Goal: Task Accomplishment & Management: Complete application form

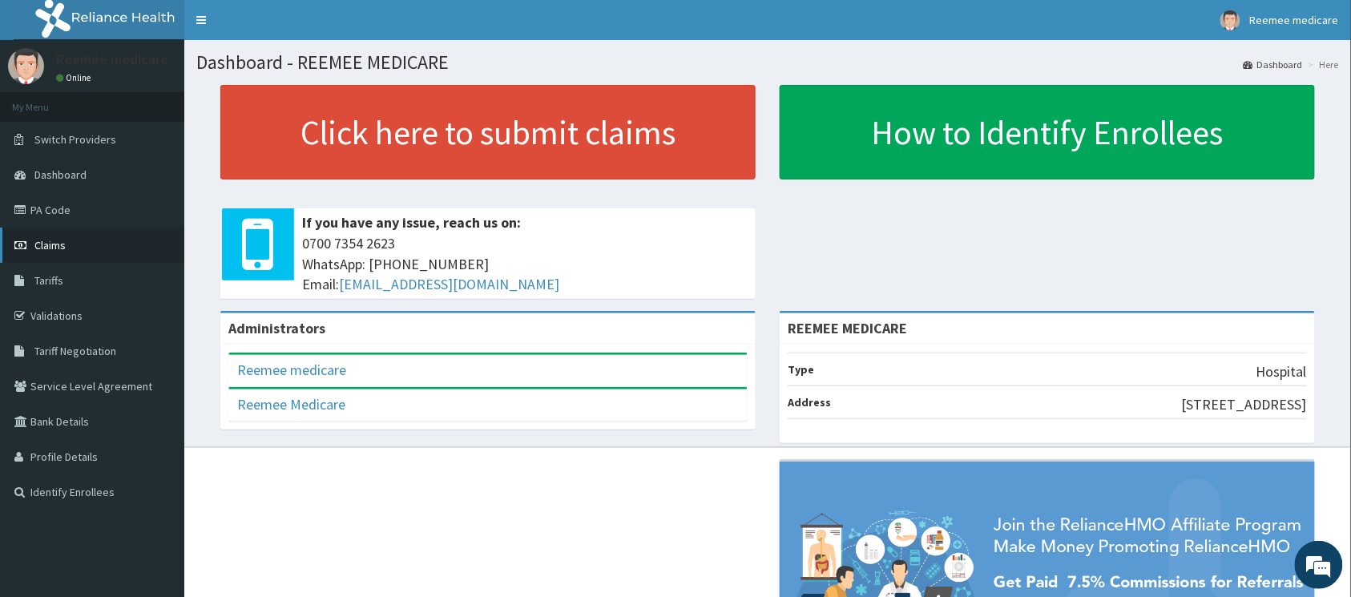
click at [72, 245] on link "Claims" at bounding box center [92, 245] width 184 height 35
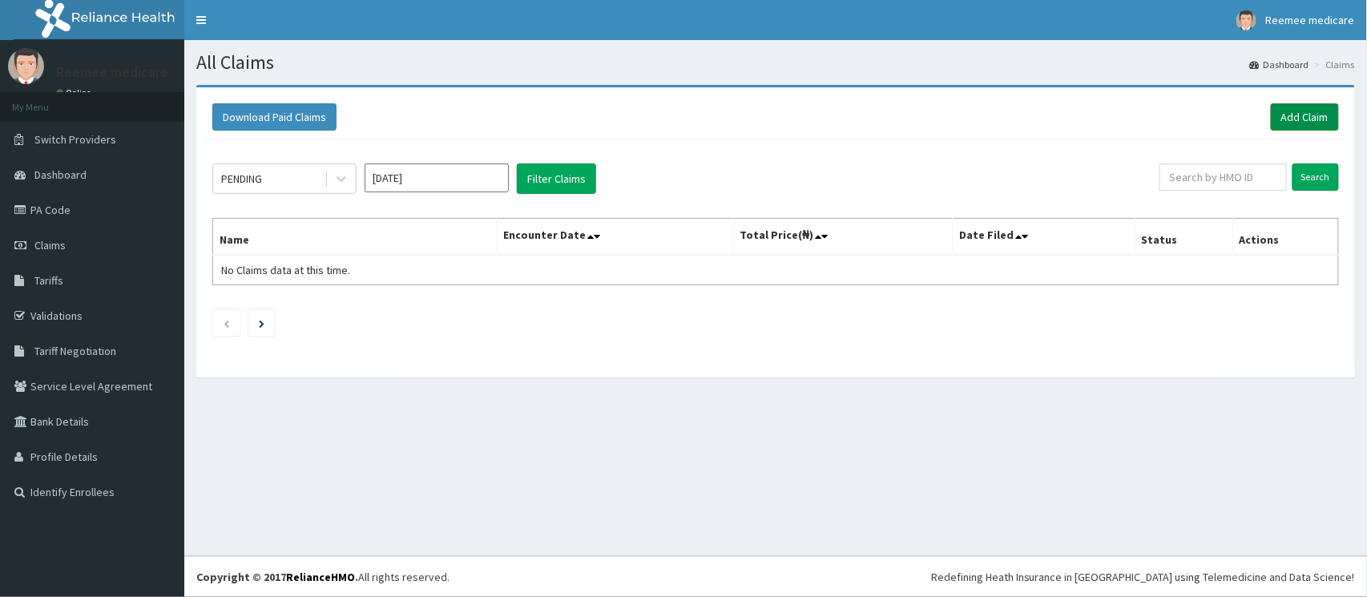
click at [1290, 110] on link "Add Claim" at bounding box center [1305, 116] width 68 height 27
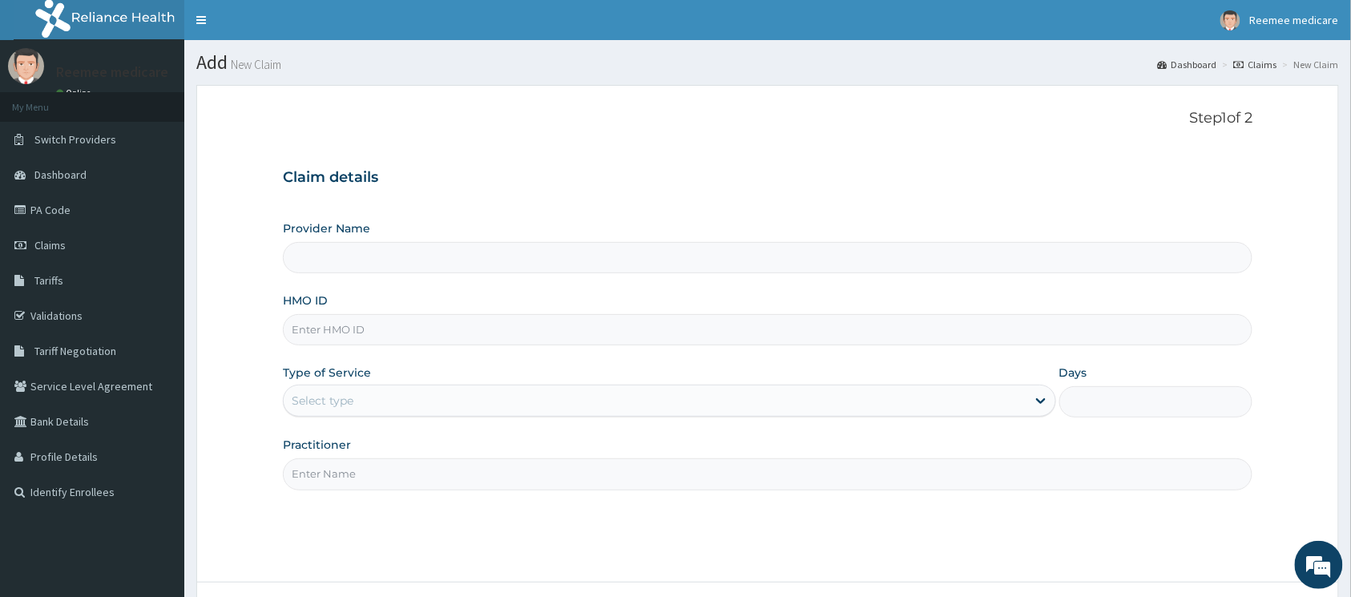
type input "REEMEE MEDICARE"
click at [426, 335] on input "HMO ID" at bounding box center [768, 329] width 970 height 31
paste input "UBP/10498/A"
type input "UBP/10498/A"
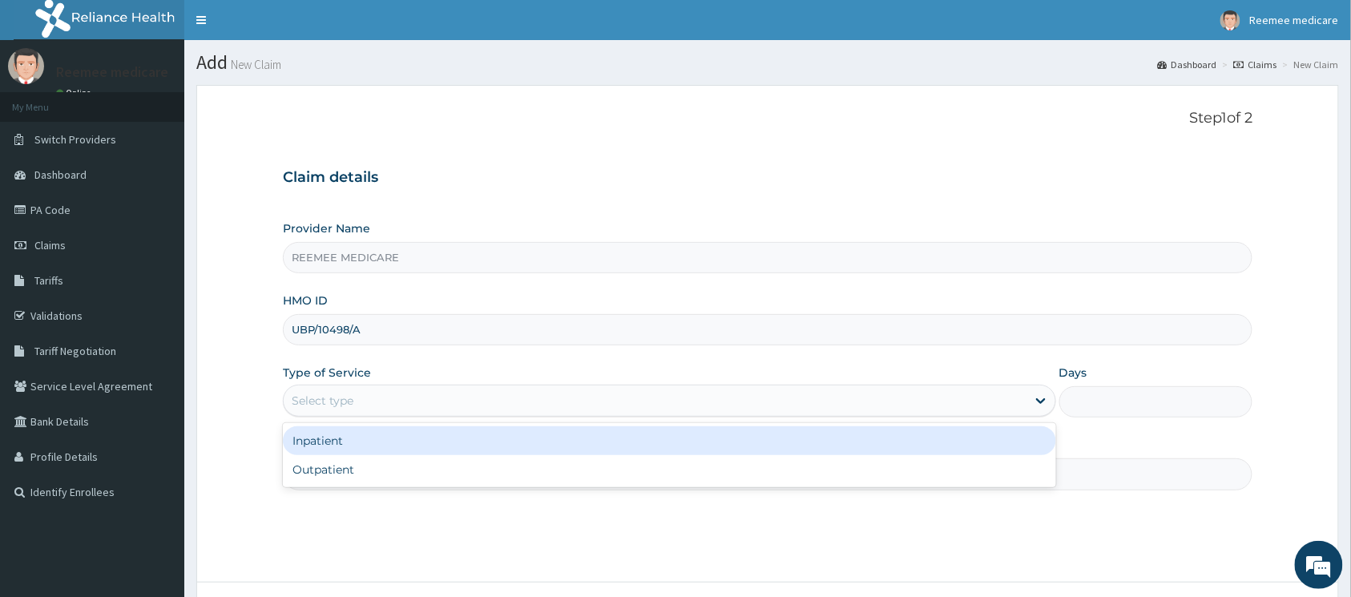
click at [418, 402] on div "Select type" at bounding box center [655, 401] width 743 height 26
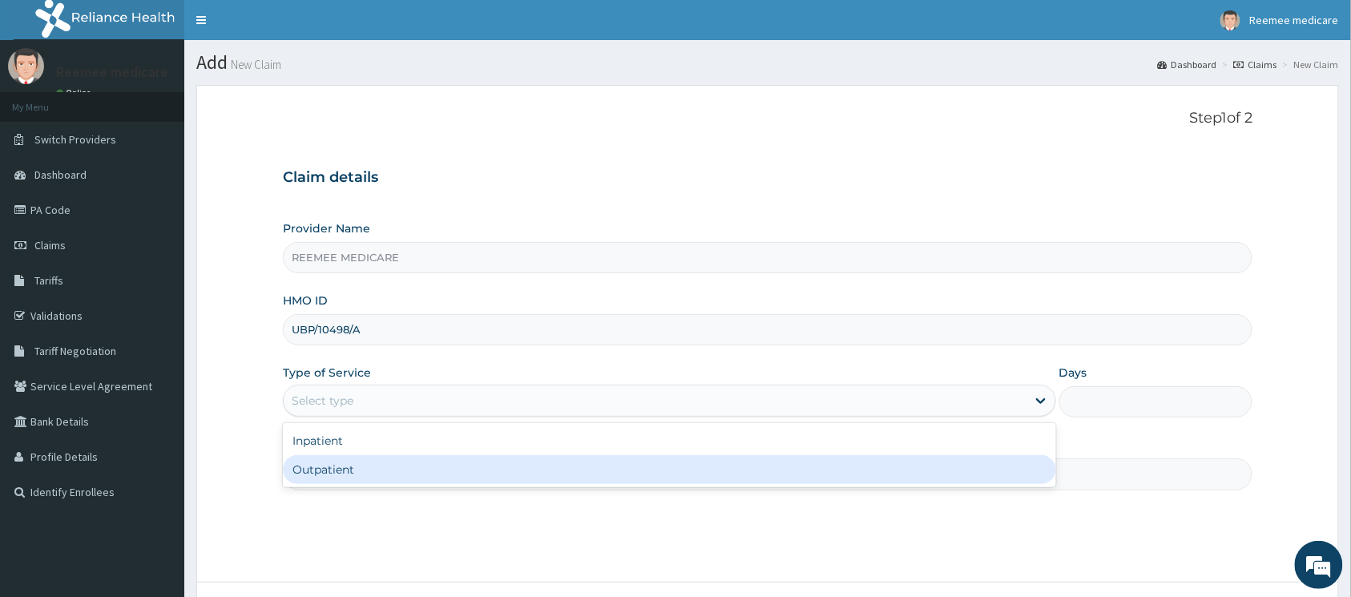
click at [386, 463] on div "Outpatient" at bounding box center [669, 469] width 773 height 29
type input "1"
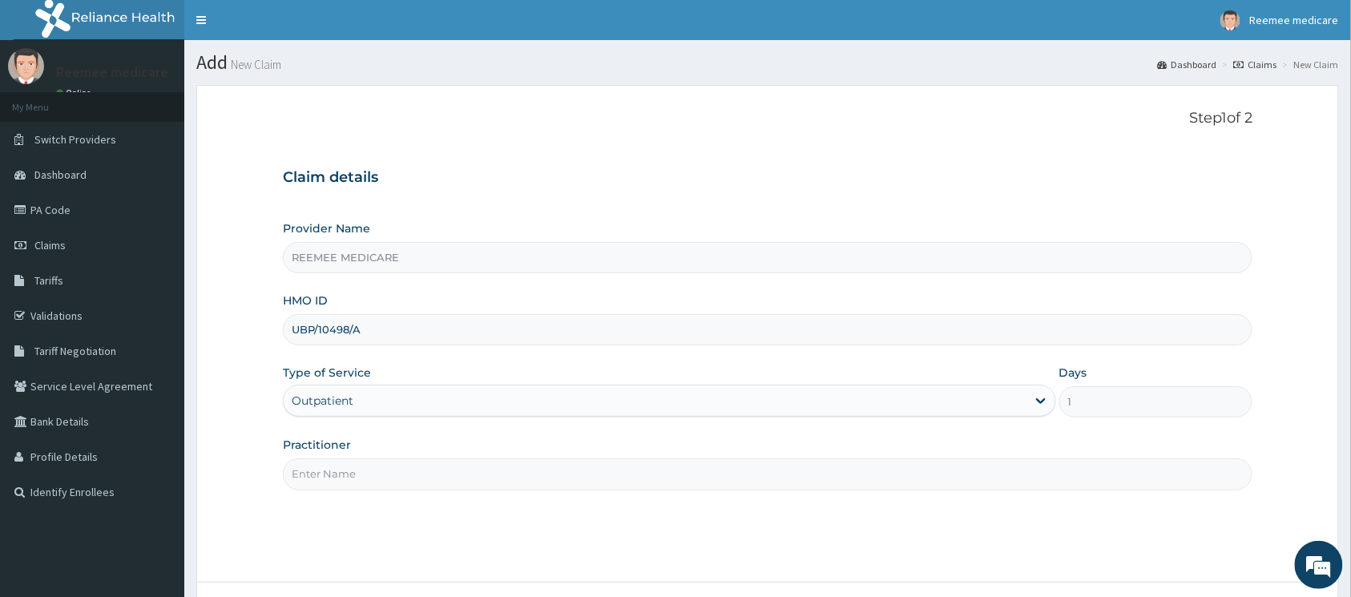
click at [473, 484] on input "Practitioner" at bounding box center [768, 473] width 970 height 31
type input "Dr Ukasha"
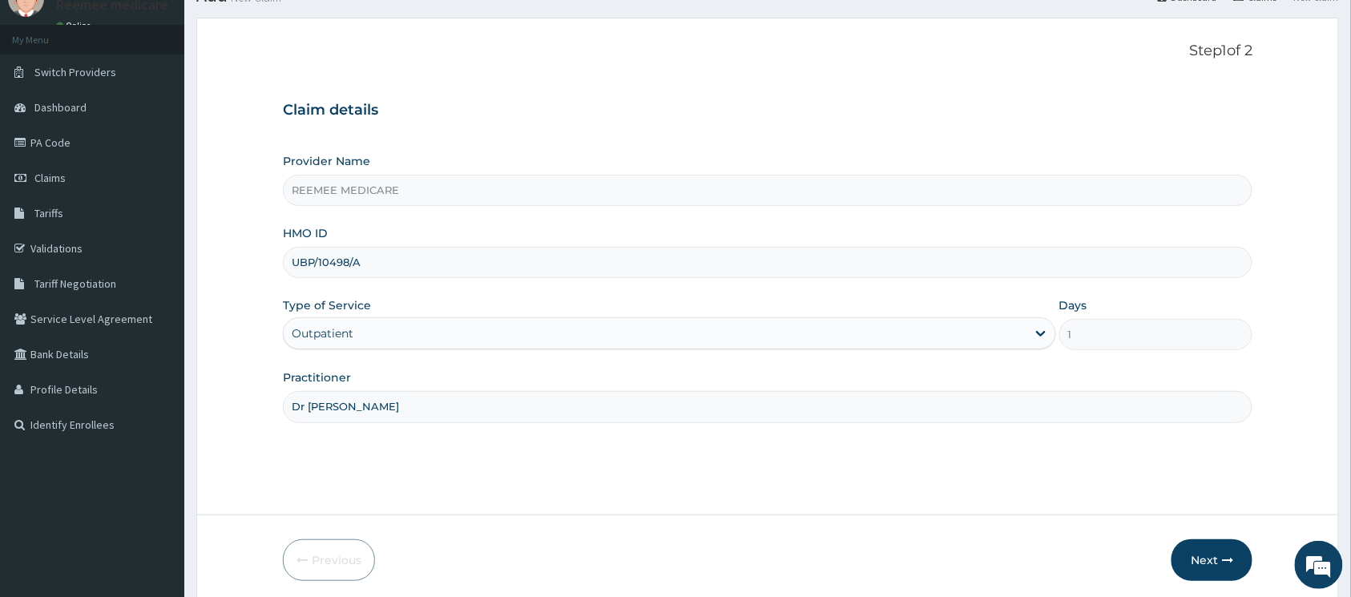
scroll to position [130, 0]
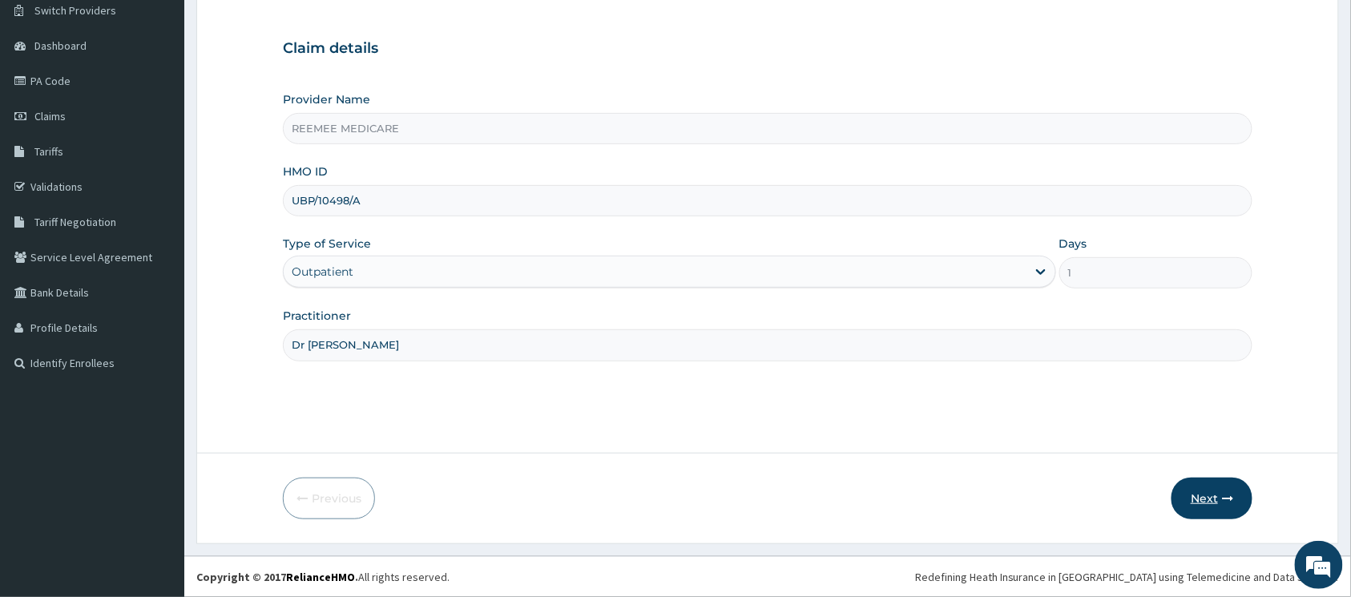
click at [1197, 489] on button "Next" at bounding box center [1212, 499] width 81 height 42
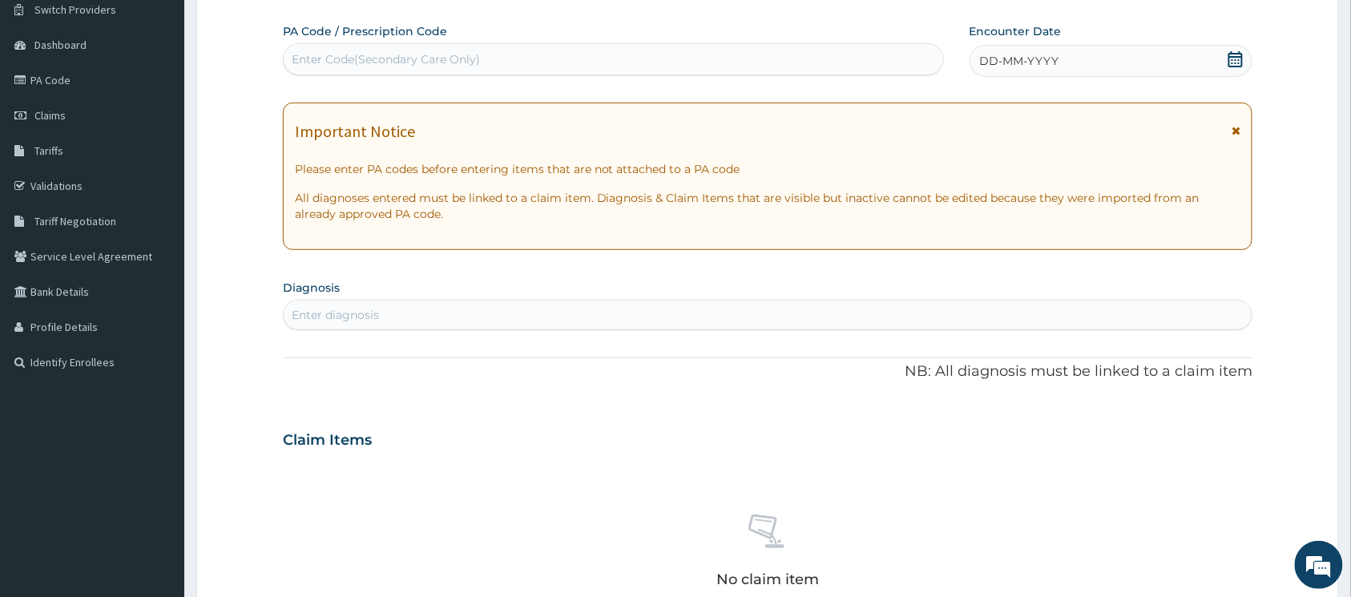
click at [1023, 65] on span "DD-MM-YYYY" at bounding box center [1019, 61] width 79 height 16
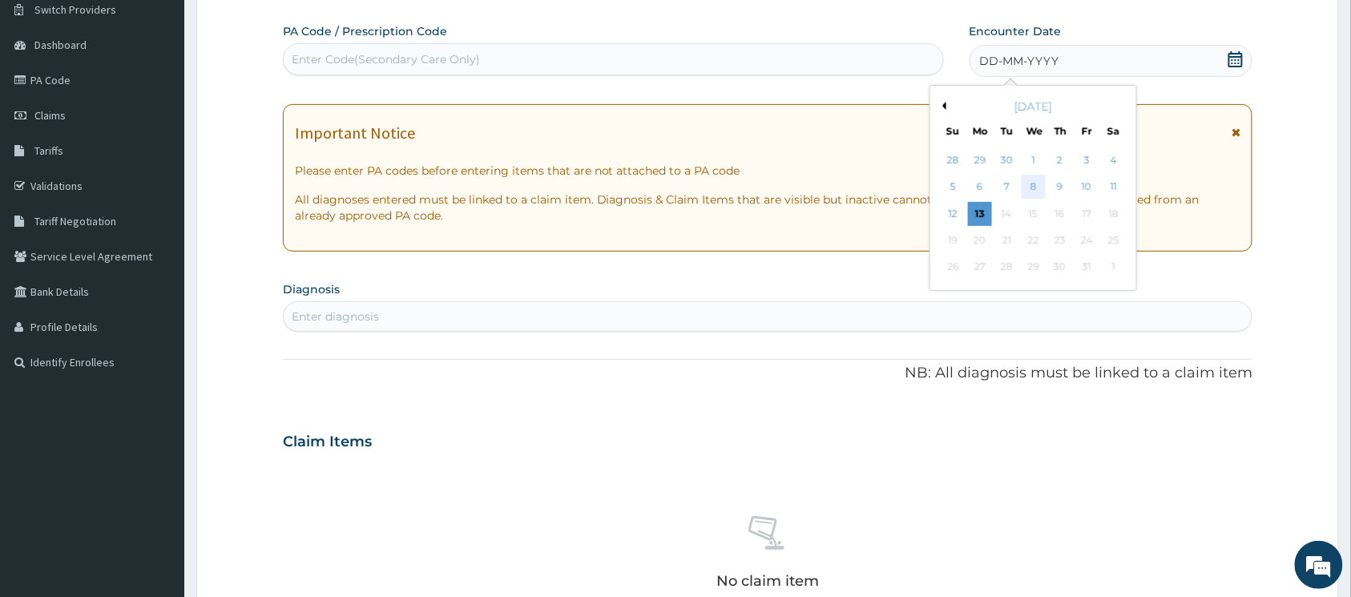
click at [1040, 184] on div "8" at bounding box center [1033, 188] width 24 height 24
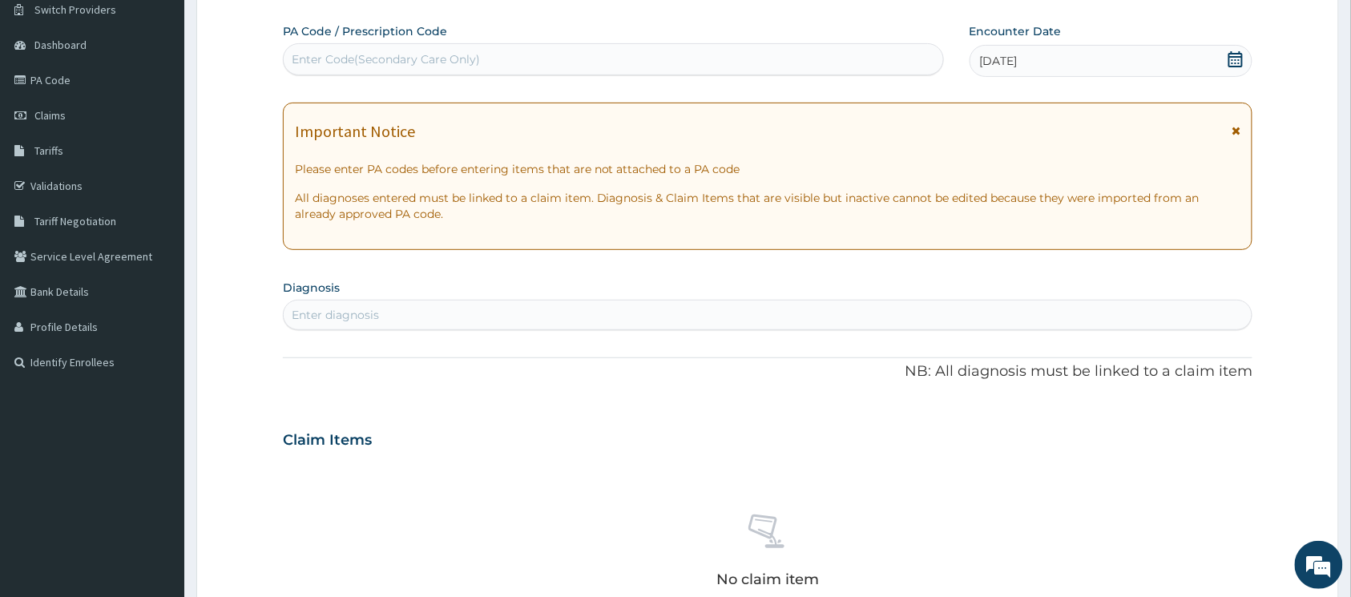
click at [511, 59] on div "Enter Code(Secondary Care Only)" at bounding box center [614, 59] width 660 height 26
paste input "PA/31B79D"
type input "PA/31B79D"
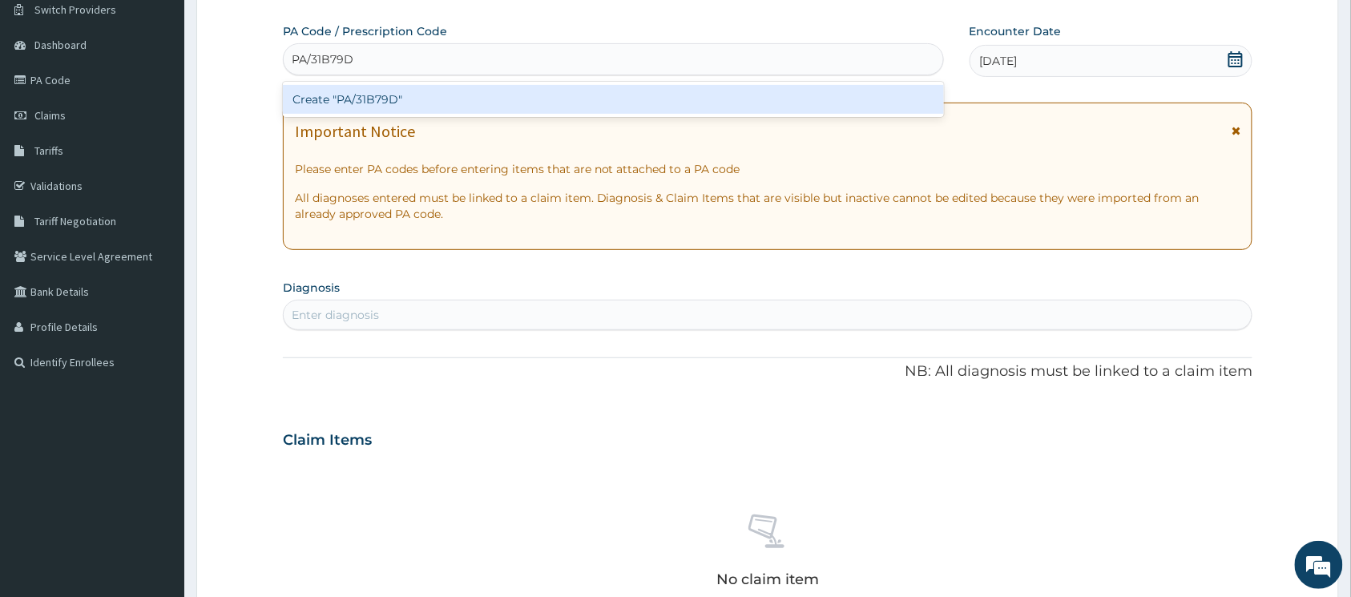
click at [367, 97] on div "Create "PA/31B79D"" at bounding box center [613, 99] width 661 height 29
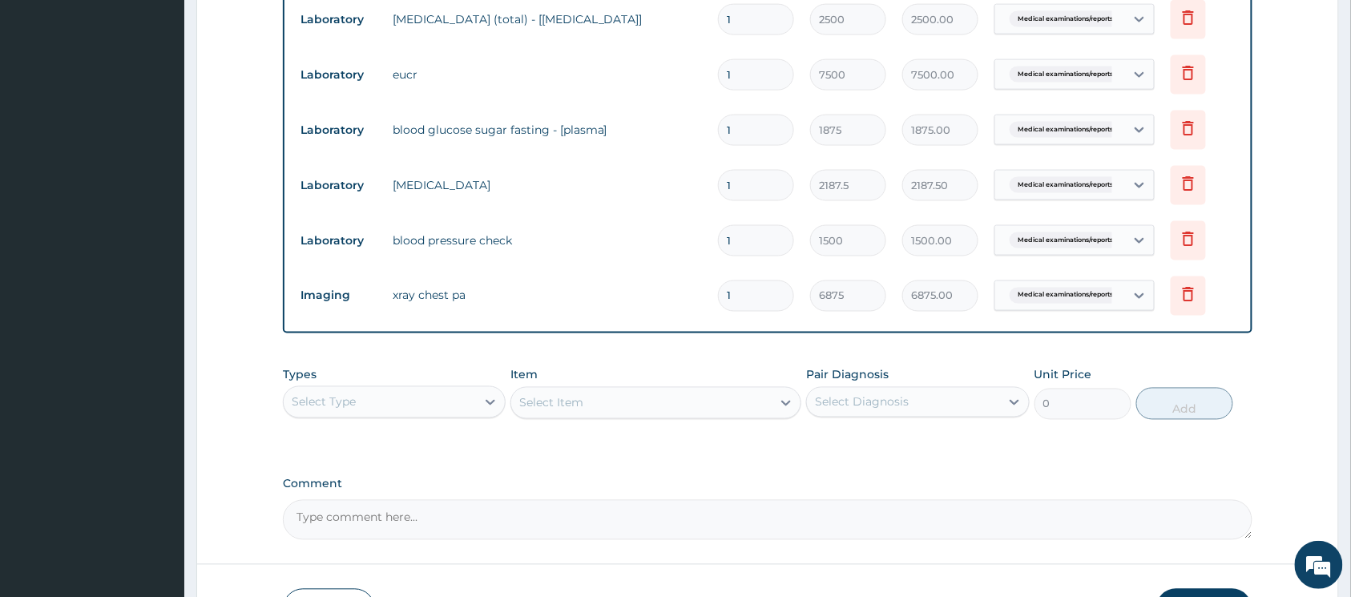
scroll to position [864, 0]
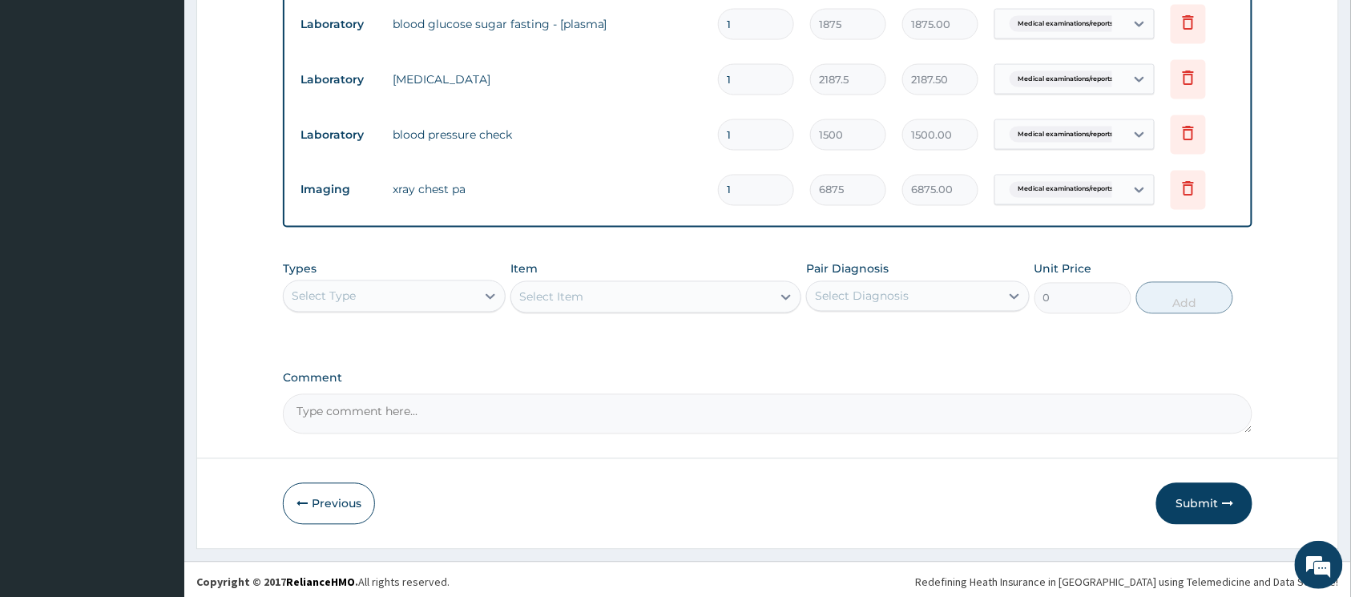
click at [442, 295] on div "Select Type" at bounding box center [380, 297] width 192 height 26
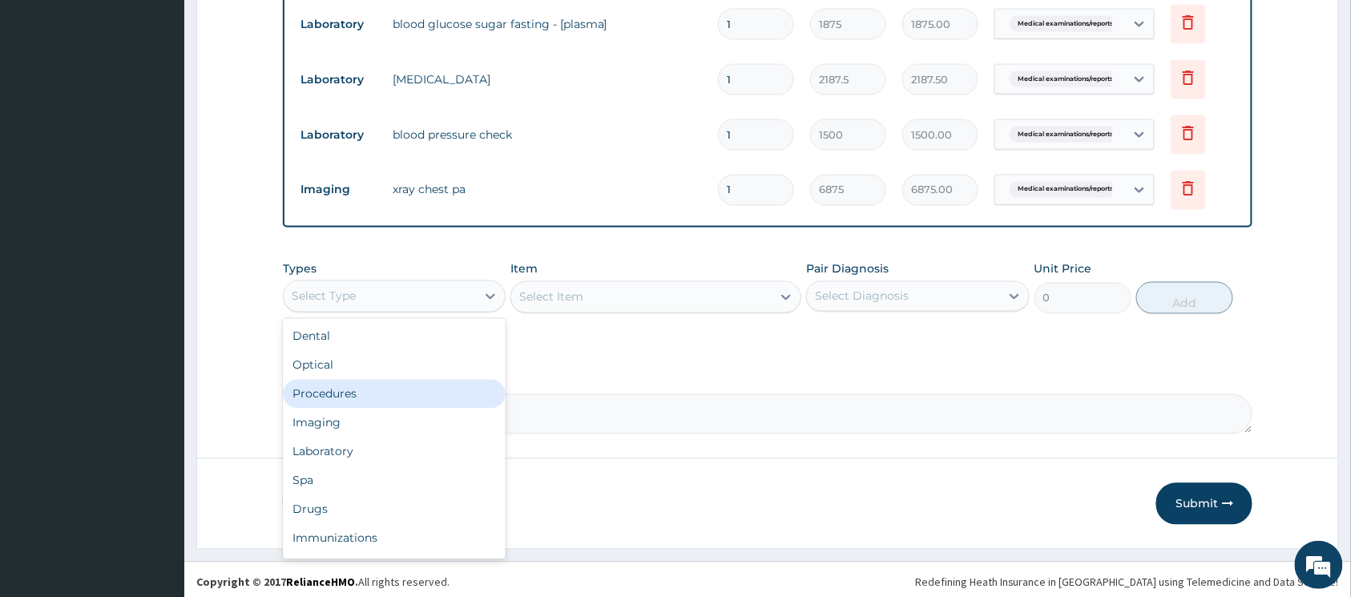
click at [418, 382] on div "Procedures" at bounding box center [394, 394] width 223 height 29
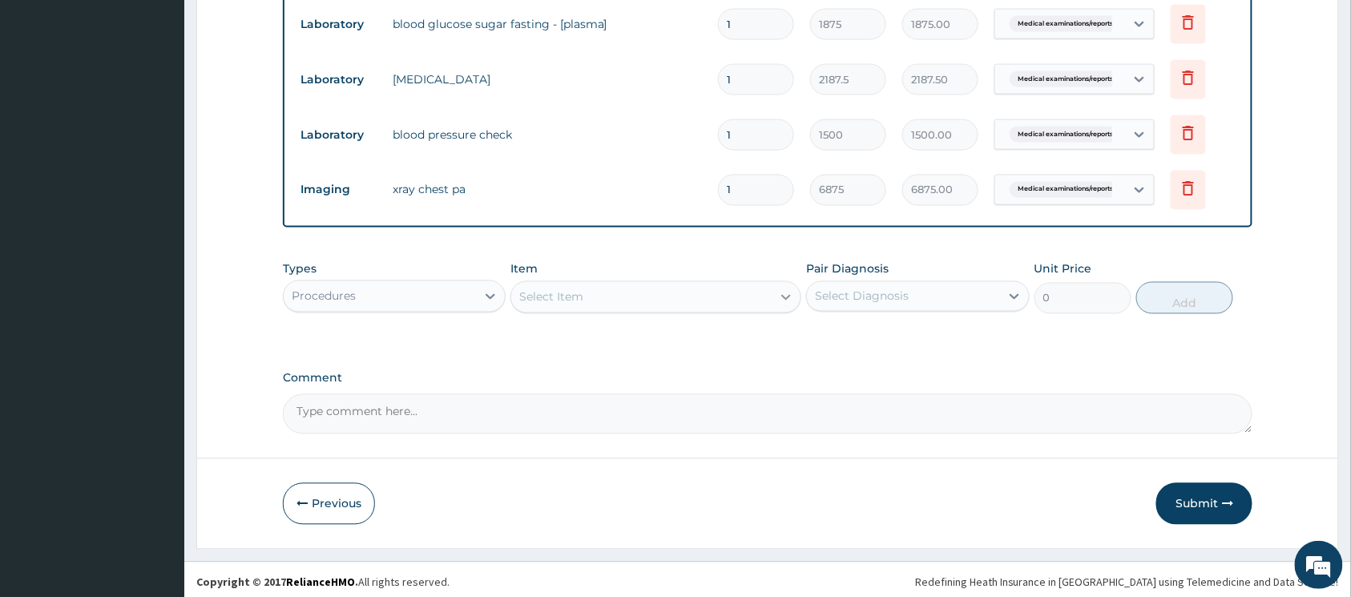
click at [789, 298] on icon at bounding box center [787, 298] width 10 height 6
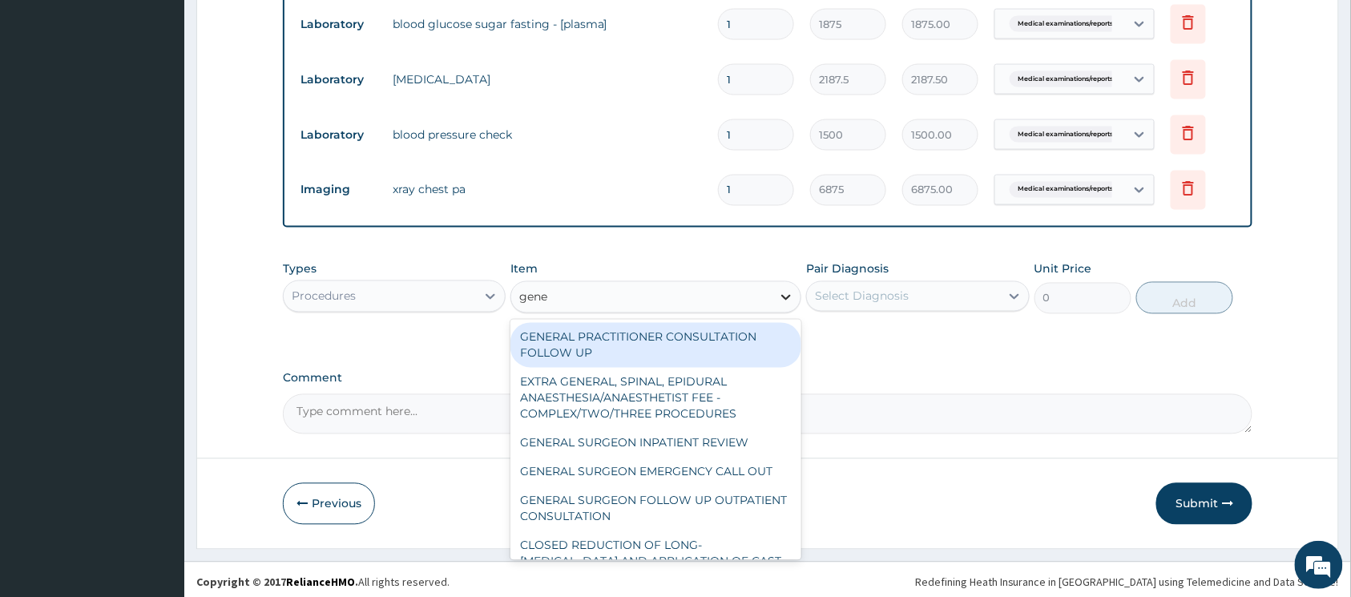
type input "gener"
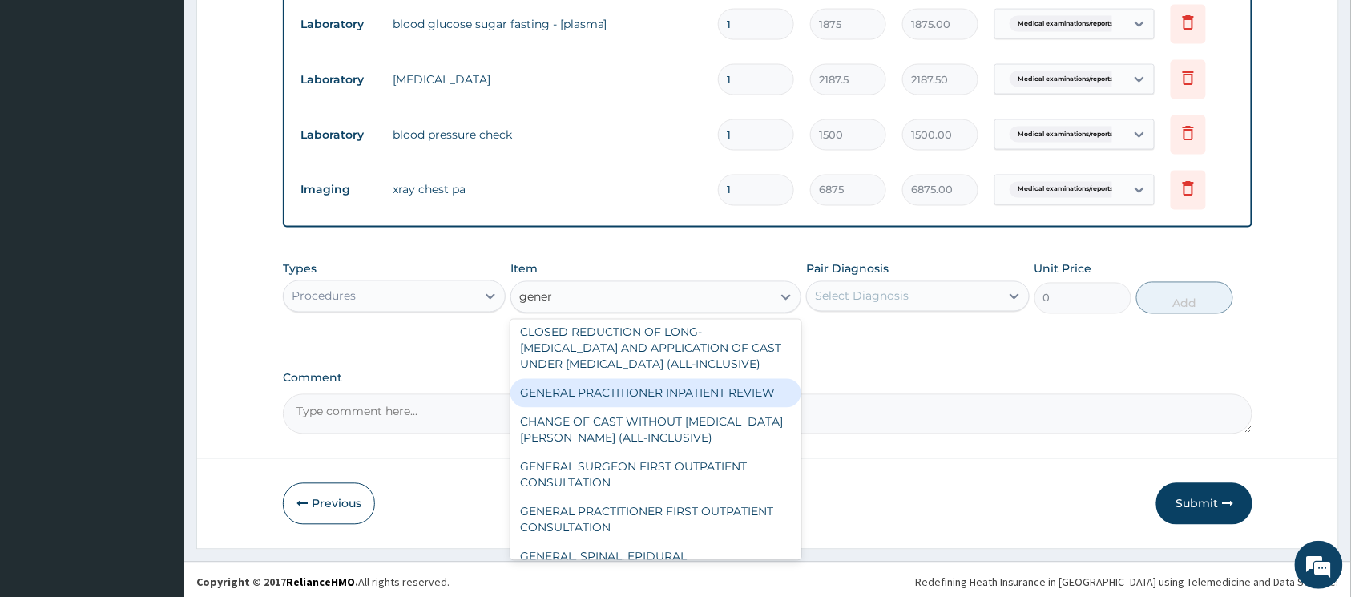
scroll to position [321, 0]
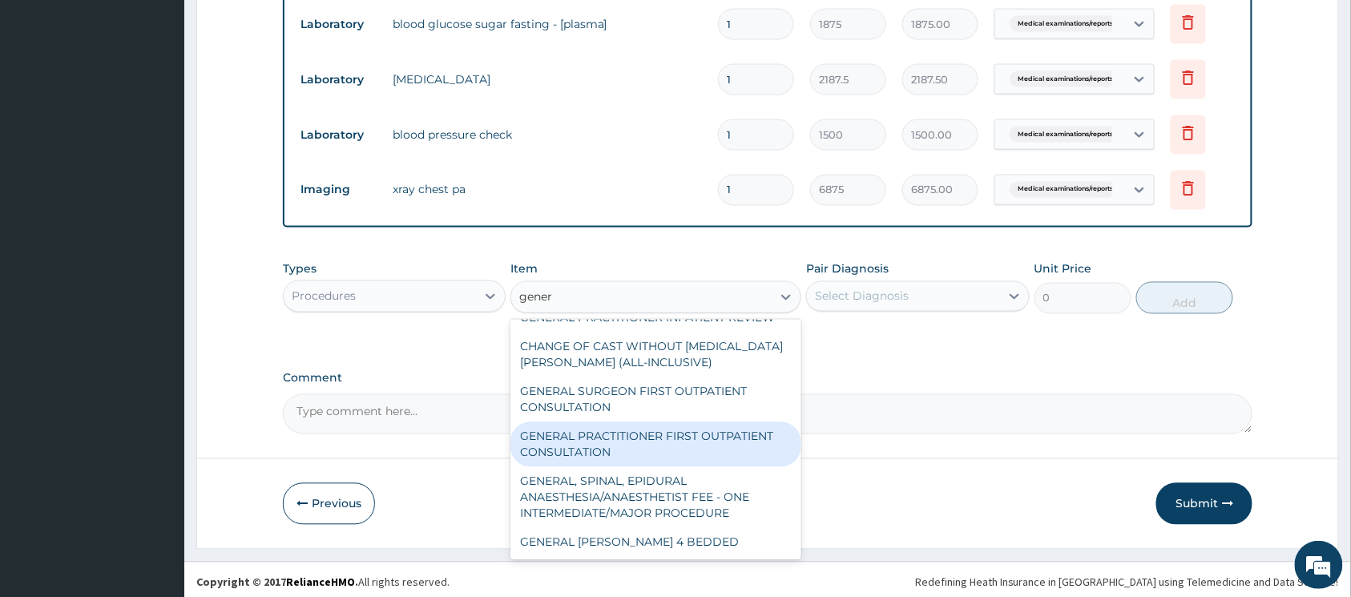
click at [704, 439] on div "GENERAL PRACTITIONER FIRST OUTPATIENT CONSULTATION" at bounding box center [656, 444] width 291 height 45
type input "3750"
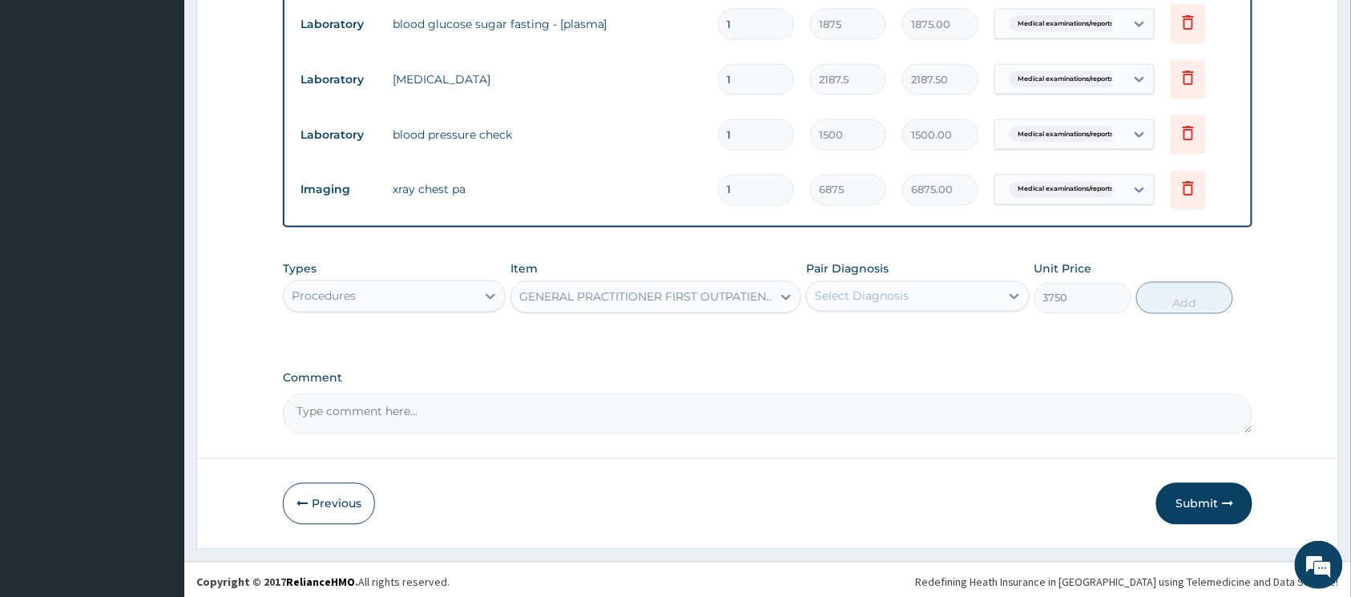
click at [915, 302] on div "Select Diagnosis" at bounding box center [903, 297] width 192 height 26
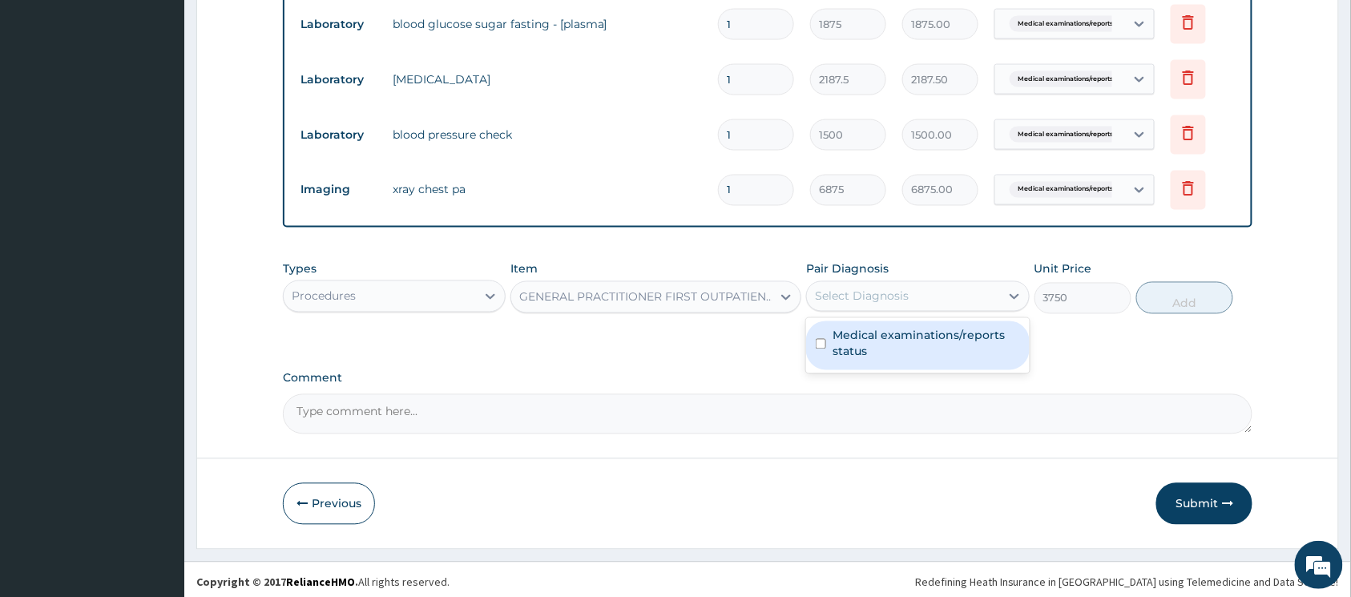
click at [822, 345] on input "checkbox" at bounding box center [821, 344] width 10 height 10
checkbox input "true"
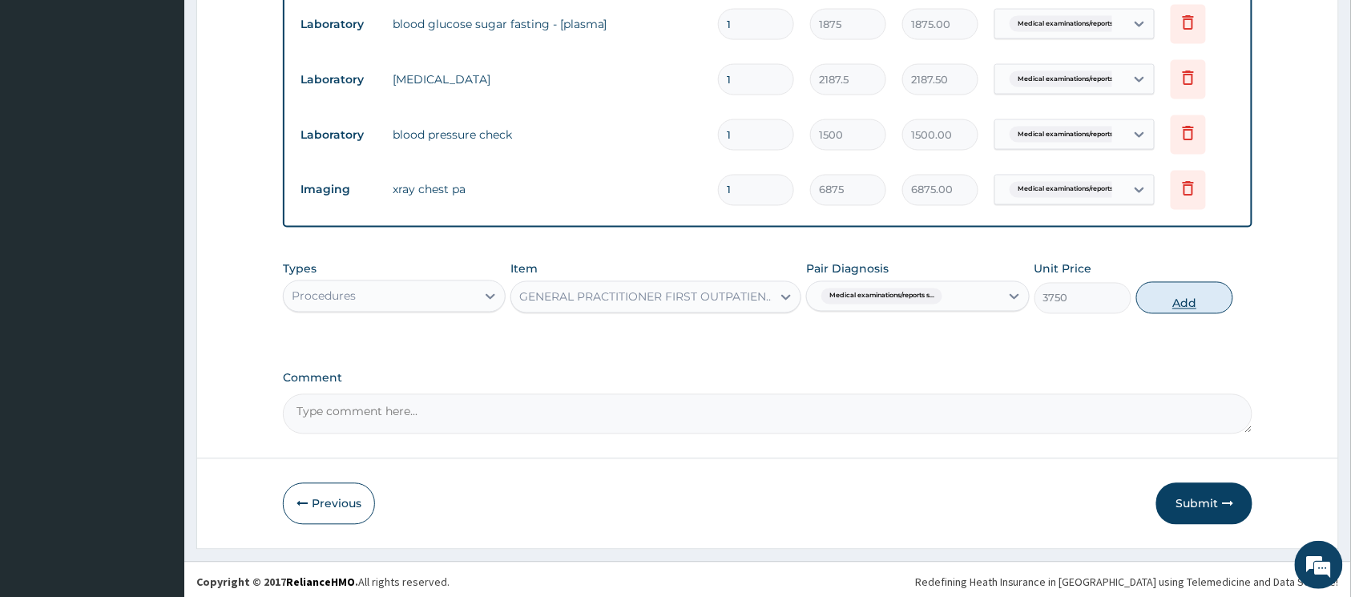
click at [1169, 293] on button "Add" at bounding box center [1184, 298] width 97 height 32
type input "0"
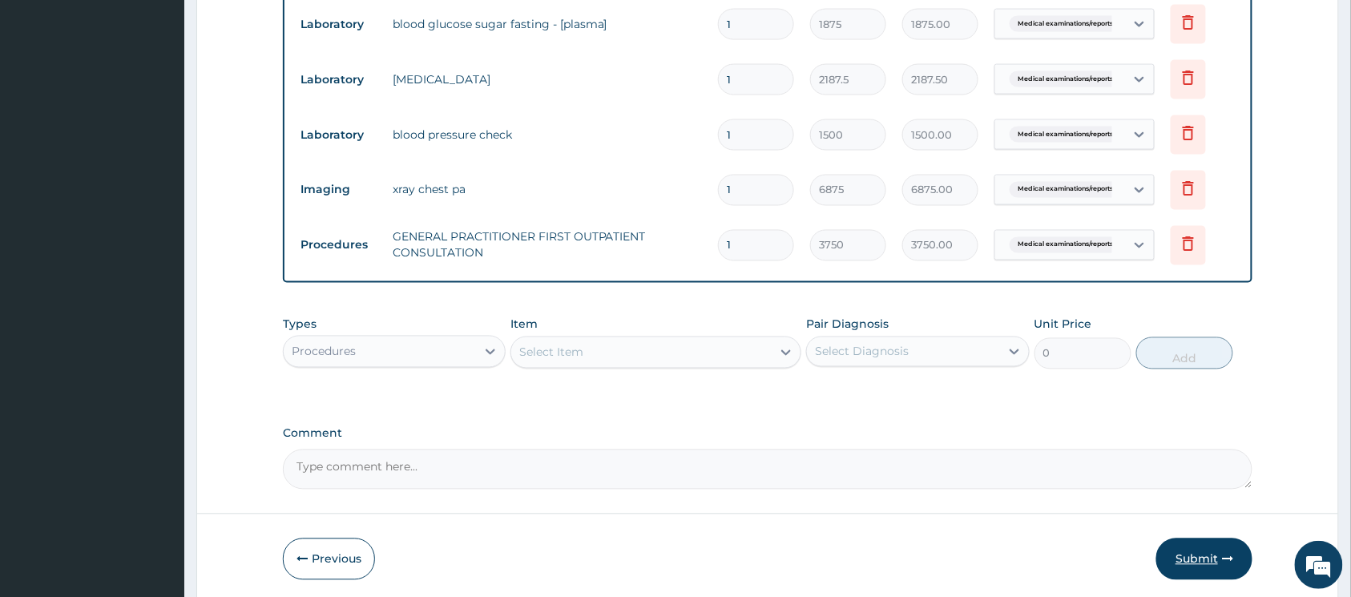
click at [1197, 551] on button "Submit" at bounding box center [1205, 560] width 96 height 42
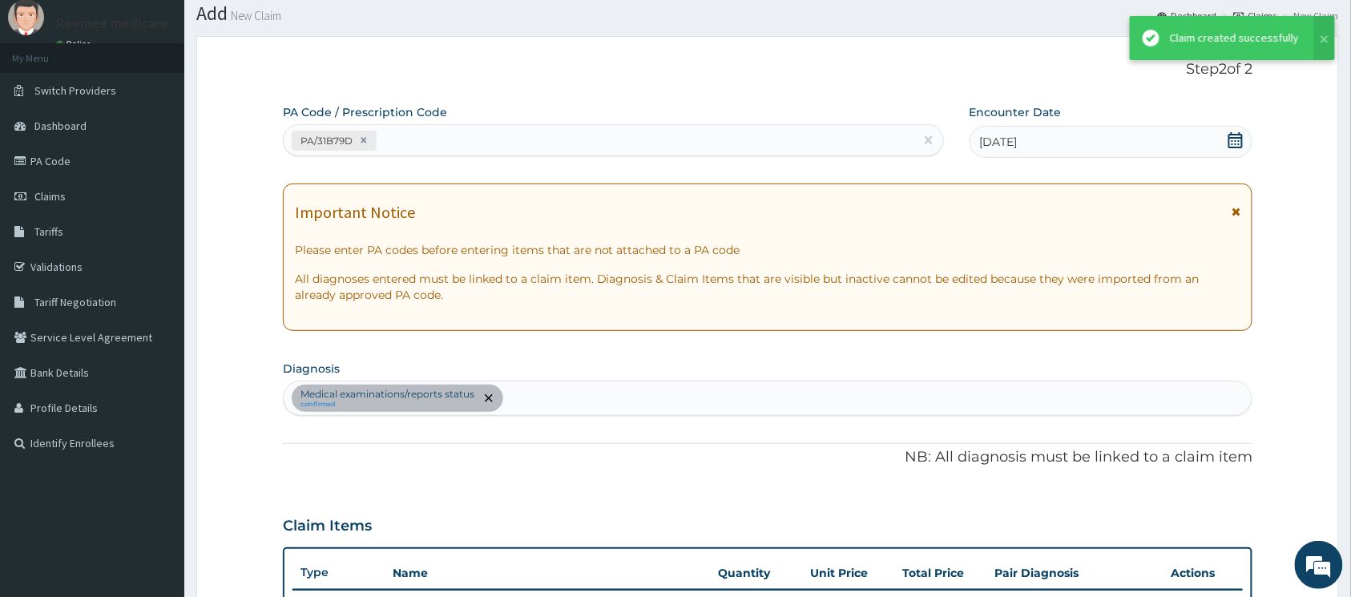
scroll to position [864, 0]
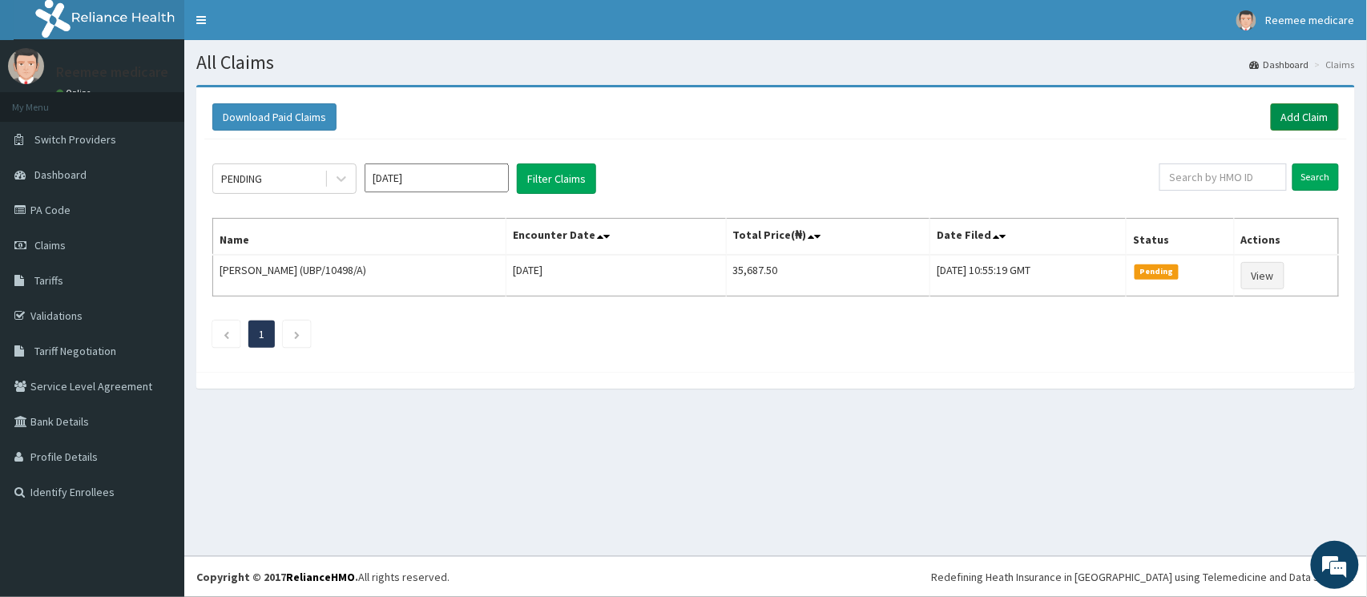
click at [1316, 122] on link "Add Claim" at bounding box center [1305, 116] width 68 height 27
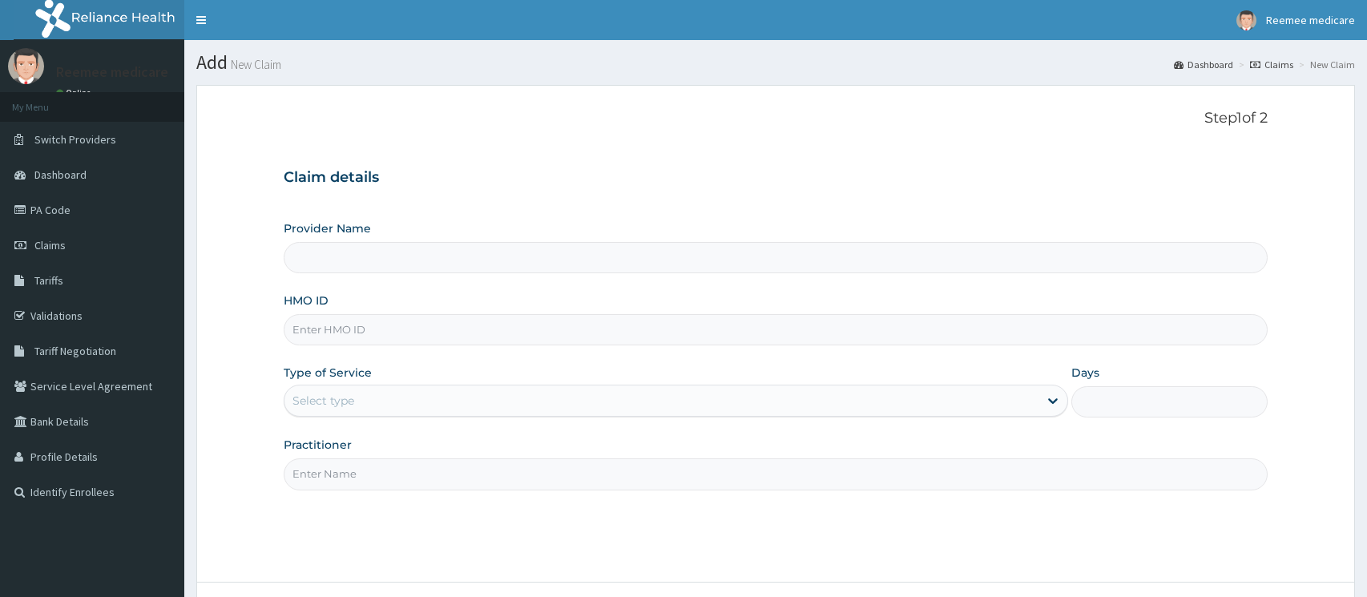
type input "REEMEE MEDICARE"
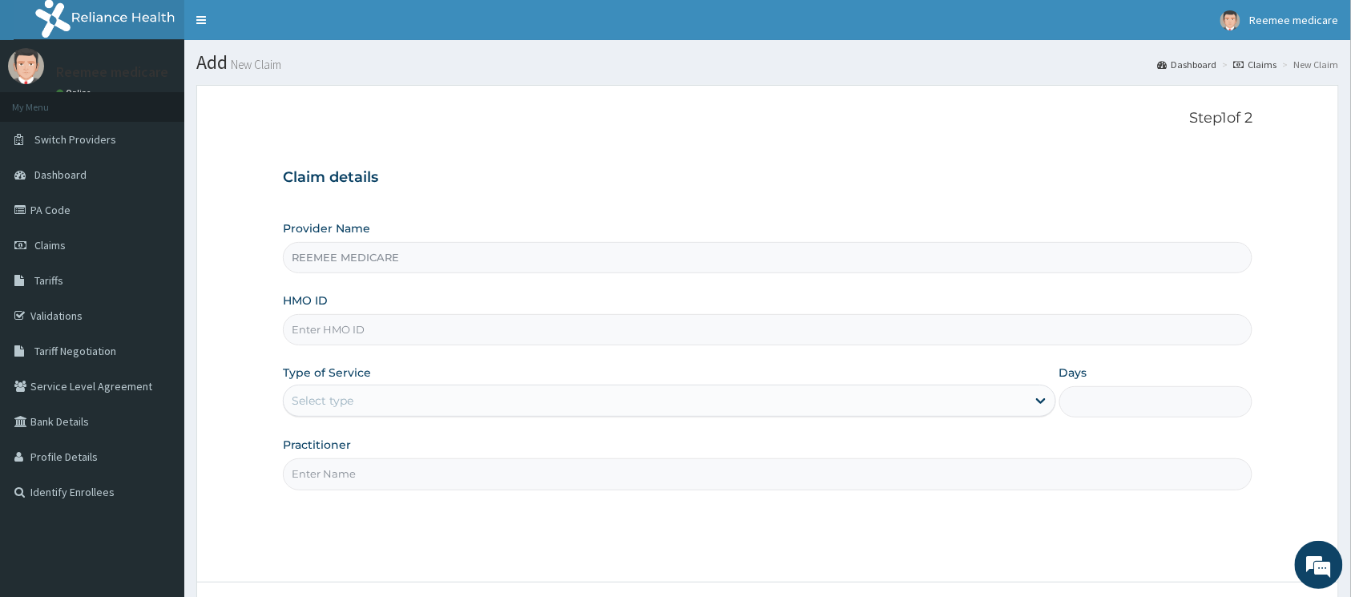
click at [475, 343] on input "HMO ID" at bounding box center [768, 329] width 970 height 31
paste input "GBI/10270/B"
type input "GBI/10270/B"
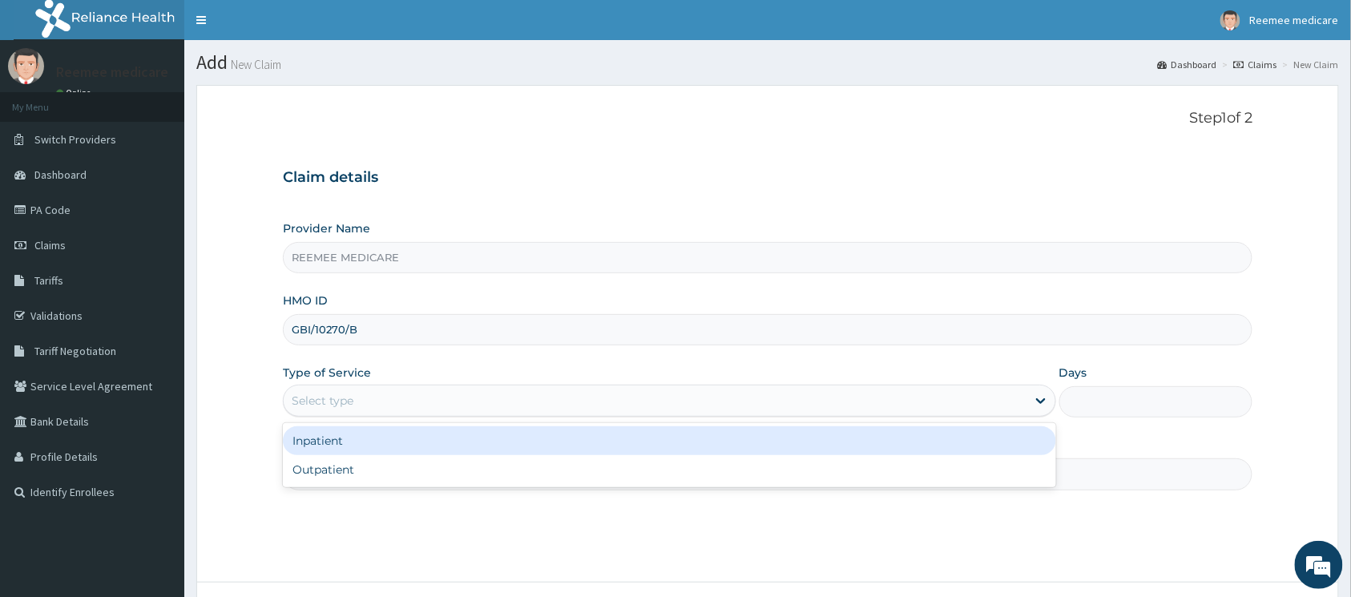
click at [482, 409] on div "Select type" at bounding box center [655, 401] width 743 height 26
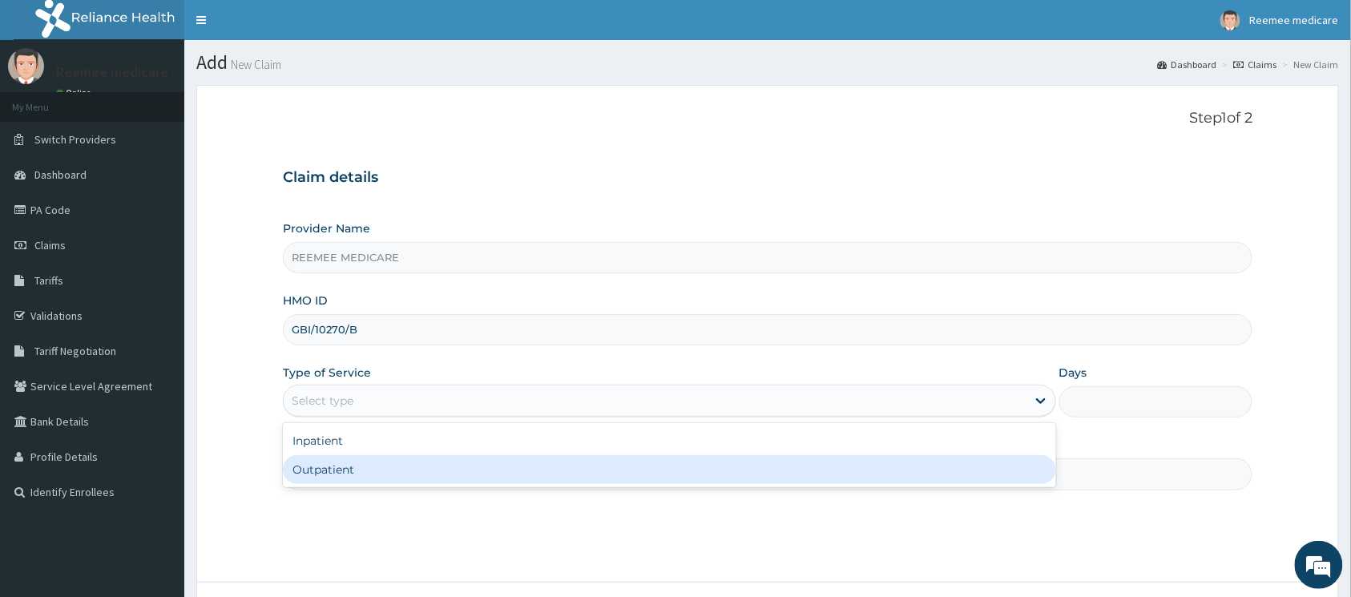
click at [418, 470] on div "Outpatient" at bounding box center [669, 469] width 773 height 29
type input "1"
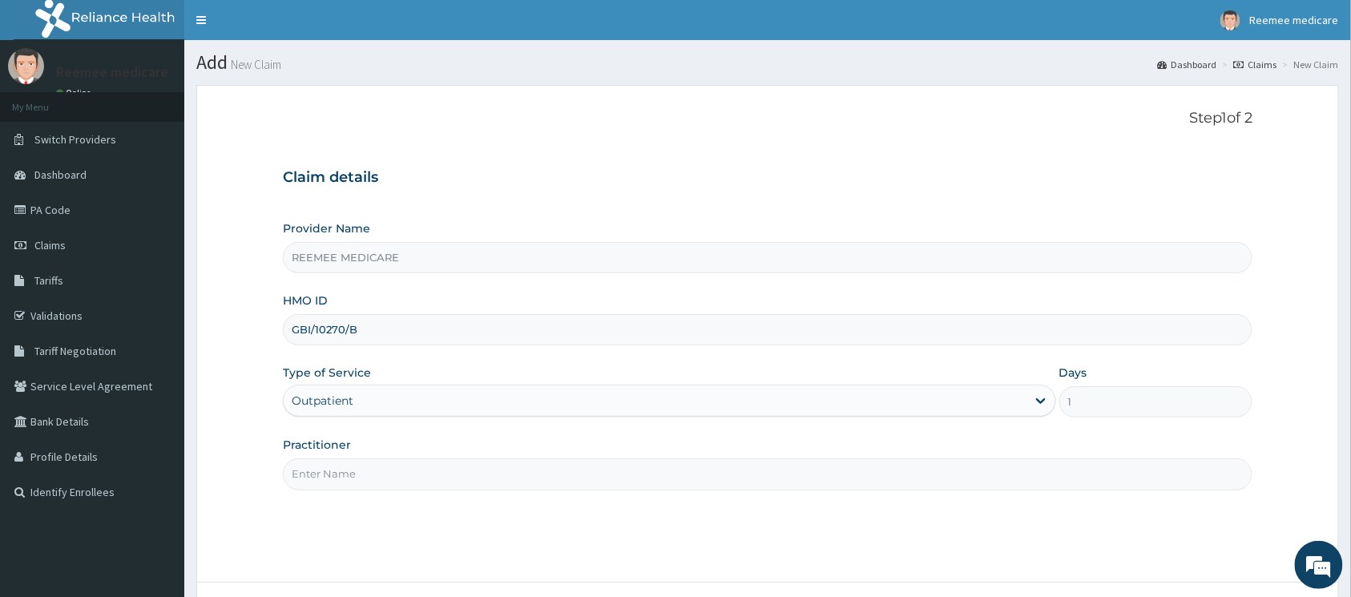
click at [433, 466] on input "Practitioner" at bounding box center [768, 473] width 970 height 31
type input "Dr Safiyya"
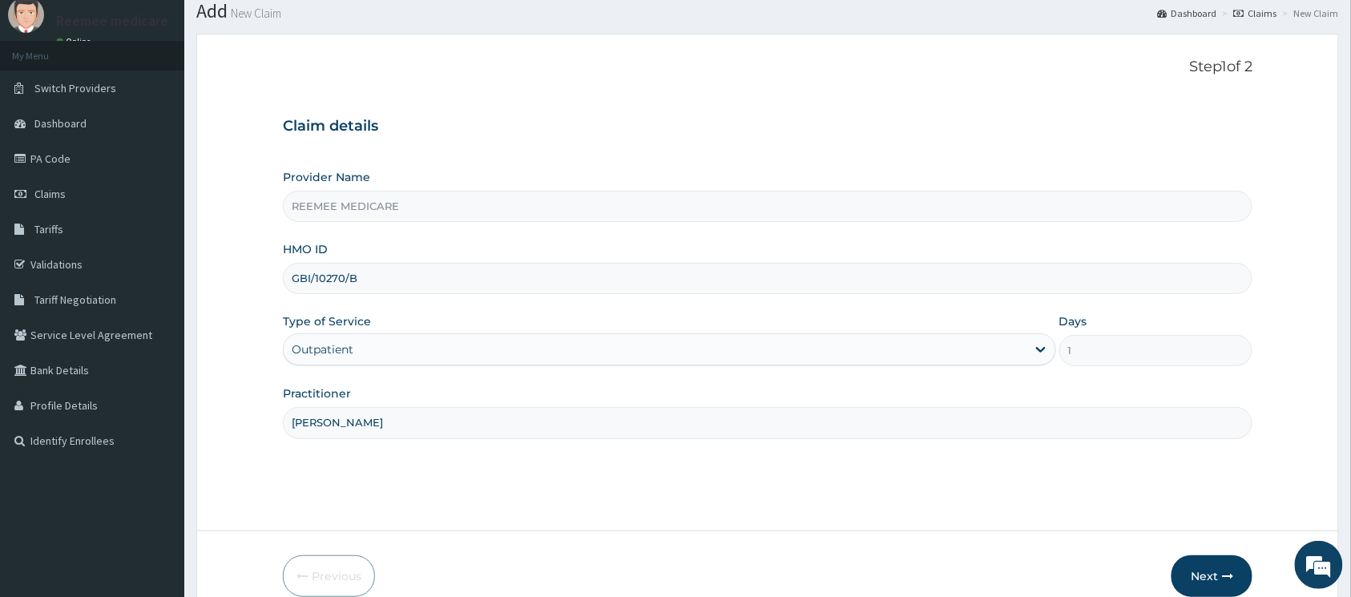
scroll to position [130, 0]
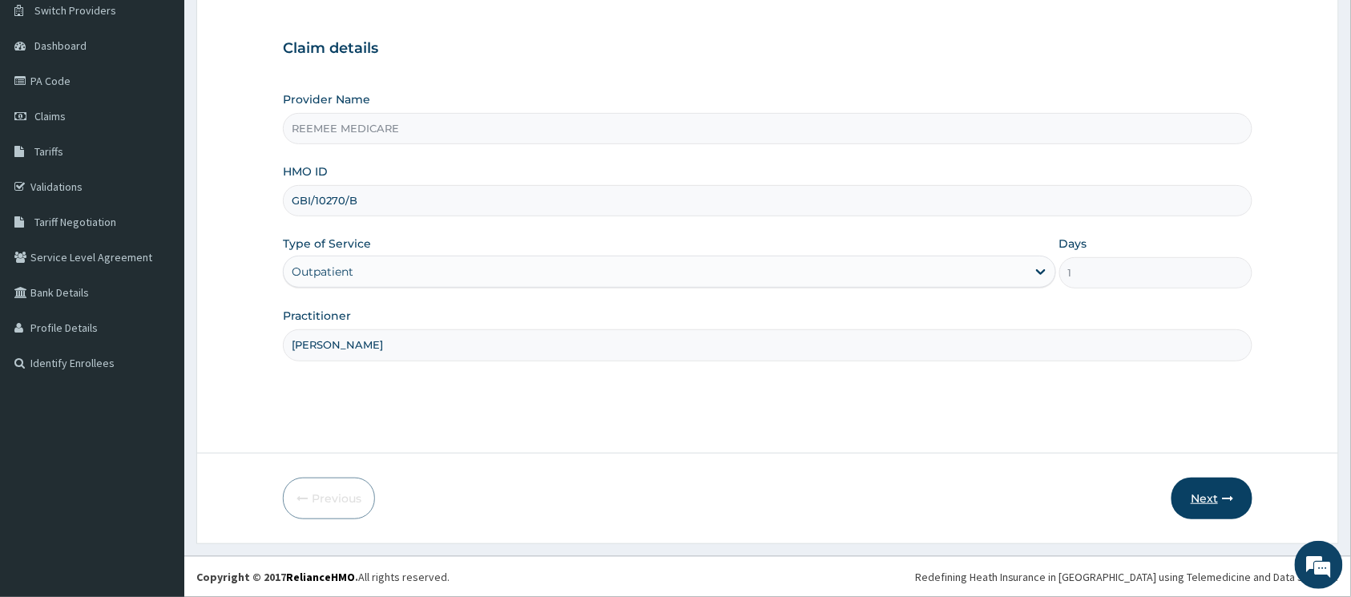
click at [1197, 487] on button "Next" at bounding box center [1212, 499] width 81 height 42
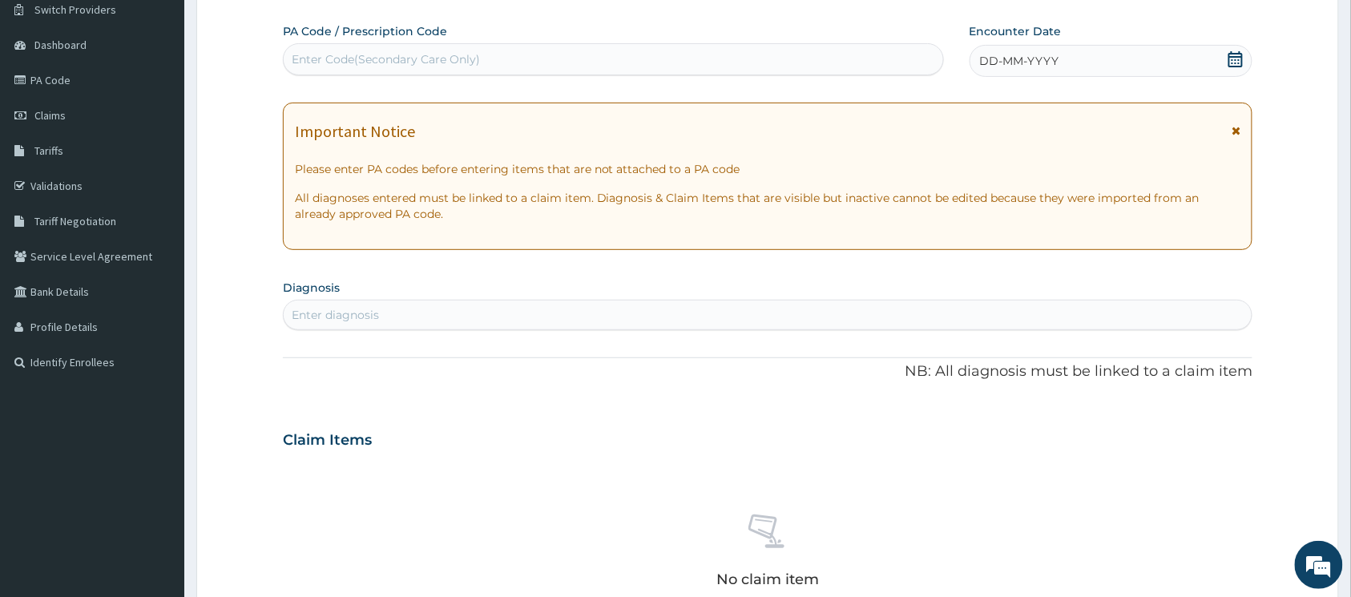
click at [1077, 59] on div "DD-MM-YYYY" at bounding box center [1112, 61] width 284 height 32
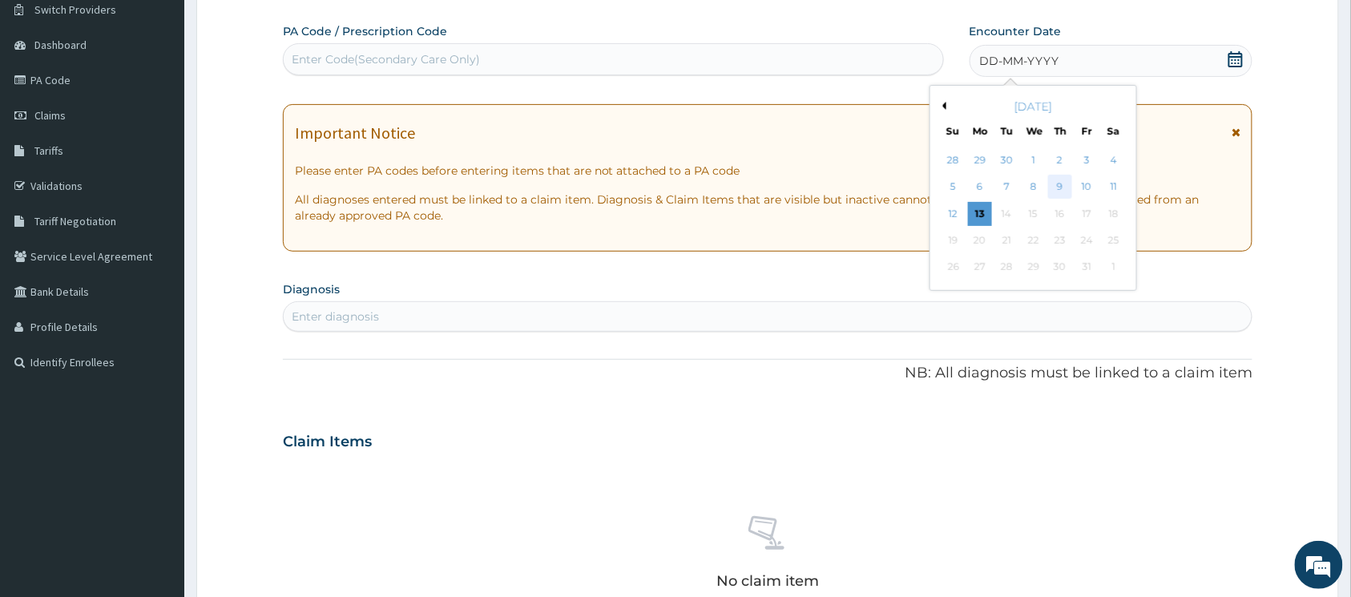
click at [1058, 184] on div "9" at bounding box center [1060, 188] width 24 height 24
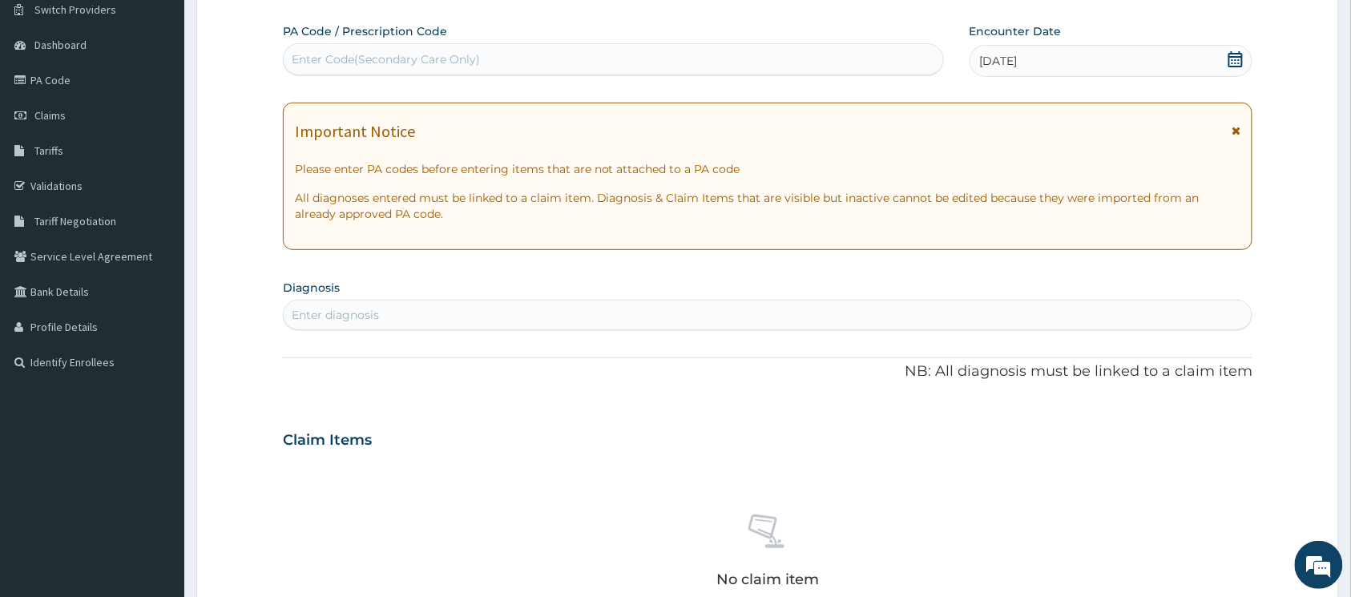
click at [458, 59] on div "Enter Code(Secondary Care Only)" at bounding box center [386, 59] width 188 height 16
paste input "PA/7429D9"
type input "PA/7429D9"
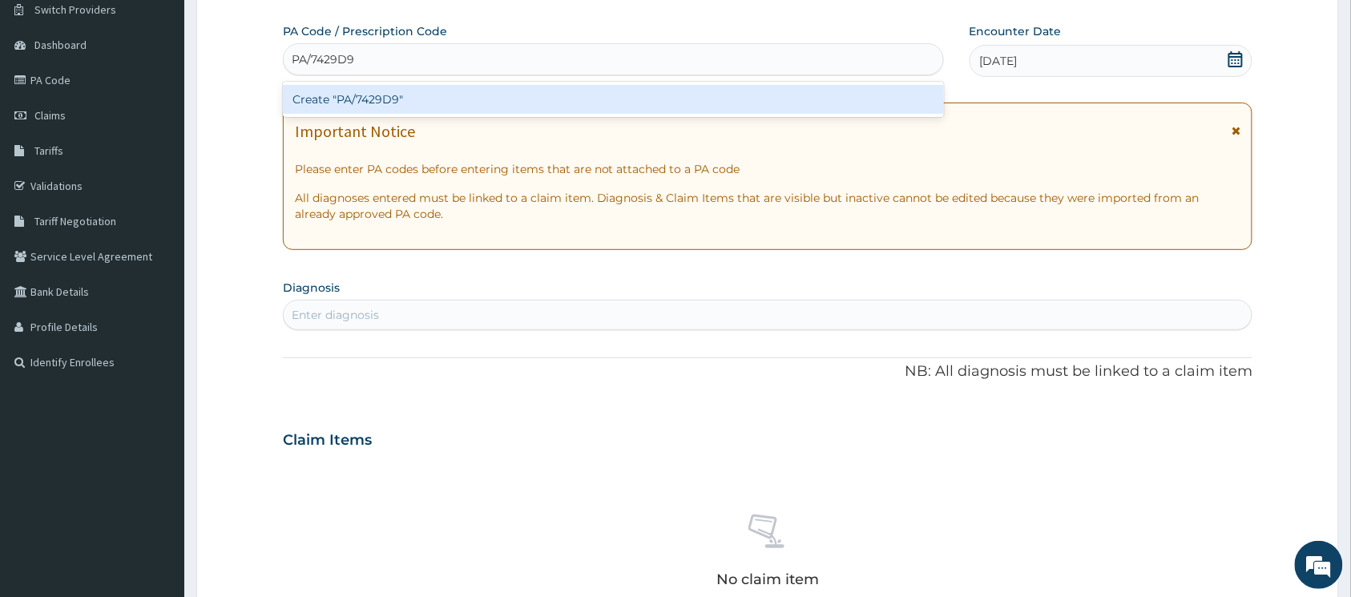
click at [396, 96] on div "Create "PA/7429D9"" at bounding box center [613, 99] width 661 height 29
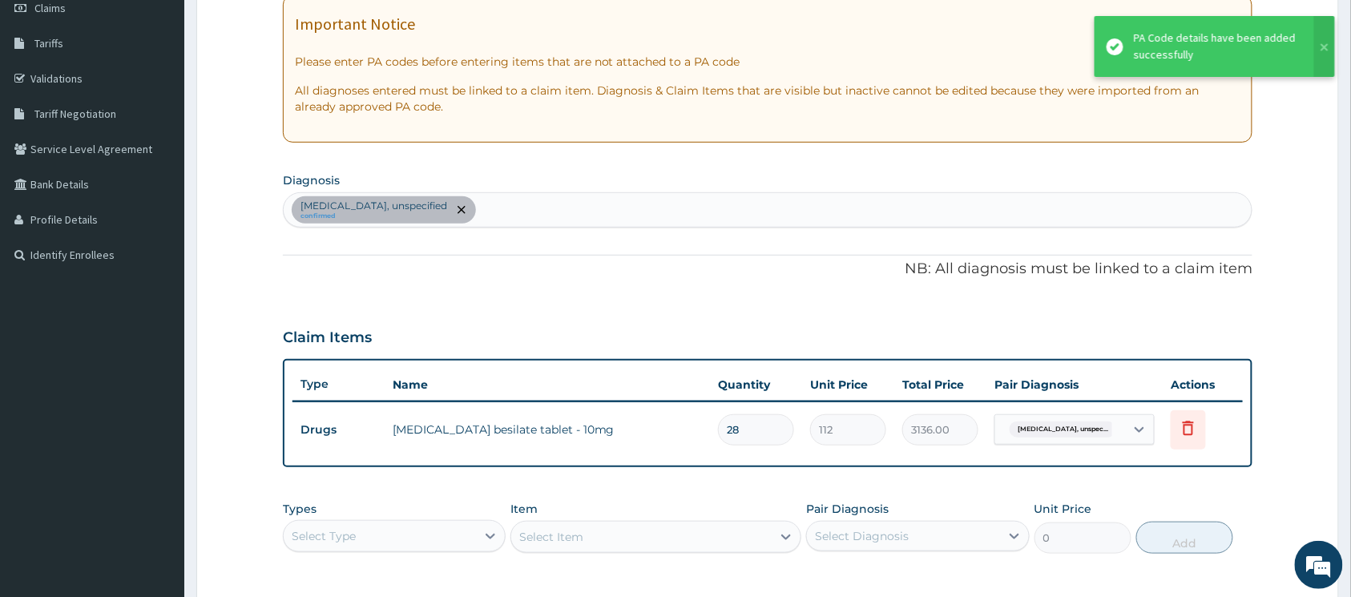
scroll to position [344, 0]
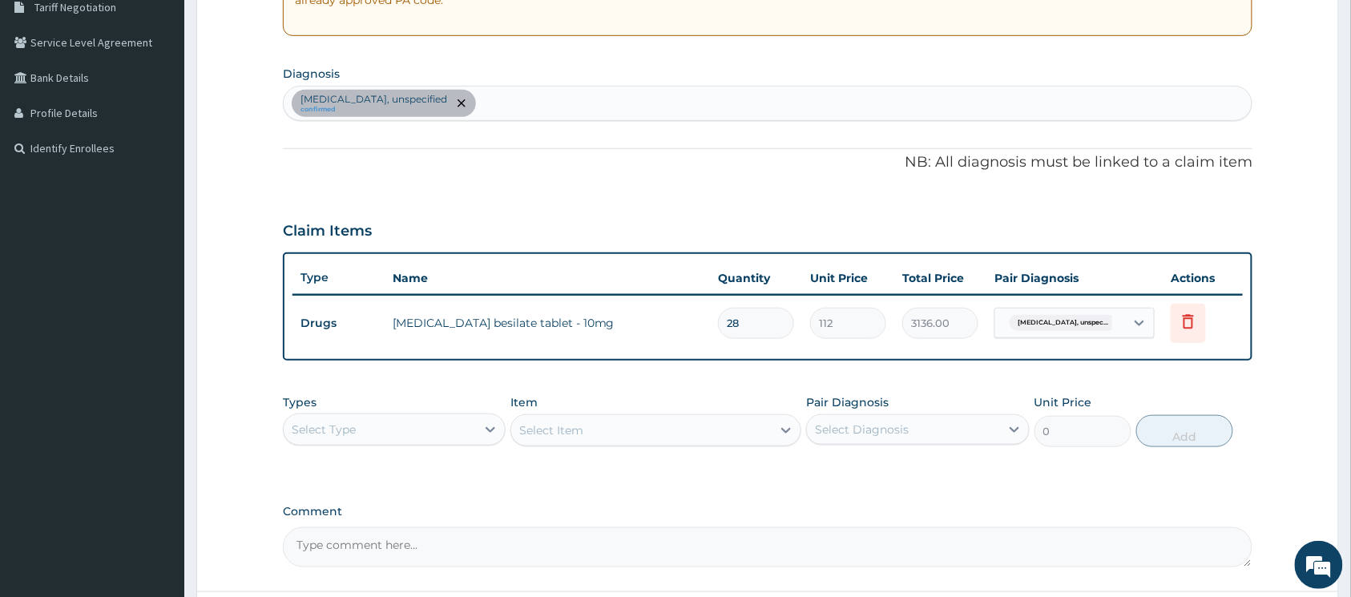
click at [551, 104] on div "Essential hypertension, unspecified confirmed" at bounding box center [768, 104] width 968 height 34
type input "malaria"
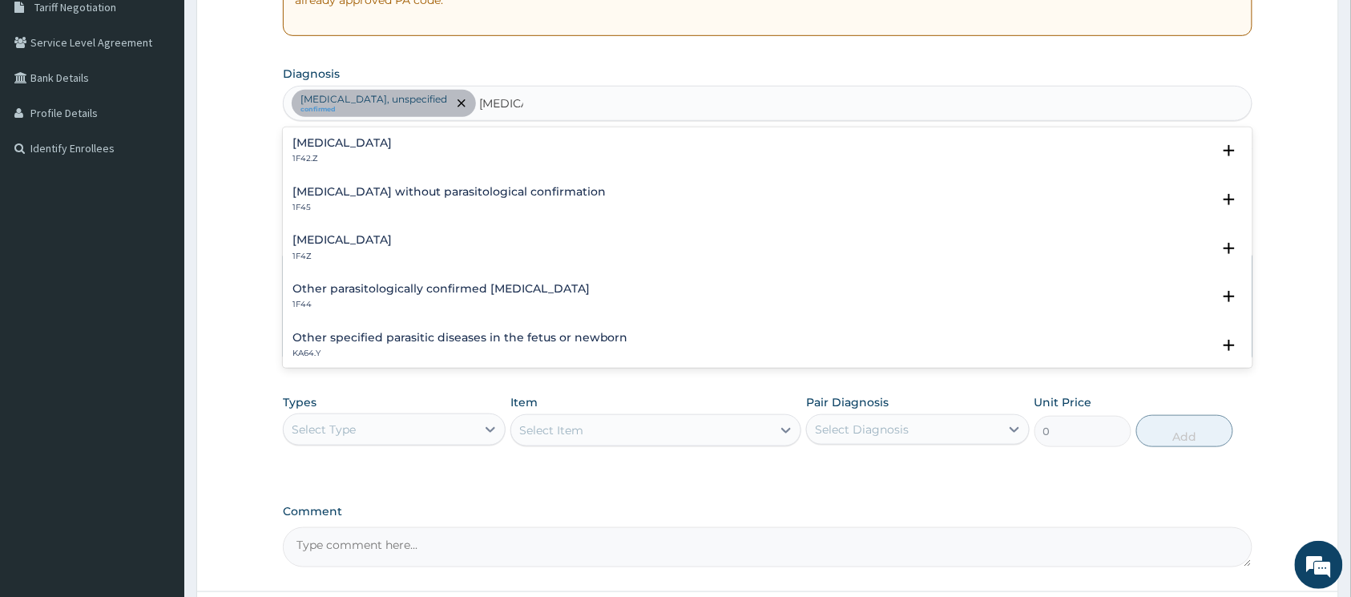
click at [383, 244] on h4 "Malaria, unspecified" at bounding box center [342, 240] width 99 height 12
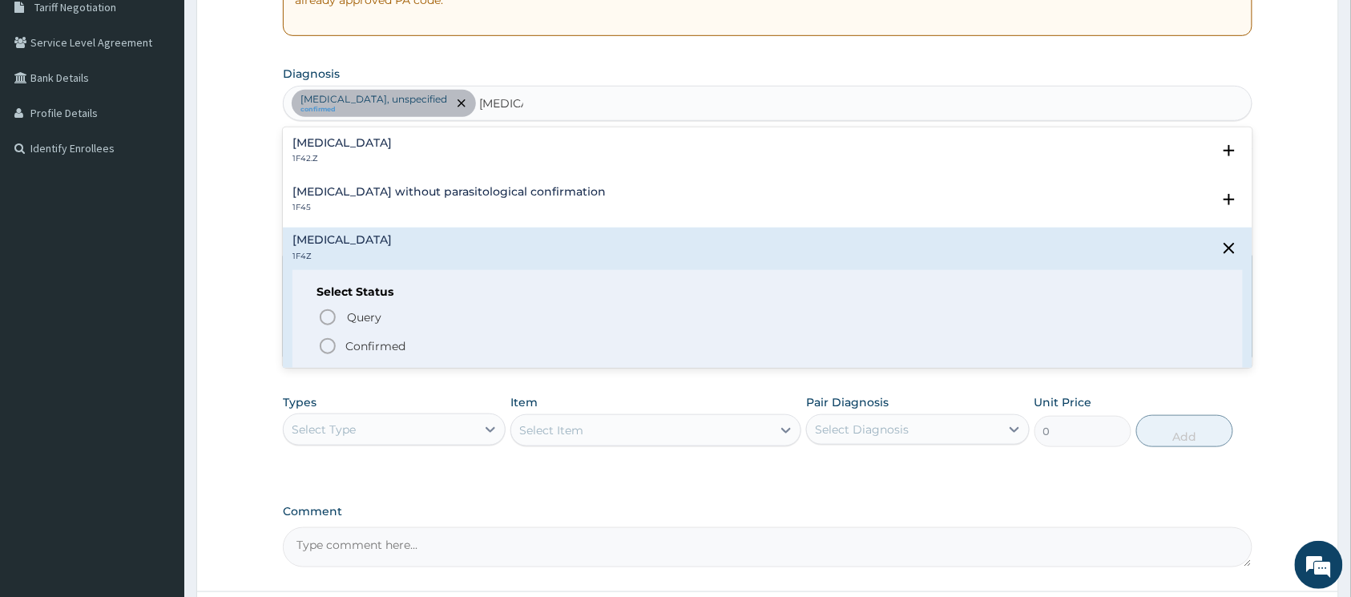
click at [324, 344] on icon "status option filled" at bounding box center [327, 346] width 19 height 19
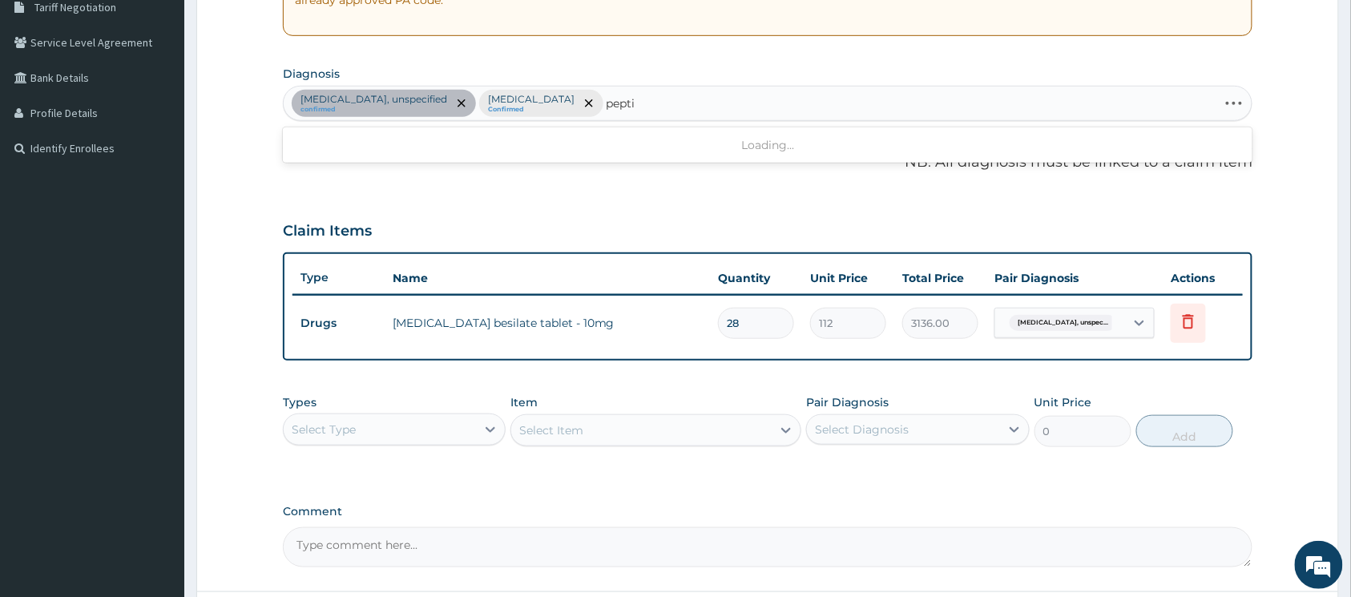
type input "peptic"
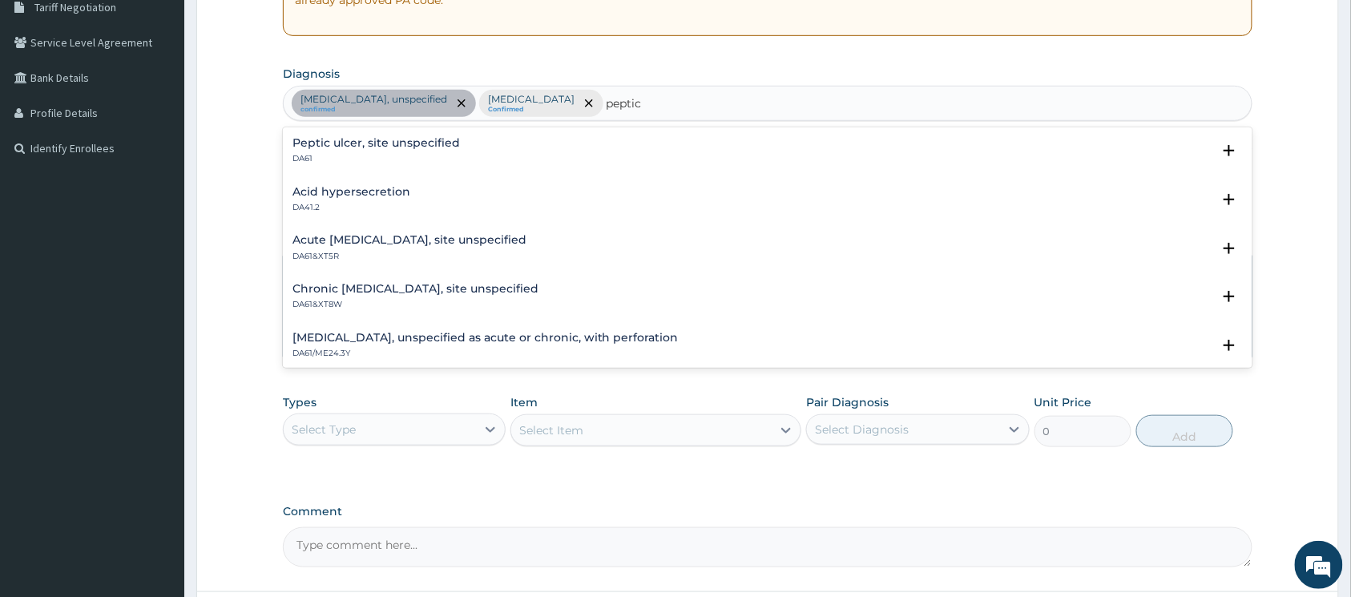
click at [415, 147] on h4 "Peptic ulcer, site unspecified" at bounding box center [377, 143] width 168 height 12
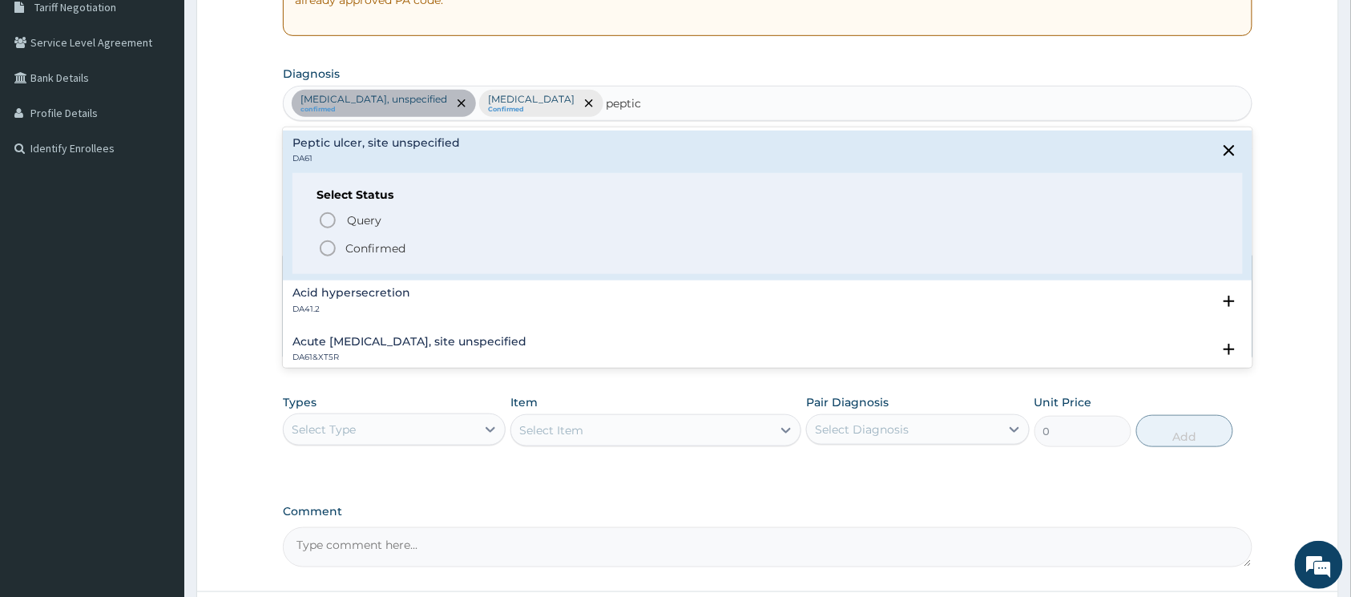
click at [327, 248] on icon "status option filled" at bounding box center [327, 248] width 19 height 19
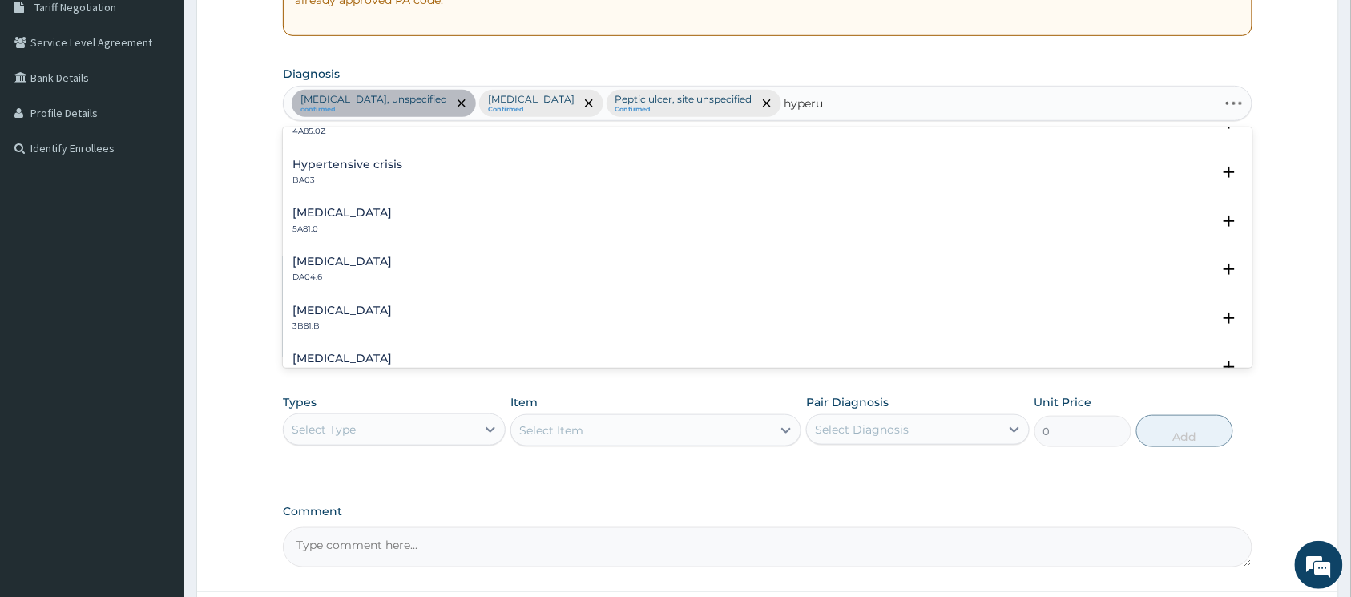
scroll to position [0, 0]
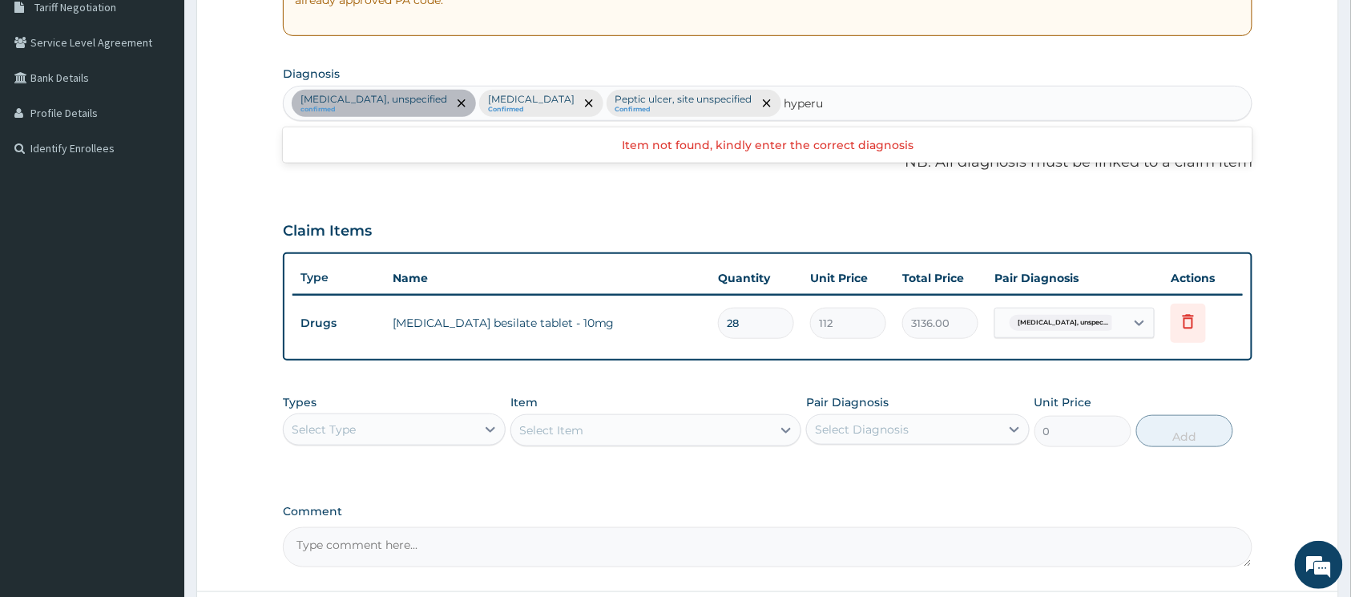
type input "hyperu"
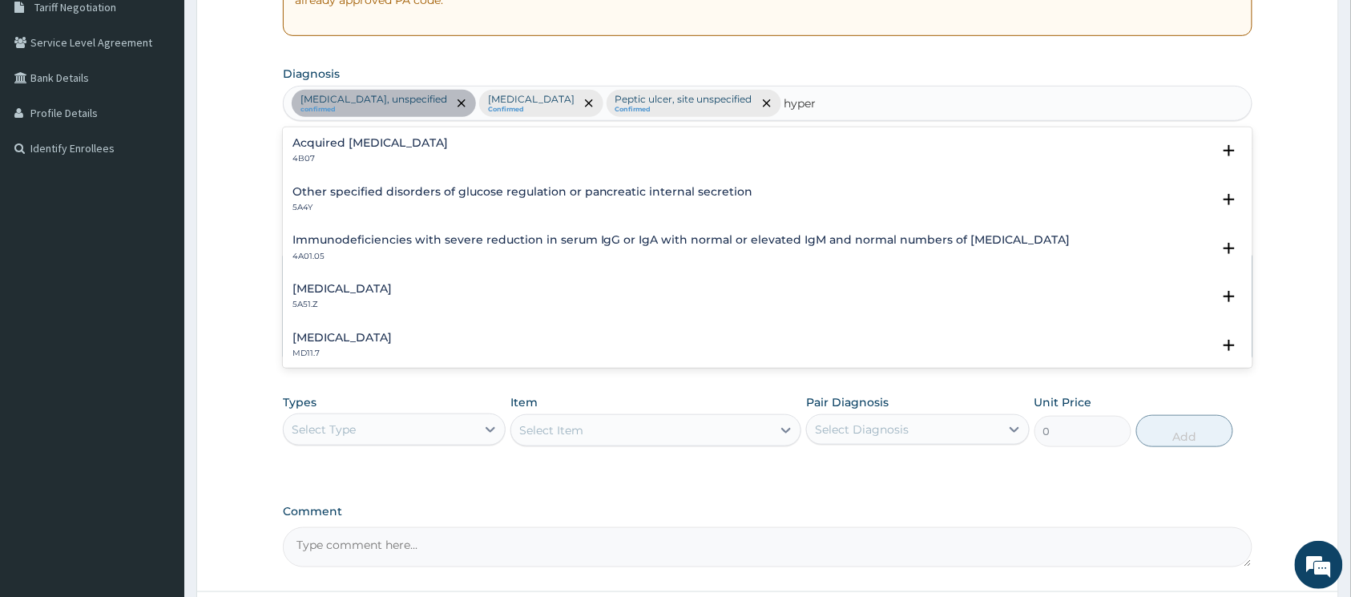
type input "hyper"
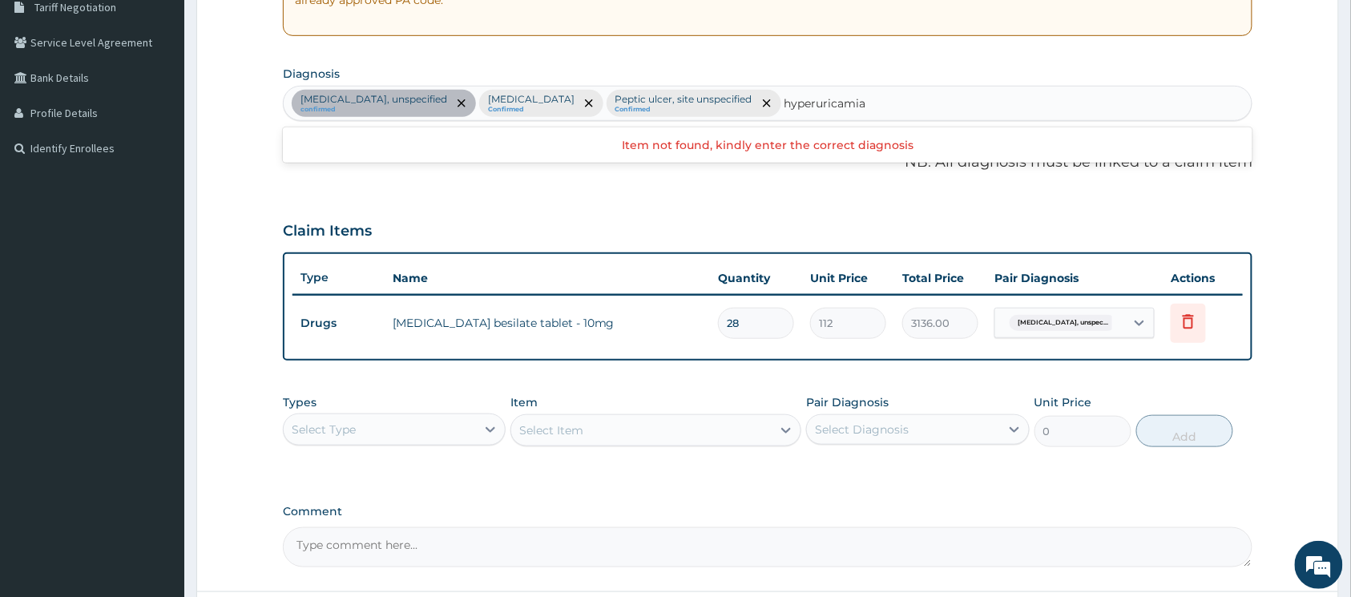
click at [848, 103] on input "hyperuricamia" at bounding box center [826, 103] width 83 height 16
type input "hyper uricamia"
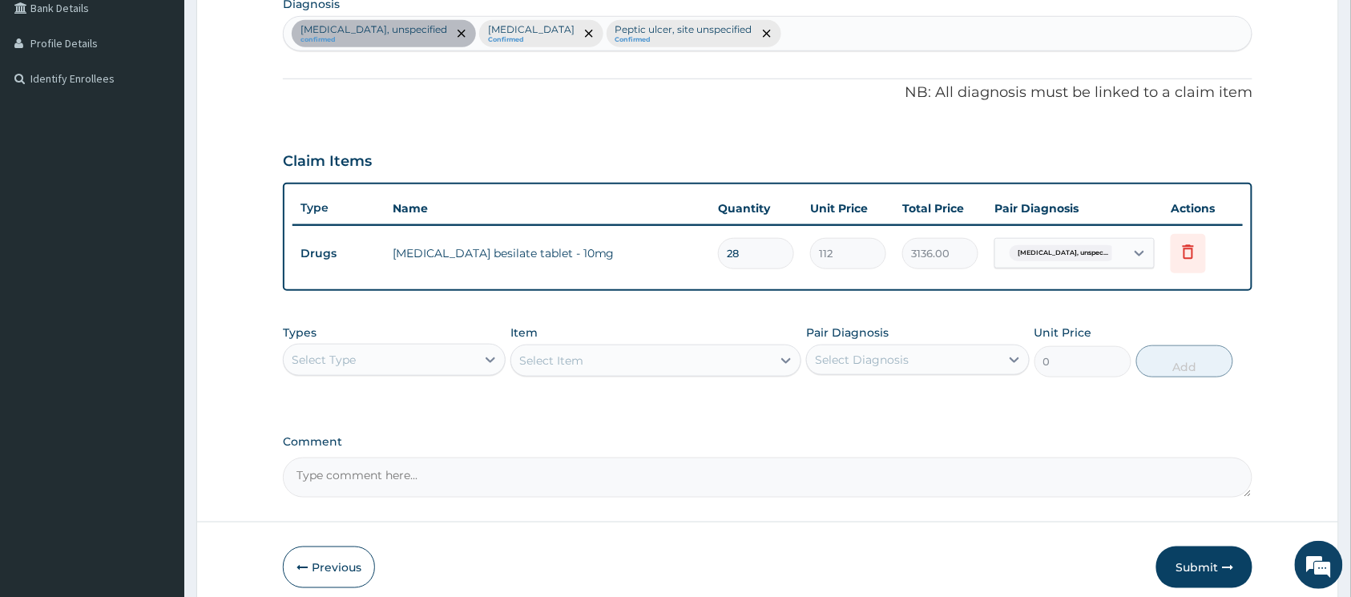
scroll to position [450, 0]
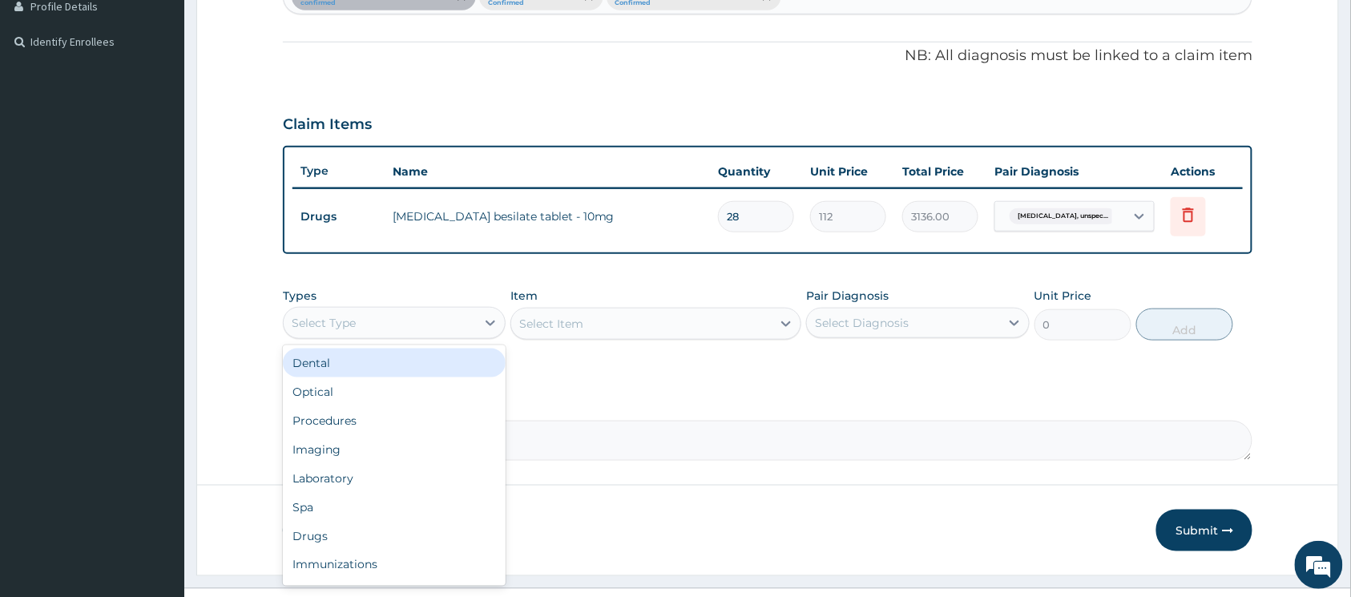
click at [423, 313] on div "Select Type" at bounding box center [380, 323] width 192 height 26
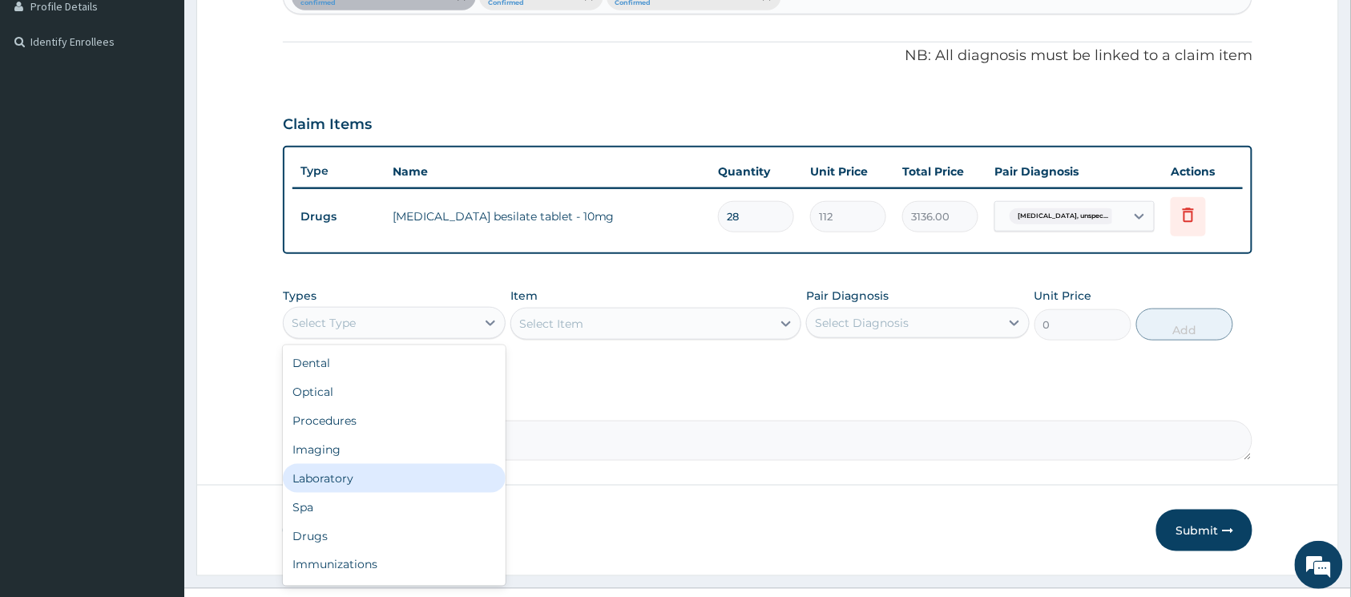
click at [386, 468] on div "Laboratory" at bounding box center [394, 478] width 223 height 29
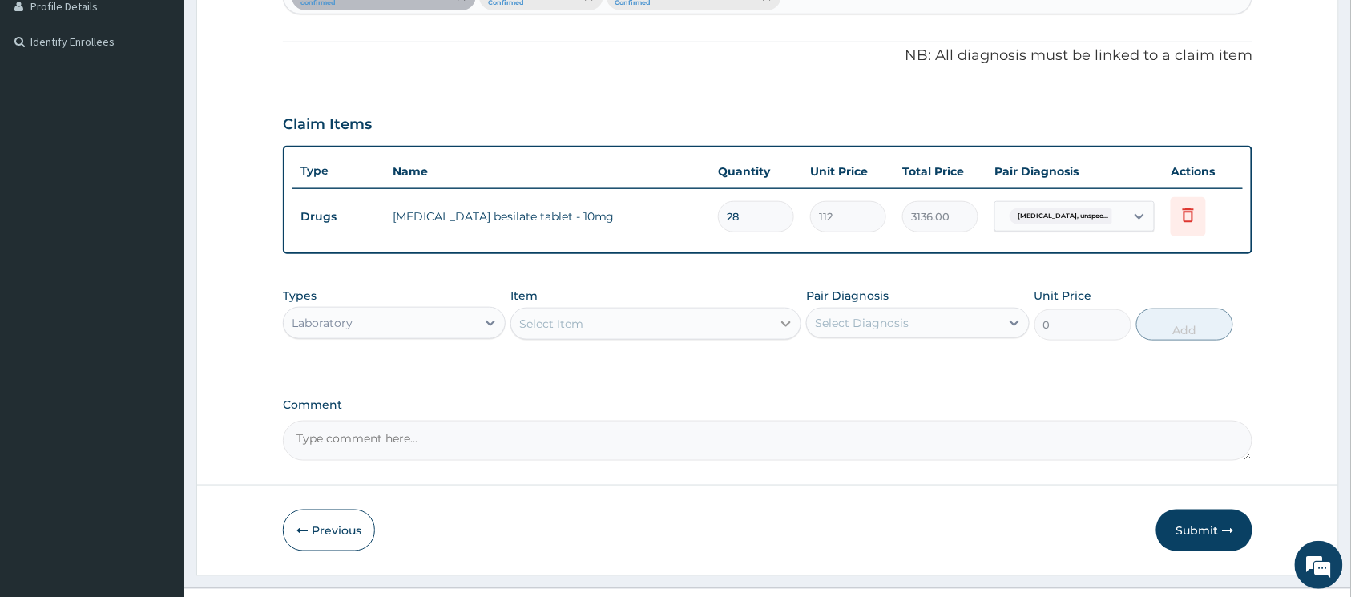
click at [787, 325] on icon at bounding box center [787, 324] width 10 height 6
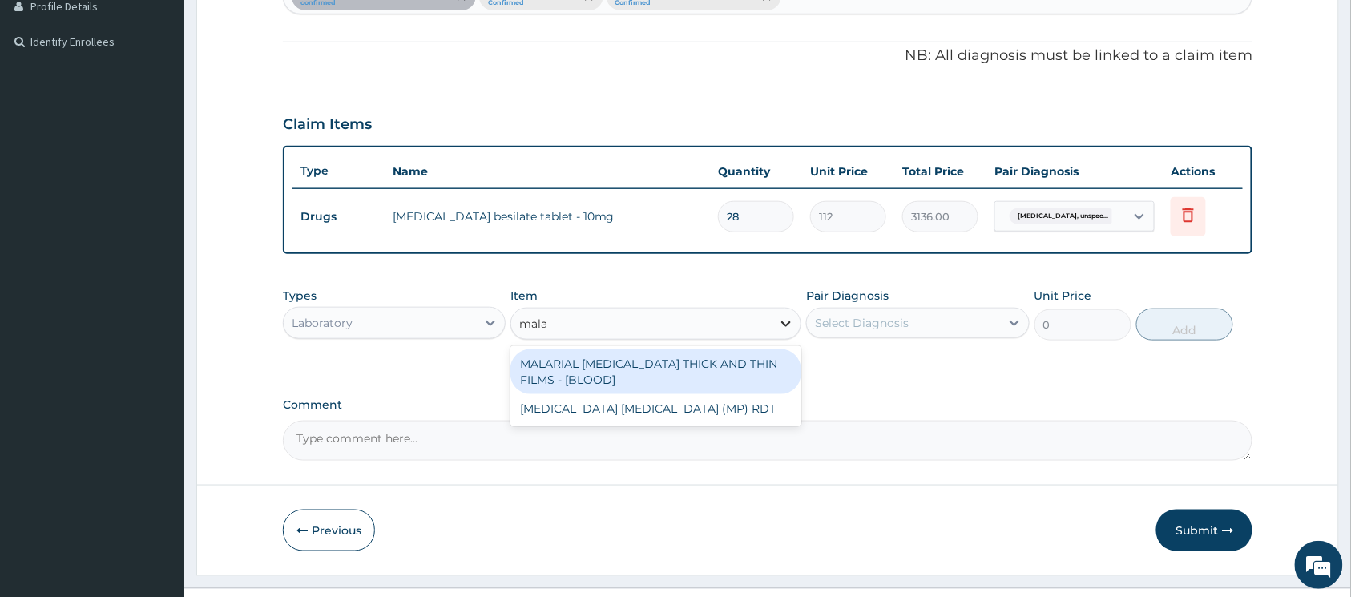
type input "malar"
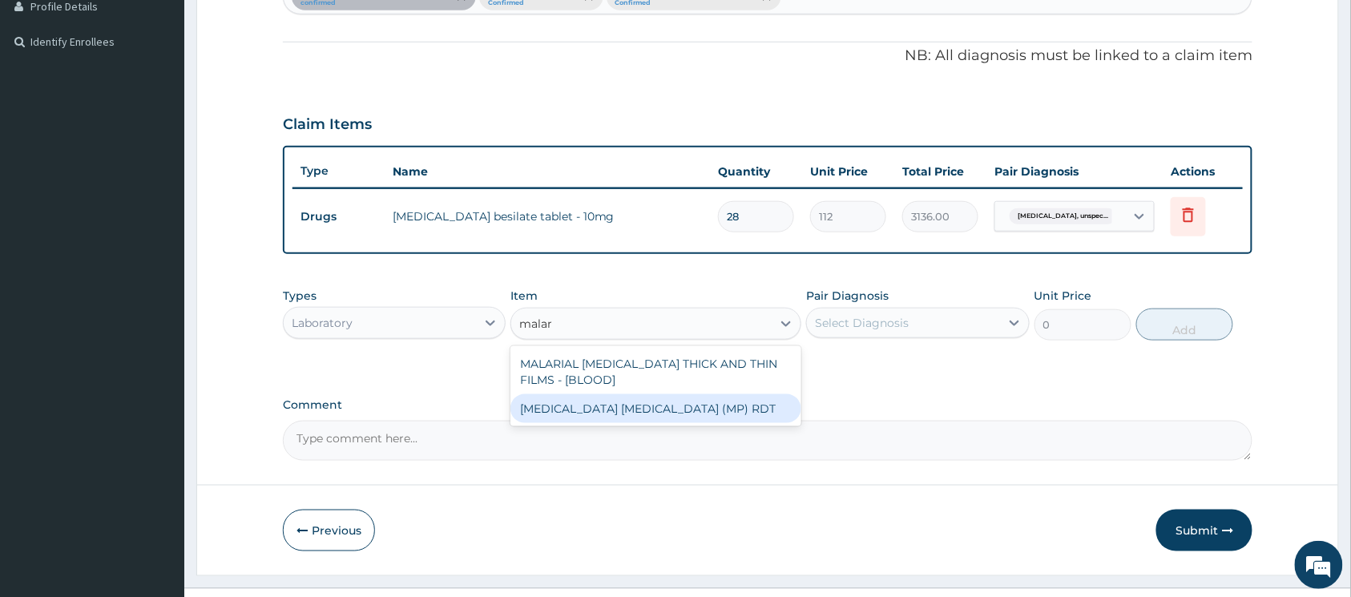
click at [648, 414] on div "MALARIA PARASITE (MP) RDT" at bounding box center [656, 408] width 291 height 29
type input "2000"
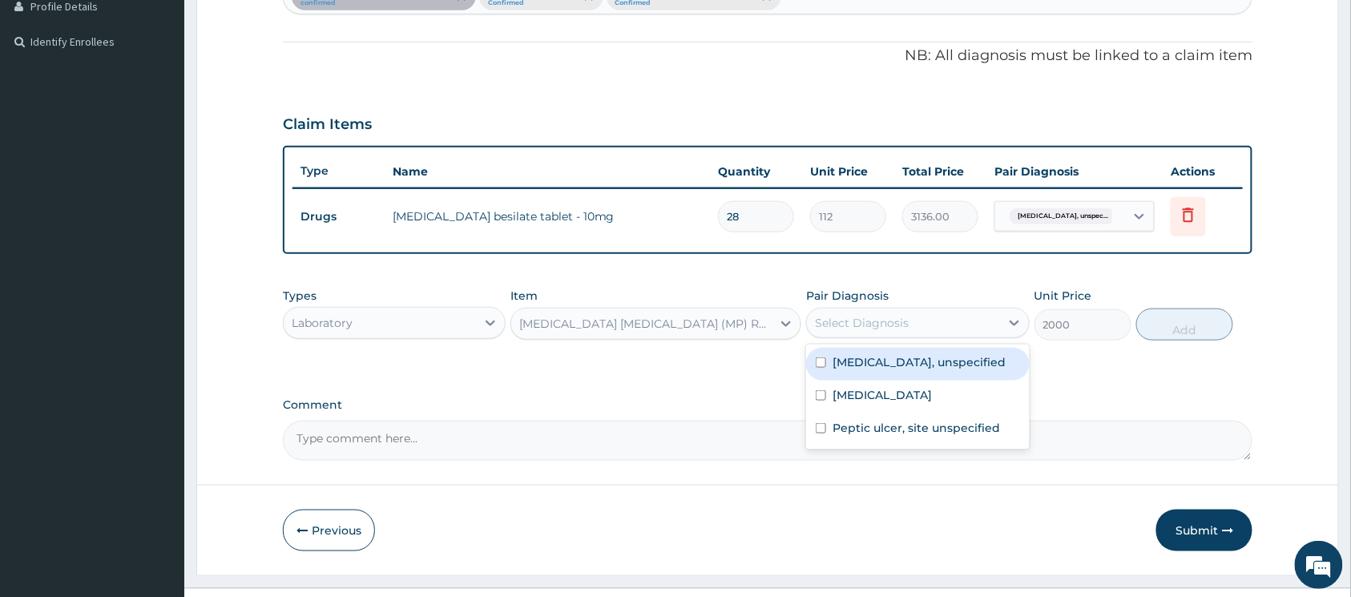
click at [909, 330] on div "Select Diagnosis" at bounding box center [903, 323] width 192 height 26
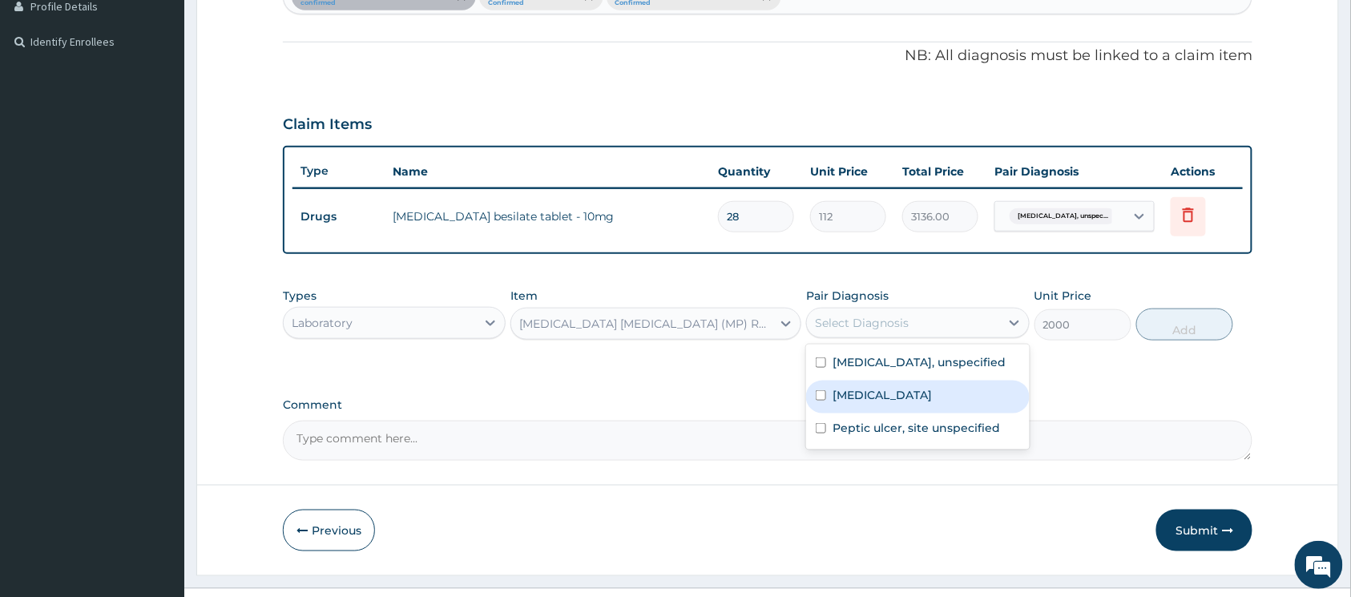
click at [825, 401] on input "checkbox" at bounding box center [821, 395] width 10 height 10
checkbox input "true"
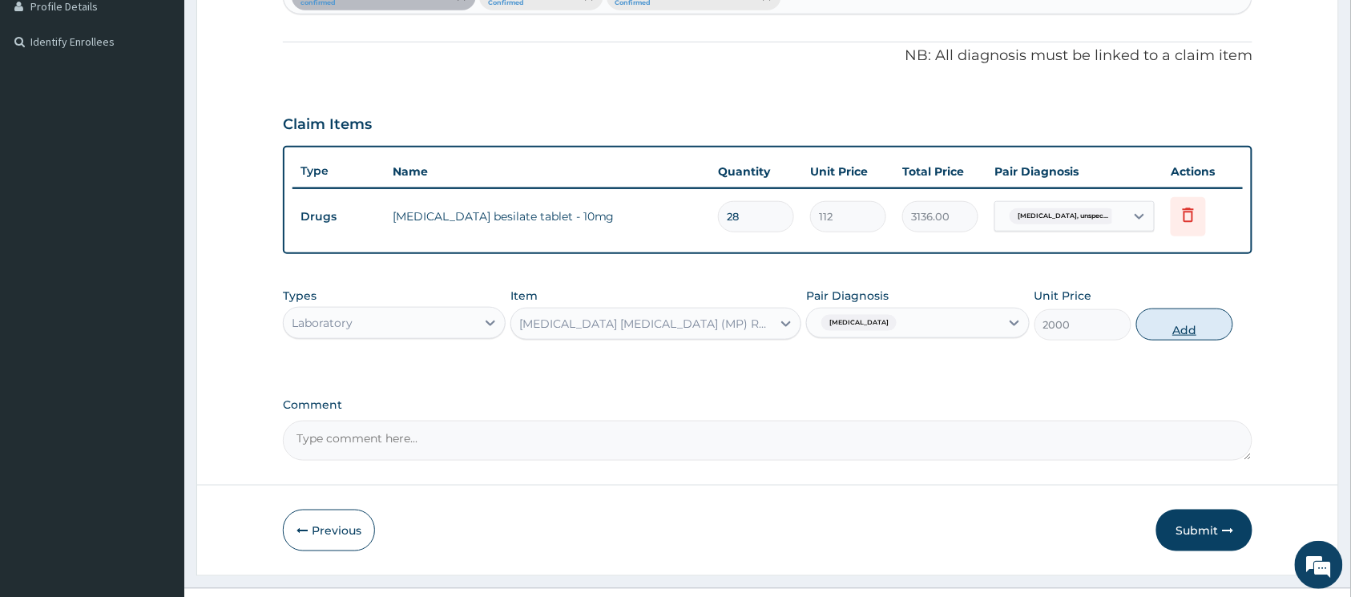
click at [1143, 331] on button "Add" at bounding box center [1184, 325] width 97 height 32
type input "0"
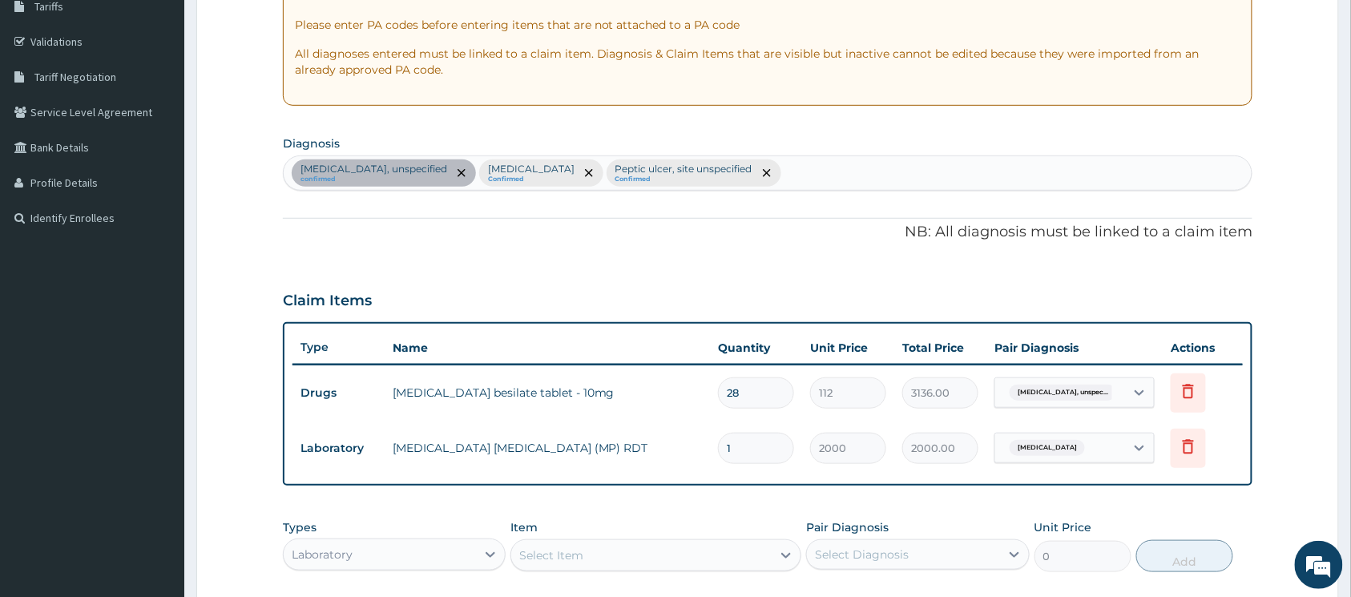
scroll to position [237, 0]
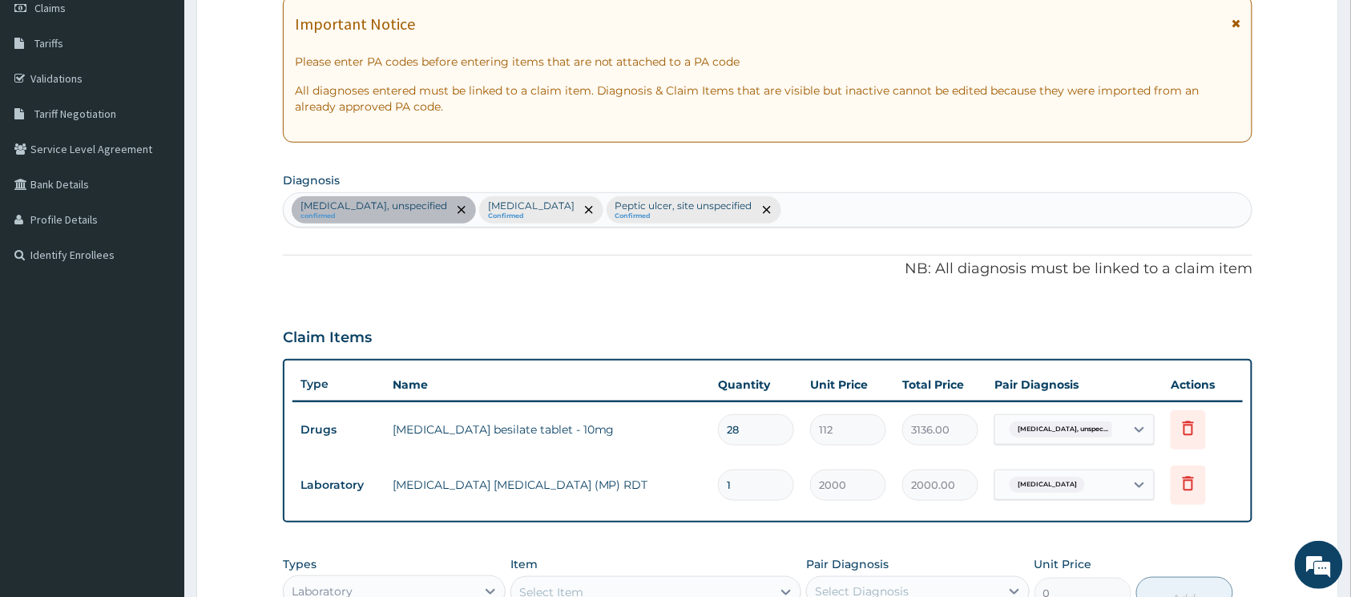
click at [838, 213] on div "Essential hypertension, unspecified confirmed Malaria, unspecified Confirmed Pe…" at bounding box center [768, 210] width 968 height 34
type input "gout"
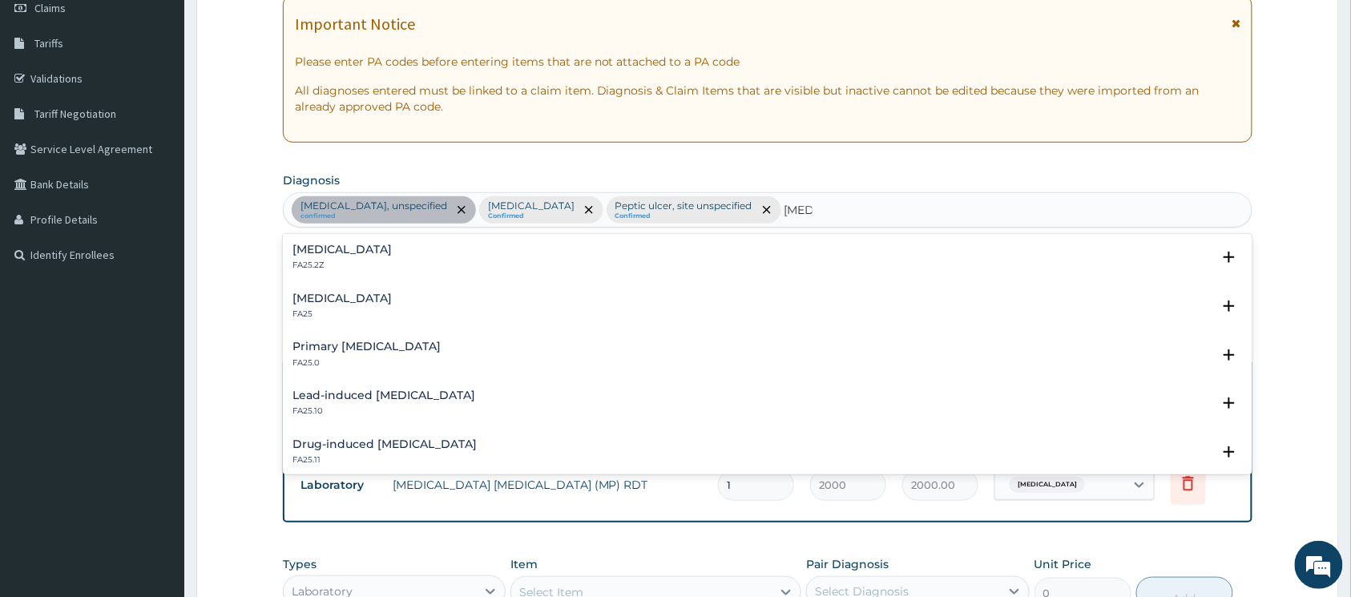
click at [351, 295] on div "Gout FA25" at bounding box center [768, 307] width 951 height 28
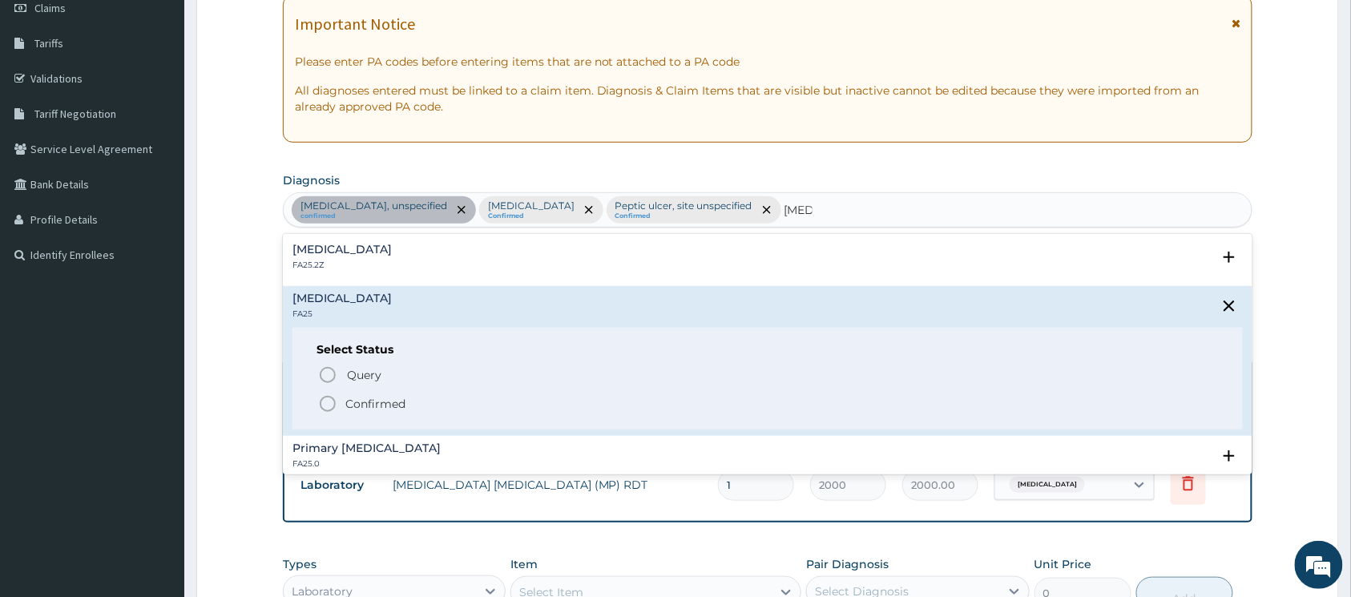
click at [333, 399] on circle "status option filled" at bounding box center [328, 404] width 14 height 14
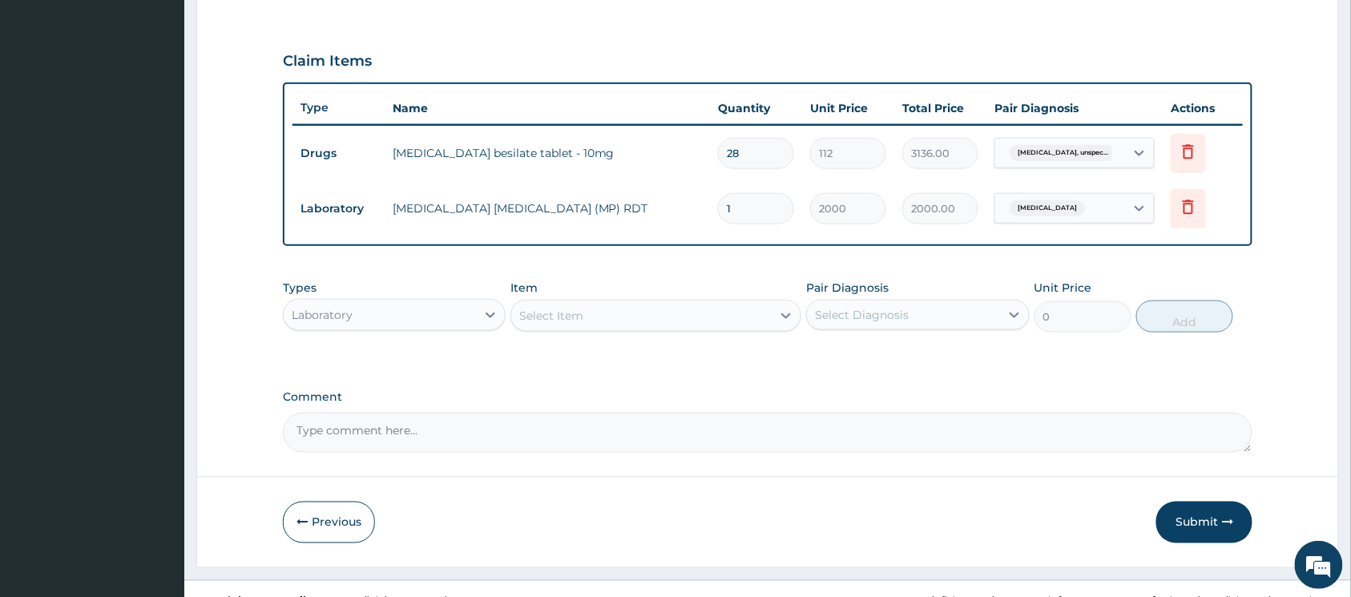
scroll to position [539, 0]
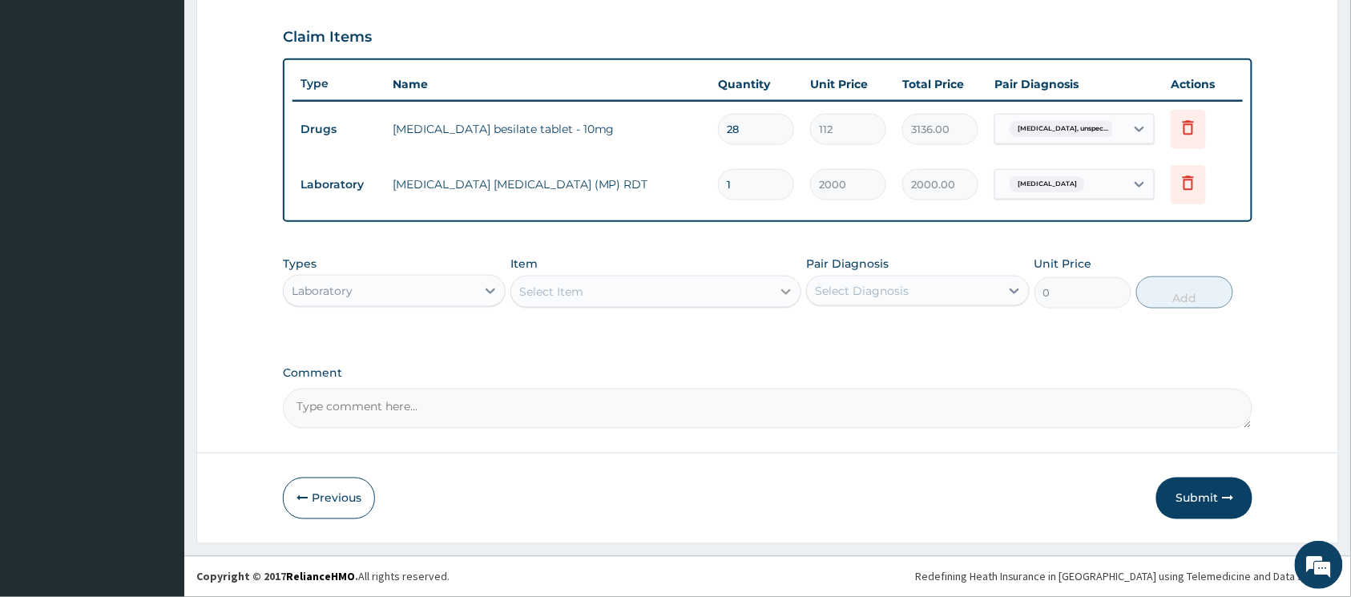
click at [785, 289] on icon at bounding box center [786, 292] width 16 height 16
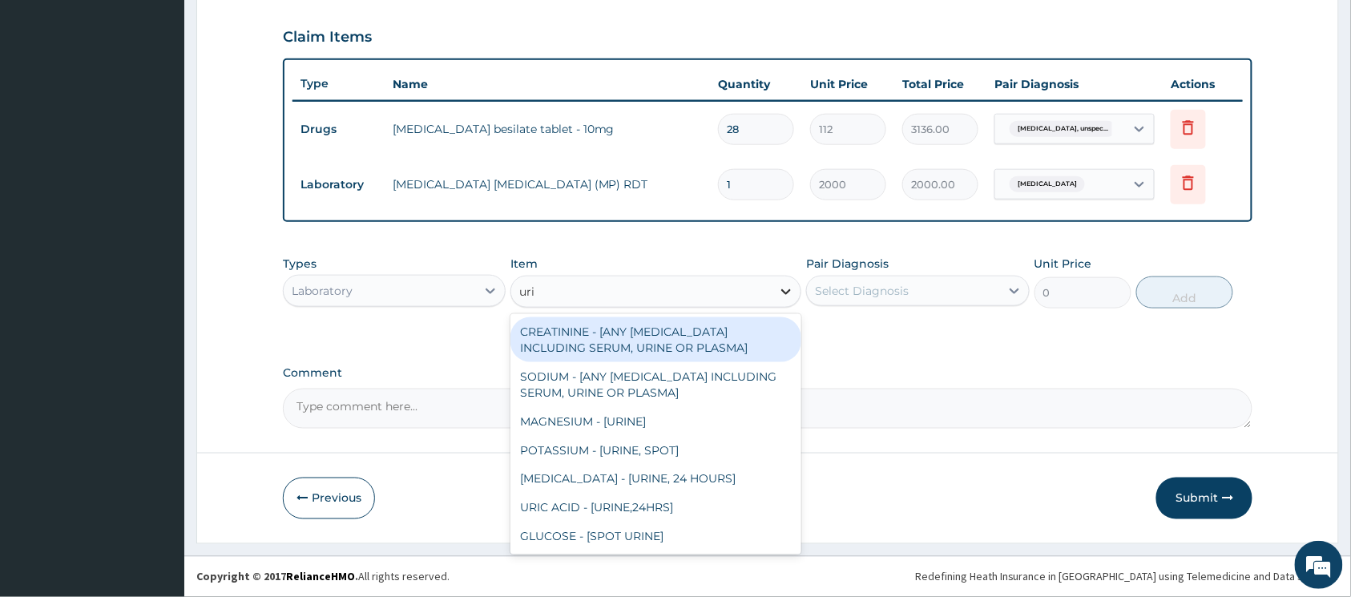
type input "uric"
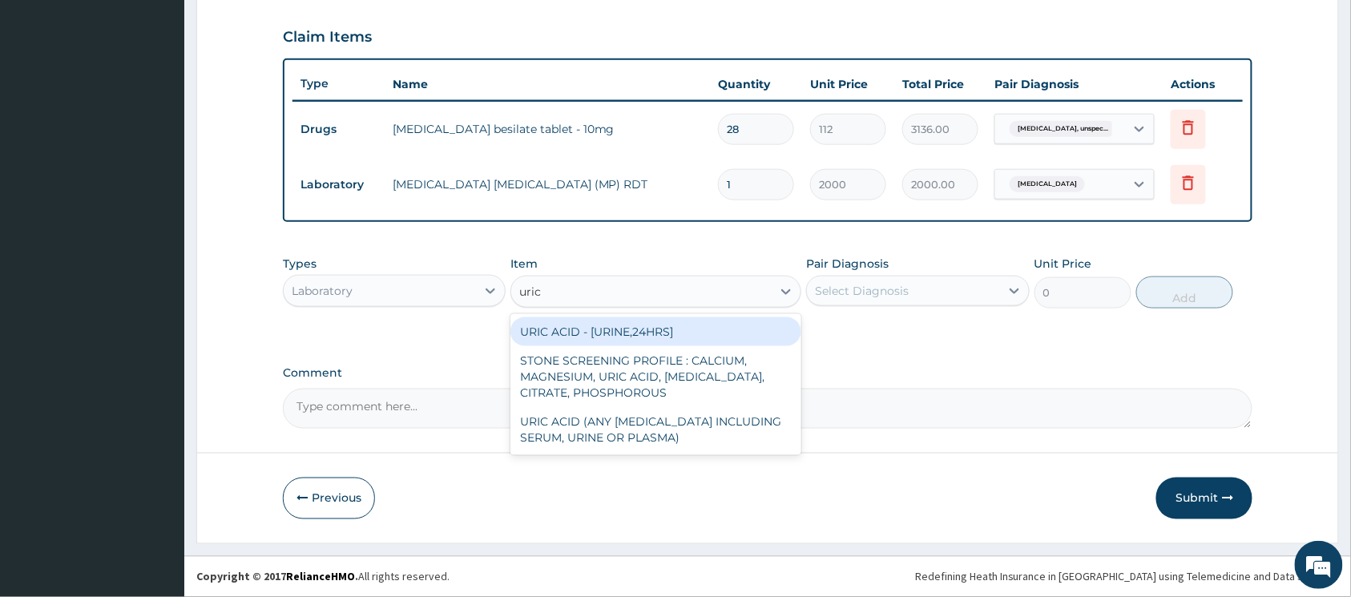
click at [696, 337] on div "URIC ACID - [URINE,24HRS]" at bounding box center [656, 331] width 291 height 29
type input "2500"
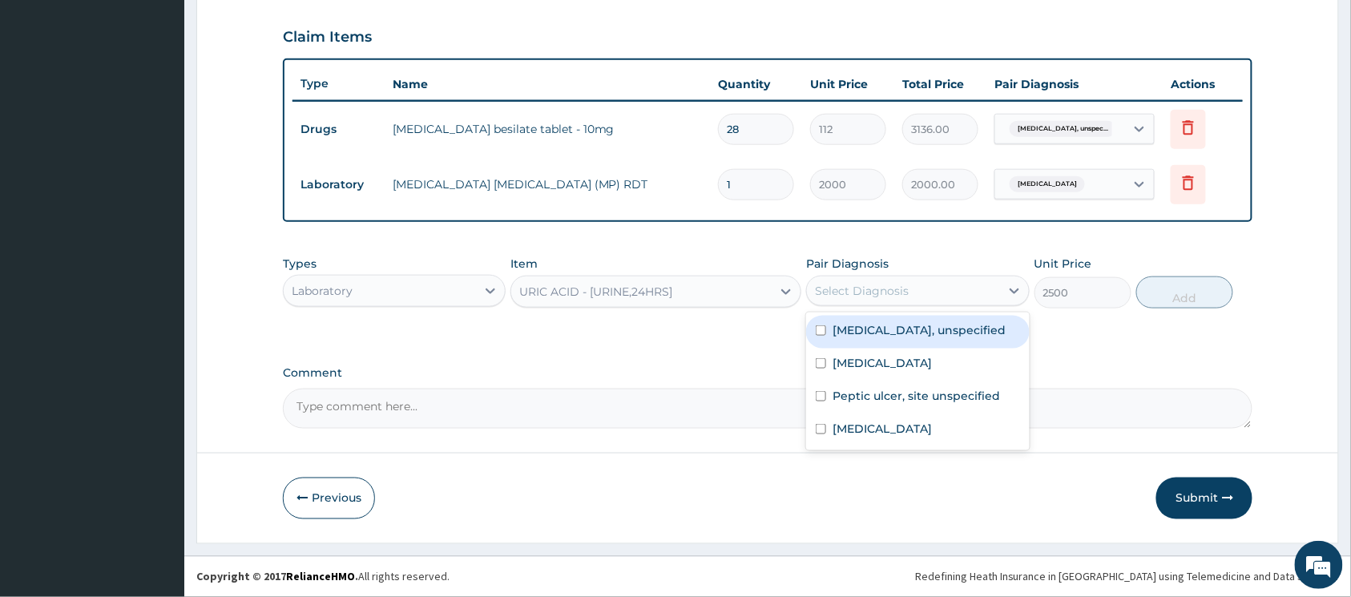
click at [874, 299] on div "Select Diagnosis" at bounding box center [903, 291] width 192 height 26
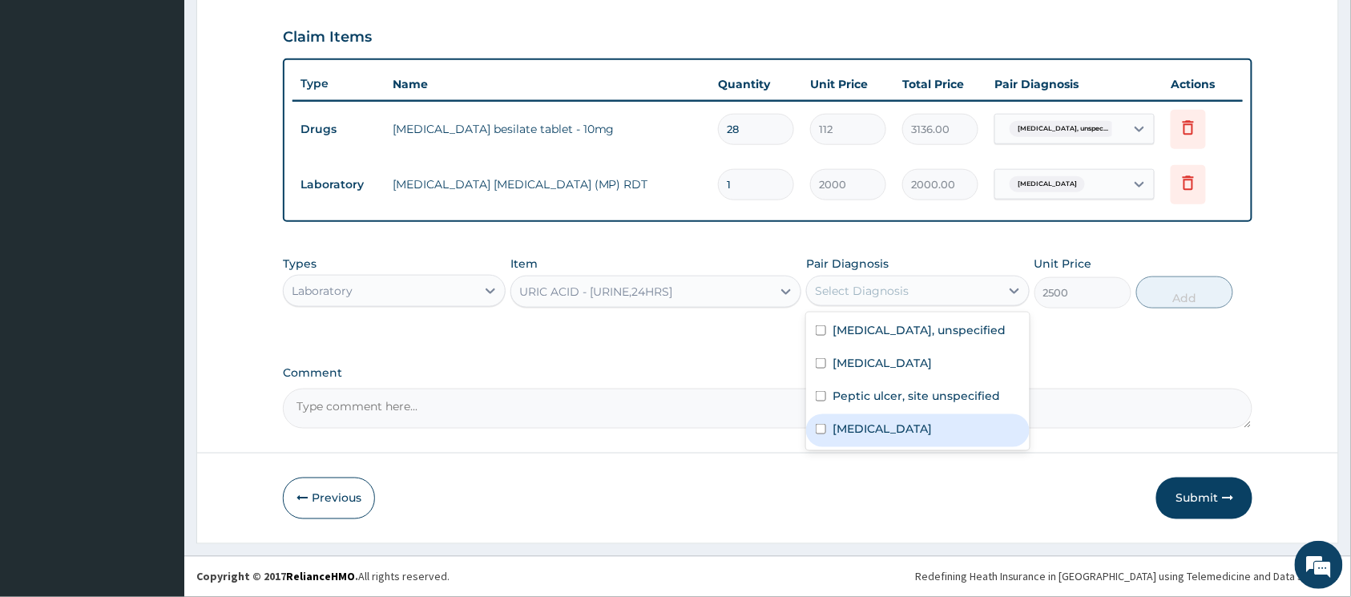
drag, startPoint x: 824, startPoint y: 444, endPoint x: 1029, endPoint y: 411, distance: 207.8
click at [840, 446] on div "Gout" at bounding box center [917, 430] width 223 height 33
checkbox input "true"
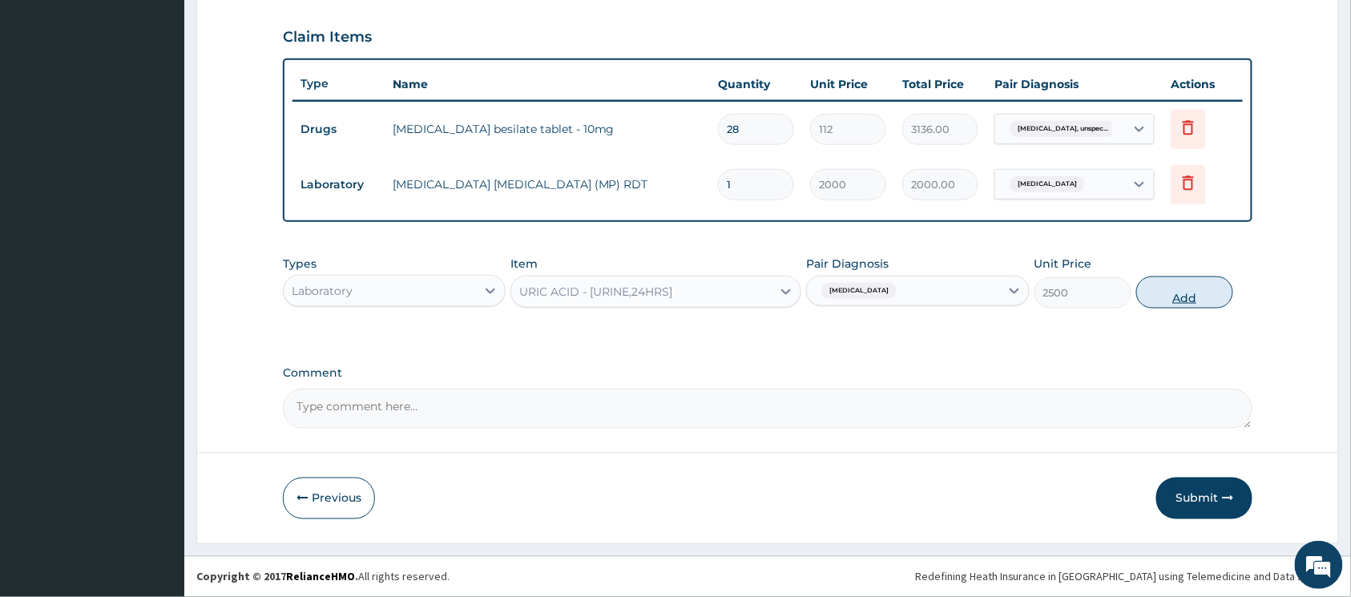
click at [1177, 296] on button "Add" at bounding box center [1184, 293] width 97 height 32
type input "0"
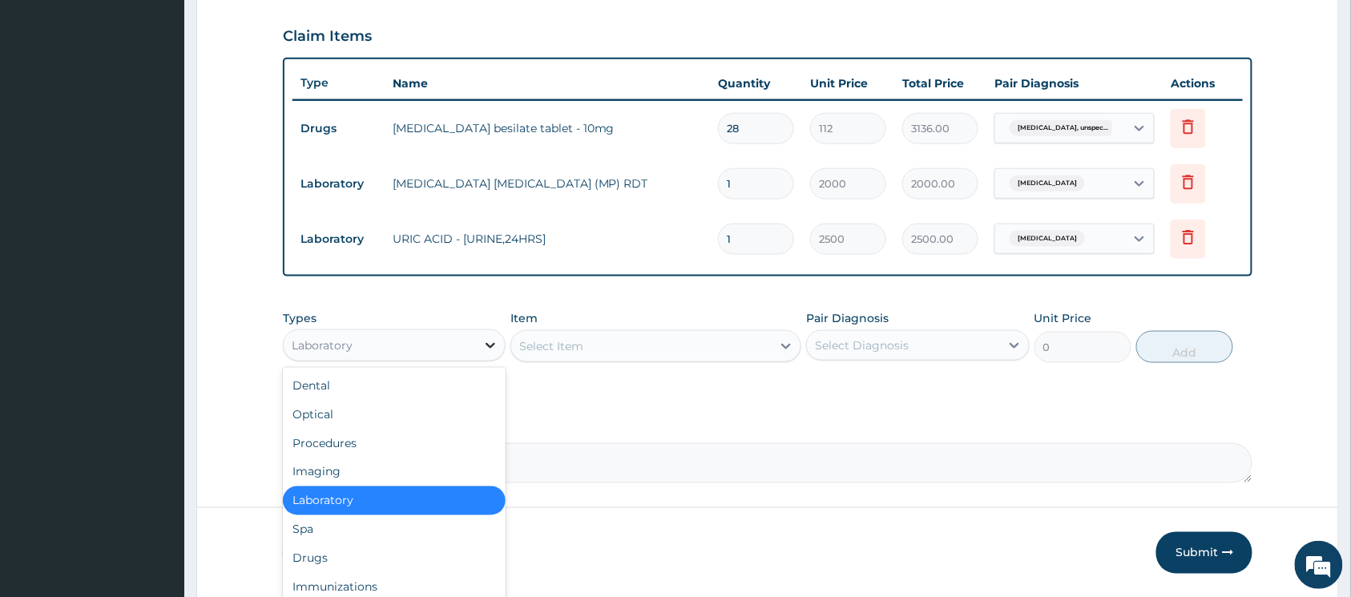
click at [484, 343] on icon at bounding box center [490, 345] width 16 height 16
click at [348, 551] on div "Drugs" at bounding box center [394, 558] width 223 height 29
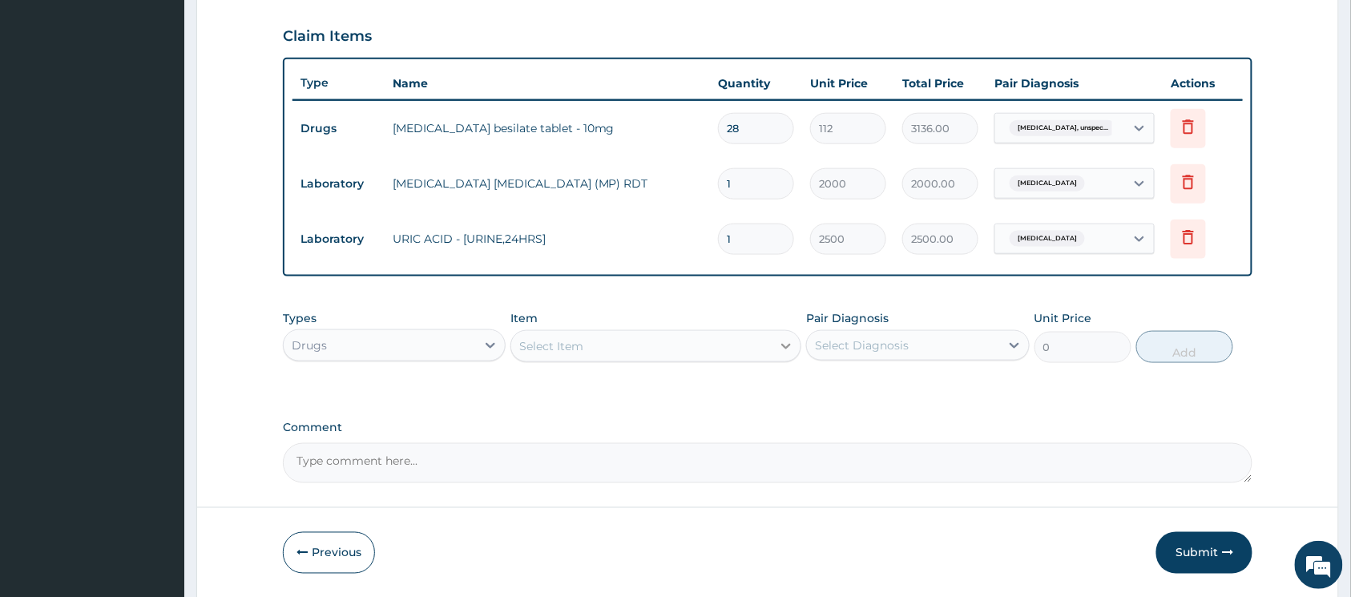
click at [789, 348] on icon at bounding box center [786, 346] width 16 height 16
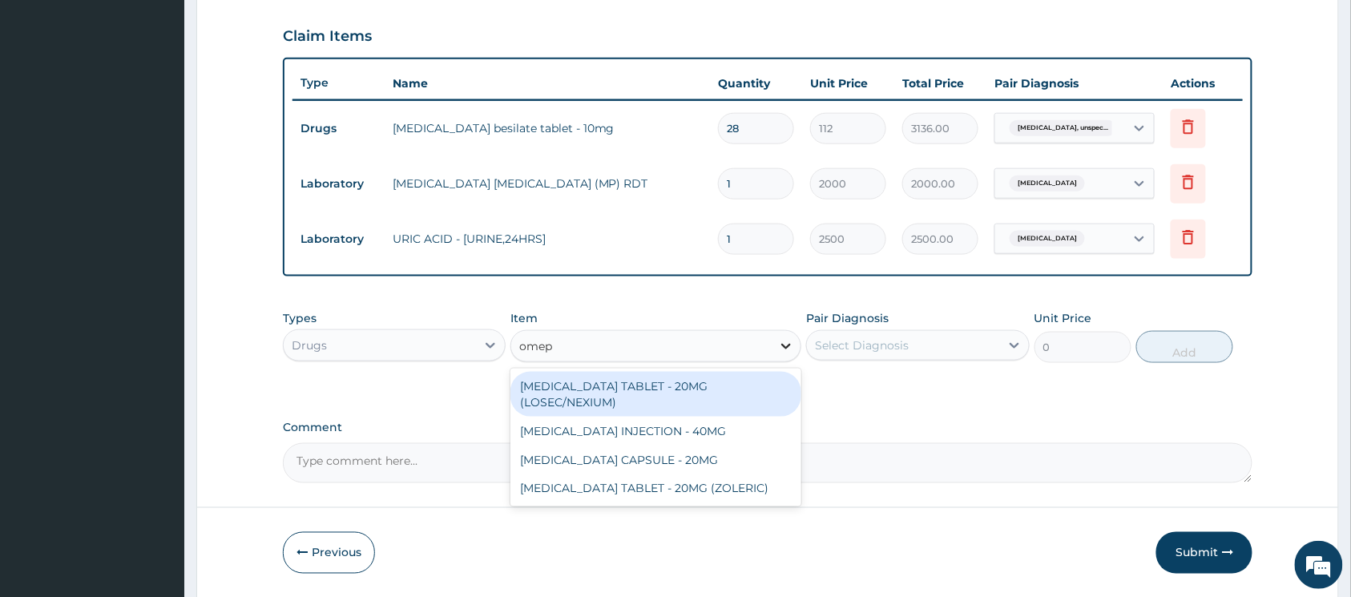
type input "omepr"
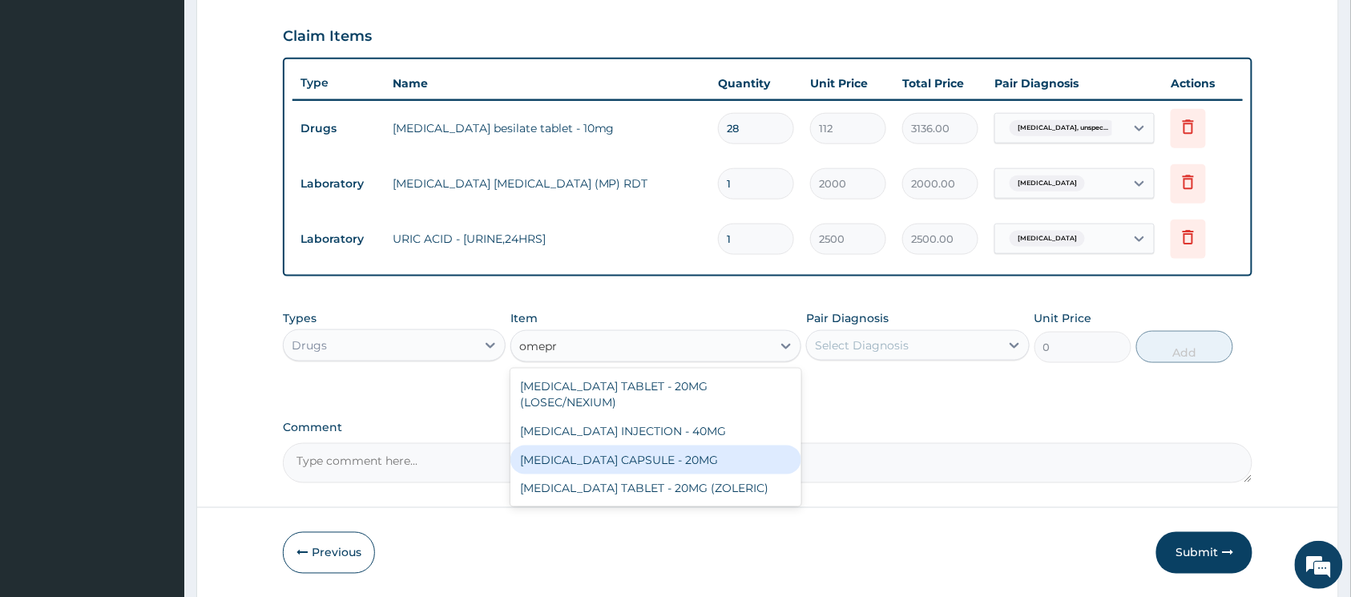
click at [702, 447] on div "OMEPRAZOLE CAPSULE - 20MG" at bounding box center [656, 460] width 291 height 29
type input "140"
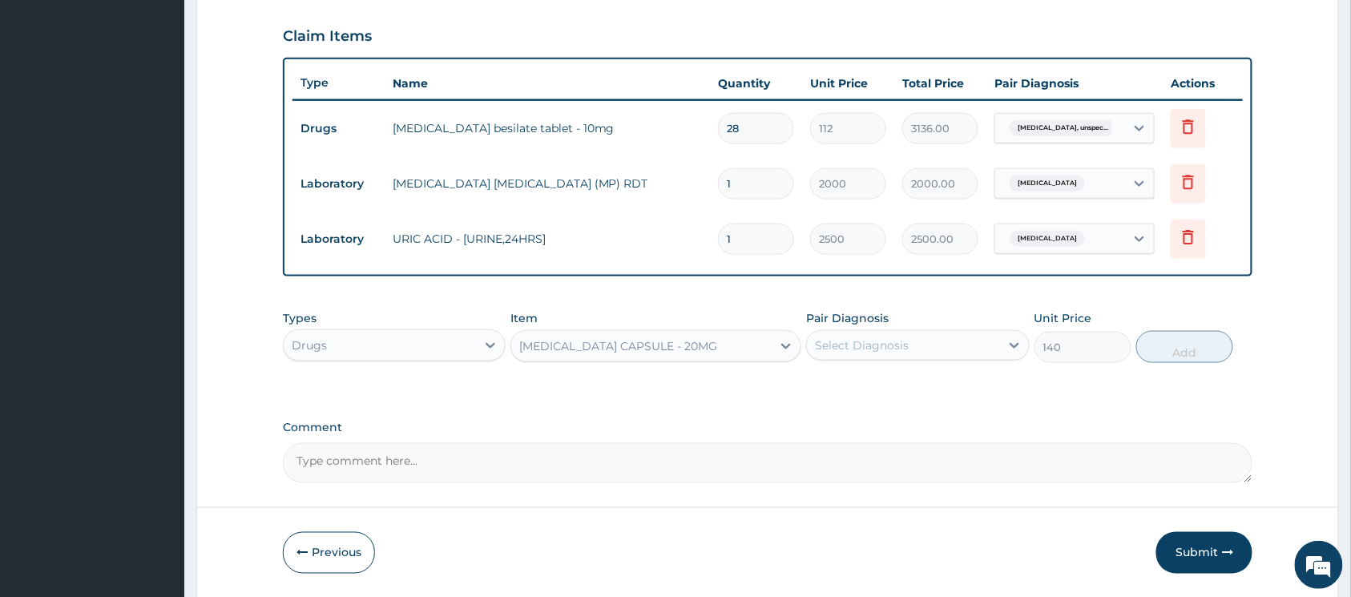
click at [850, 344] on div "Select Diagnosis" at bounding box center [862, 345] width 94 height 16
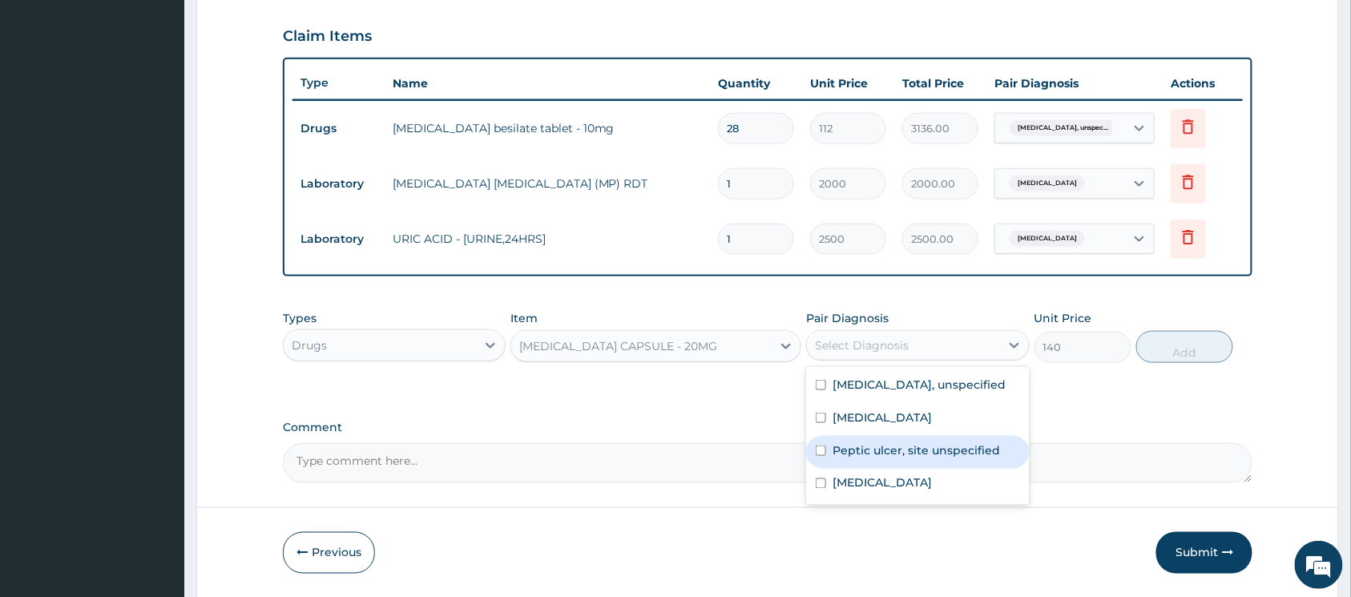
click at [824, 456] on input "checkbox" at bounding box center [821, 451] width 10 height 10
checkbox input "true"
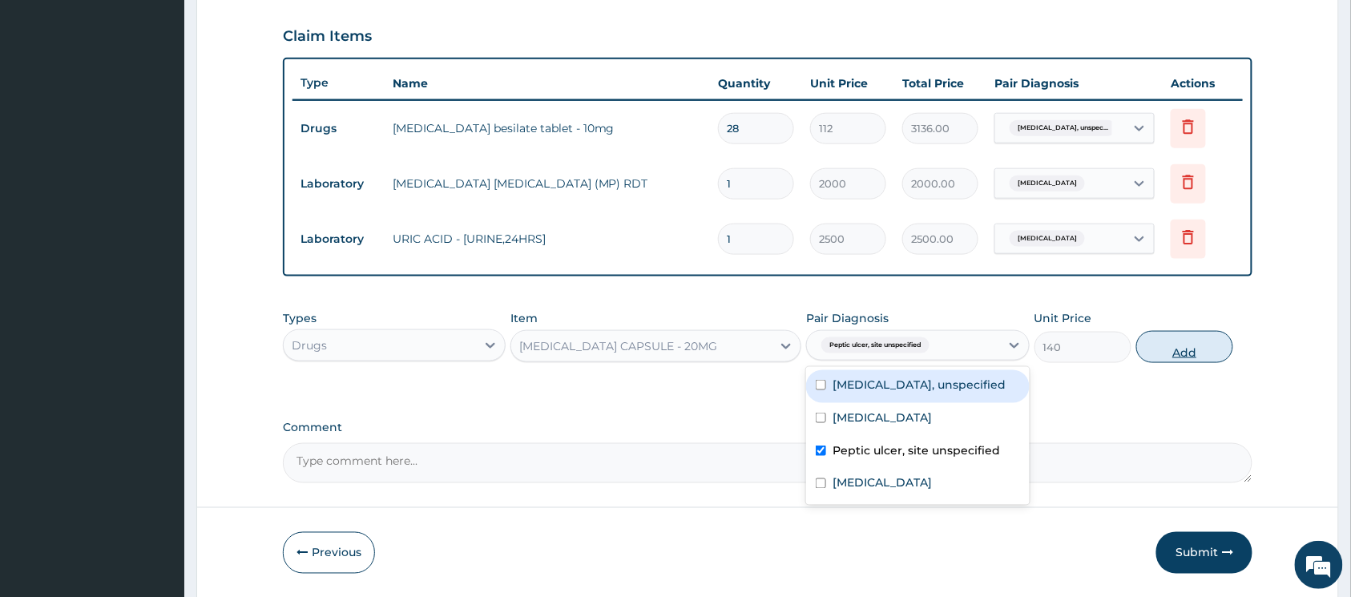
click at [1165, 345] on button "Add" at bounding box center [1184, 347] width 97 height 32
type input "0"
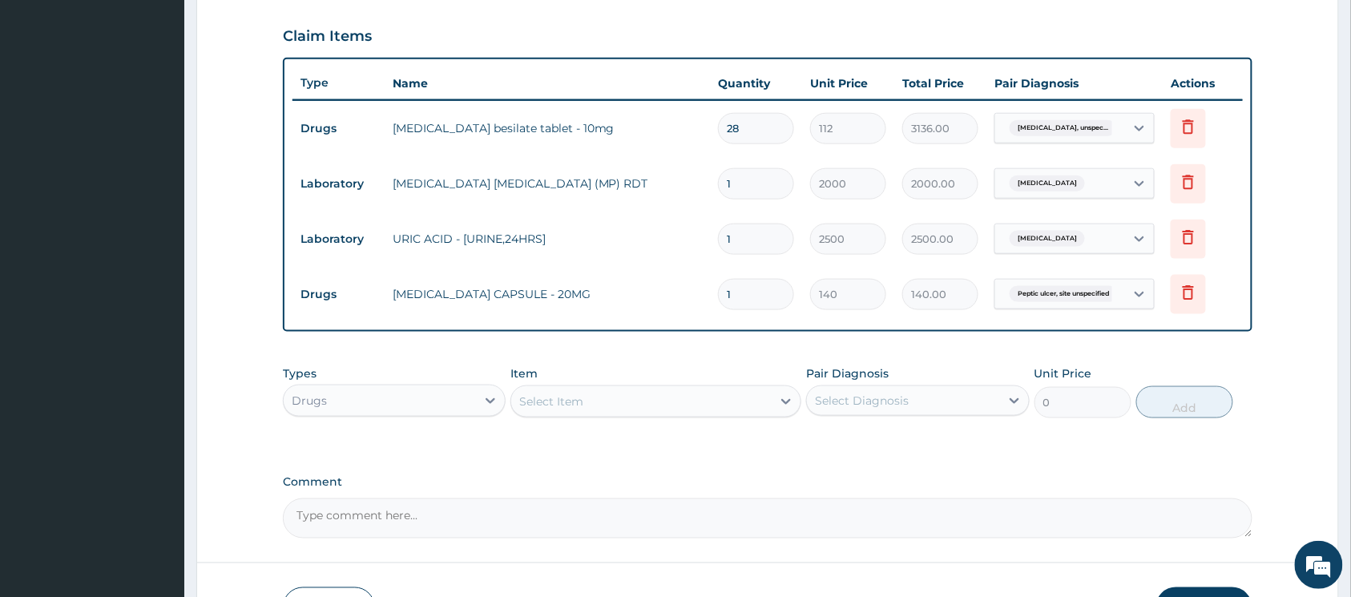
type input "14"
type input "1960.00"
type input "14"
click at [780, 398] on icon at bounding box center [786, 402] width 16 height 16
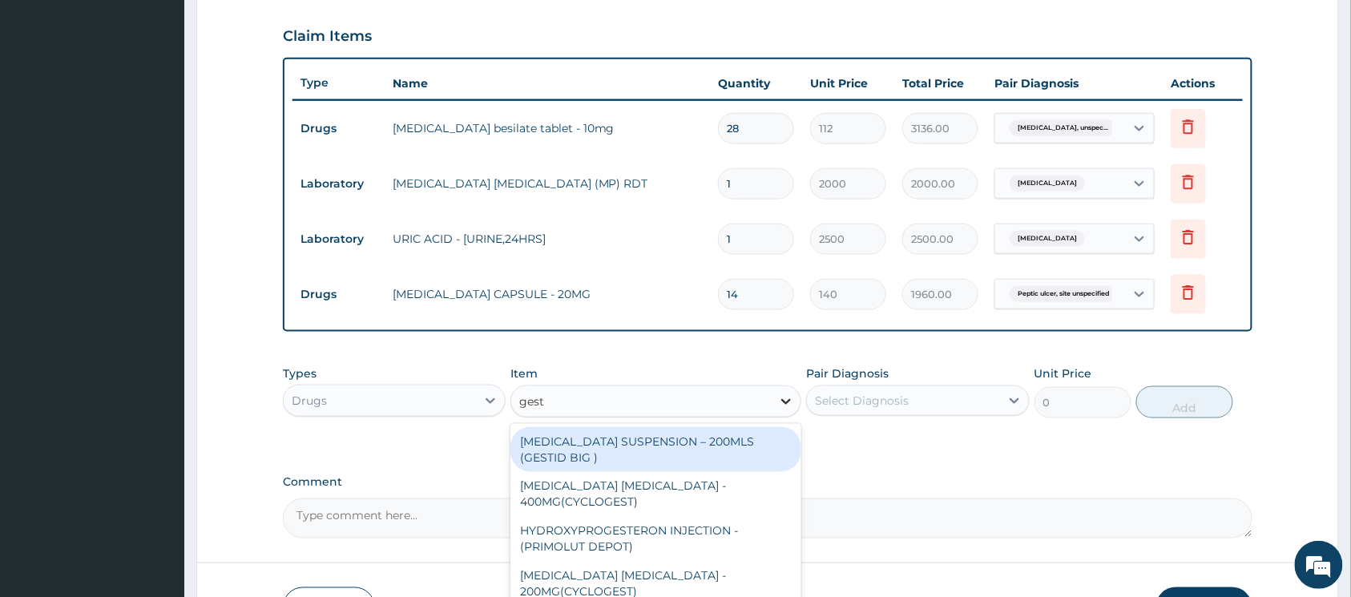
type input "gesti"
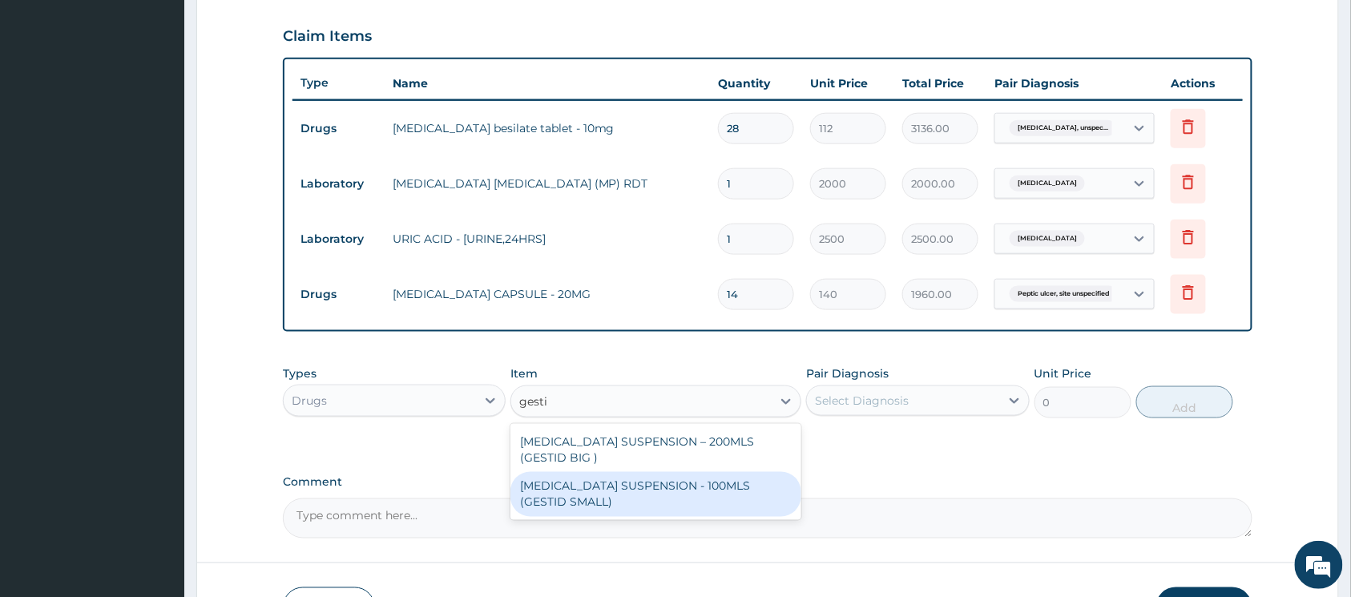
click at [703, 472] on div "ANTACID SUSPENSION - 100MLS (GESTID SMALL)" at bounding box center [656, 494] width 291 height 45
type input "1120"
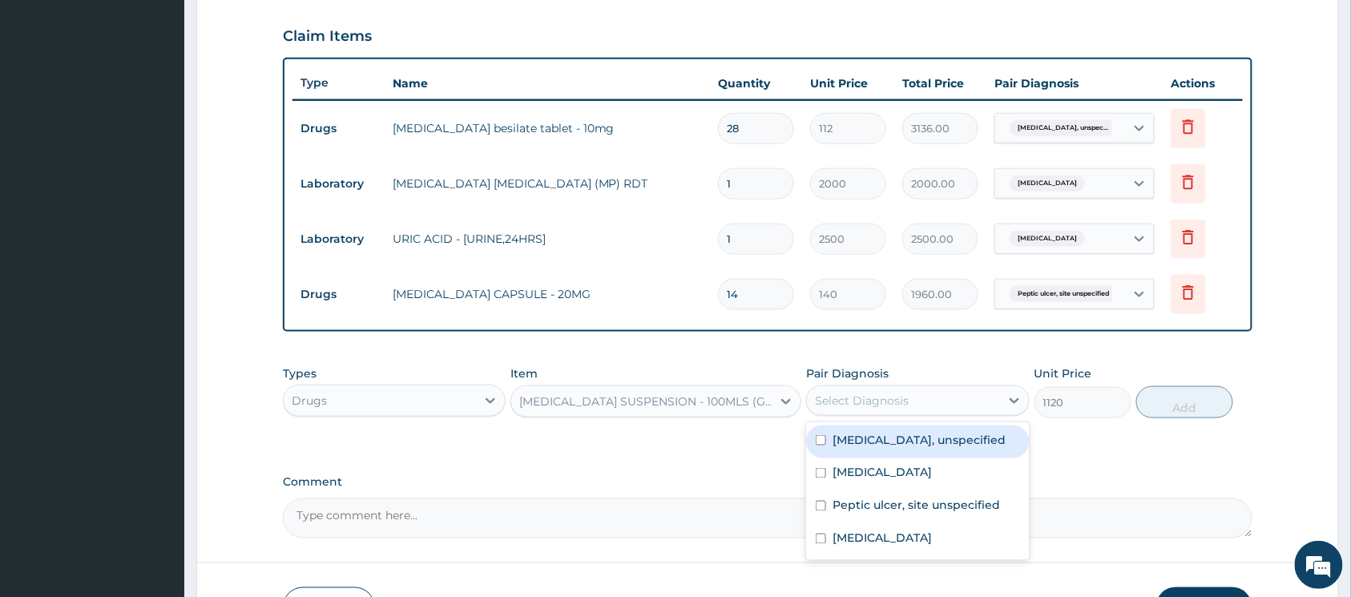
click at [851, 406] on div "Select Diagnosis" at bounding box center [862, 401] width 94 height 16
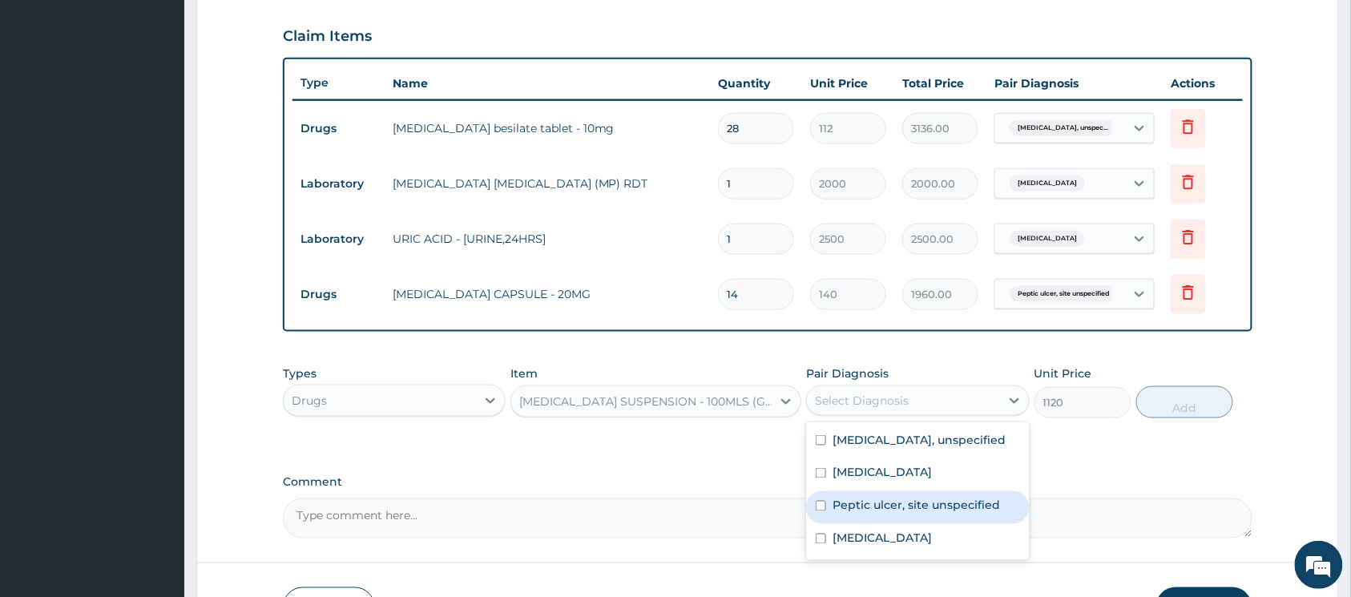
click at [822, 511] on input "checkbox" at bounding box center [821, 506] width 10 height 10
checkbox input "true"
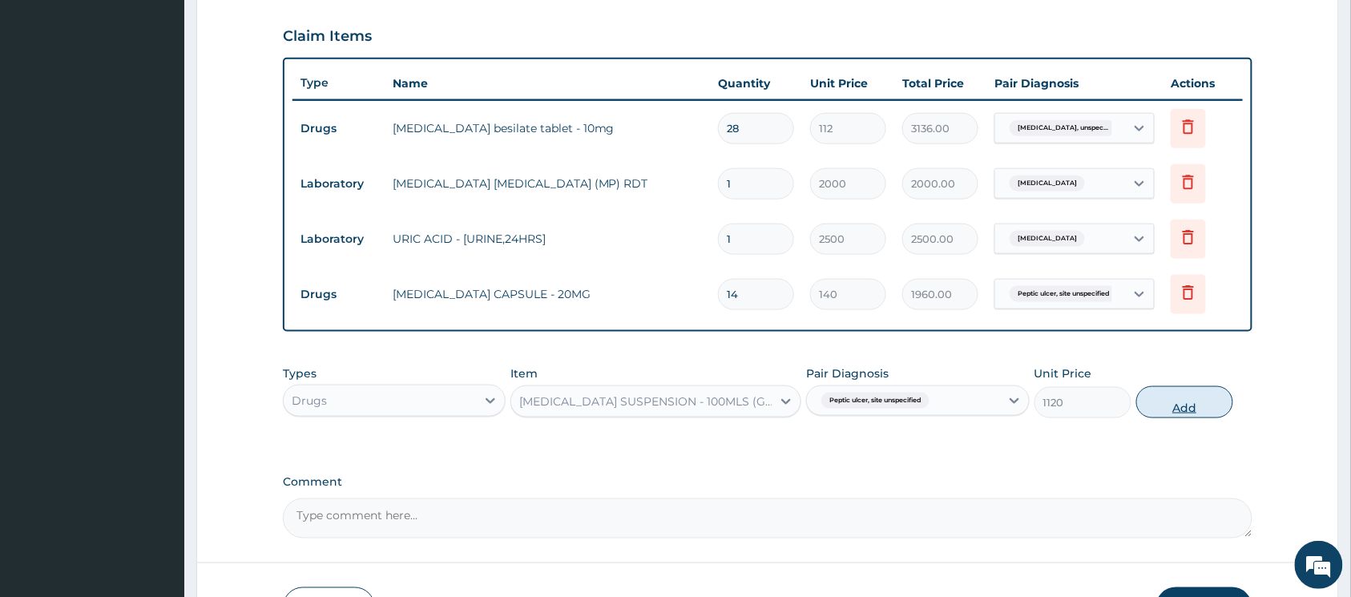
click at [1173, 402] on button "Add" at bounding box center [1184, 402] width 97 height 32
type input "0"
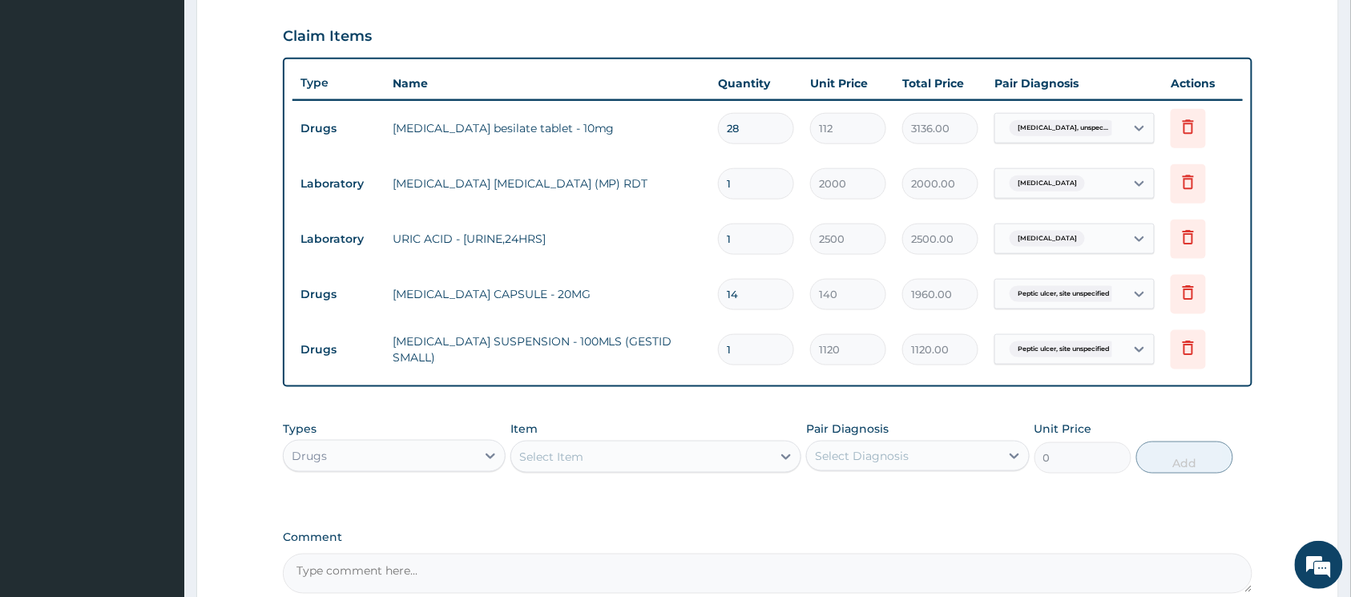
scroll to position [645, 0]
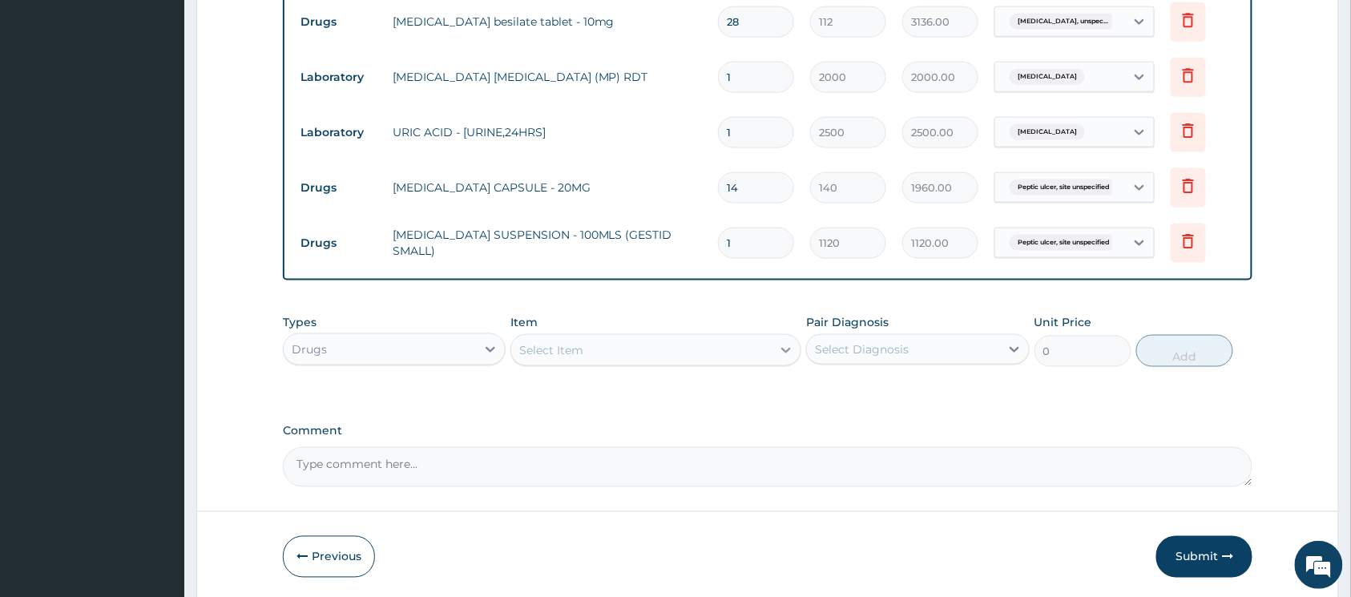
click at [778, 347] on icon at bounding box center [786, 350] width 16 height 16
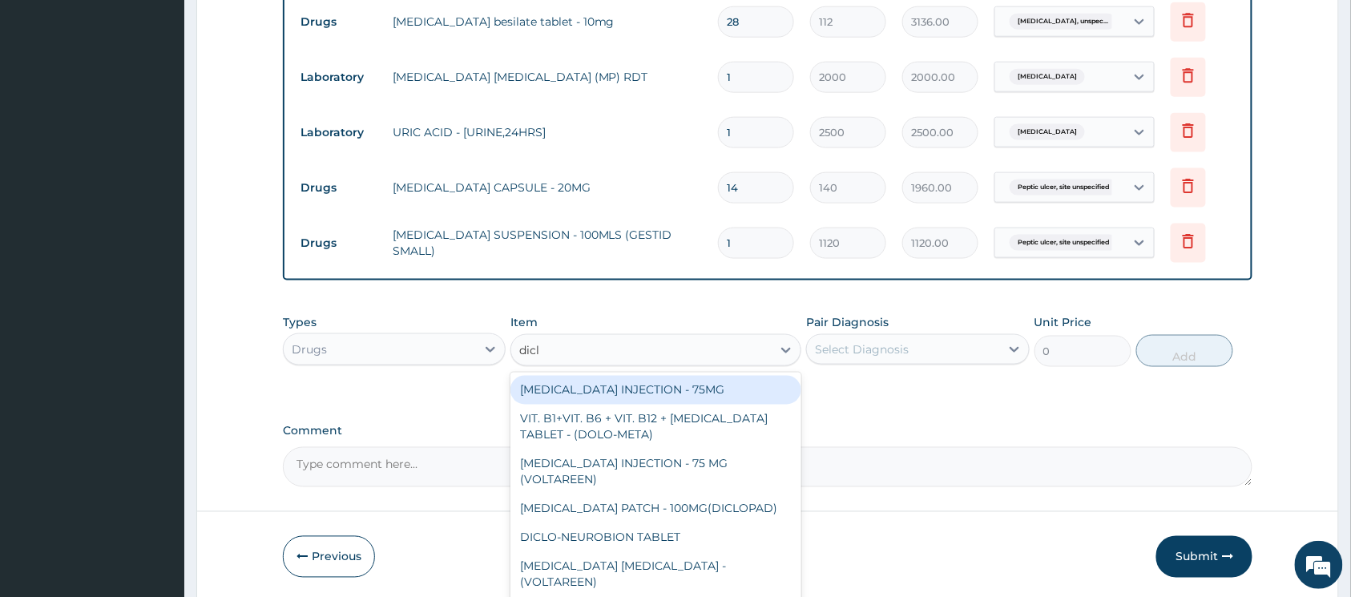
type input "diclo"
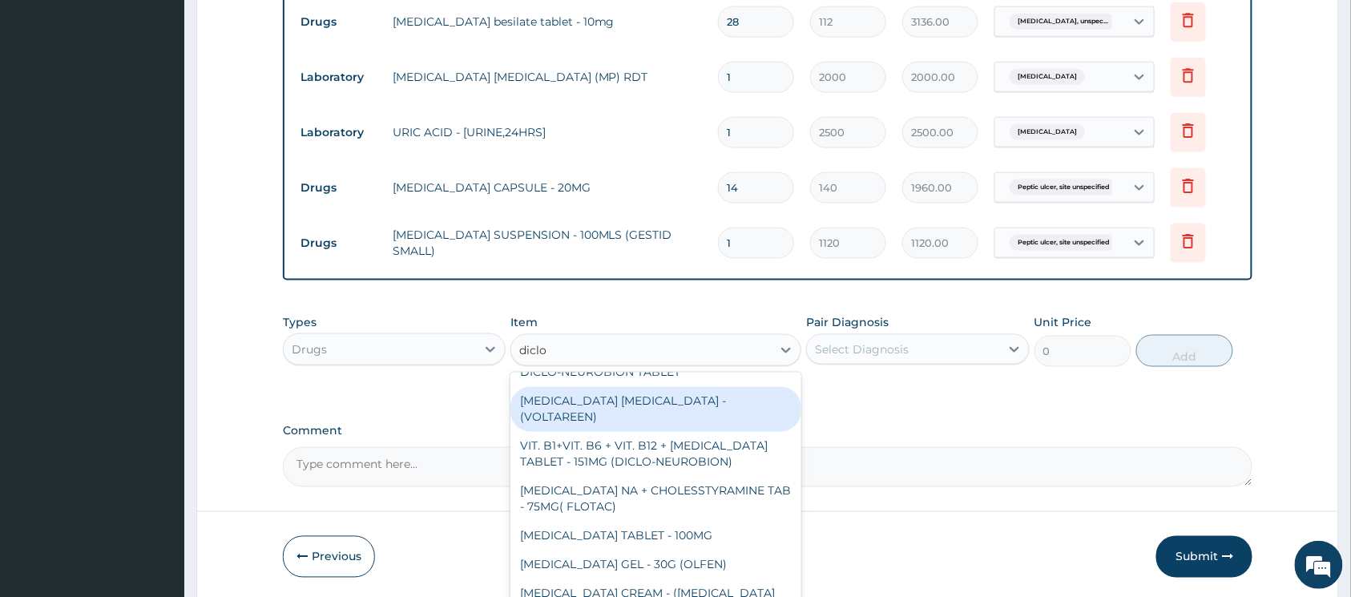
scroll to position [213, 0]
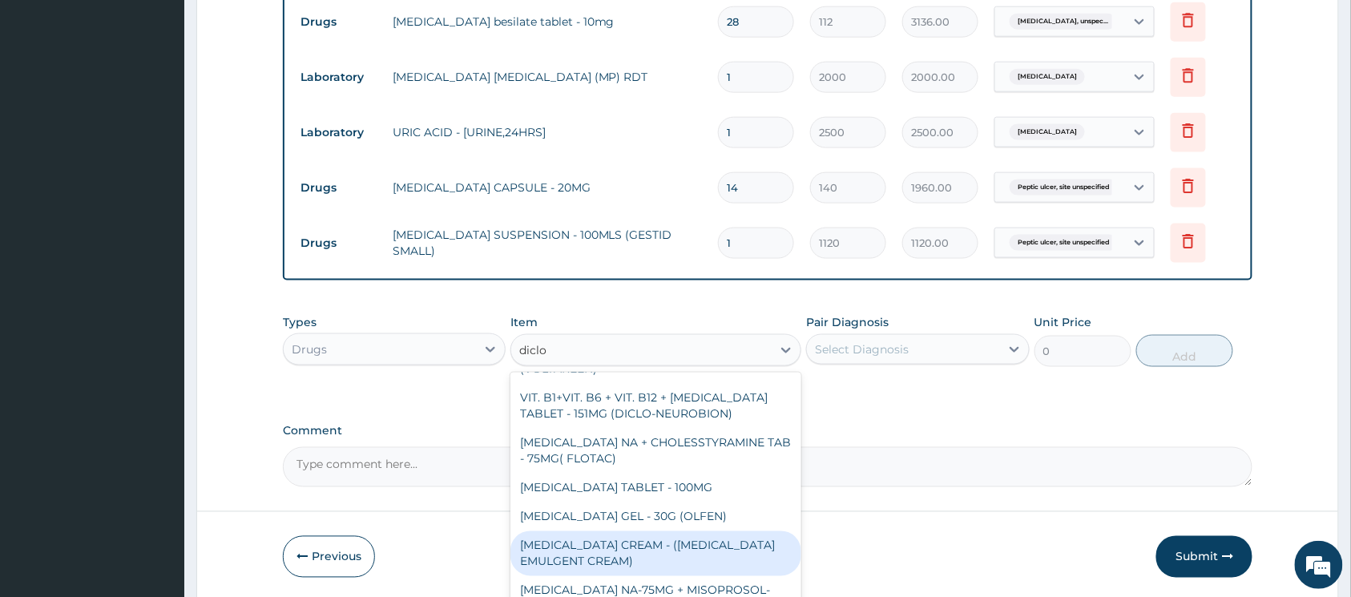
click at [636, 533] on div "DICLOFENAC CREAM - (VOLTAREN EMULGENT CREAM)" at bounding box center [656, 553] width 291 height 45
type input "1400"
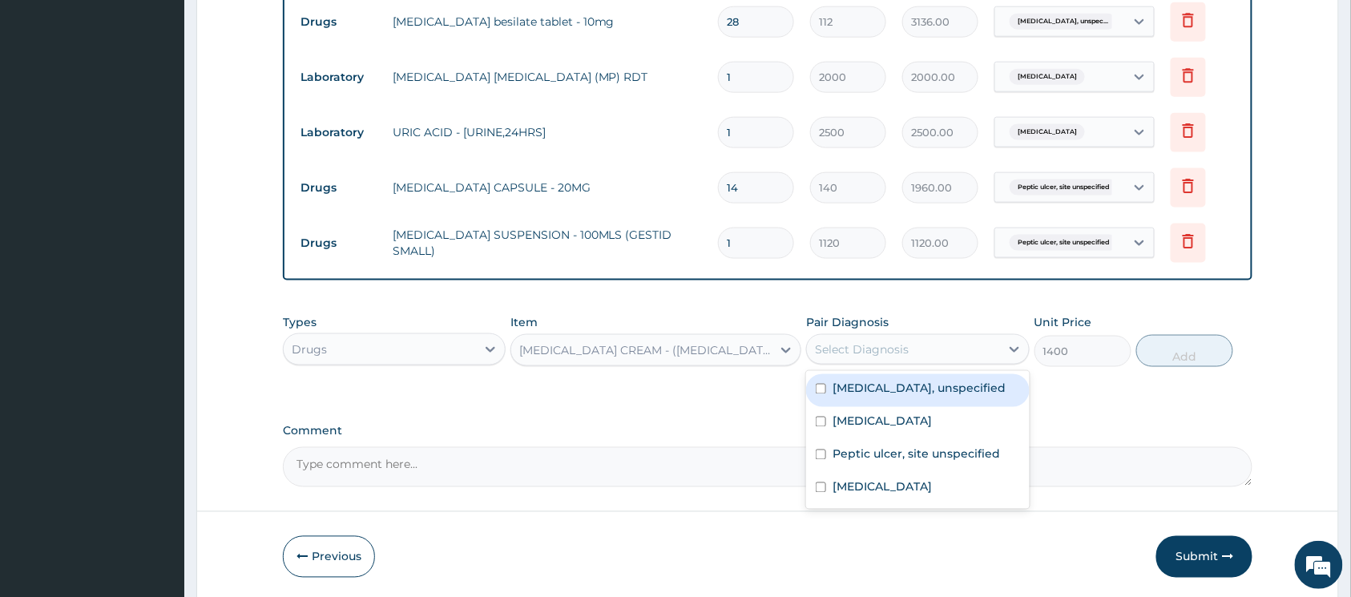
click at [874, 357] on div "Select Diagnosis" at bounding box center [862, 349] width 94 height 16
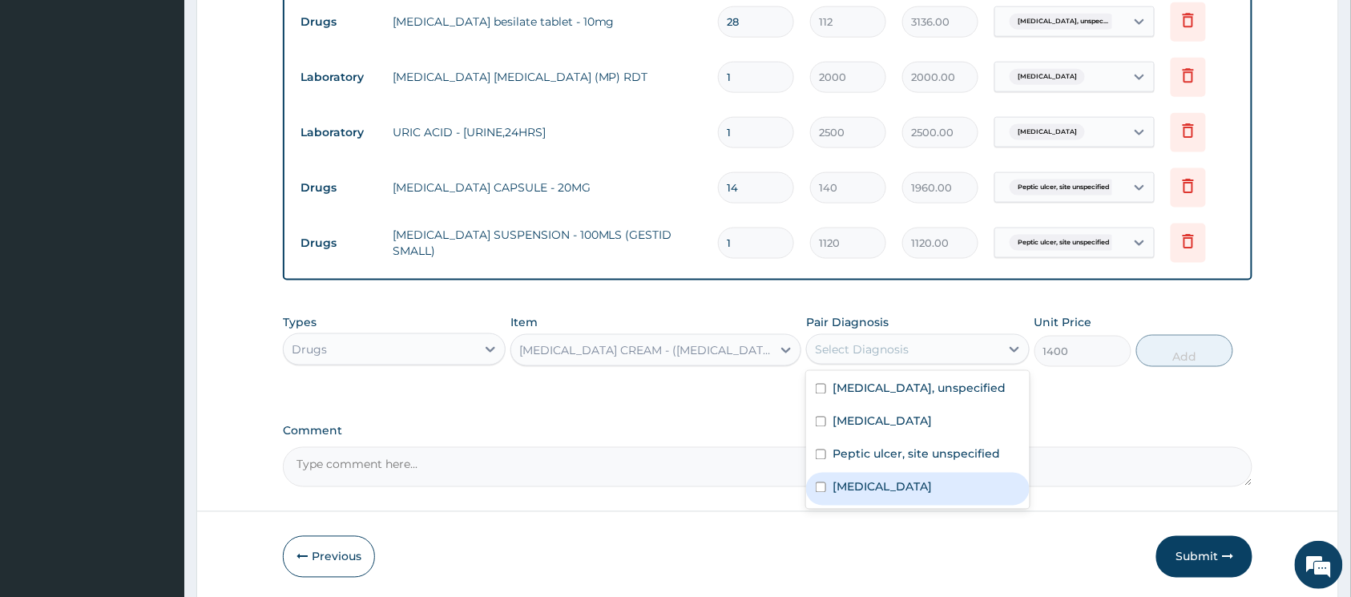
drag, startPoint x: 824, startPoint y: 504, endPoint x: 931, endPoint y: 449, distance: 120.1
click at [822, 493] on input "checkbox" at bounding box center [821, 487] width 10 height 10
checkbox input "true"
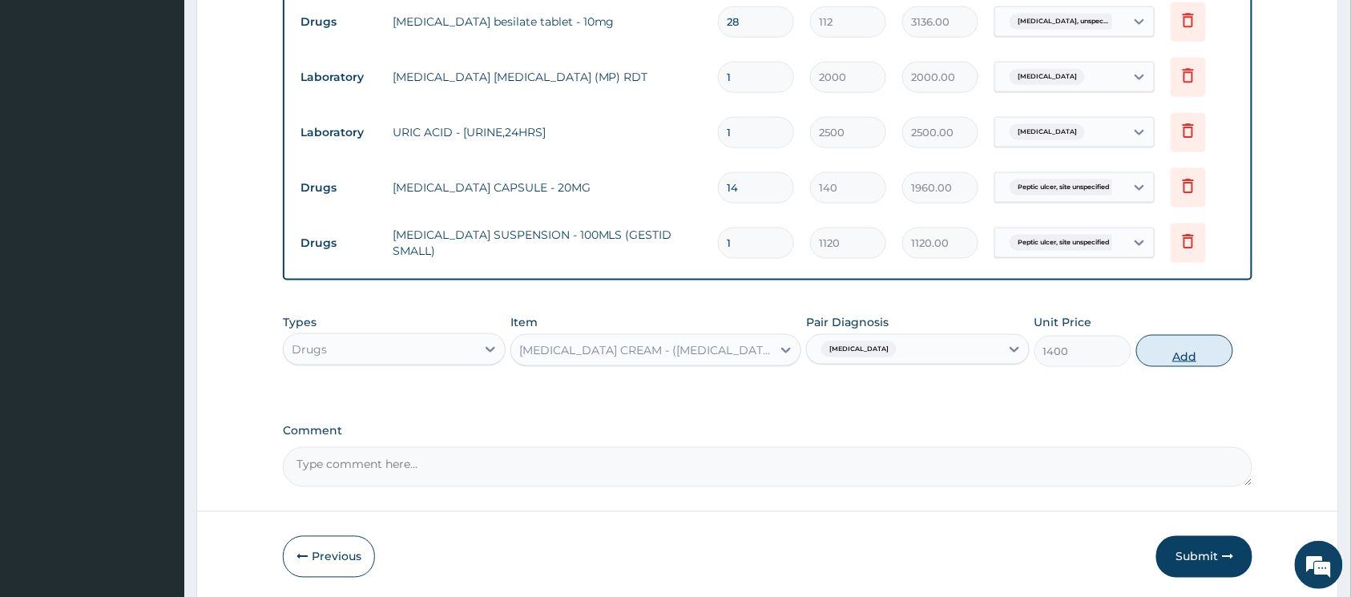
click at [1171, 347] on button "Add" at bounding box center [1184, 351] width 97 height 32
type input "0"
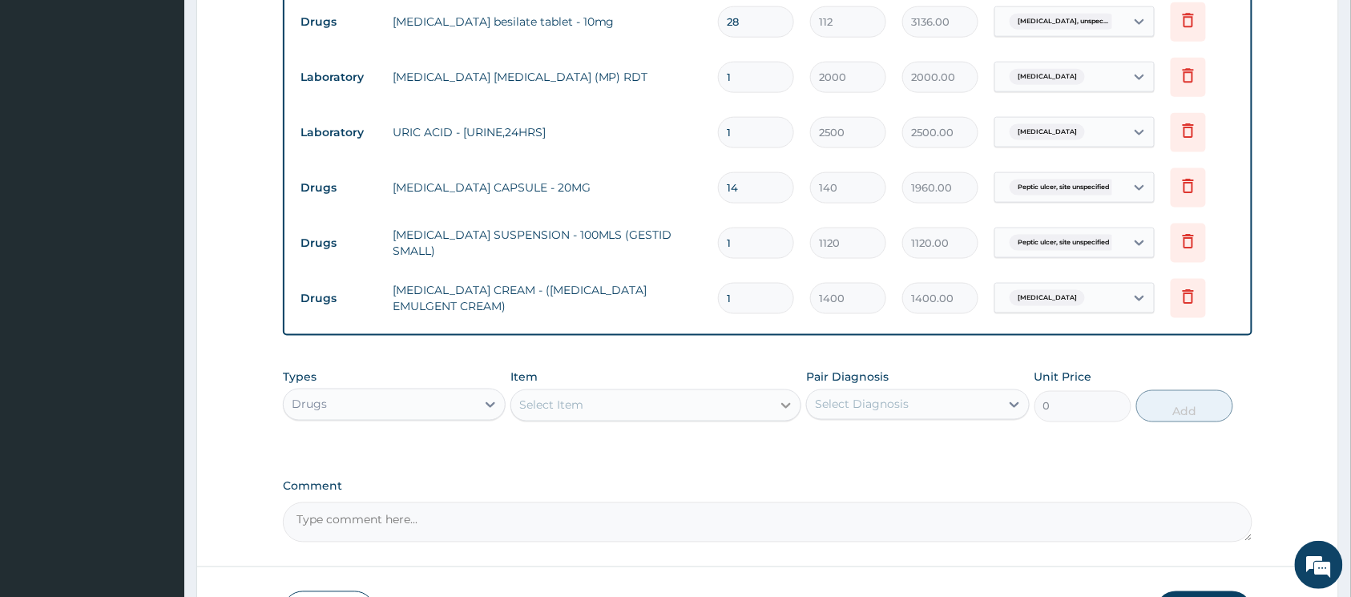
click at [774, 408] on div at bounding box center [786, 405] width 29 height 29
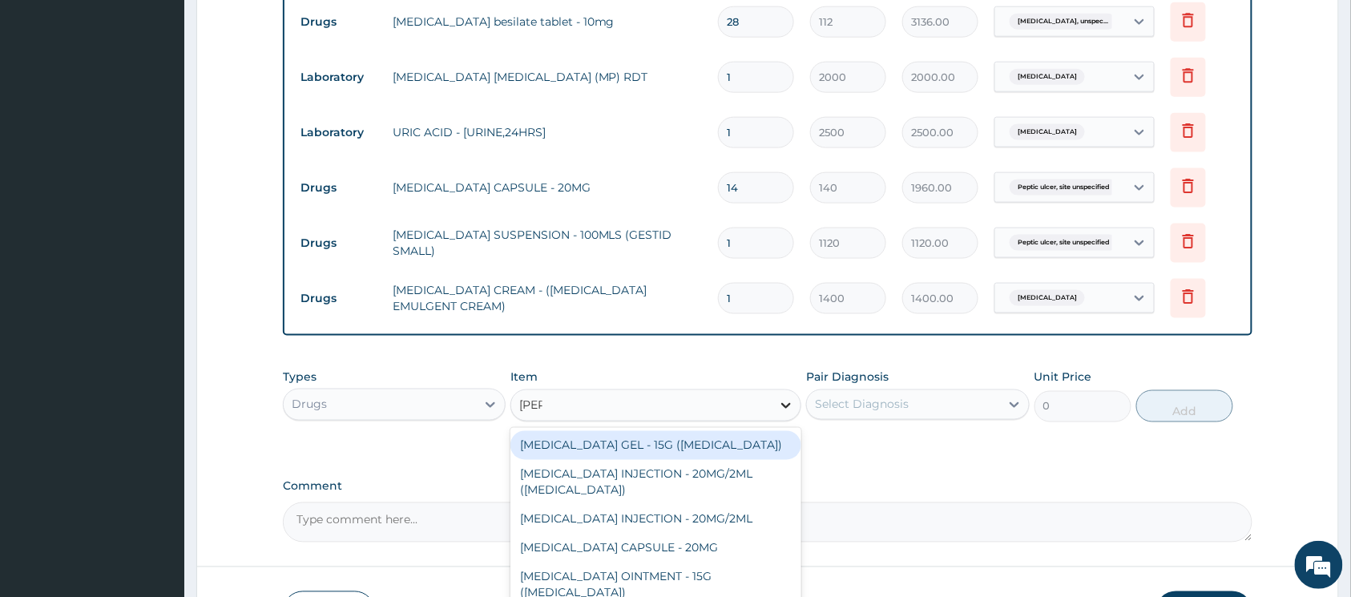
type input "pirox"
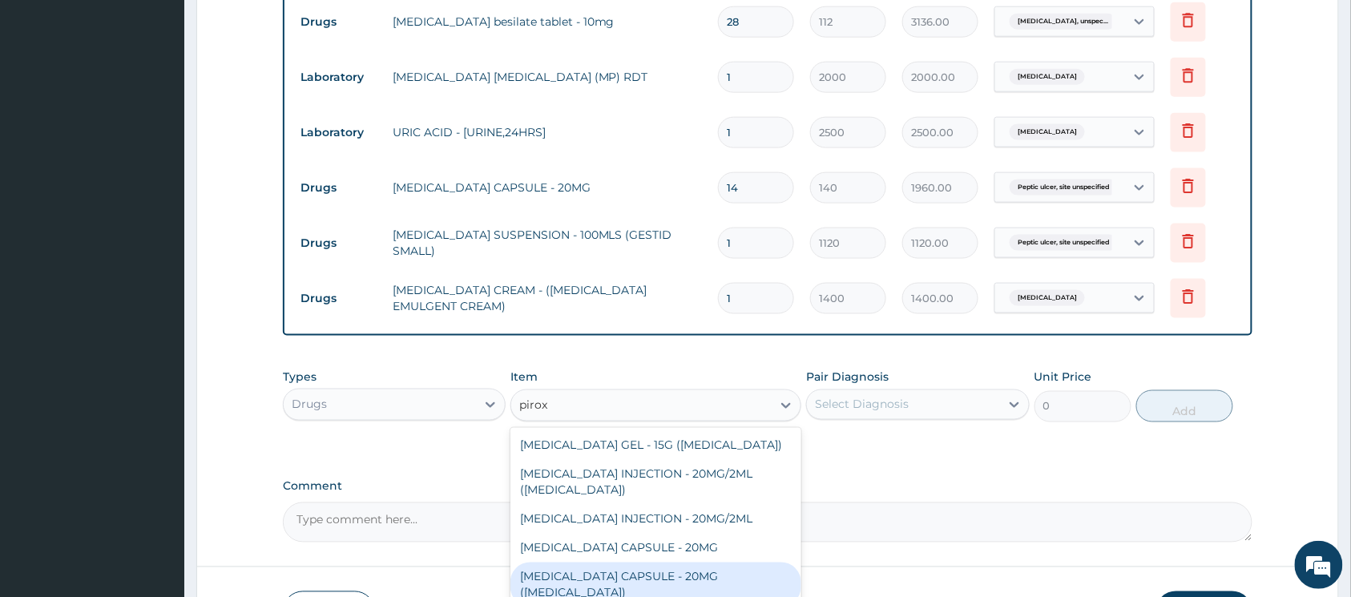
click at [715, 563] on div "PIROXICAM CAPSULE - 20MG (FELDENE)" at bounding box center [656, 585] width 291 height 45
type input "154"
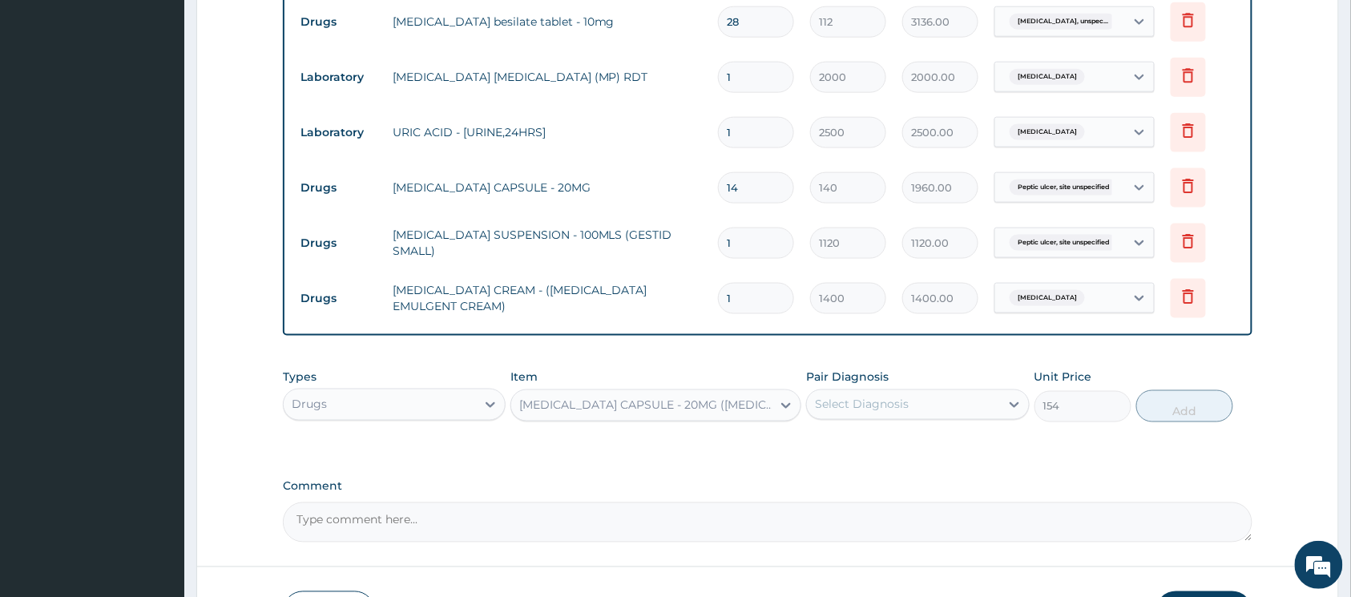
click at [866, 410] on div "Select Diagnosis" at bounding box center [862, 405] width 94 height 16
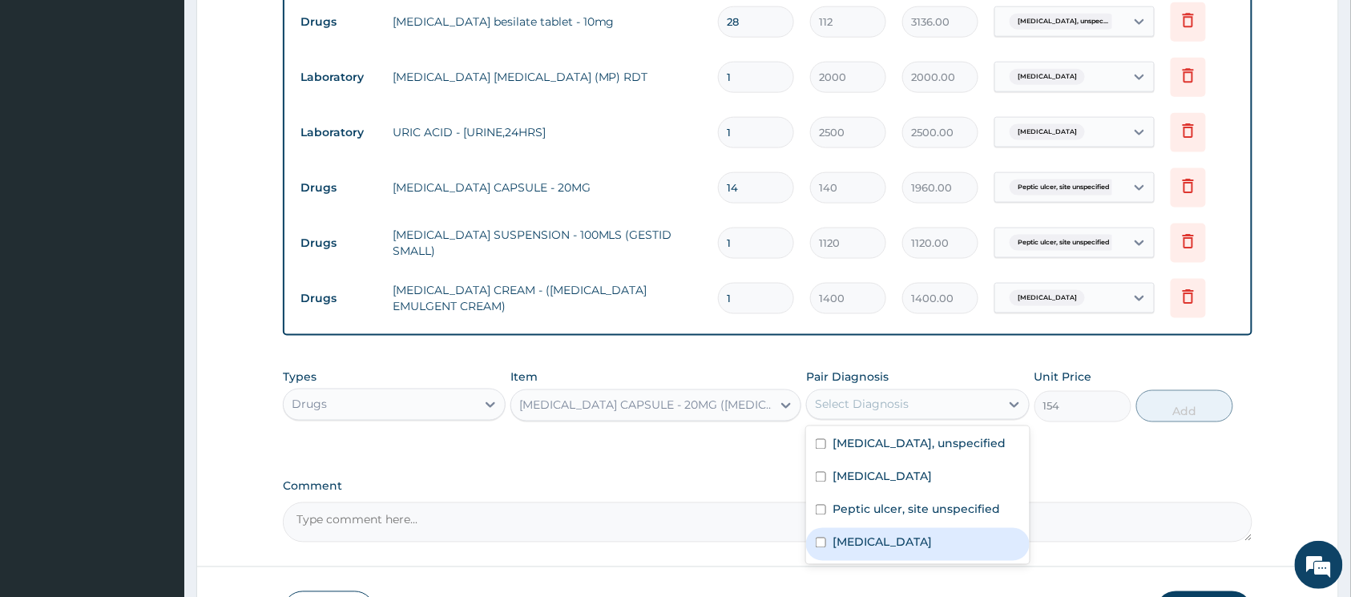
click at [825, 548] on input "checkbox" at bounding box center [821, 543] width 10 height 10
checkbox input "true"
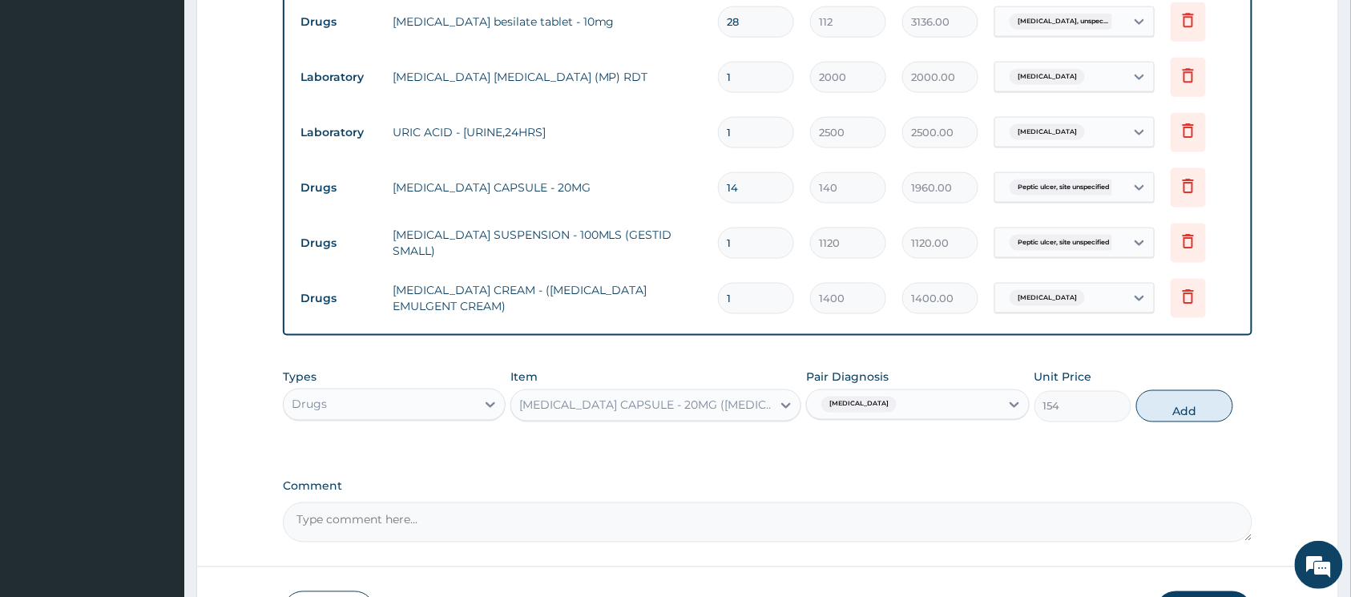
click at [1190, 408] on button "Add" at bounding box center [1184, 406] width 97 height 32
type input "0"
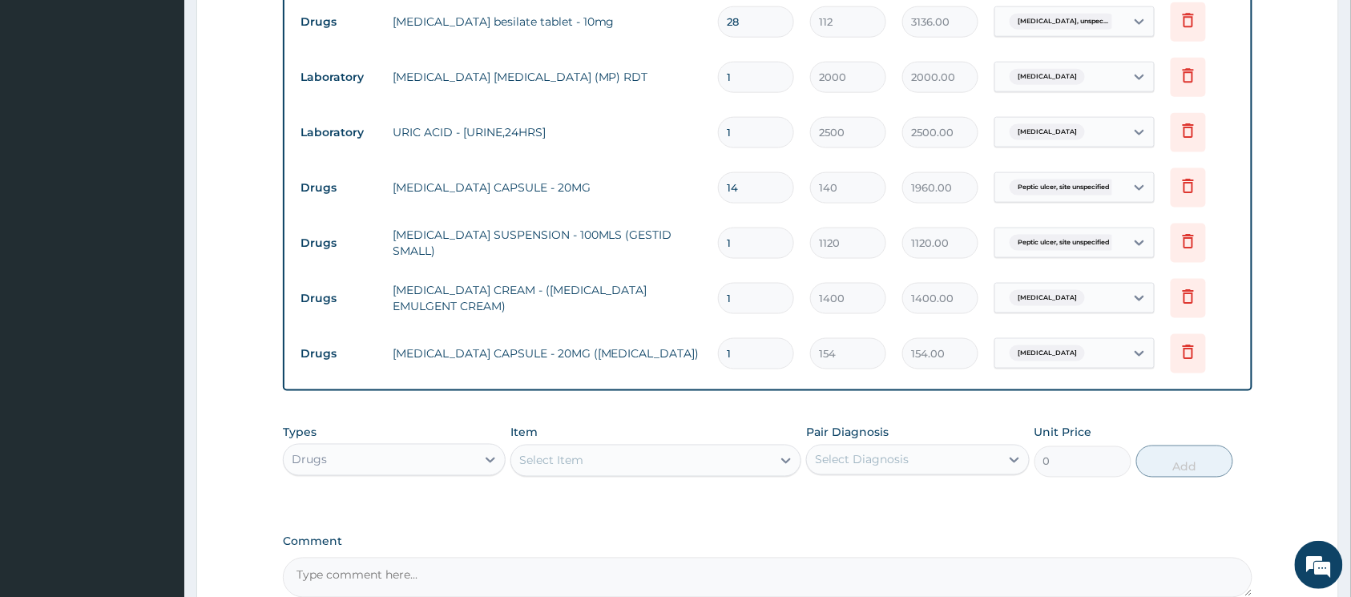
type input "10"
type input "1540.00"
type input "10"
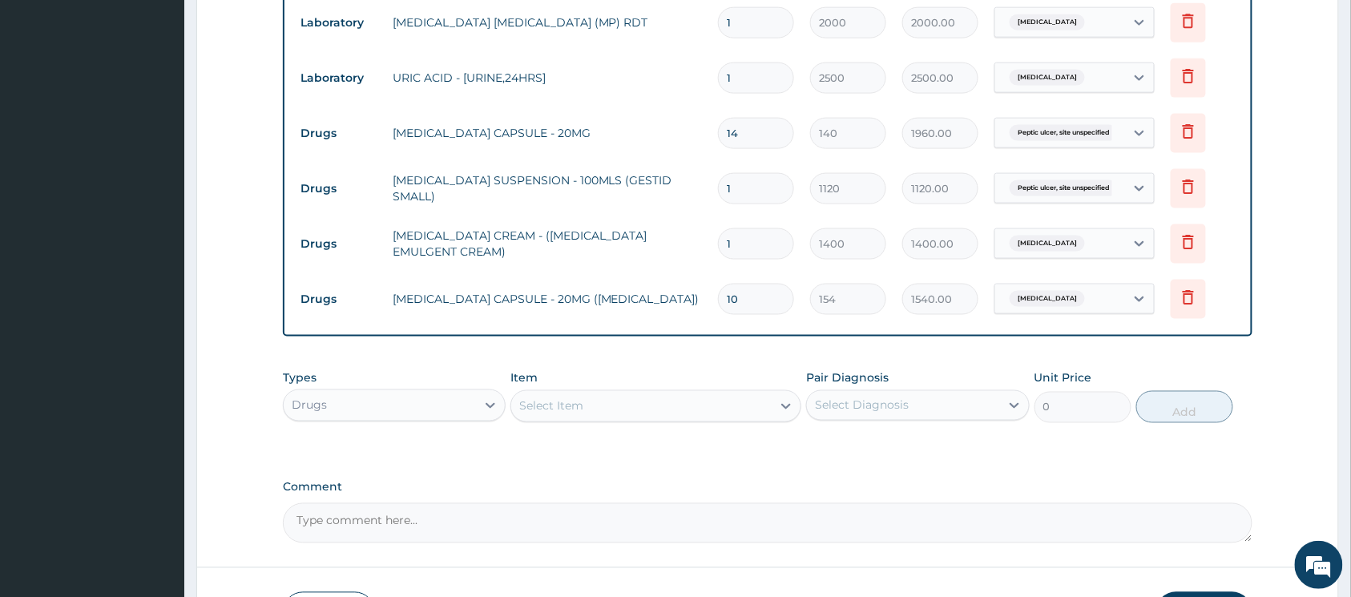
scroll to position [816, 0]
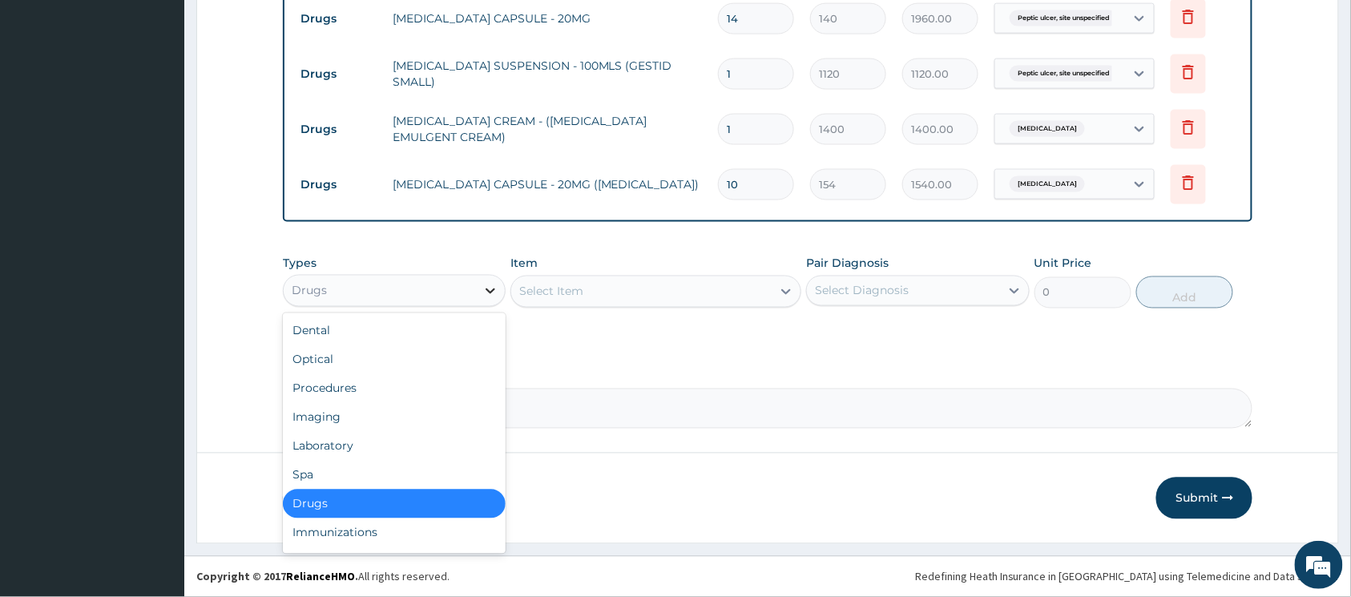
click at [491, 285] on icon at bounding box center [490, 291] width 16 height 16
click at [442, 375] on div "Procedures" at bounding box center [394, 388] width 223 height 29
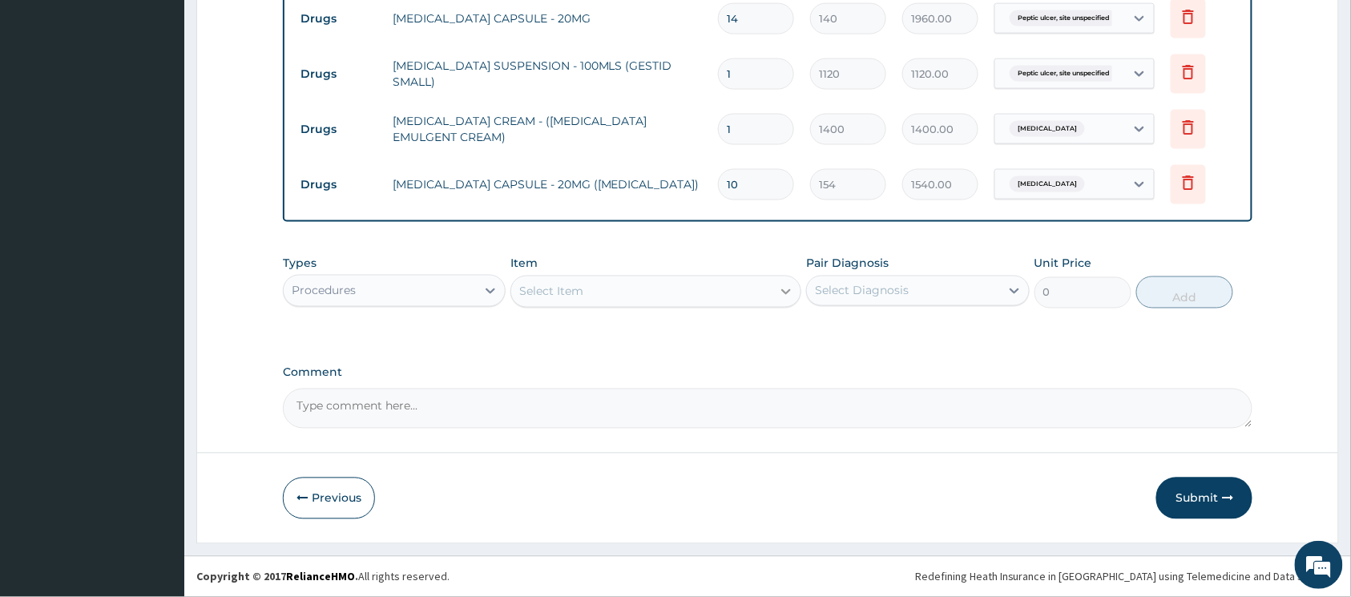
click at [786, 289] on icon at bounding box center [786, 292] width 16 height 16
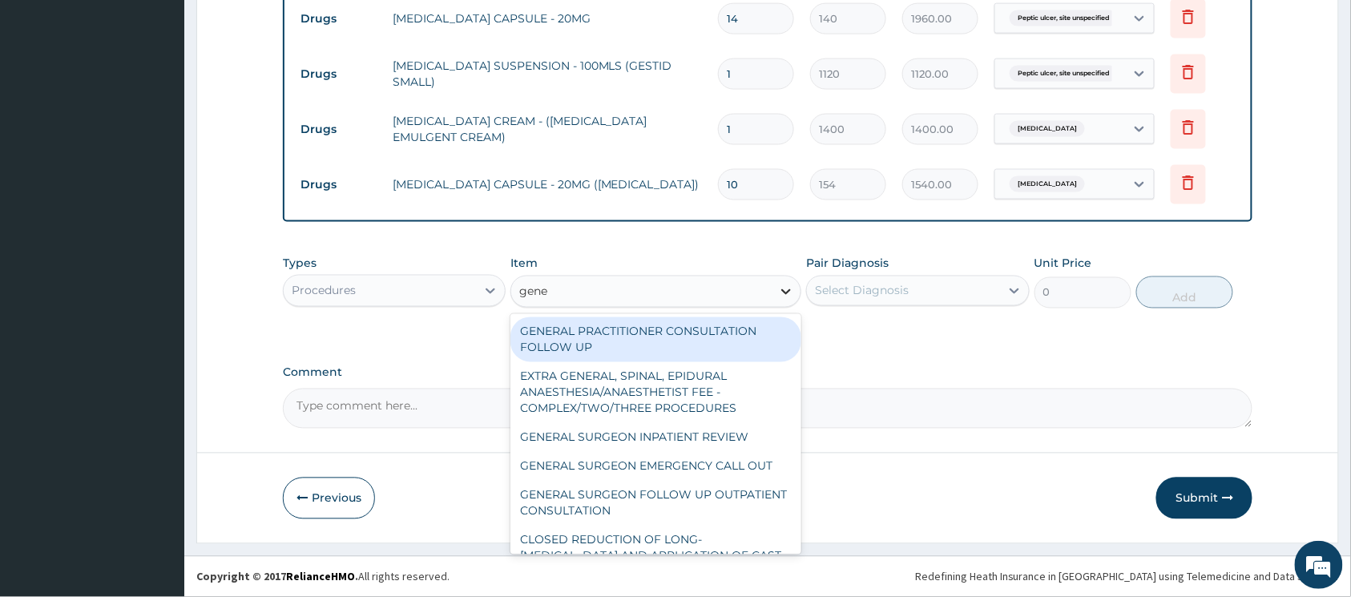
type input "gener"
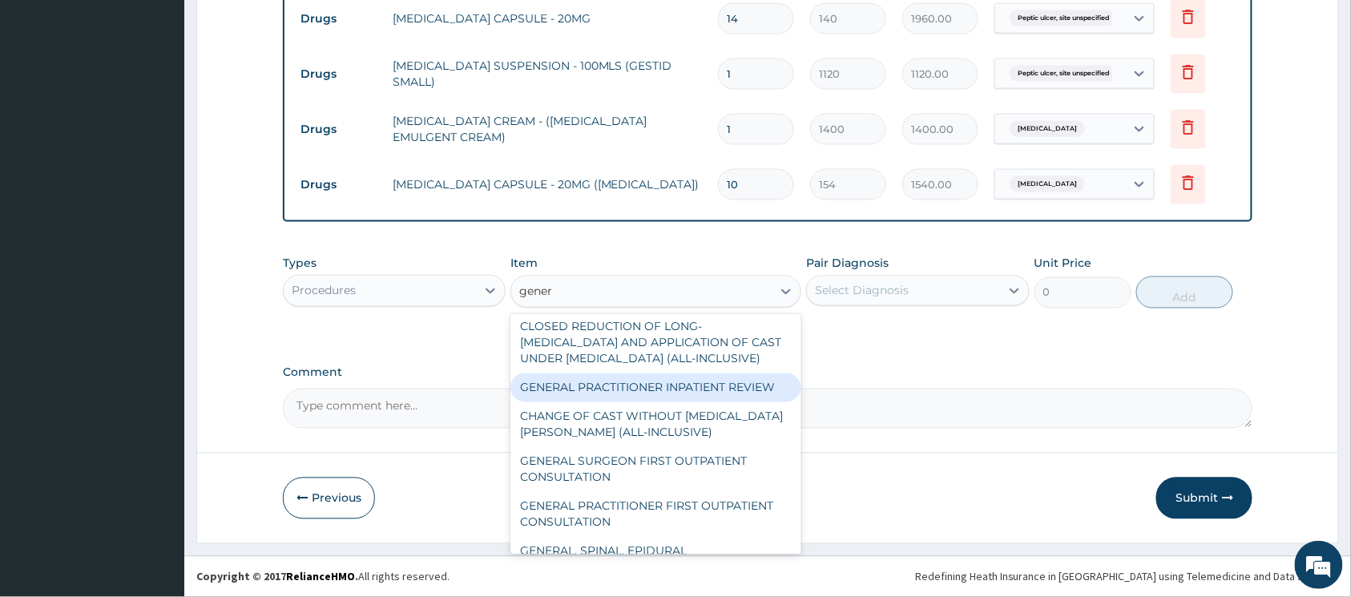
scroll to position [321, 0]
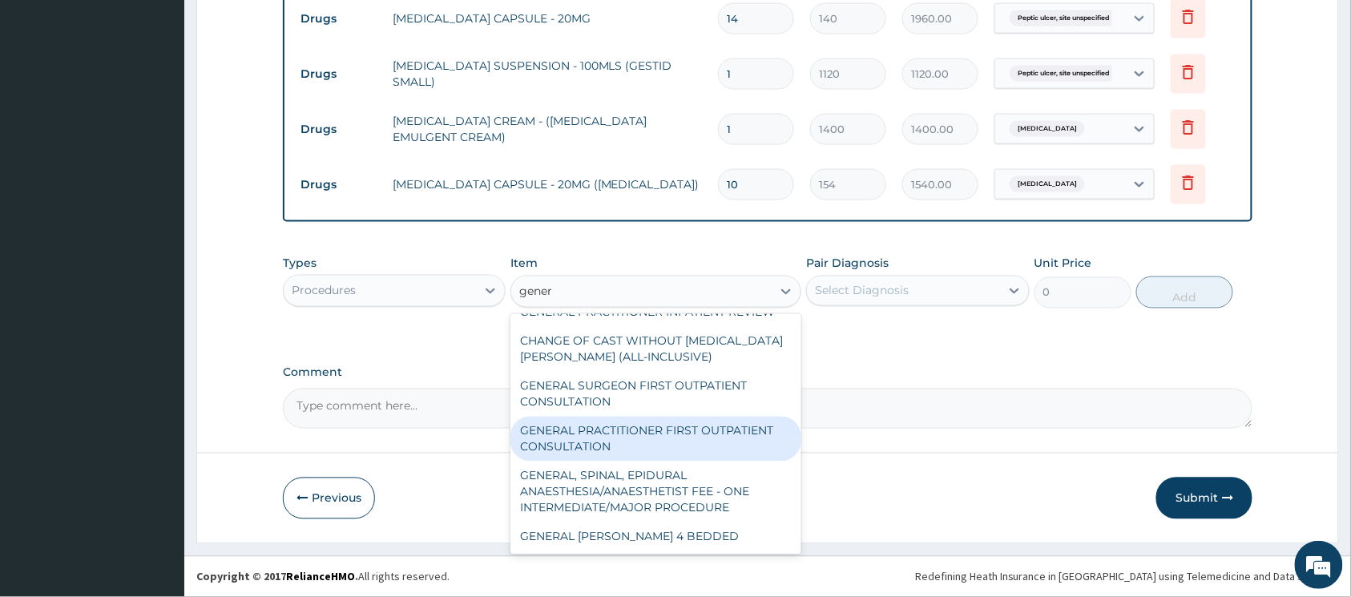
click at [683, 431] on div "GENERAL PRACTITIONER FIRST OUTPATIENT CONSULTATION" at bounding box center [656, 439] width 291 height 45
type input "3750"
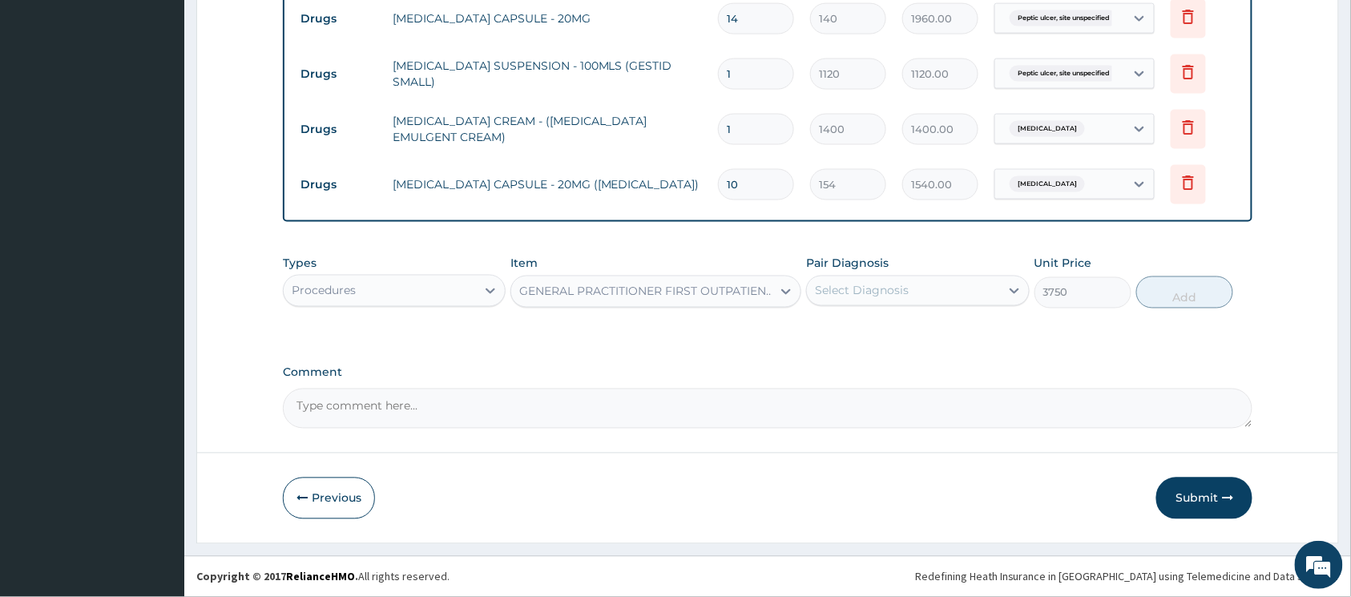
click at [882, 293] on div "Select Diagnosis" at bounding box center [862, 291] width 94 height 16
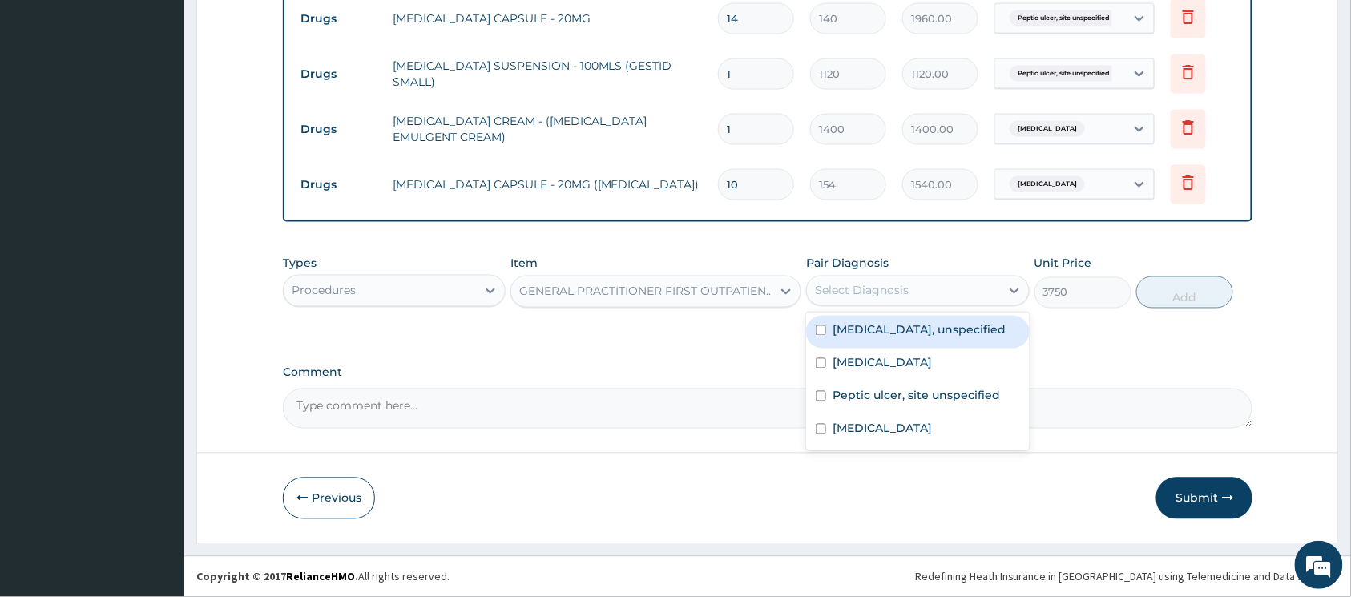
click at [822, 333] on input "checkbox" at bounding box center [821, 330] width 10 height 10
checkbox input "true"
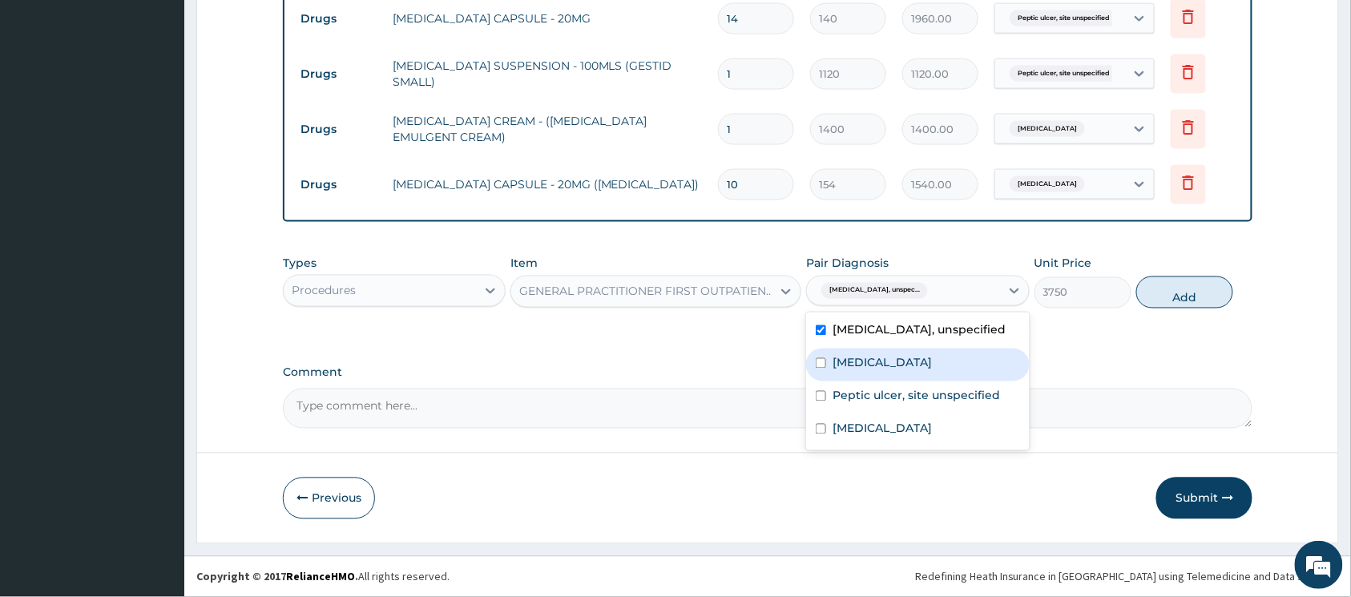
click at [819, 369] on input "checkbox" at bounding box center [821, 363] width 10 height 10
checkbox input "true"
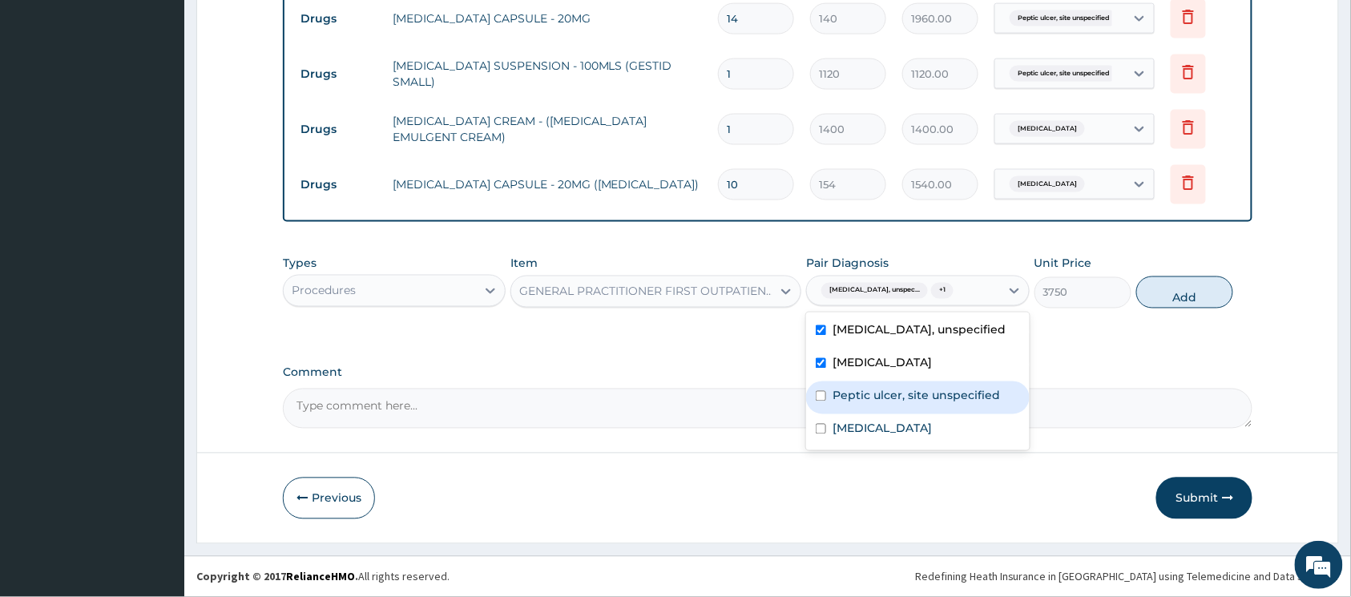
click at [822, 402] on input "checkbox" at bounding box center [821, 396] width 10 height 10
checkbox input "true"
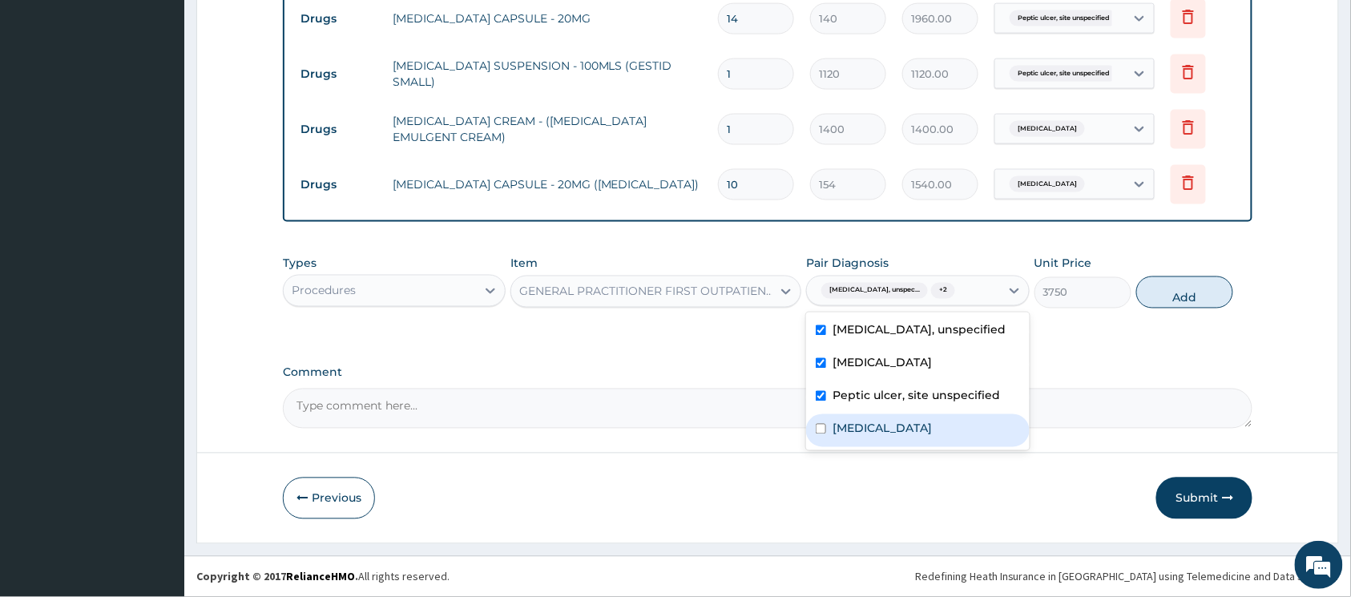
click at [821, 434] on input "checkbox" at bounding box center [821, 429] width 10 height 10
checkbox input "true"
click at [1175, 481] on button "Submit" at bounding box center [1205, 499] width 96 height 42
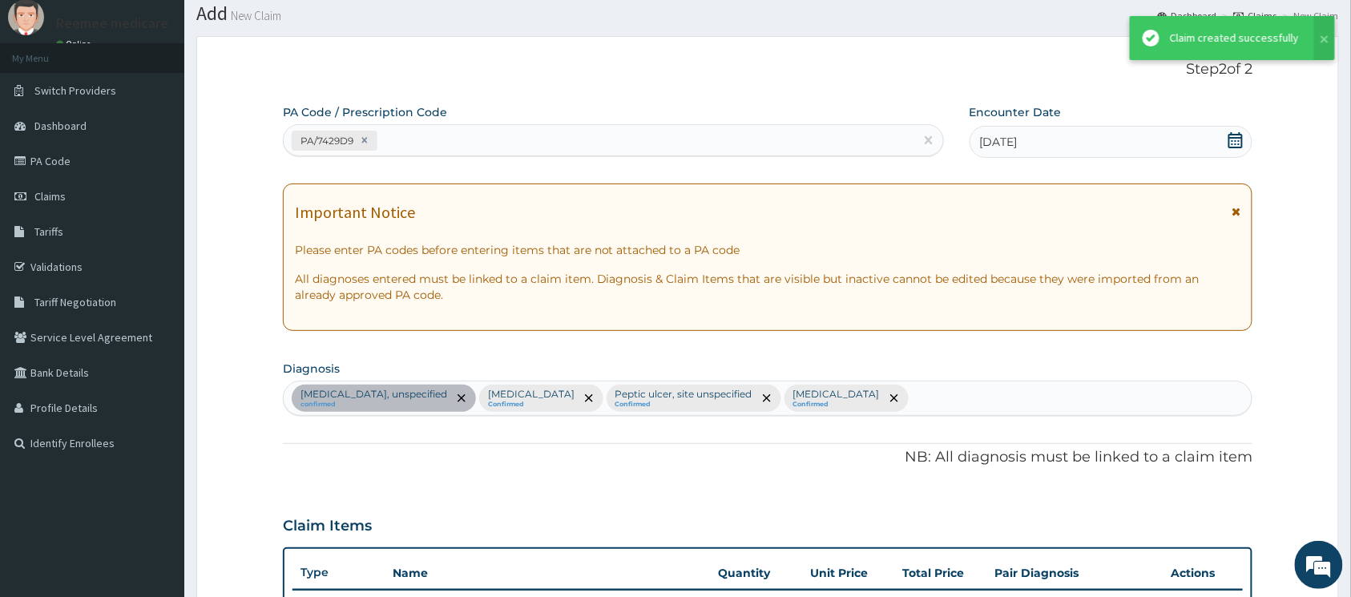
scroll to position [816, 0]
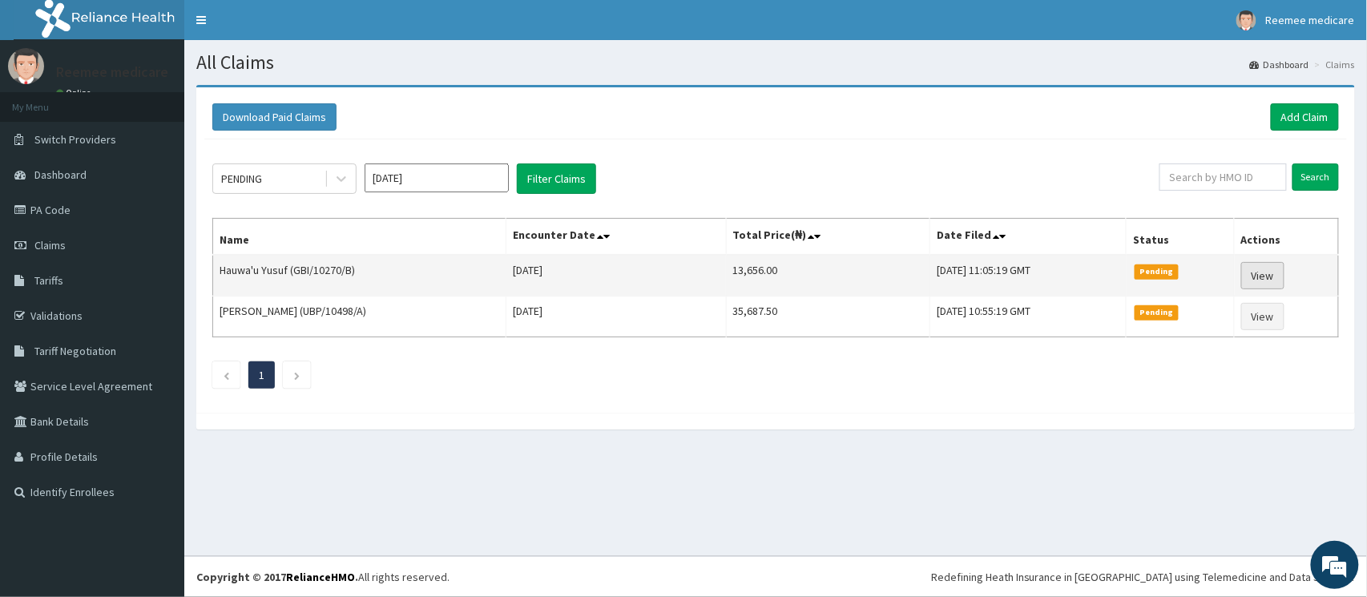
click at [1255, 273] on link "View" at bounding box center [1262, 275] width 43 height 27
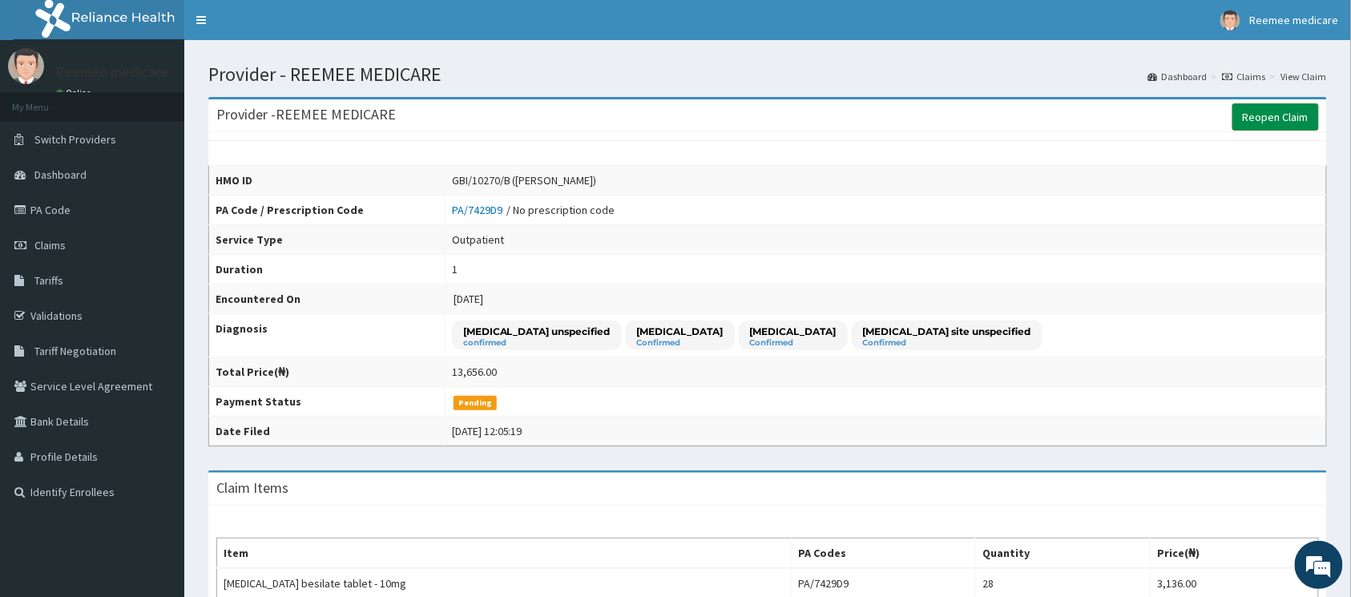
click at [1268, 119] on link "Reopen Claim" at bounding box center [1276, 116] width 87 height 27
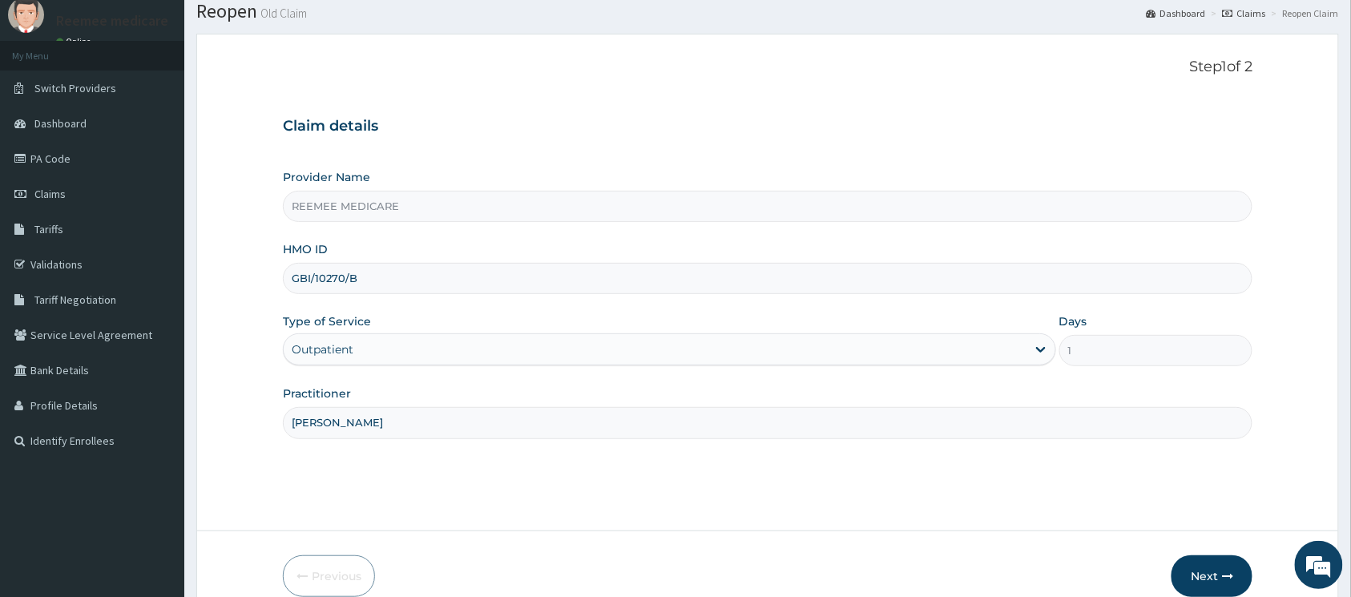
scroll to position [130, 0]
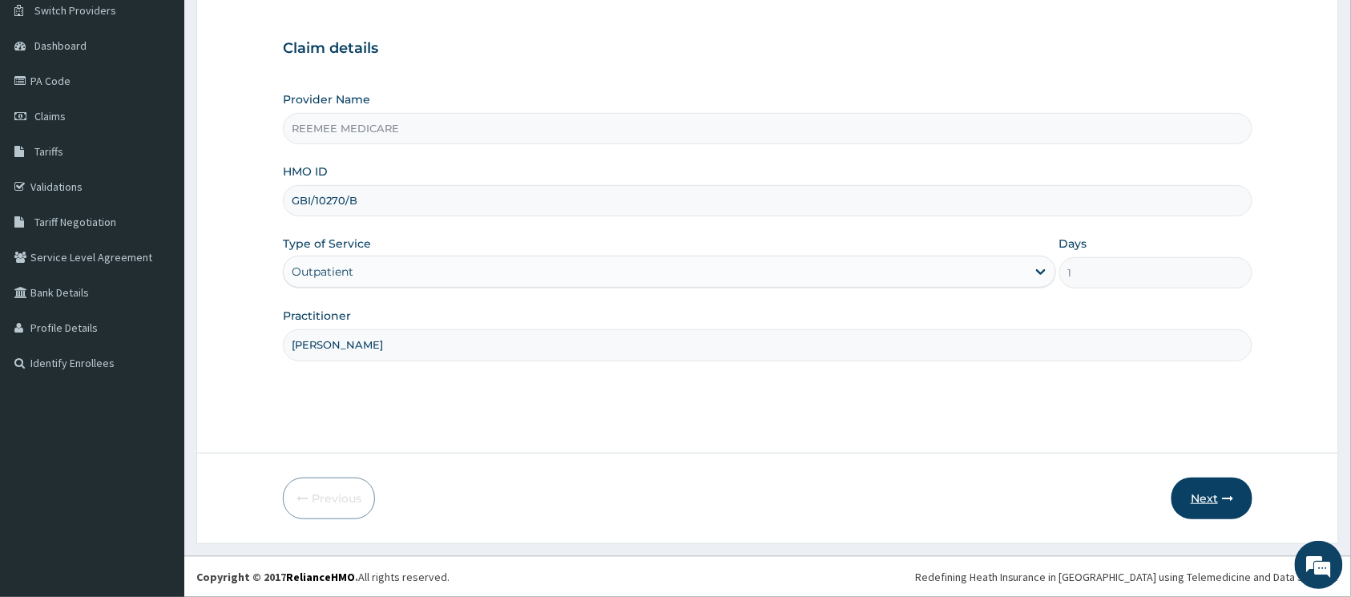
click at [1199, 492] on button "Next" at bounding box center [1212, 499] width 81 height 42
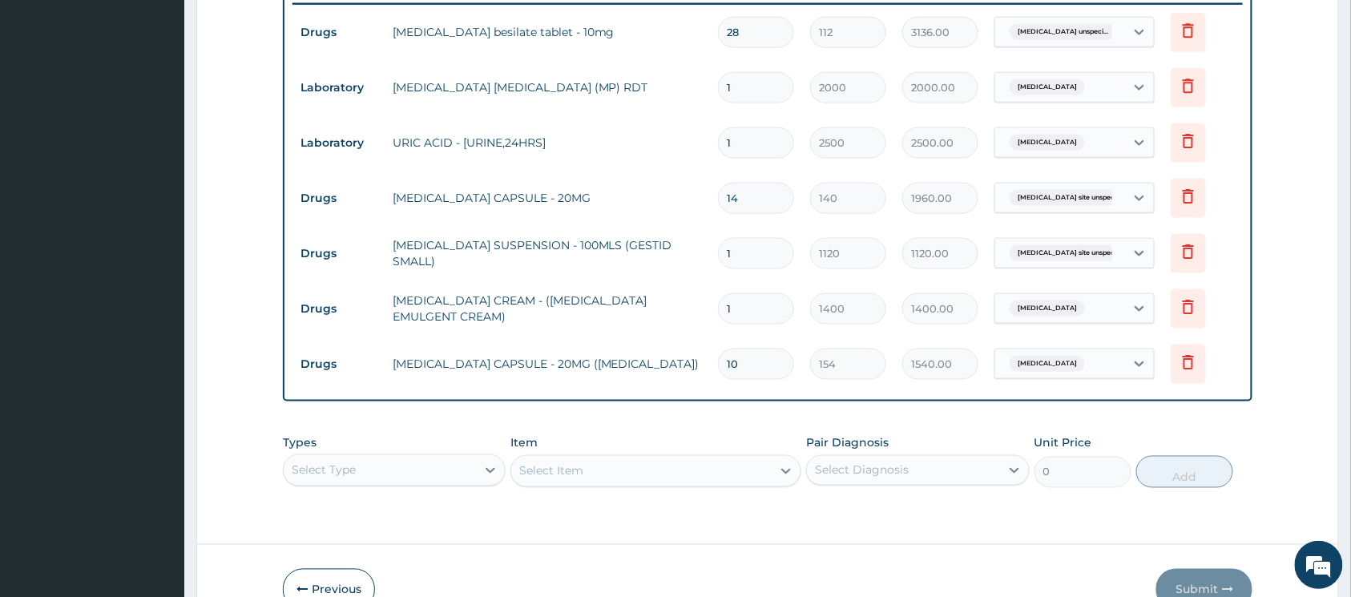
scroll to position [729, 0]
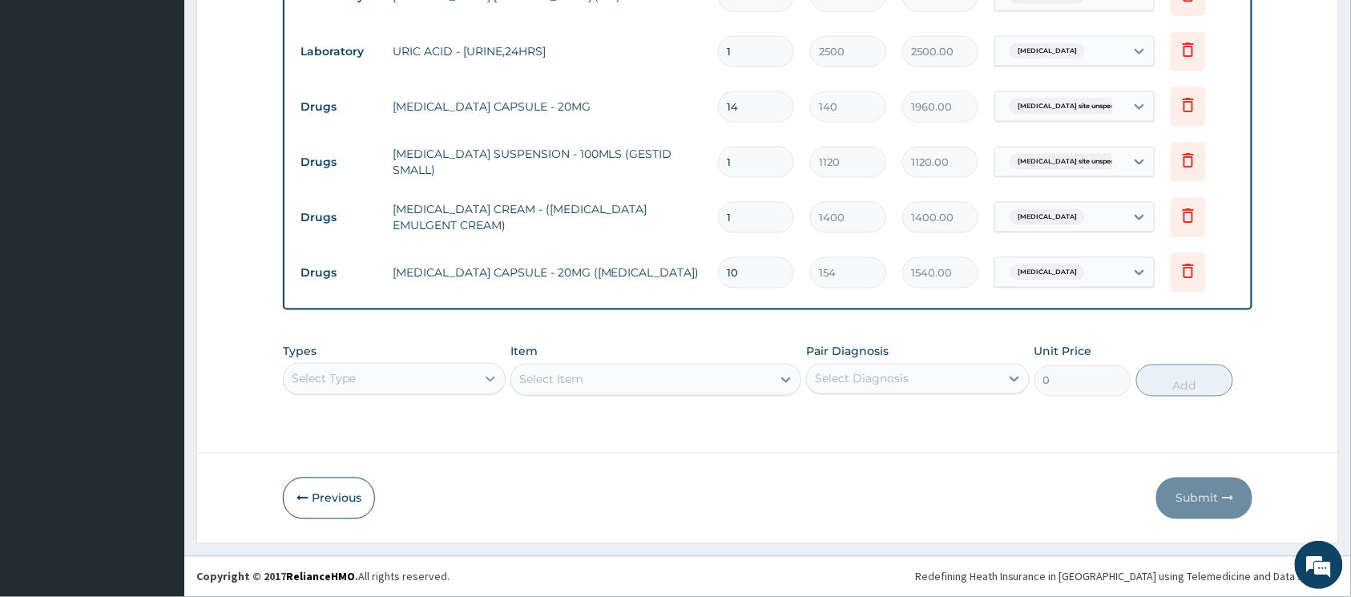
click at [489, 378] on div "Types Select Type" at bounding box center [394, 370] width 223 height 53
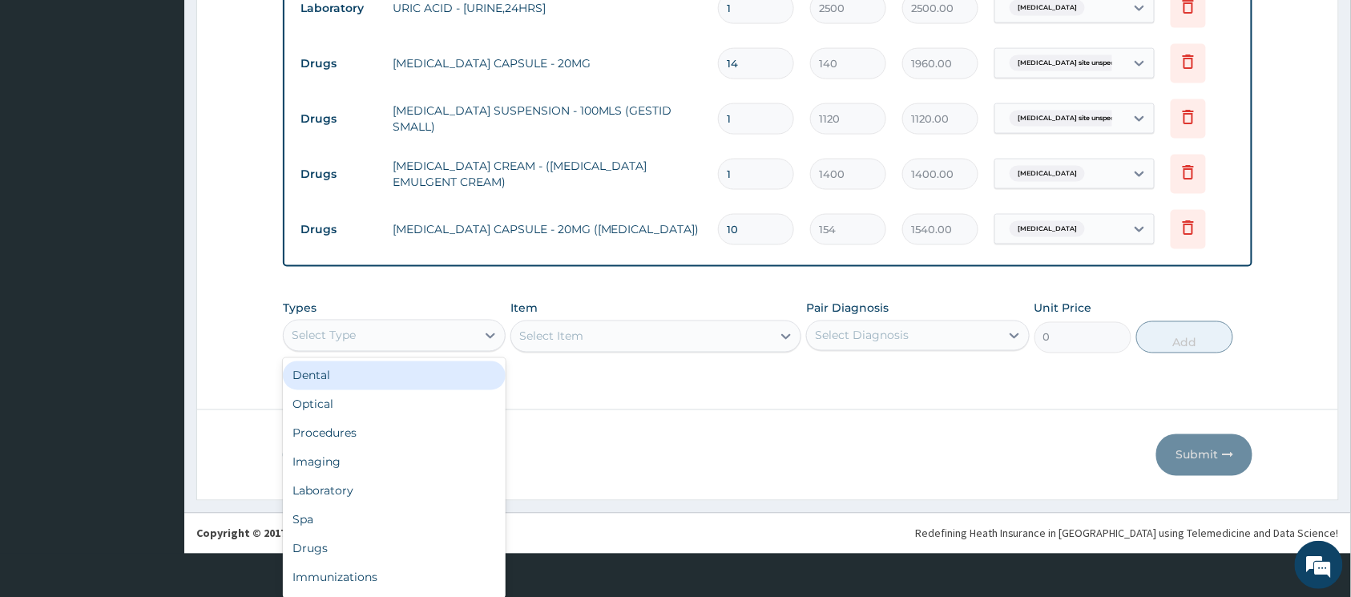
scroll to position [0, 0]
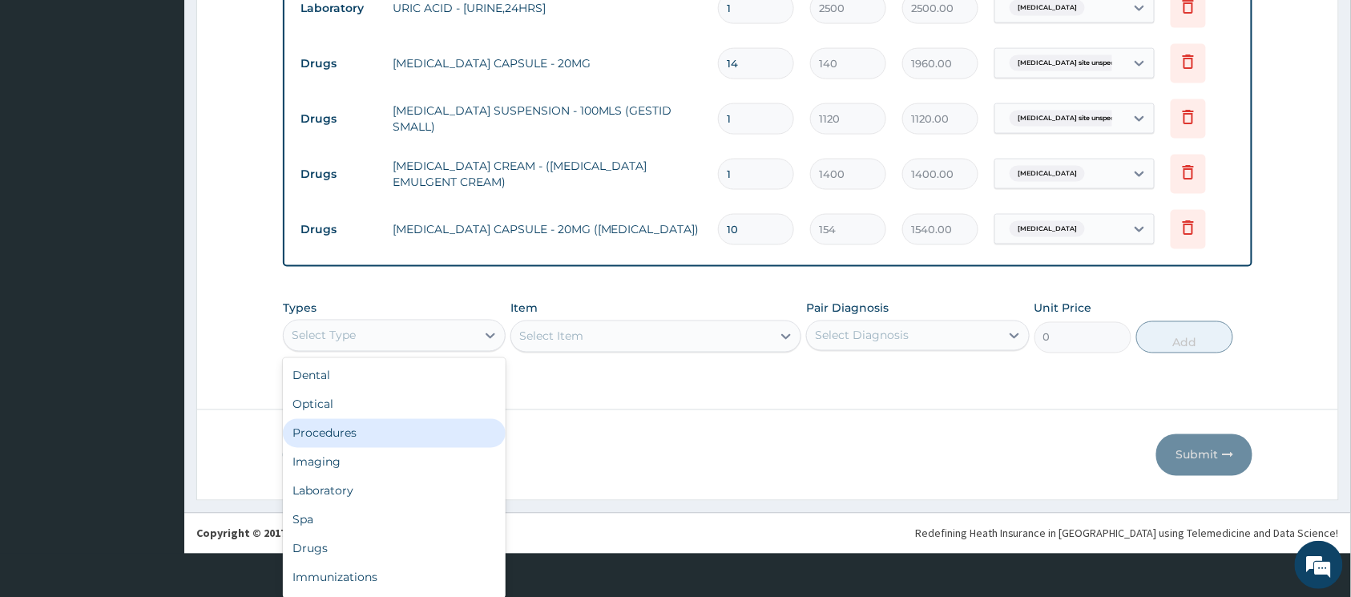
click at [386, 436] on div "Procedures" at bounding box center [394, 433] width 223 height 29
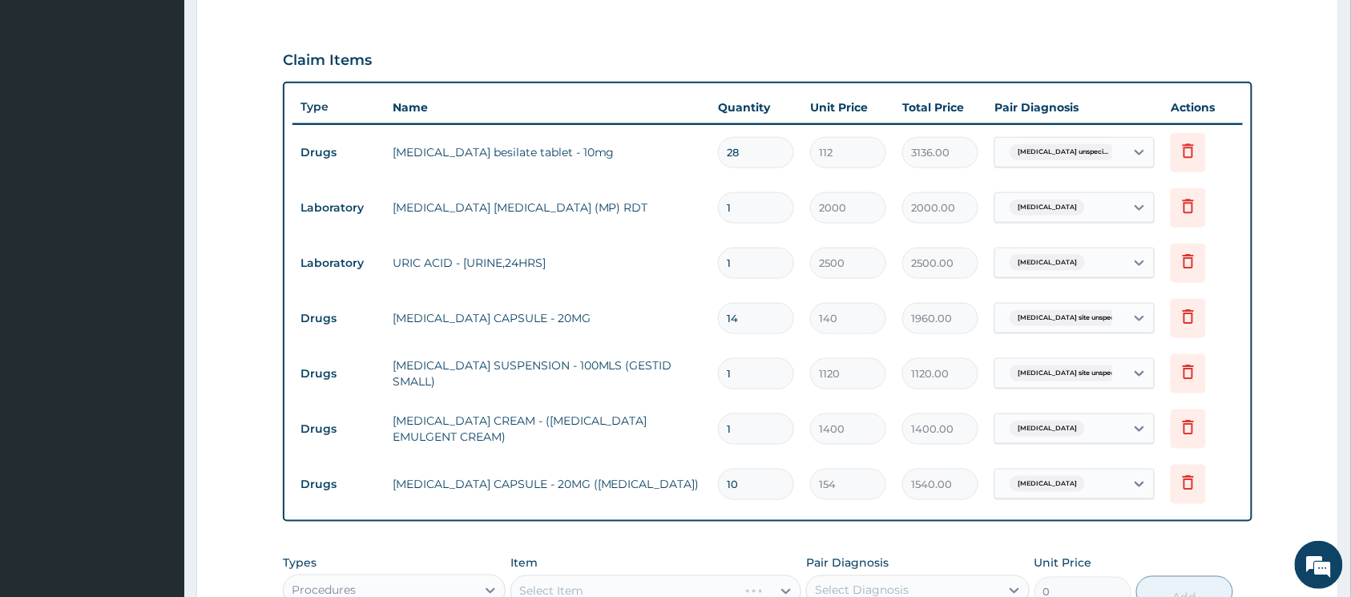
scroll to position [622, 0]
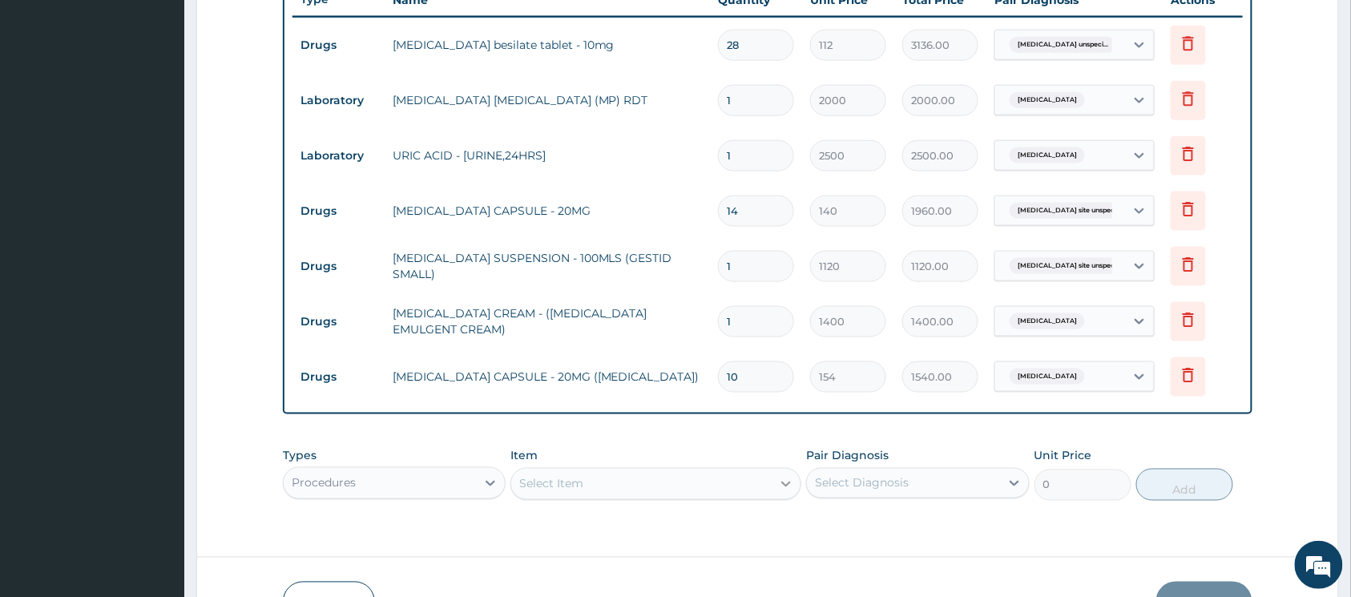
click at [786, 485] on div "Select Item" at bounding box center [656, 484] width 291 height 32
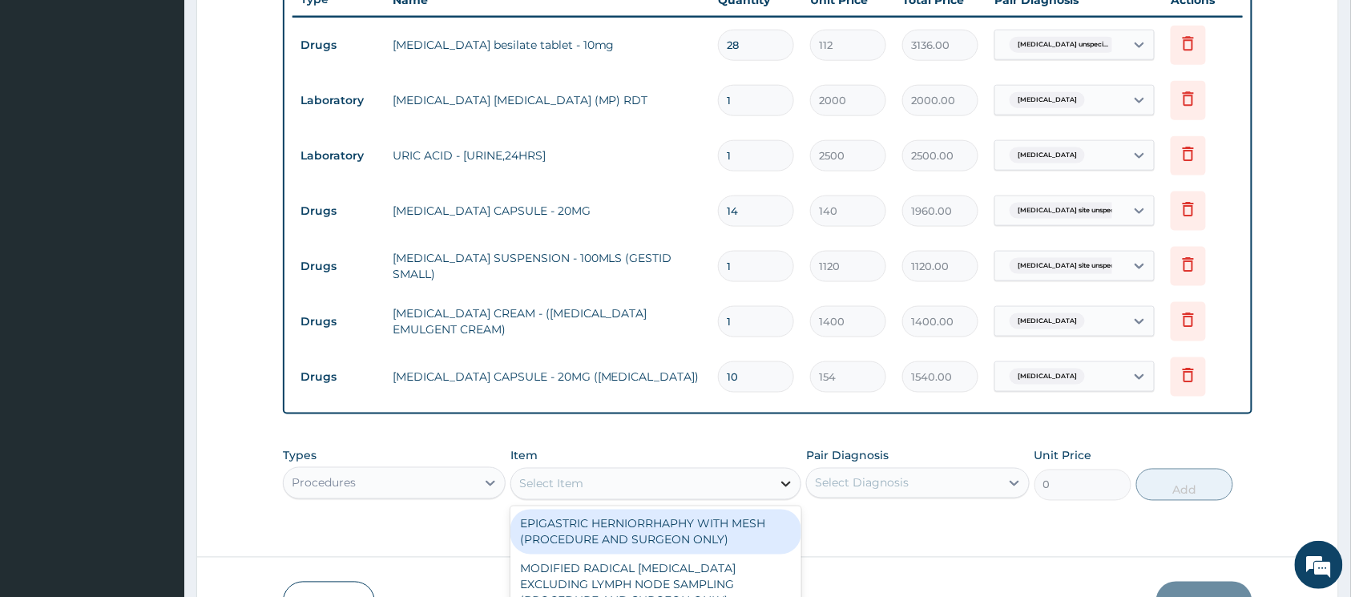
scroll to position [43, 0]
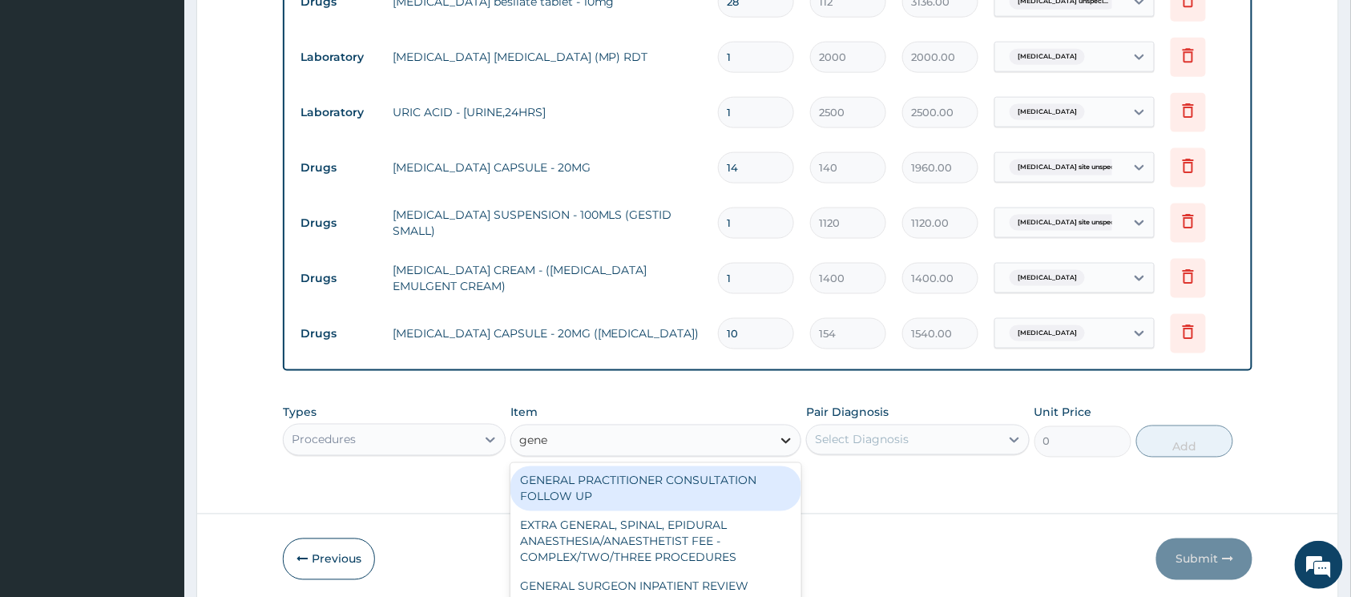
type input "gener"
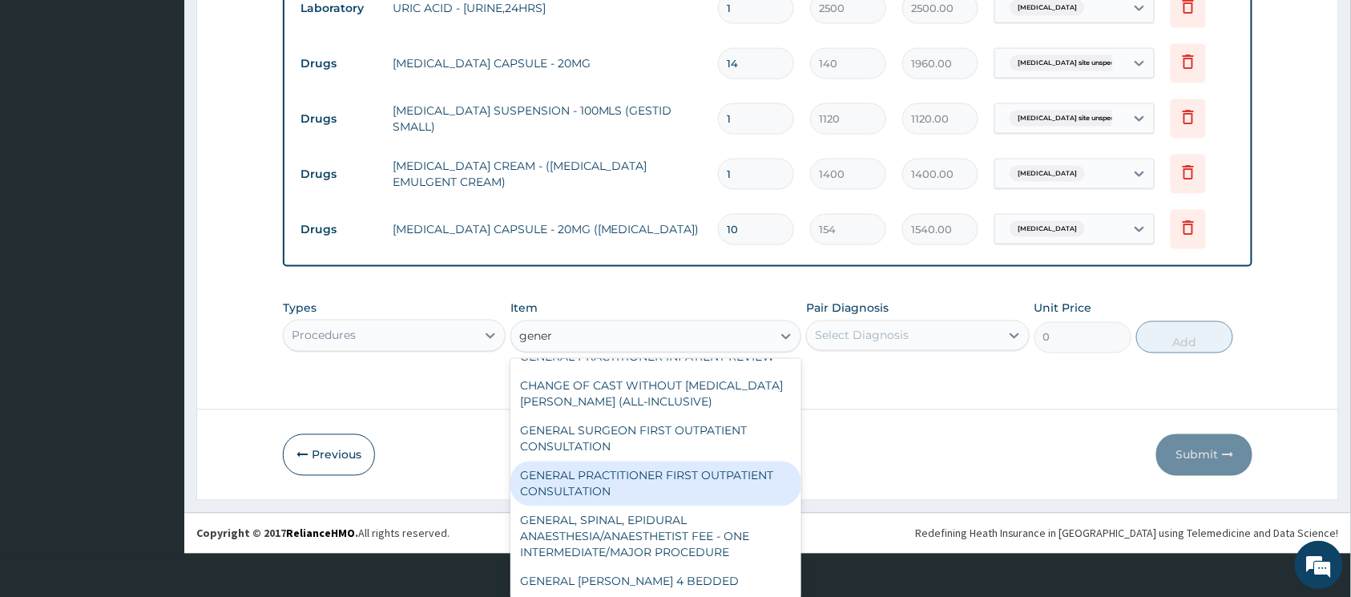
scroll to position [321, 0]
click at [664, 500] on div "GENERAL PRACTITIONER FIRST OUTPATIENT CONSULTATION" at bounding box center [656, 484] width 291 height 45
type input "3750"
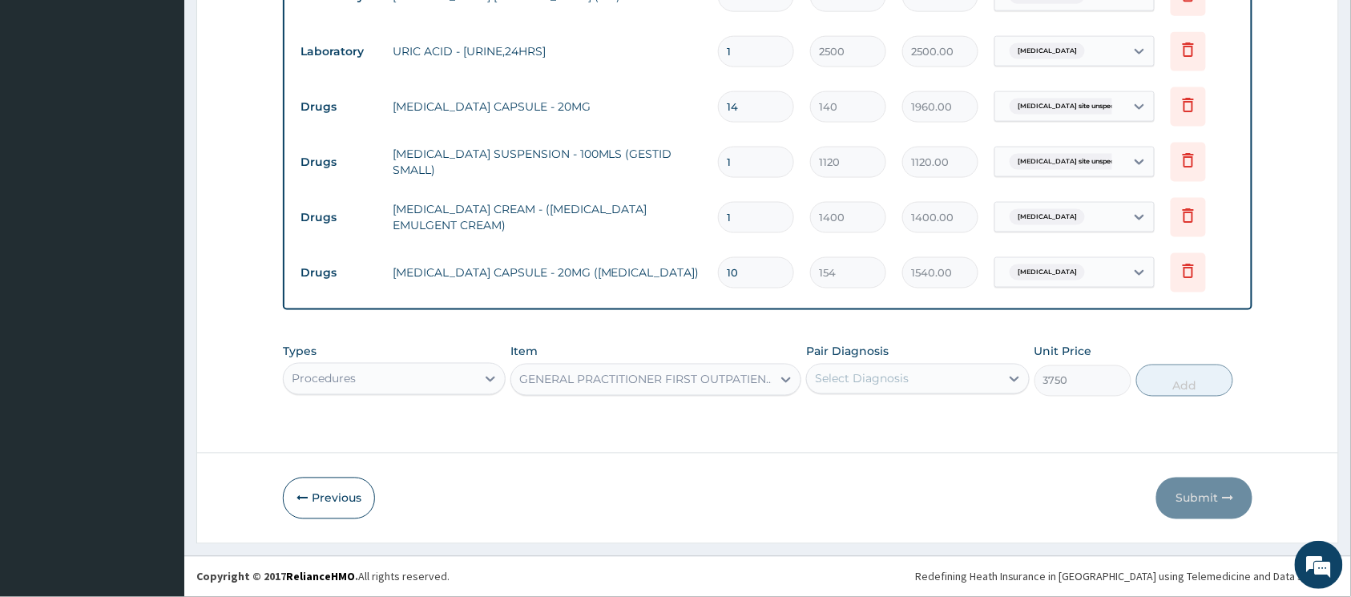
click at [876, 382] on div "Select Diagnosis" at bounding box center [862, 379] width 94 height 16
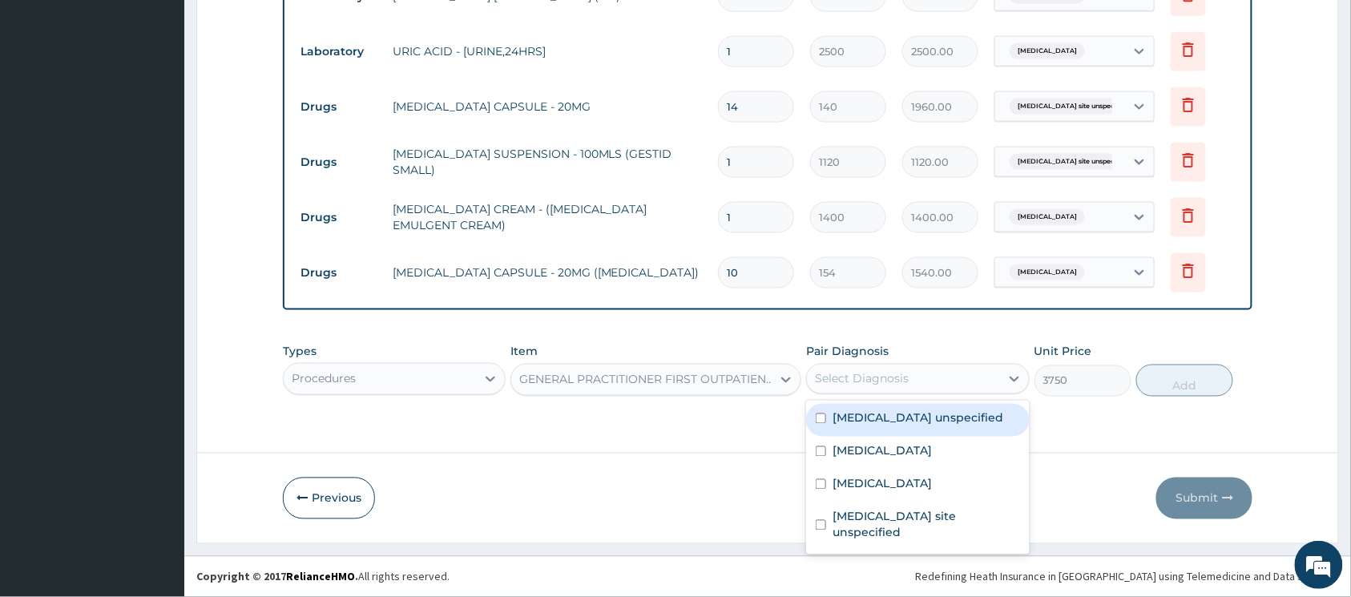
drag, startPoint x: 819, startPoint y: 423, endPoint x: 819, endPoint y: 434, distance: 11.2
click at [819, 424] on input "checkbox" at bounding box center [821, 419] width 10 height 10
checkbox input "true"
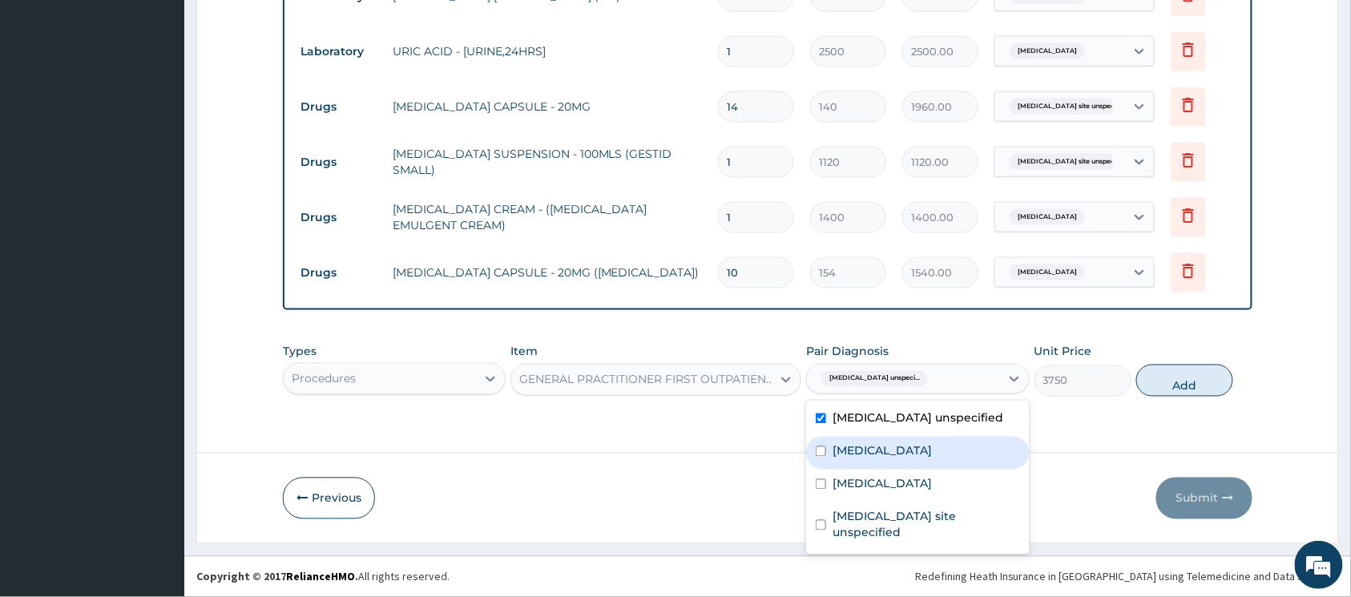
click at [822, 457] on input "checkbox" at bounding box center [821, 451] width 10 height 10
checkbox input "true"
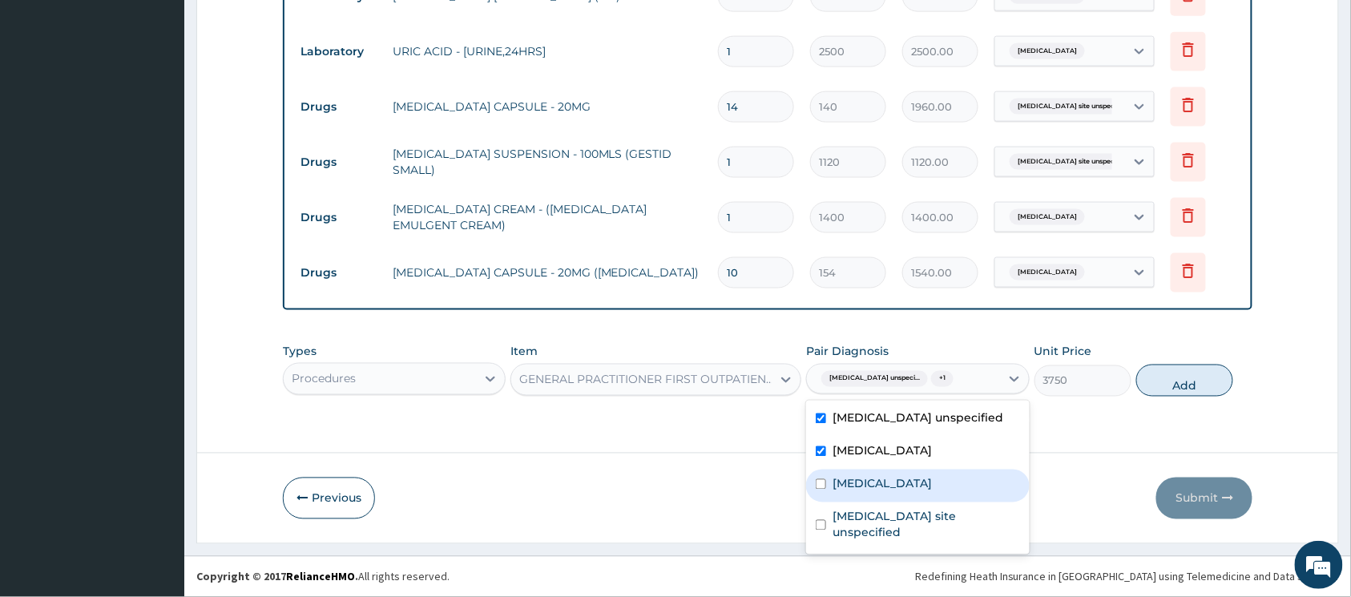
click at [819, 490] on input "checkbox" at bounding box center [821, 484] width 10 height 10
checkbox input "true"
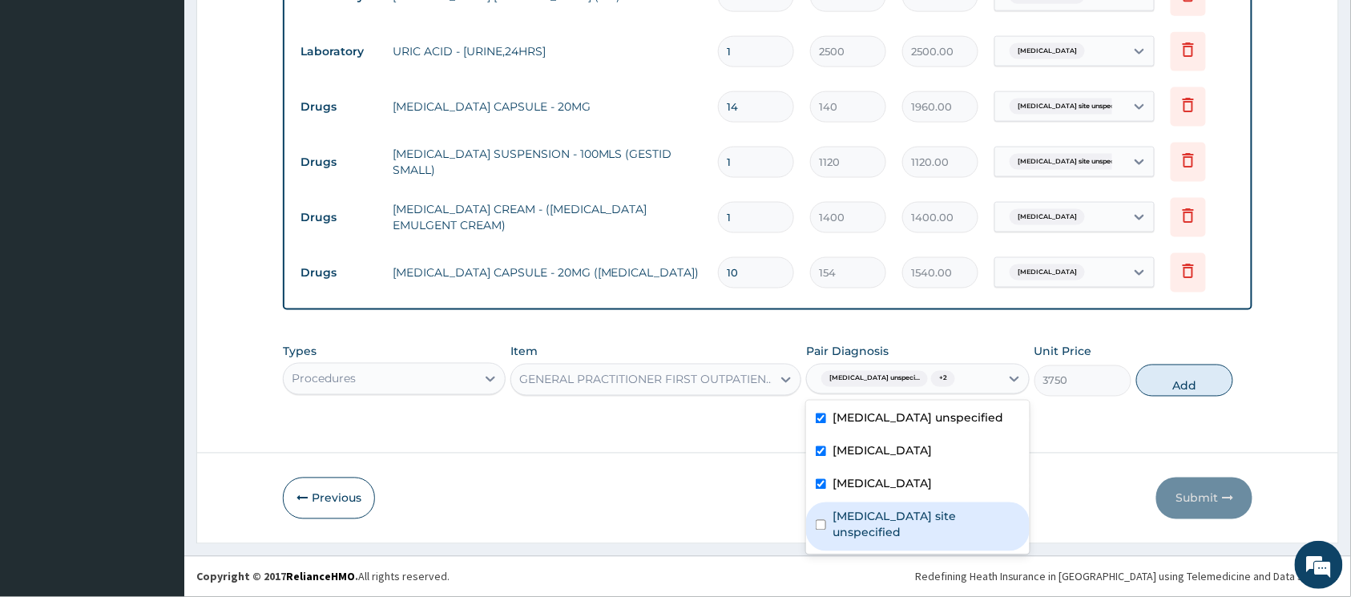
drag, startPoint x: 822, startPoint y: 532, endPoint x: 885, endPoint y: 491, distance: 75.4
click at [822, 531] on input "checkbox" at bounding box center [821, 525] width 10 height 10
checkbox input "true"
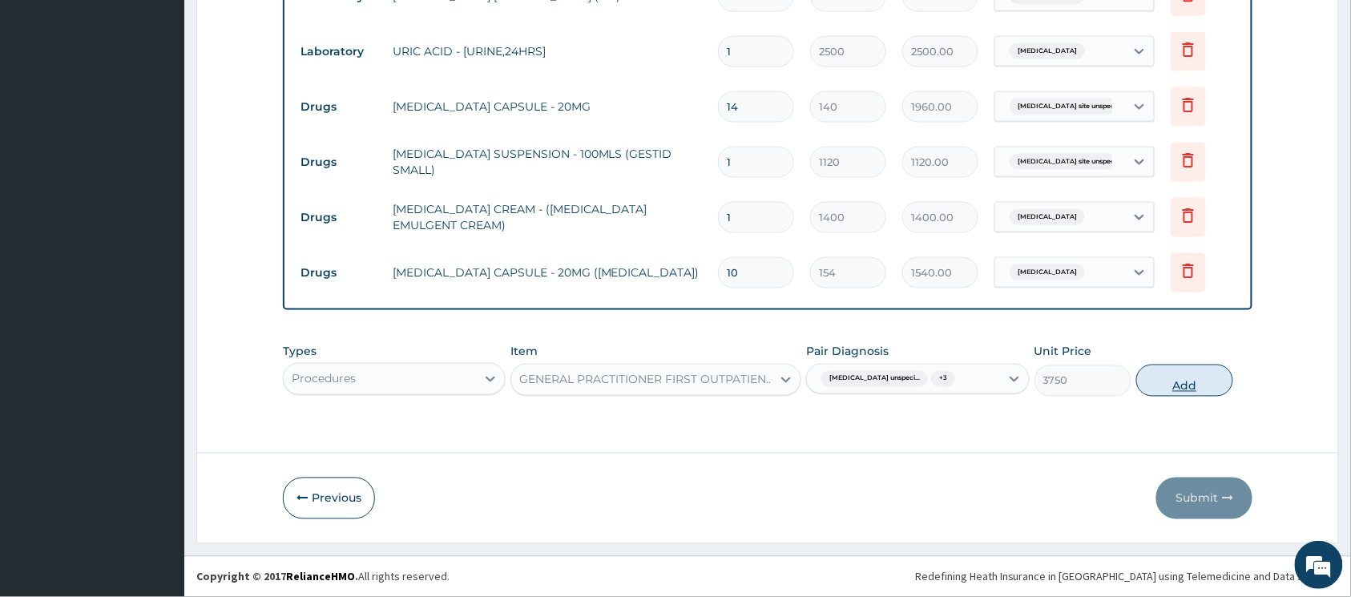
click at [1157, 372] on button "Add" at bounding box center [1184, 381] width 97 height 32
type input "0"
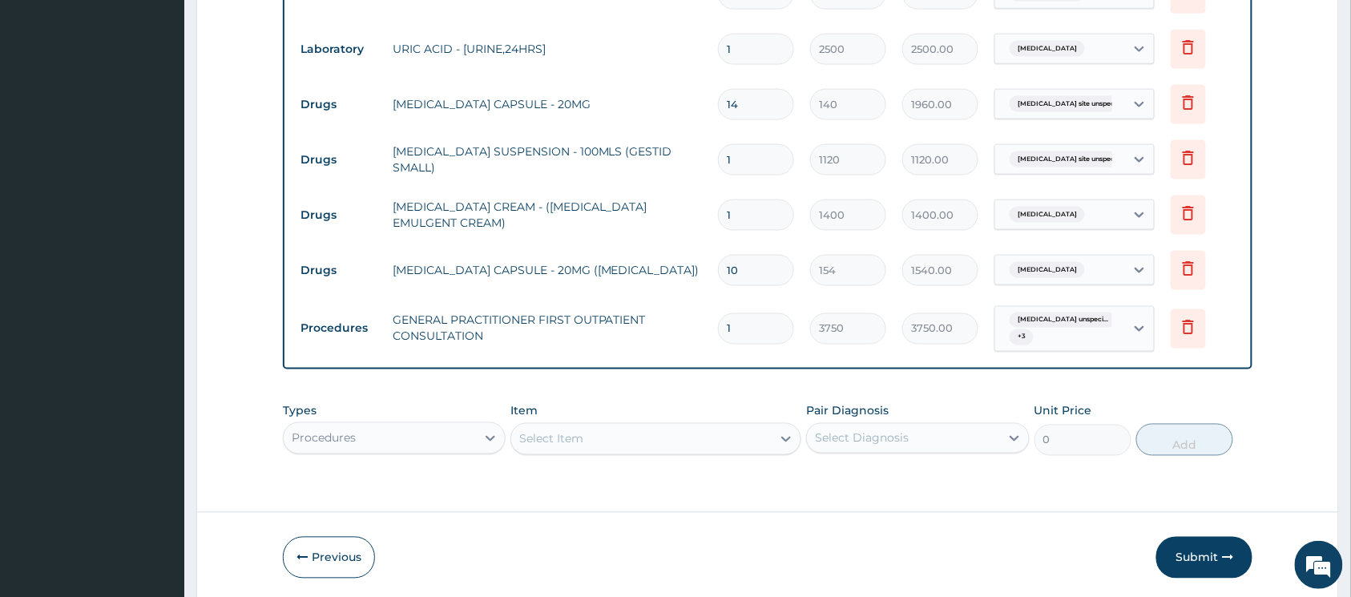
scroll to position [790, 0]
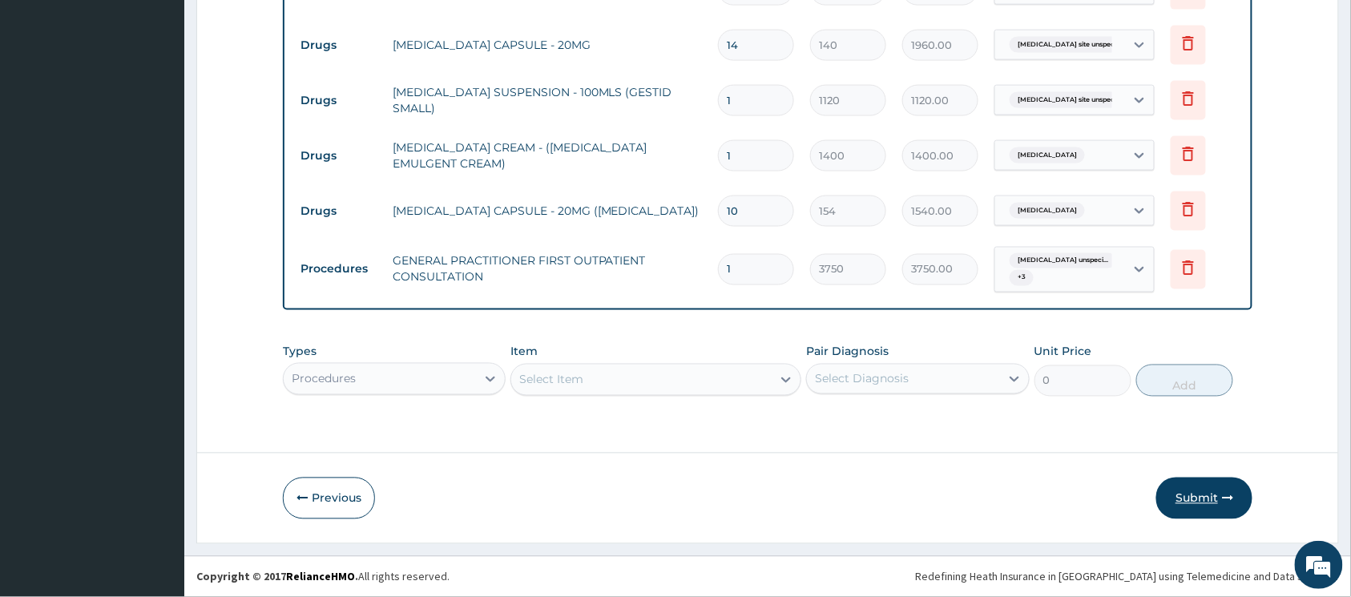
click at [1209, 495] on button "Submit" at bounding box center [1205, 499] width 96 height 42
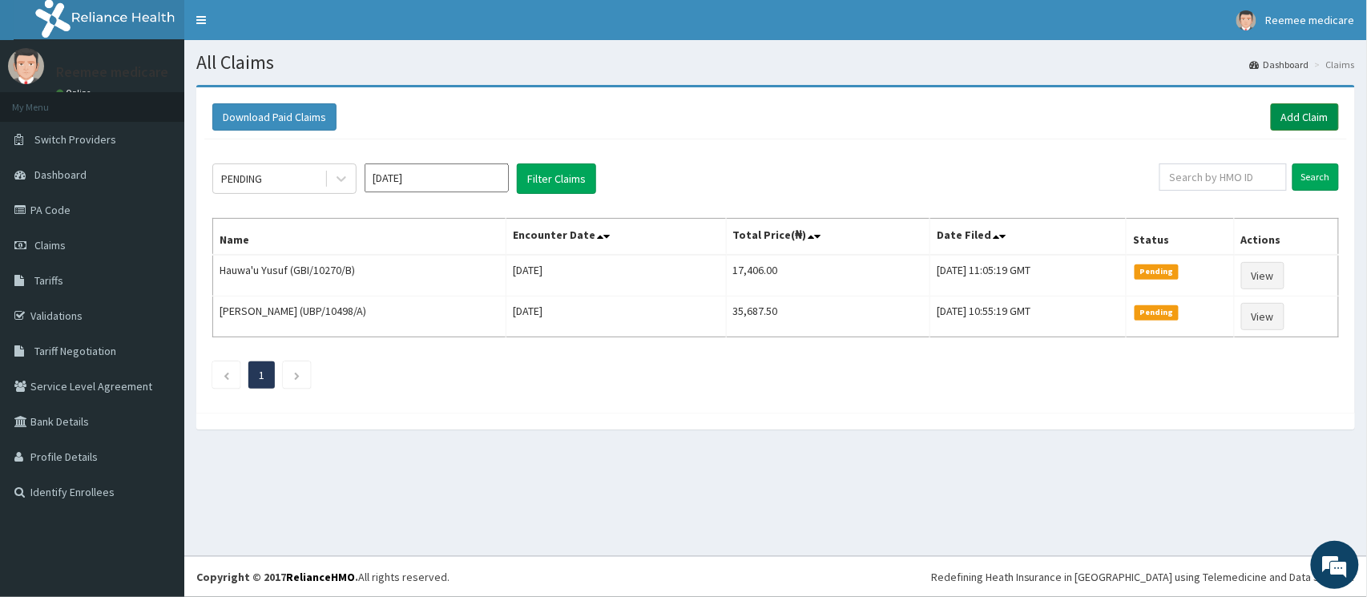
click at [1306, 116] on link "Add Claim" at bounding box center [1305, 116] width 68 height 27
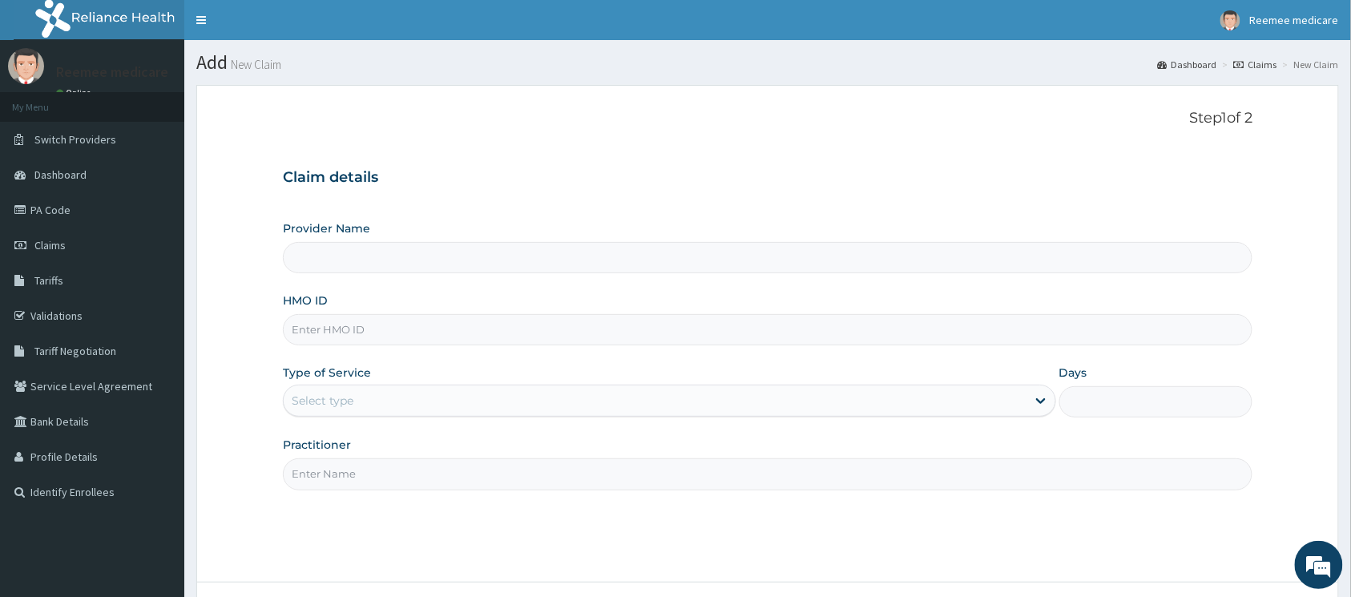
type input "REEMEE MEDICARE"
click at [459, 329] on input "HMO ID" at bounding box center [768, 329] width 970 height 31
paste input "CWP/10145/B"
type input "CWP/10145/B"
click at [356, 401] on div "Select type" at bounding box center [655, 401] width 743 height 26
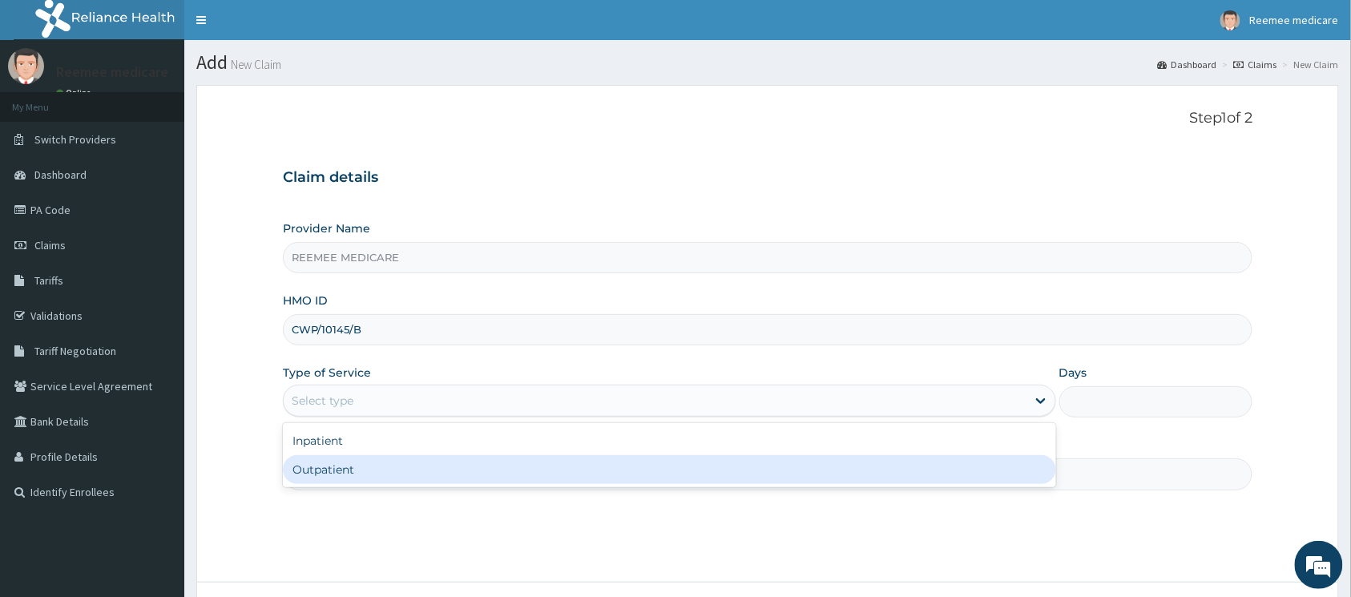
click at [365, 466] on div "Outpatient" at bounding box center [669, 469] width 773 height 29
type input "1"
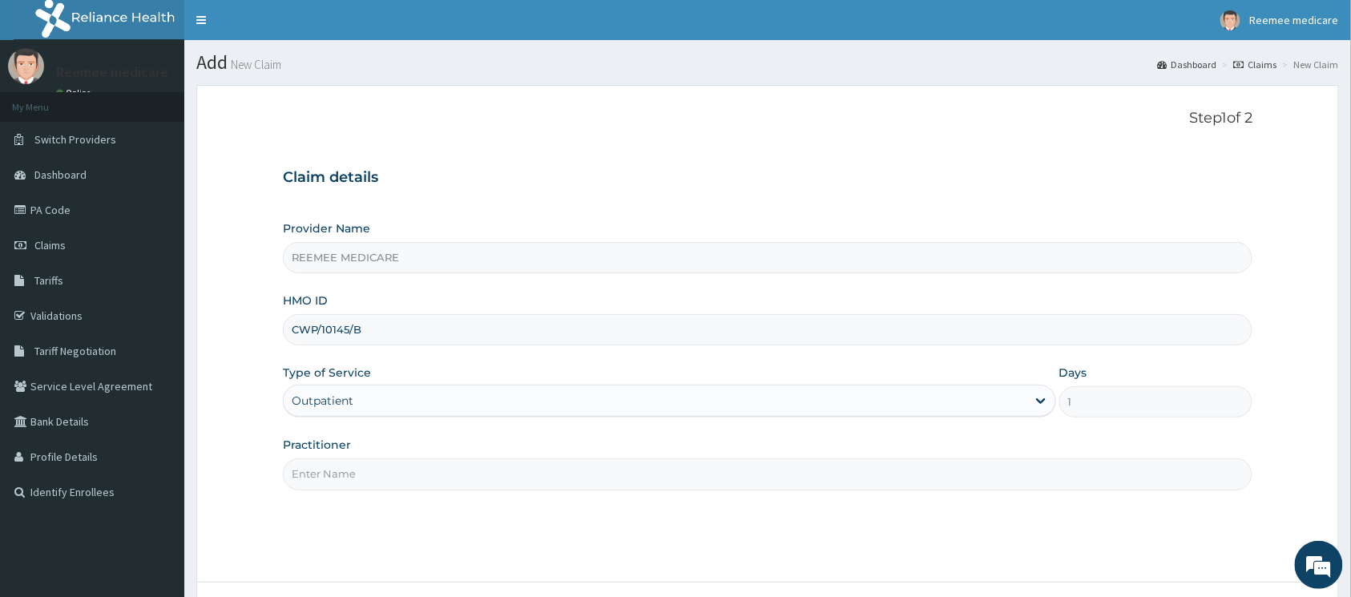
click at [424, 471] on input "Practitioner" at bounding box center [768, 473] width 970 height 31
type input "Dr Ukasha"
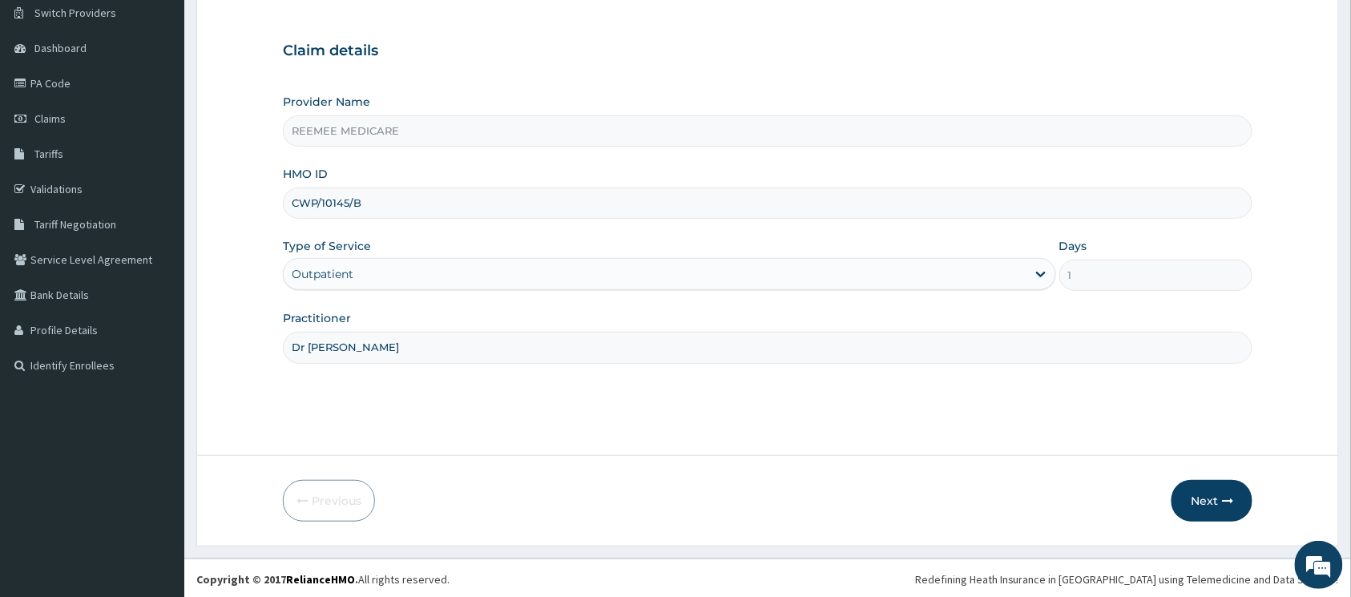
scroll to position [130, 0]
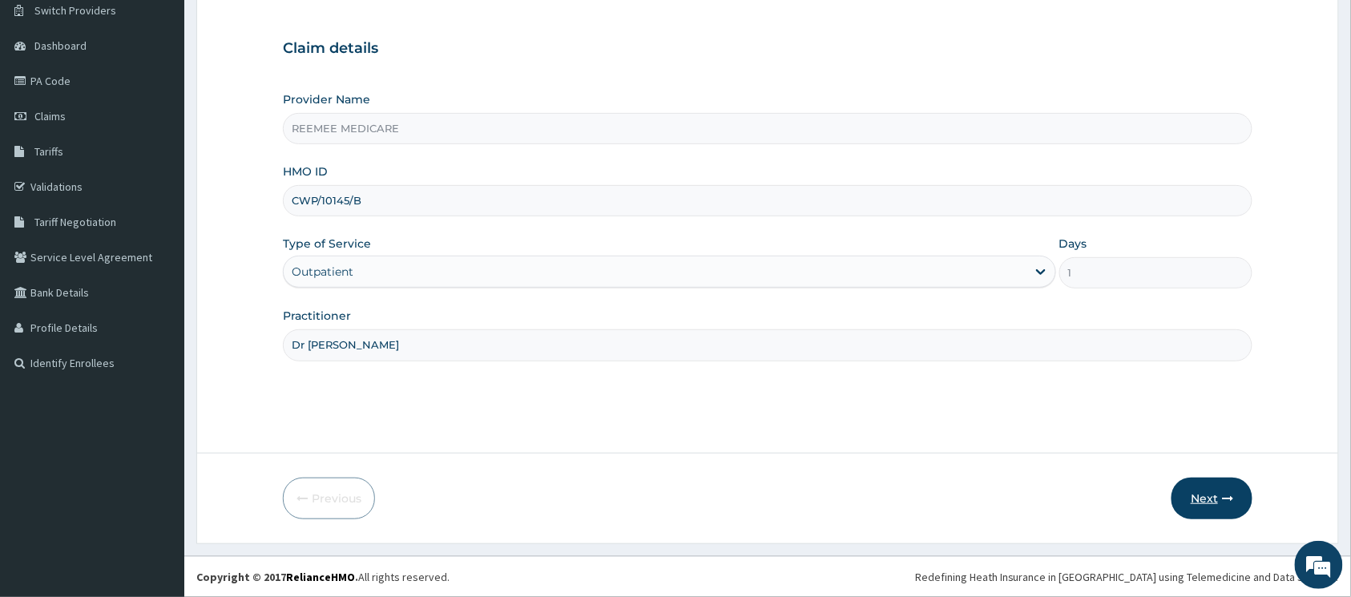
click at [1187, 482] on button "Next" at bounding box center [1212, 499] width 81 height 42
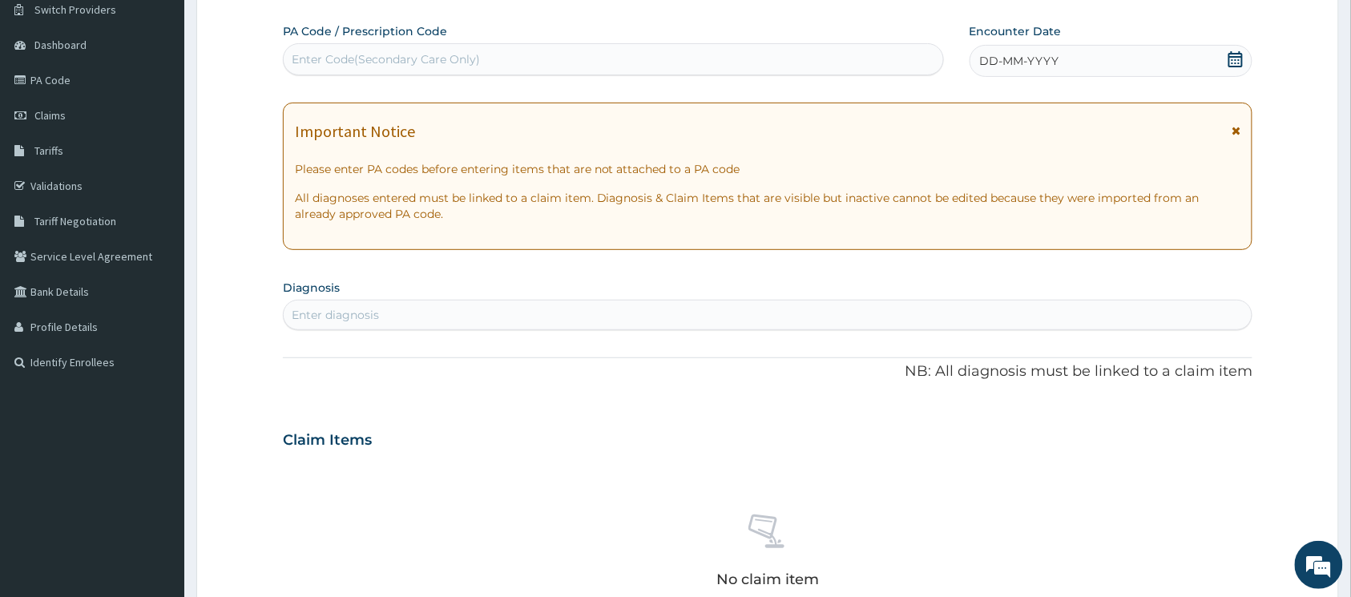
click at [1040, 75] on div "DD-MM-YYYY" at bounding box center [1112, 61] width 284 height 32
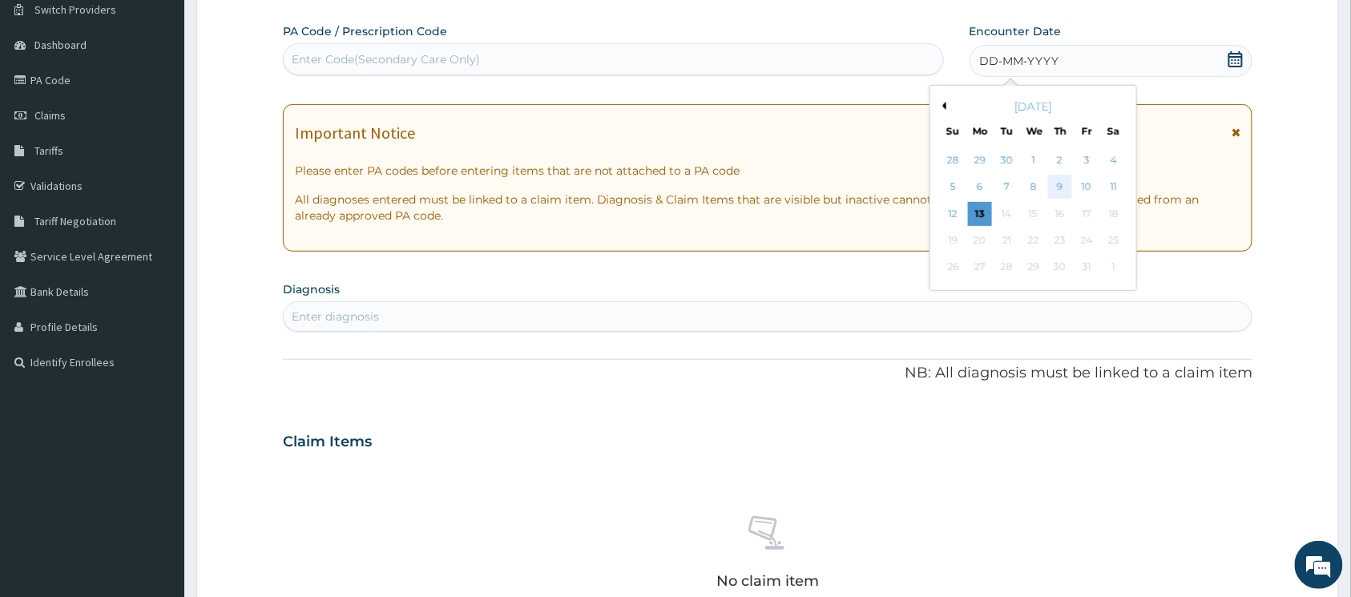
click at [1068, 187] on div "9" at bounding box center [1060, 188] width 24 height 24
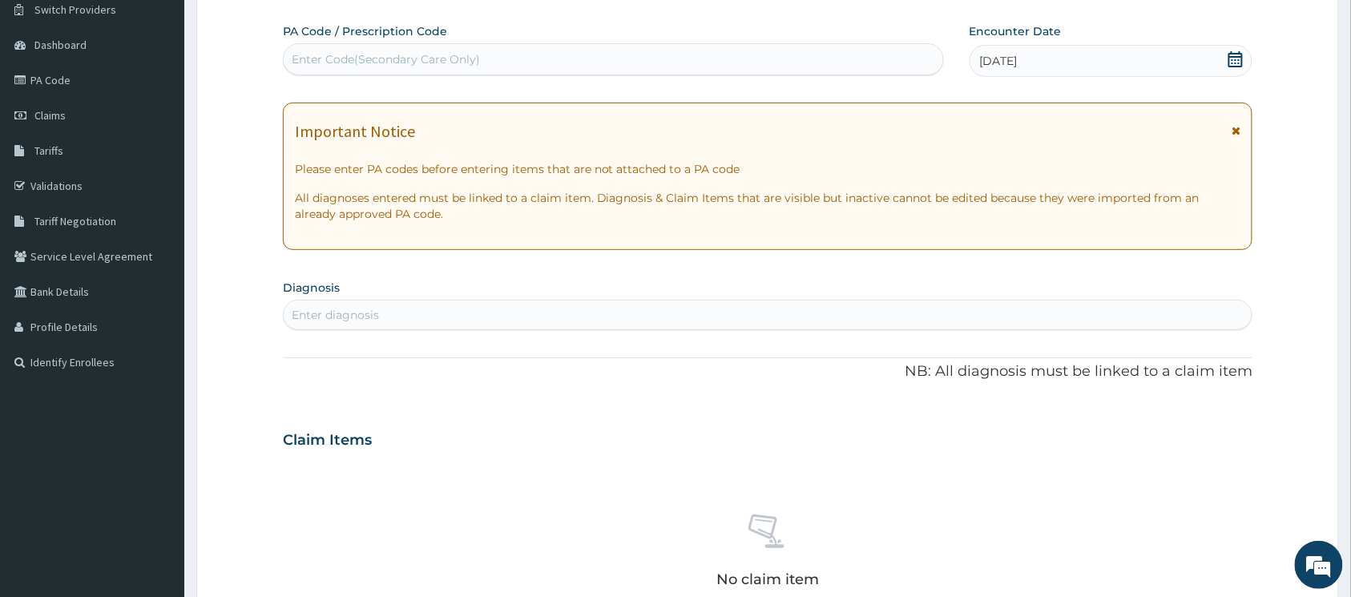
click at [523, 64] on div "Enter Code(Secondary Care Only)" at bounding box center [614, 59] width 660 height 26
paste input "PA/9338AE"
type input "PA/9338AE"
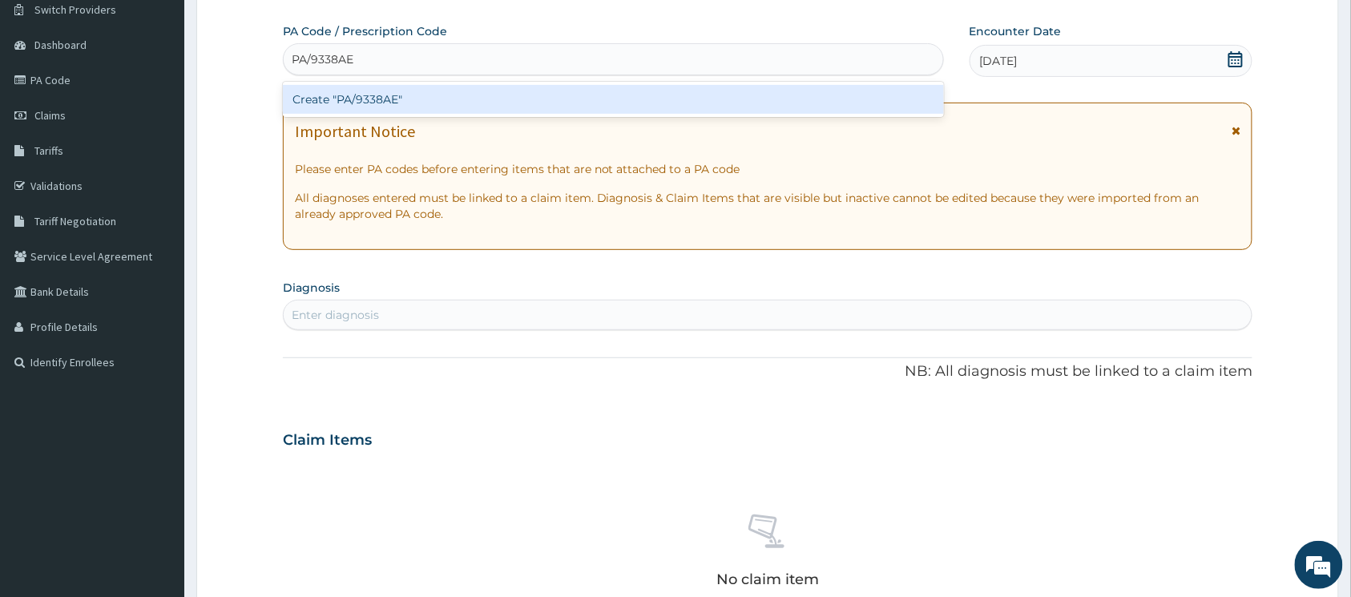
click at [378, 96] on div "Create "PA/9338AE"" at bounding box center [613, 99] width 661 height 29
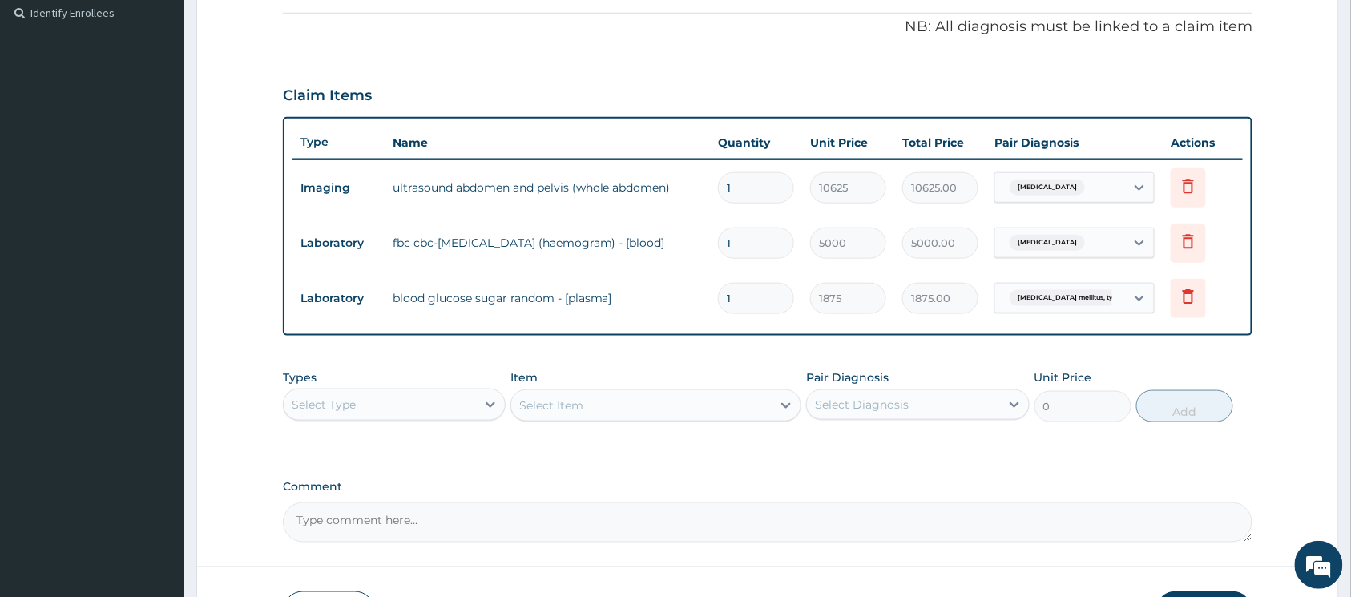
scroll to position [373, 0]
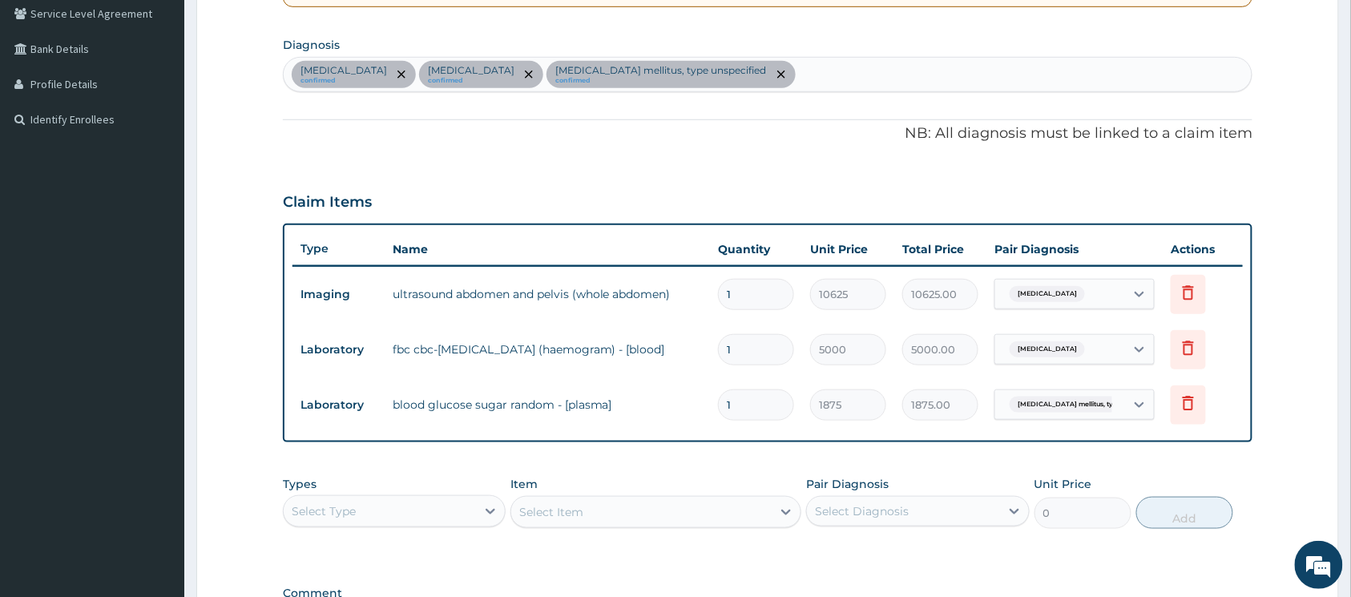
click at [862, 75] on div "Acute pyelonephritis confirmed Typhoid fever, unspecified confirmed Diabetes me…" at bounding box center [768, 75] width 968 height 34
type input "respiratory"
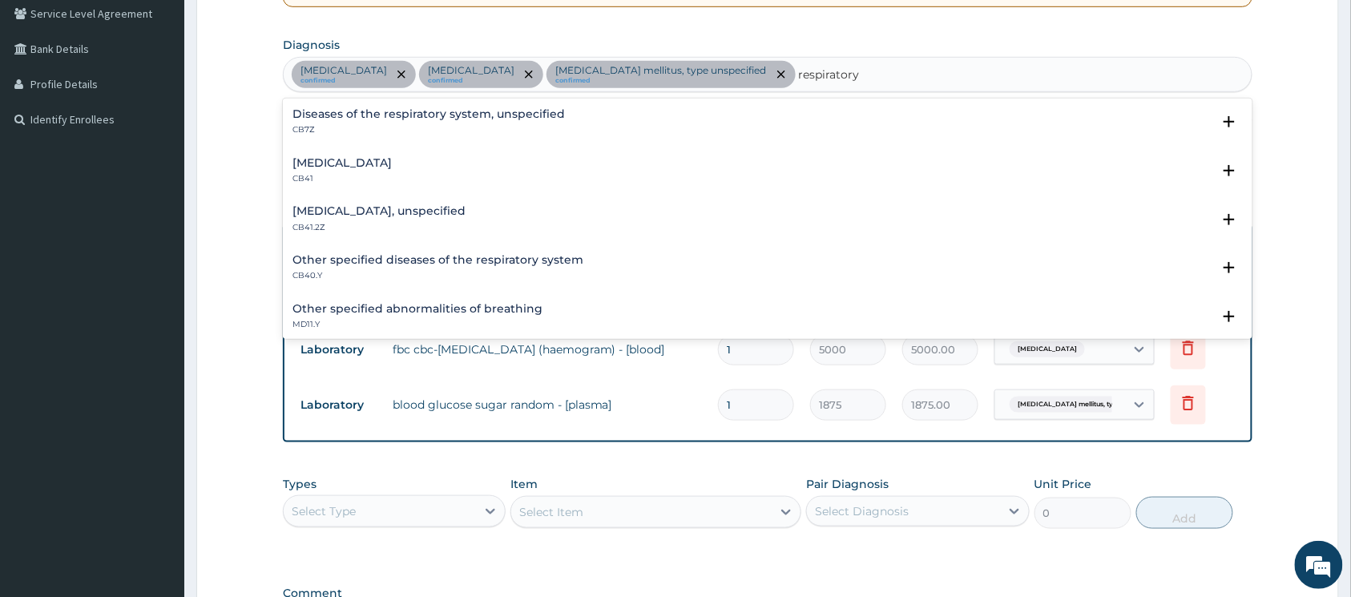
click at [316, 162] on h4 "Respiratory failure" at bounding box center [342, 163] width 99 height 12
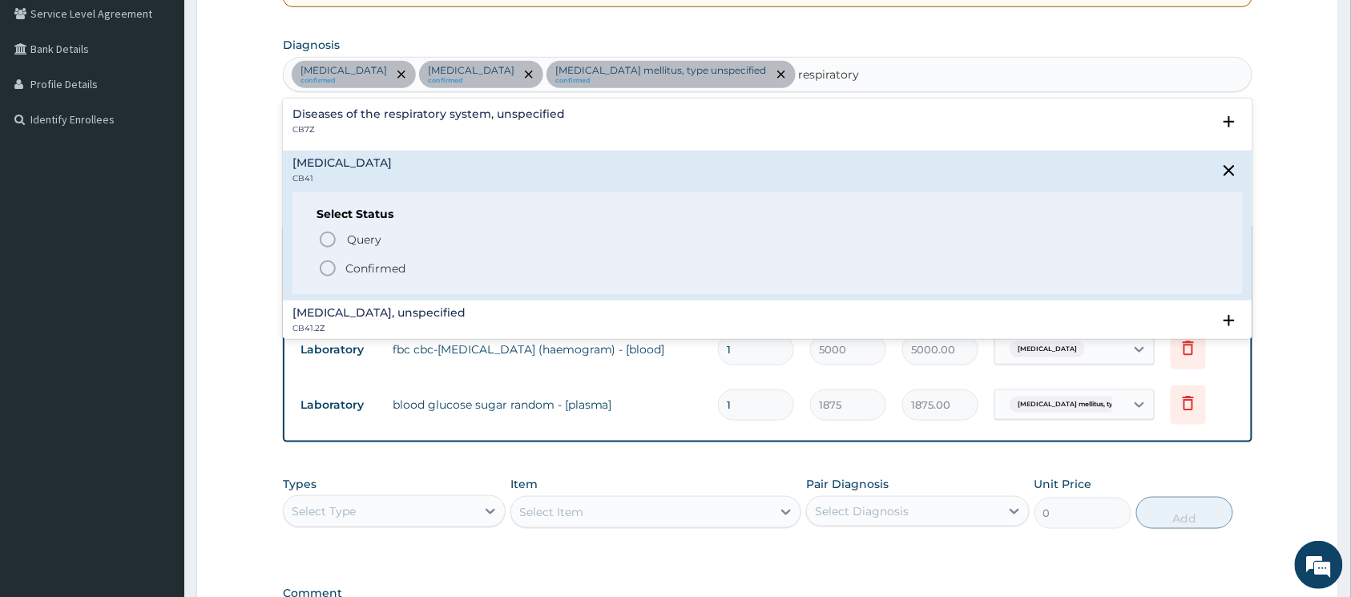
click at [331, 270] on icon "status option filled" at bounding box center [327, 268] width 19 height 19
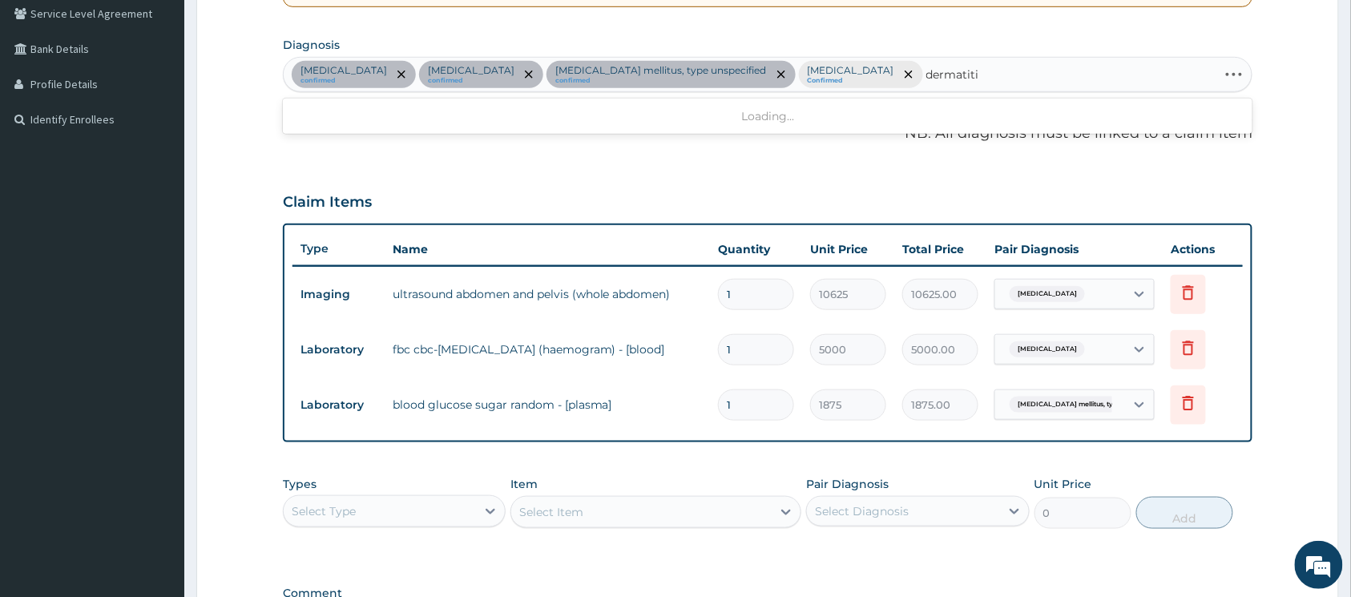
type input "dermatitis"
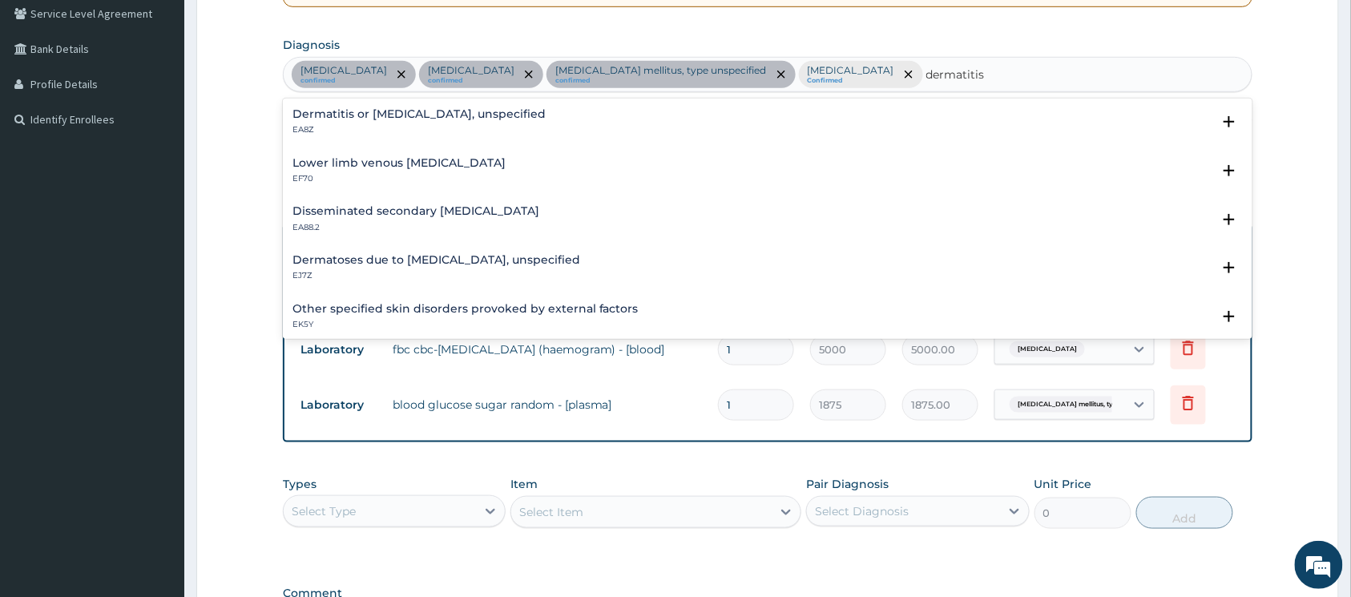
click at [365, 112] on h4 "Dermatitis or eczema, unspecified" at bounding box center [419, 114] width 253 height 12
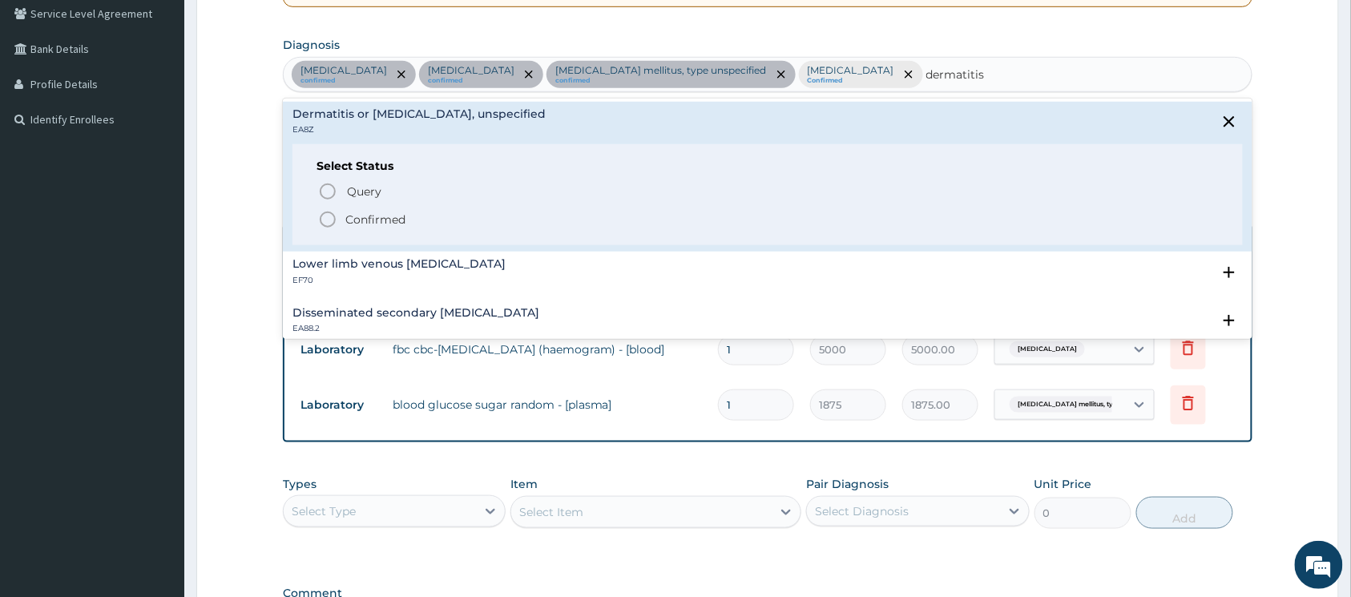
click at [332, 224] on icon "status option filled" at bounding box center [327, 219] width 19 height 19
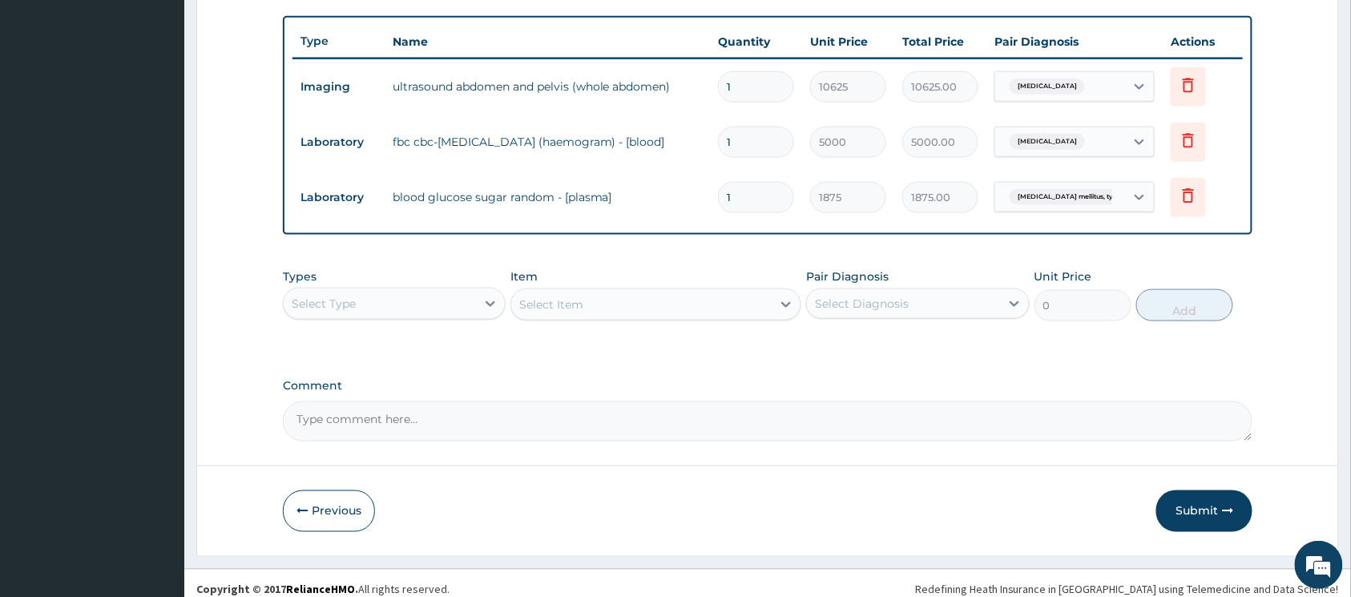
scroll to position [587, 0]
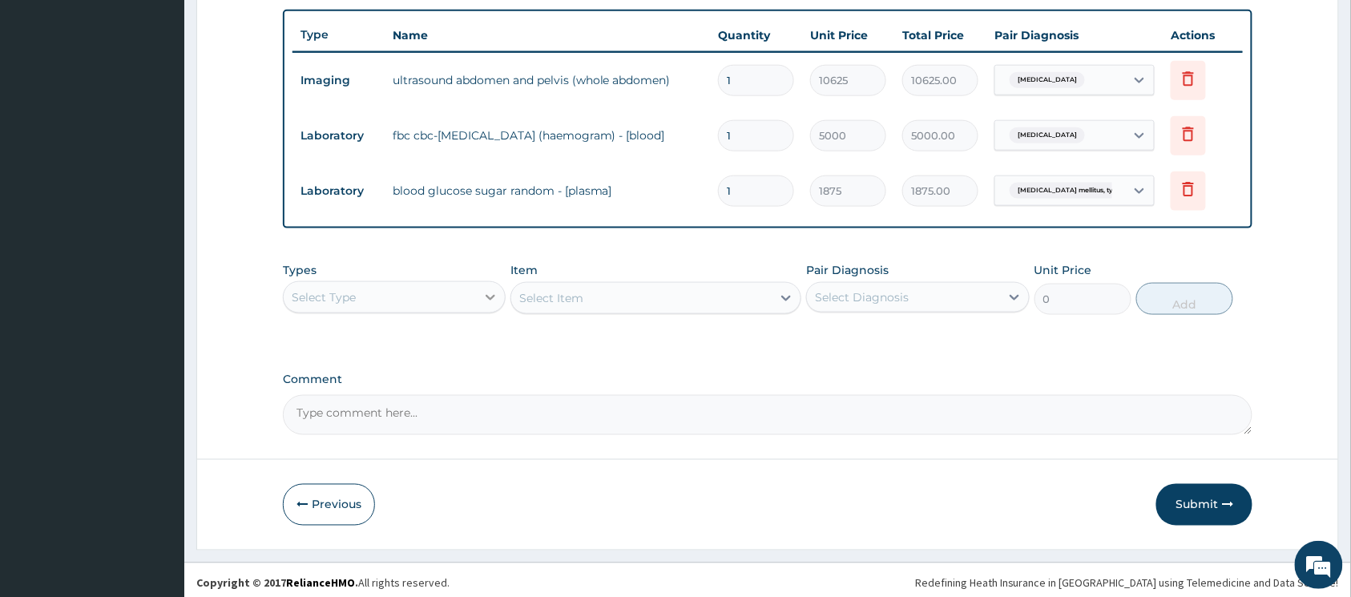
click at [478, 293] on div at bounding box center [490, 297] width 29 height 29
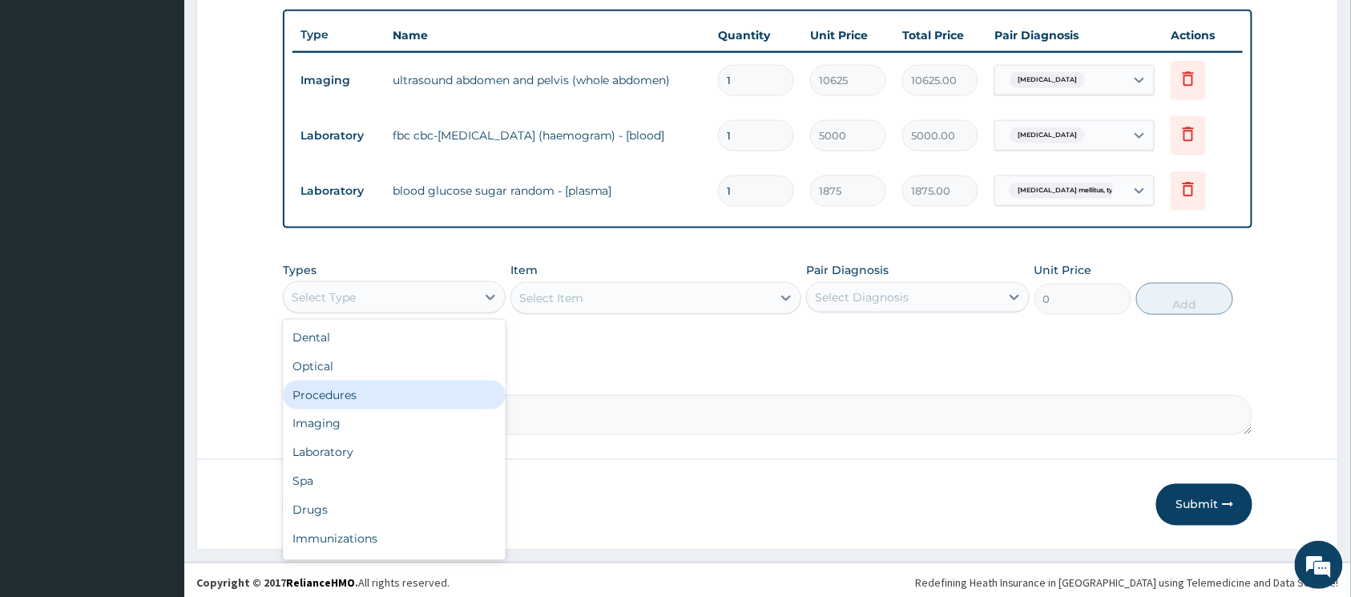
click at [409, 386] on div "Procedures" at bounding box center [394, 395] width 223 height 29
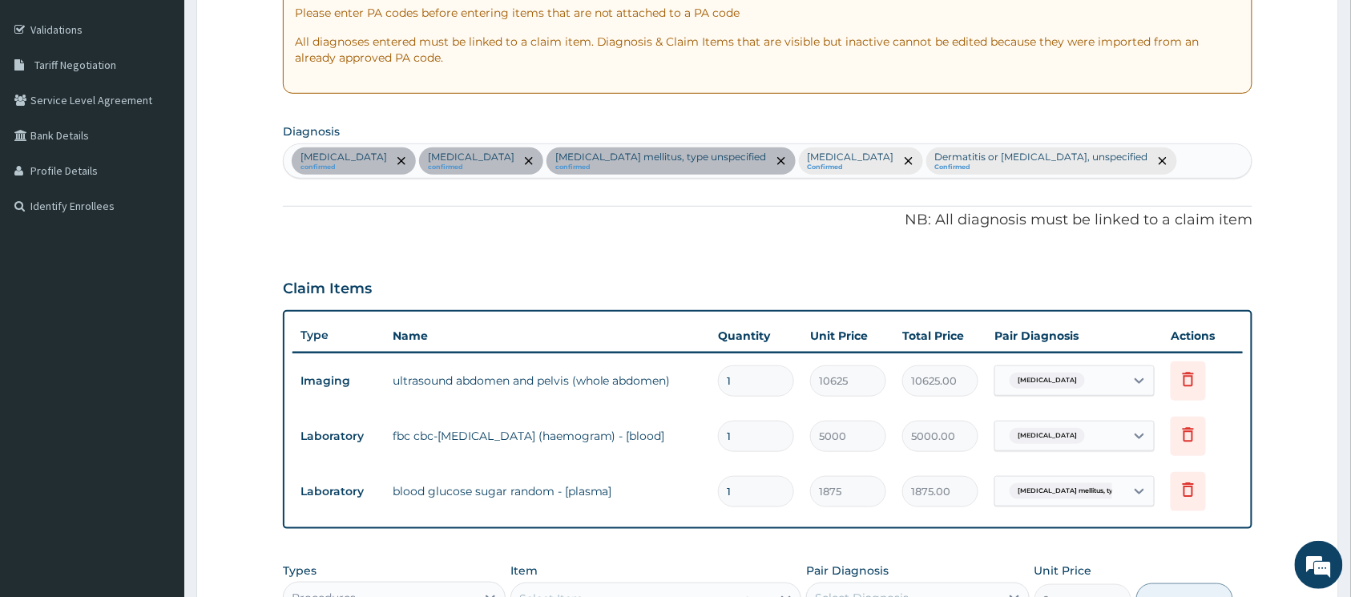
scroll to position [266, 0]
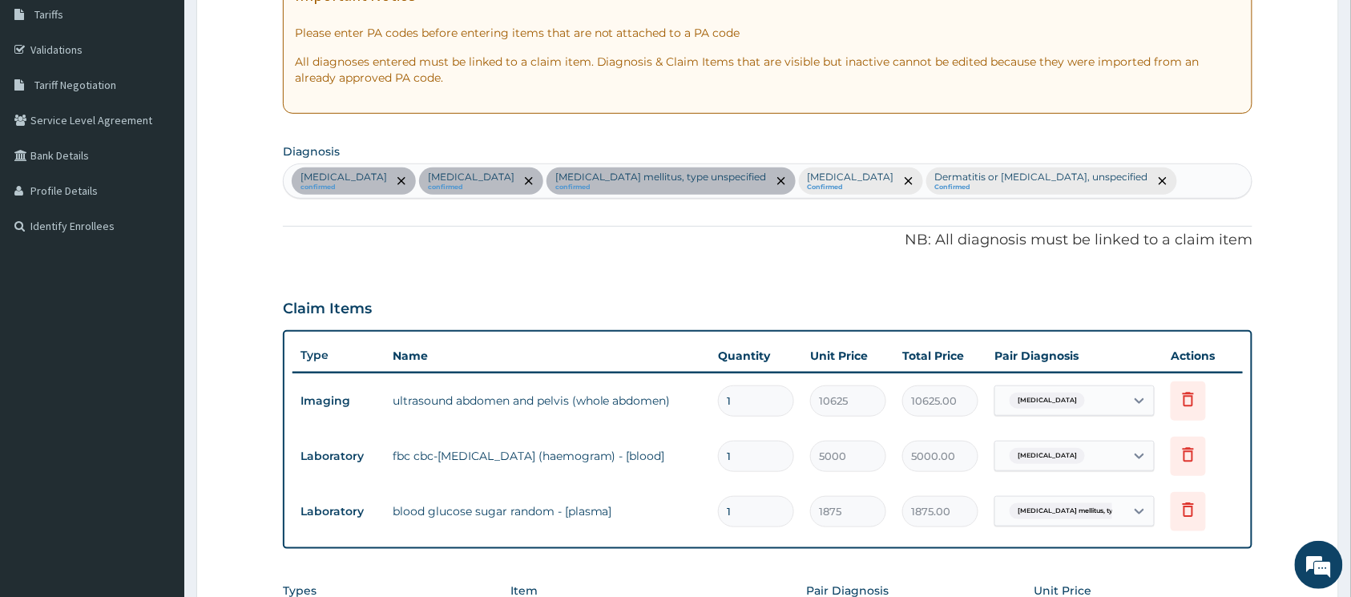
click at [1165, 184] on div "Acute pyelonephritis confirmed Typhoid fever, unspecified confirmed Diabetes me…" at bounding box center [768, 181] width 968 height 34
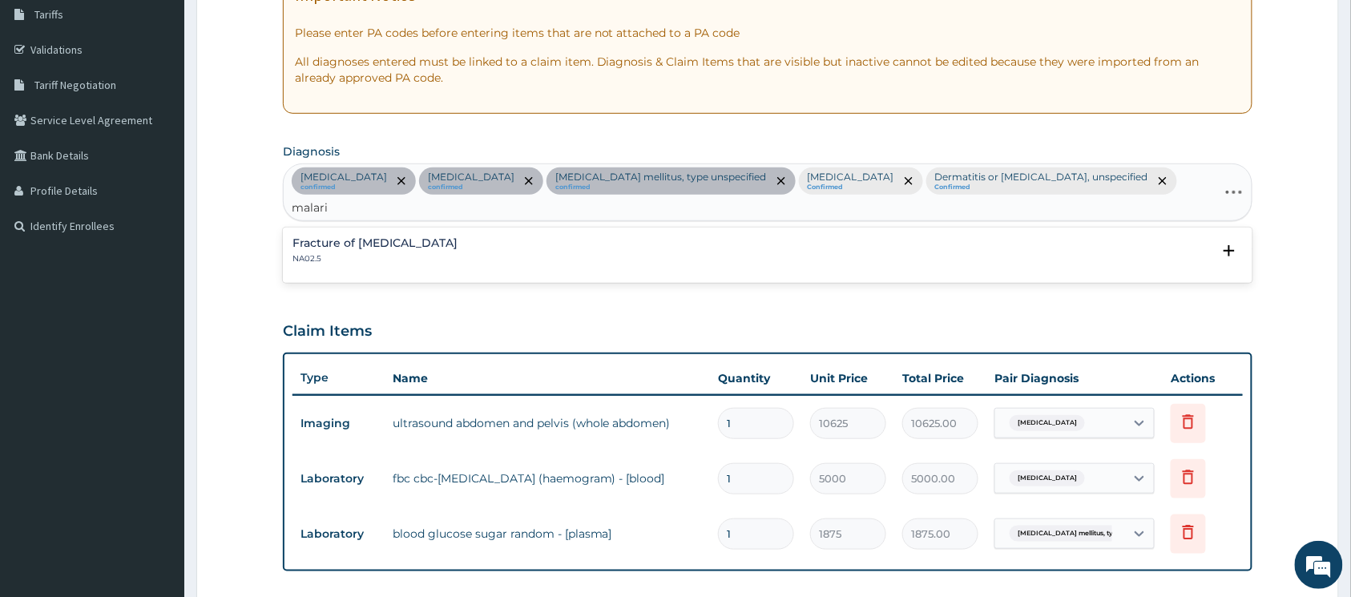
type input "malaria"
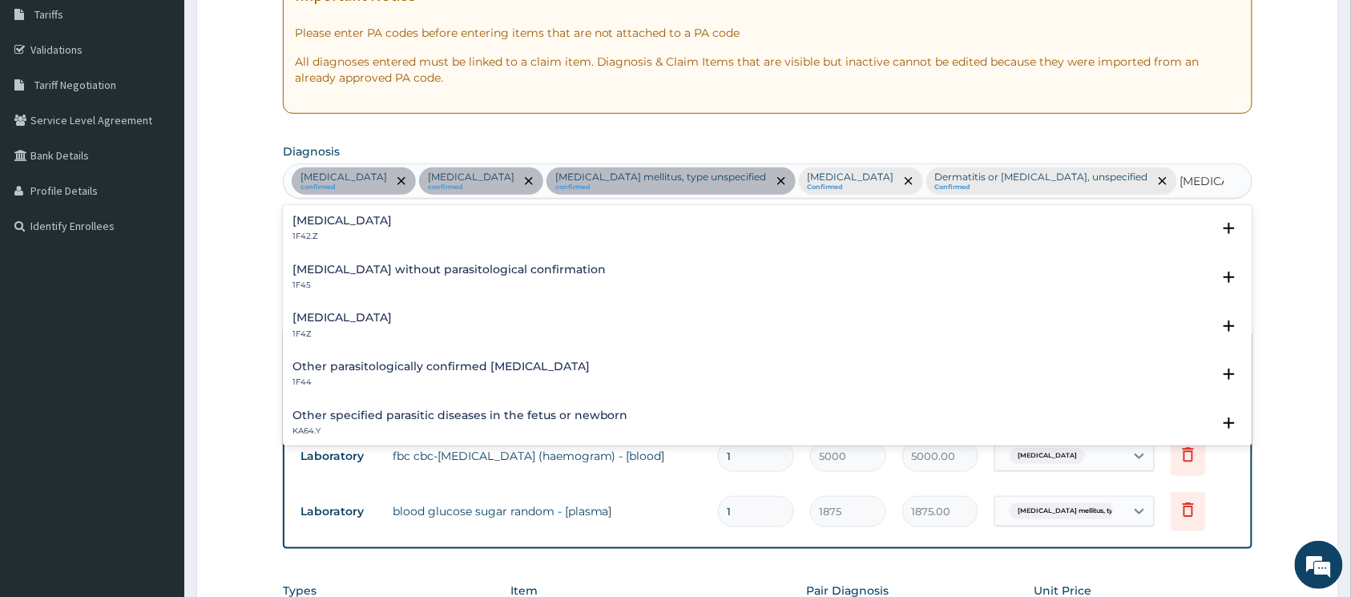
click at [373, 318] on h4 "Malaria, unspecified" at bounding box center [342, 318] width 99 height 12
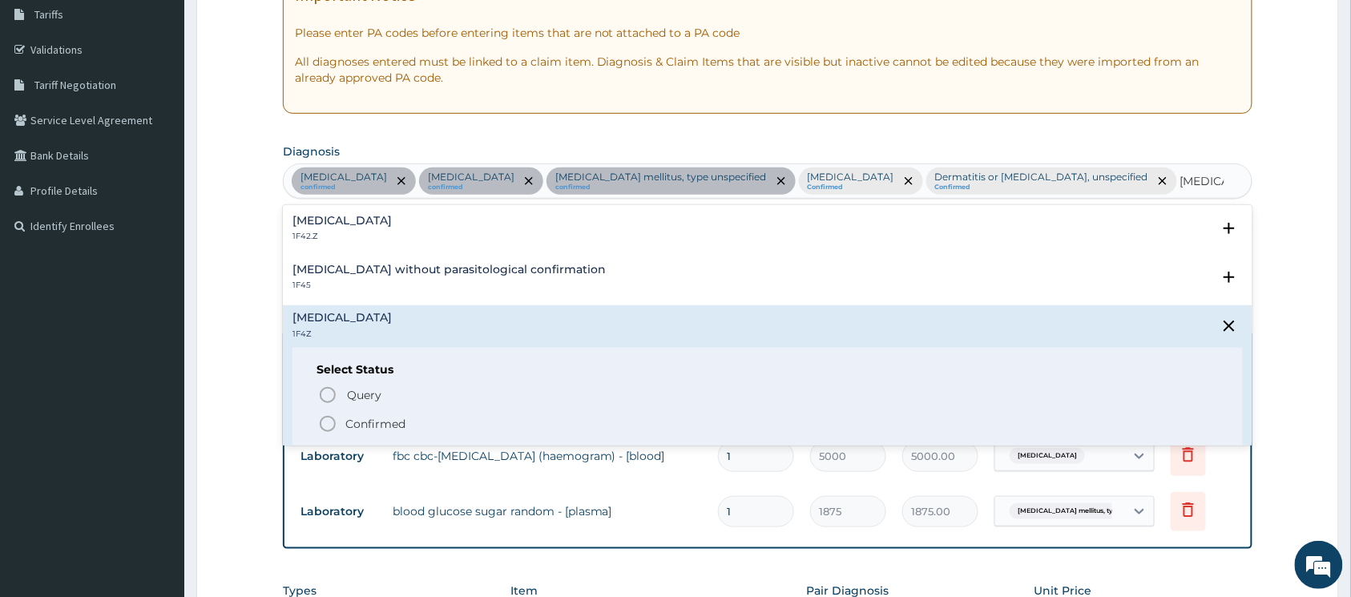
click at [333, 420] on circle "status option filled" at bounding box center [328, 424] width 14 height 14
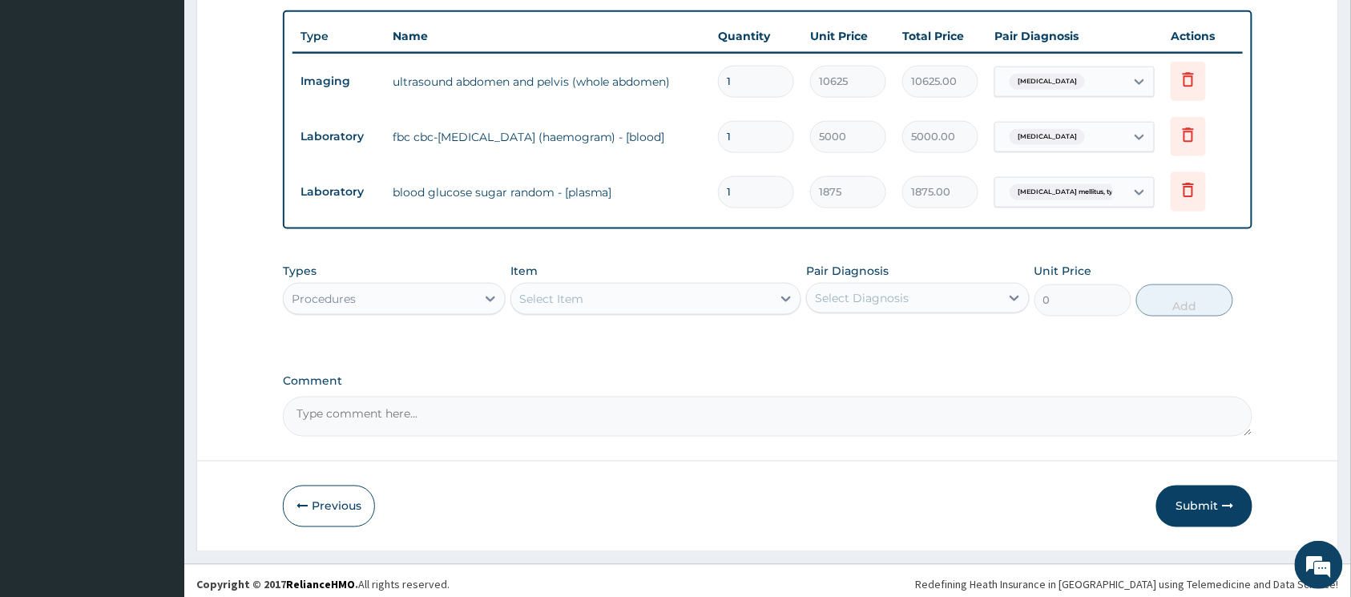
scroll to position [624, 0]
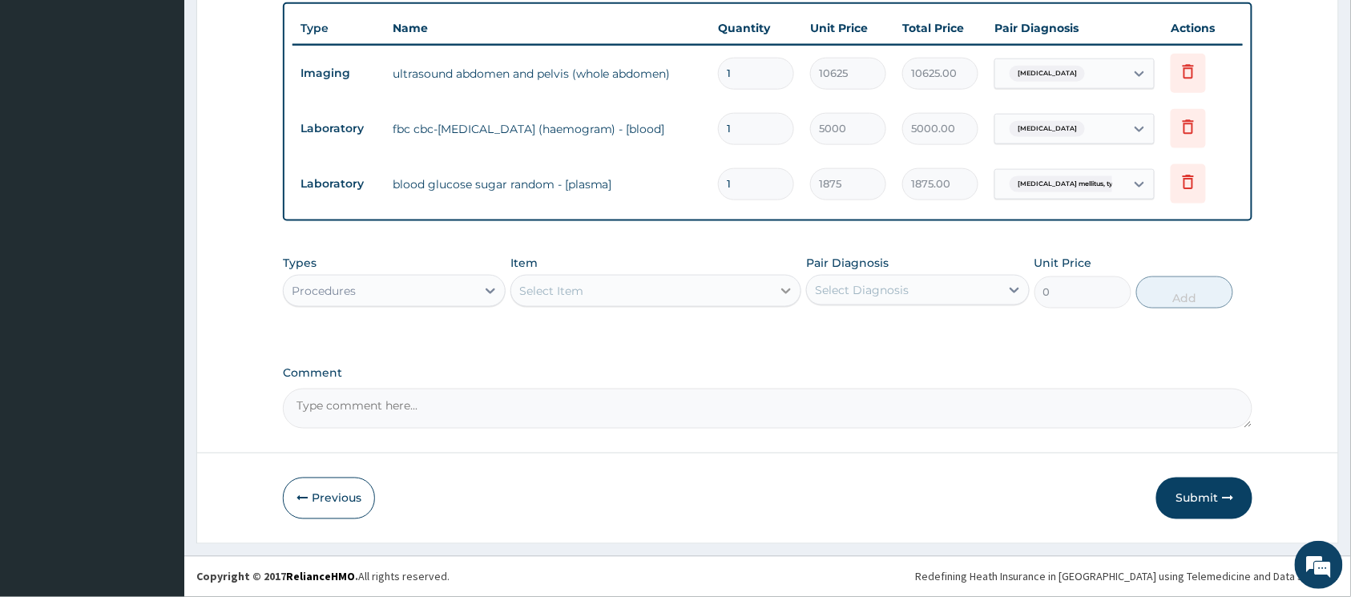
click at [781, 285] on icon at bounding box center [786, 291] width 16 height 16
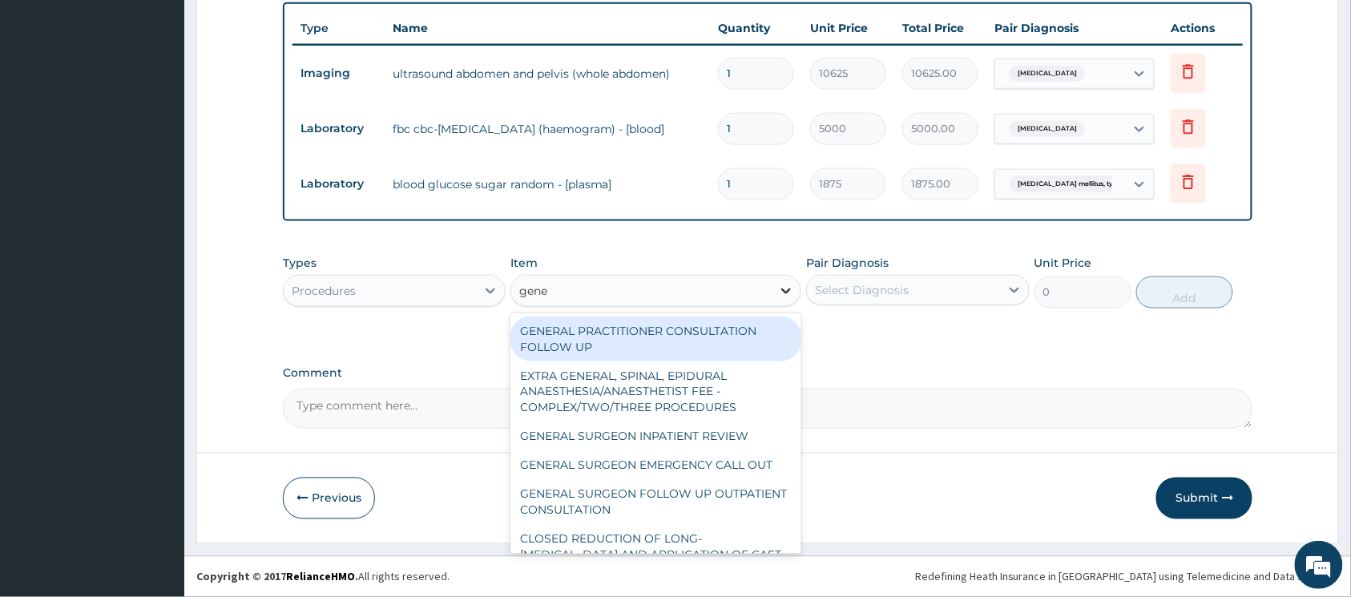
type input "gener"
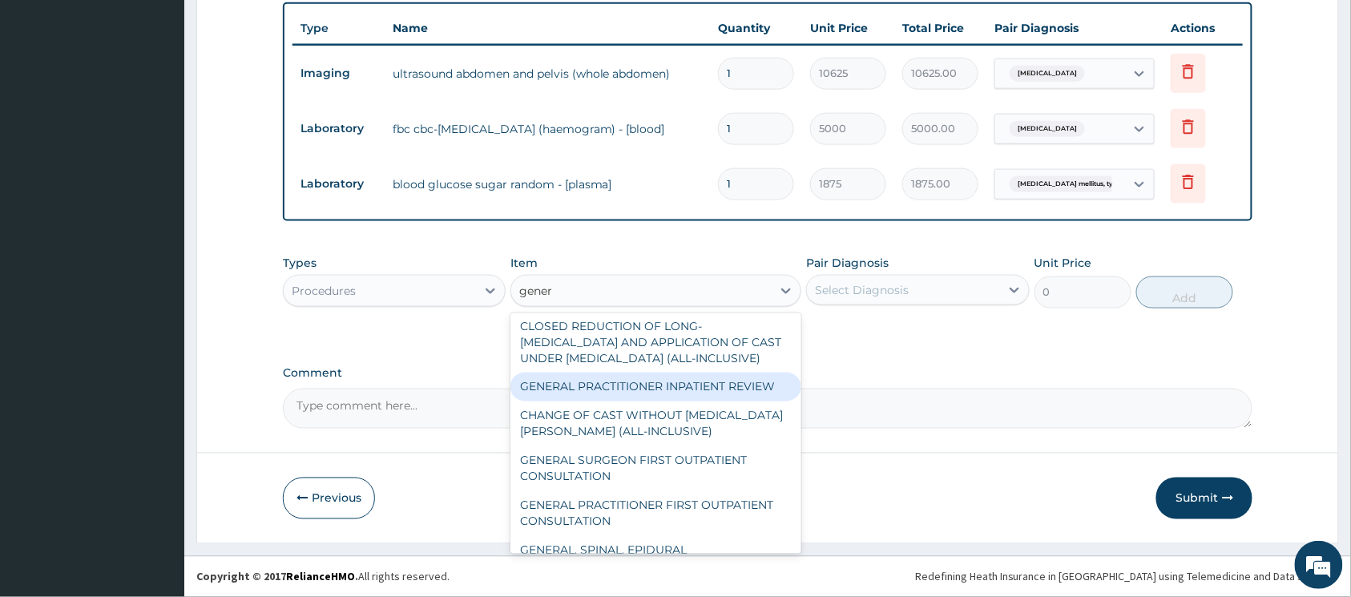
scroll to position [321, 0]
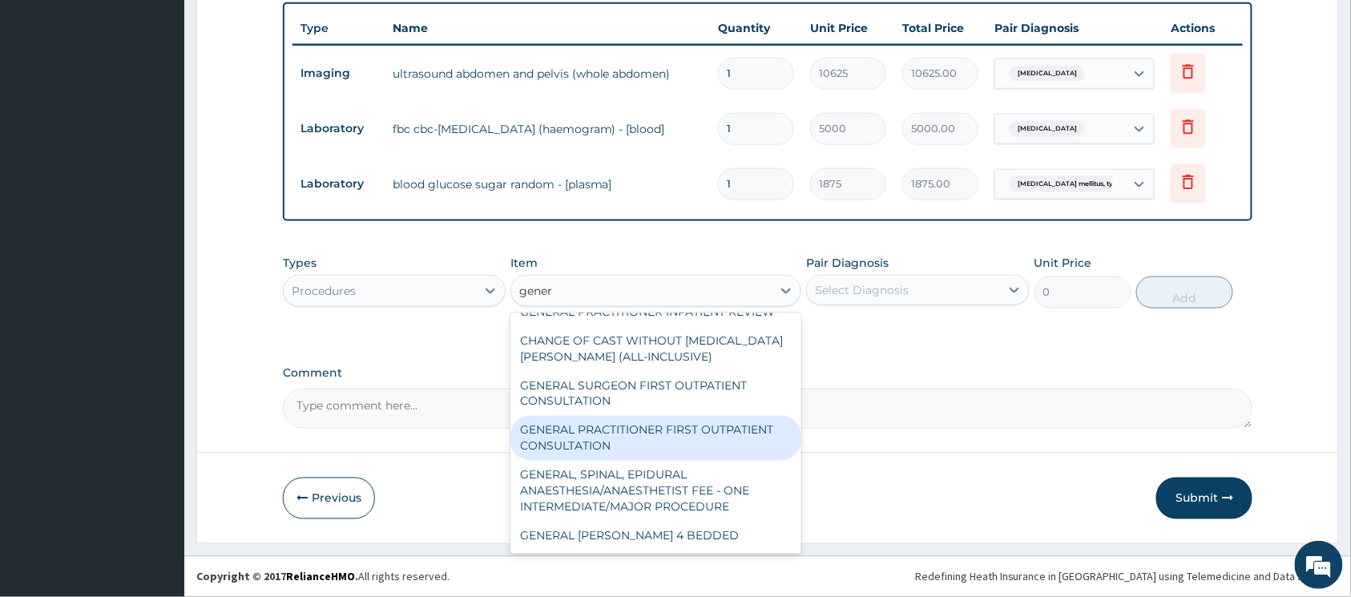
click at [672, 434] on div "GENERAL PRACTITIONER FIRST OUTPATIENT CONSULTATION" at bounding box center [656, 438] width 291 height 45
type input "3750"
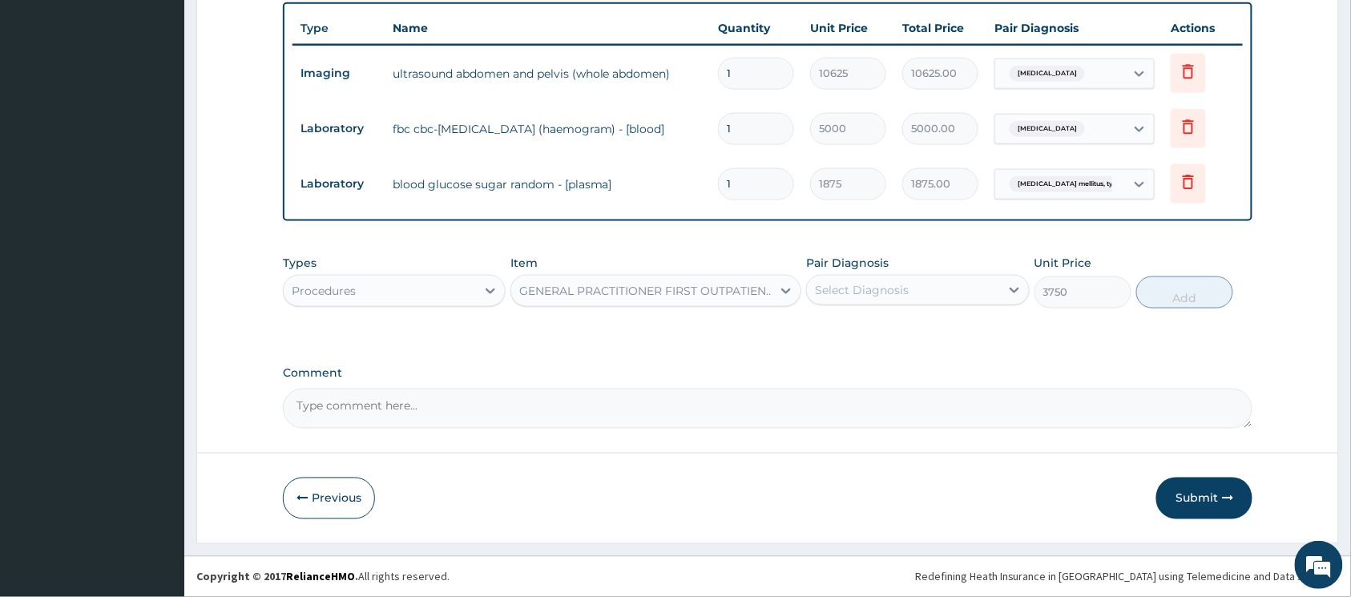
click at [879, 290] on div "Select Diagnosis" at bounding box center [862, 290] width 94 height 16
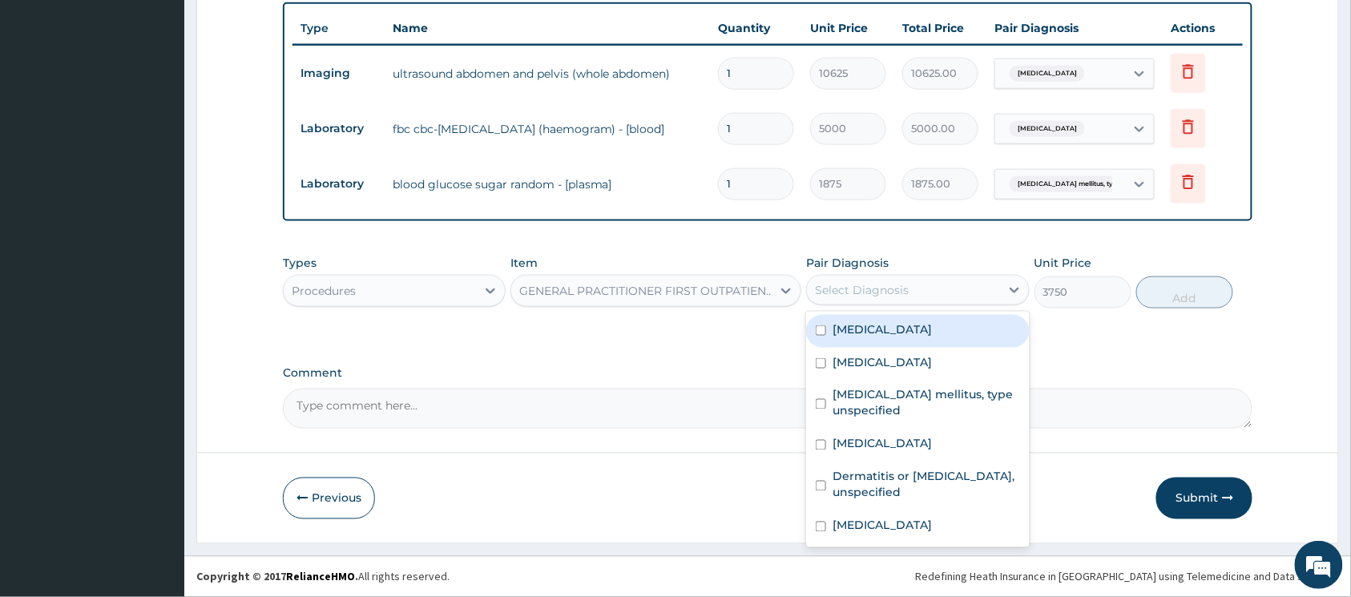
click at [818, 331] on input "checkbox" at bounding box center [821, 330] width 10 height 10
checkbox input "true"
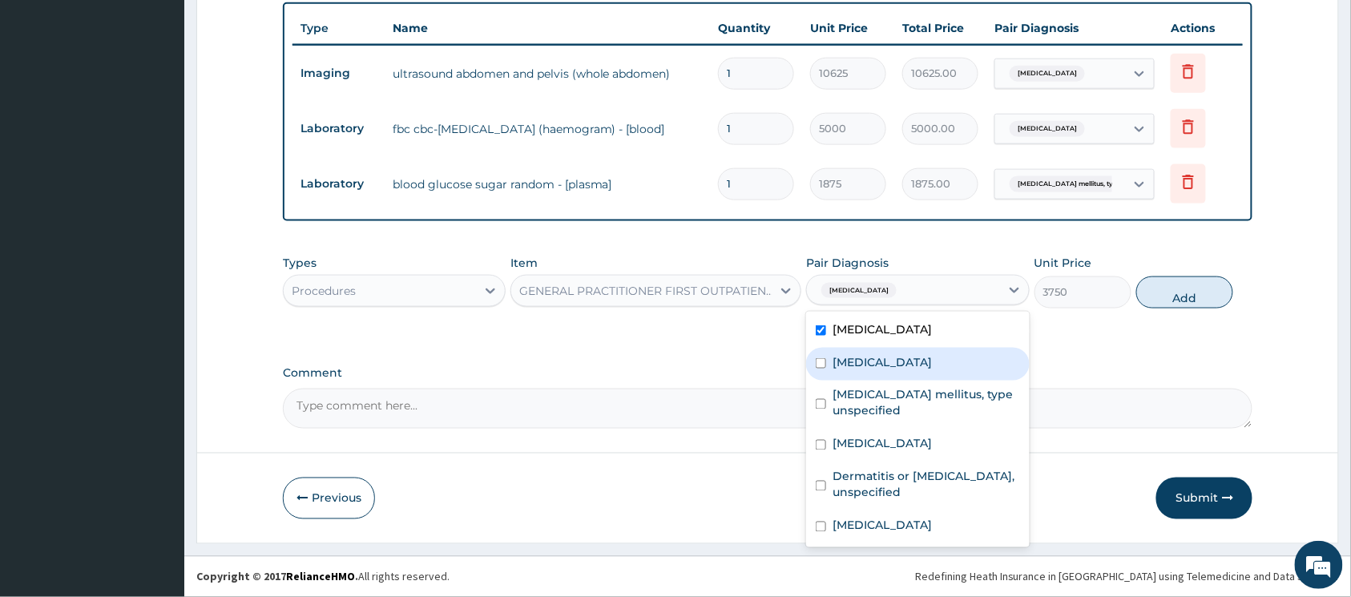
click at [818, 359] on input "checkbox" at bounding box center [821, 363] width 10 height 10
checkbox input "true"
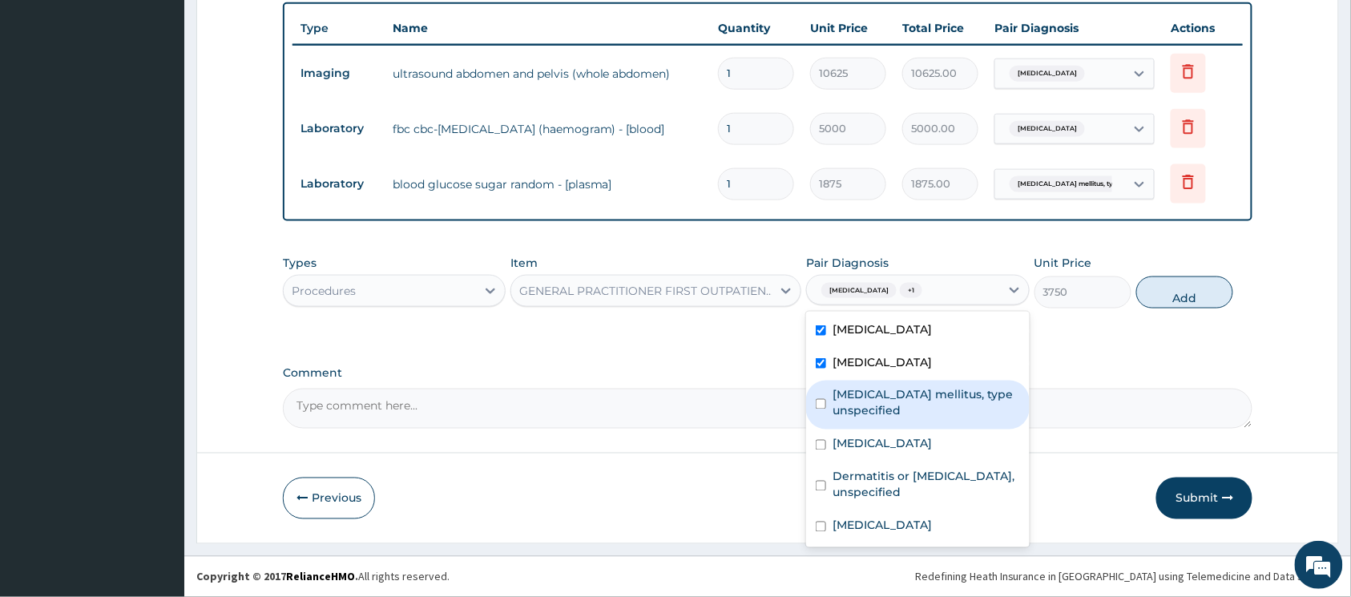
click at [824, 402] on input "checkbox" at bounding box center [821, 404] width 10 height 10
checkbox input "true"
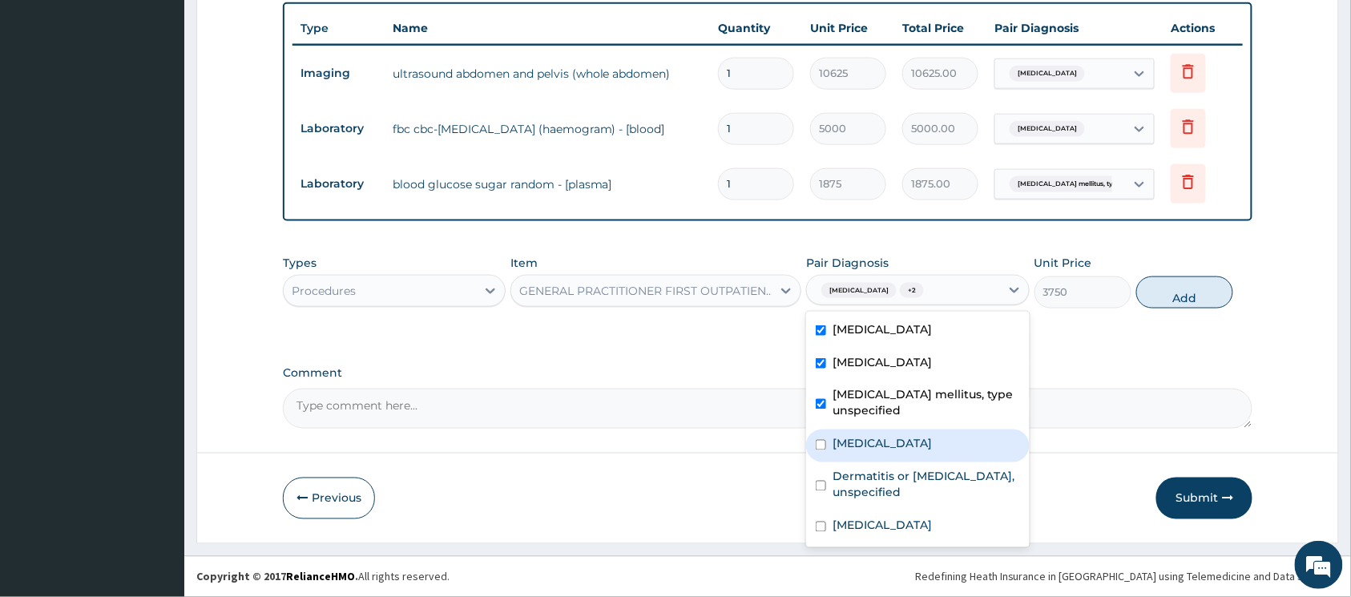
click at [824, 442] on input "checkbox" at bounding box center [821, 445] width 10 height 10
checkbox input "true"
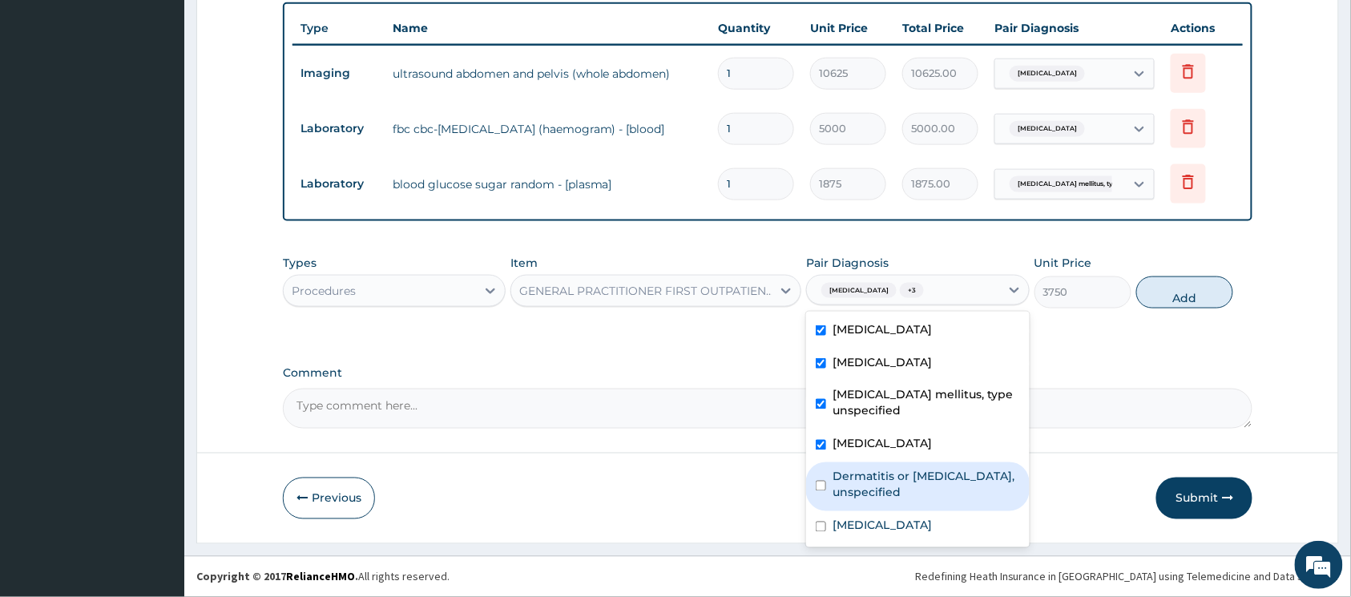
click at [821, 487] on input "checkbox" at bounding box center [821, 486] width 10 height 10
checkbox input "true"
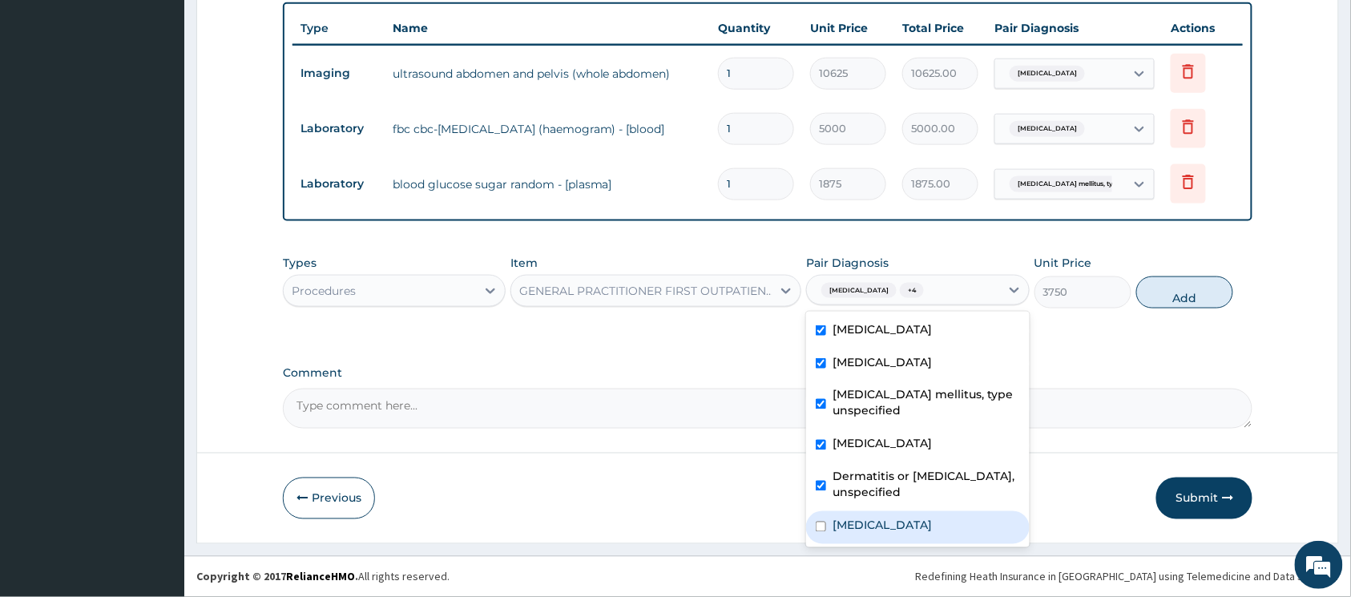
click at [824, 527] on input "checkbox" at bounding box center [821, 527] width 10 height 10
checkbox input "true"
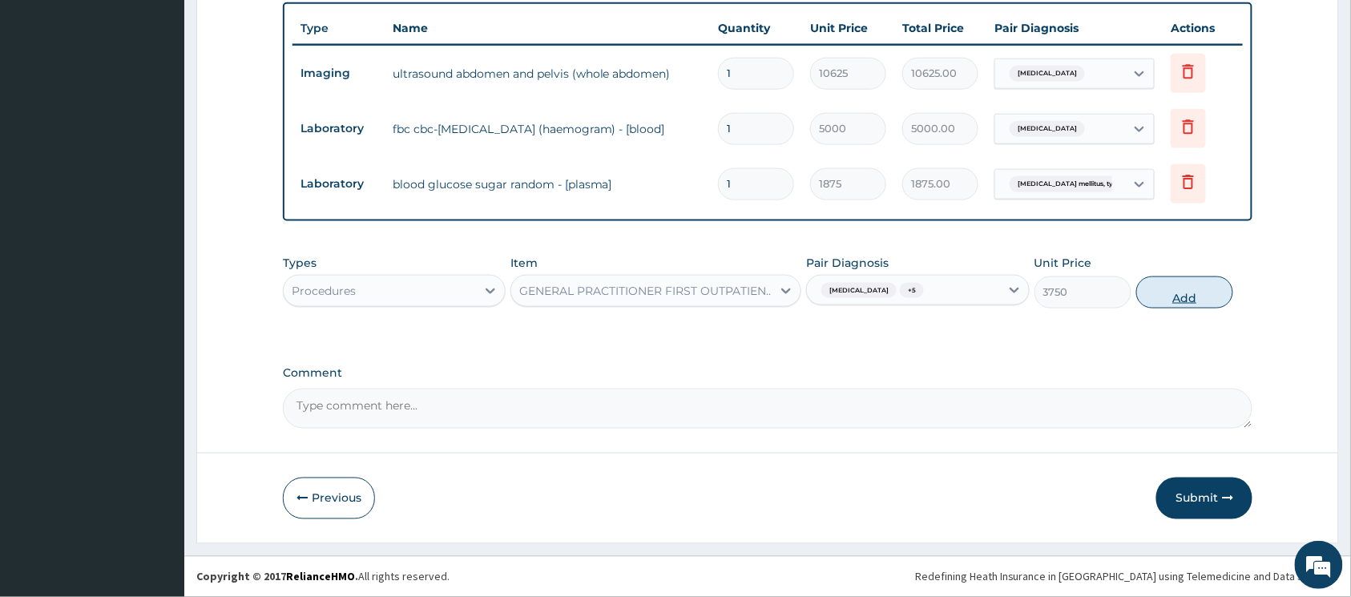
click at [1167, 298] on button "Add" at bounding box center [1184, 293] width 97 height 32
type input "0"
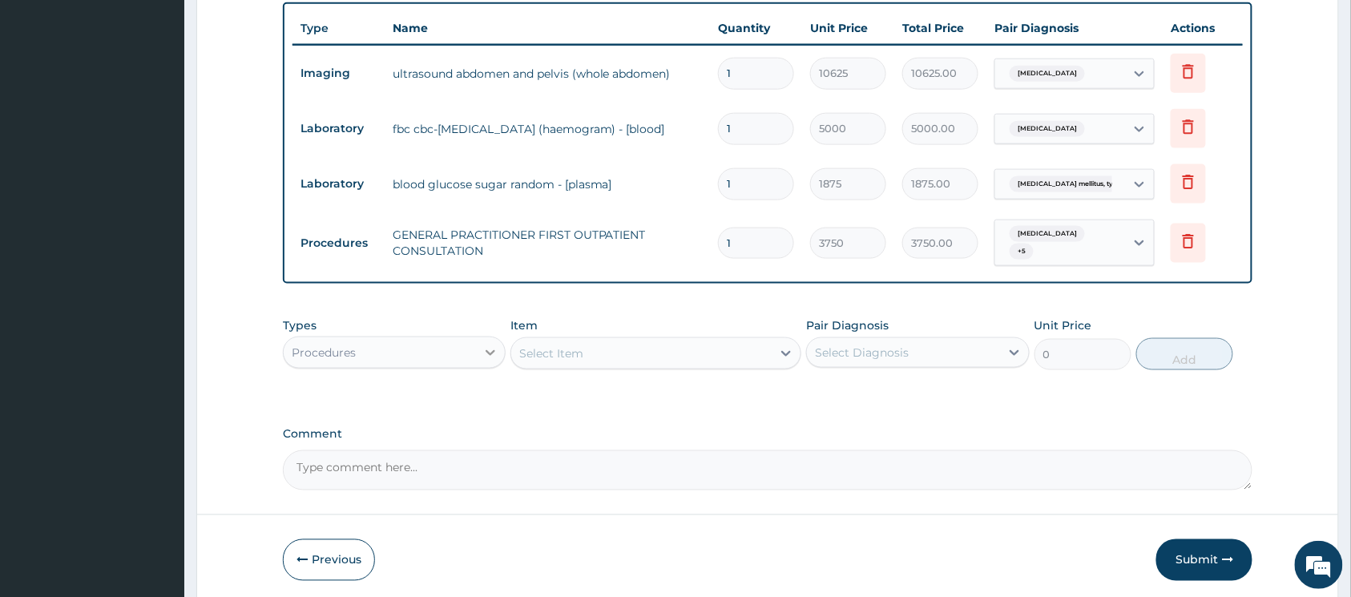
click at [478, 351] on div at bounding box center [490, 352] width 29 height 29
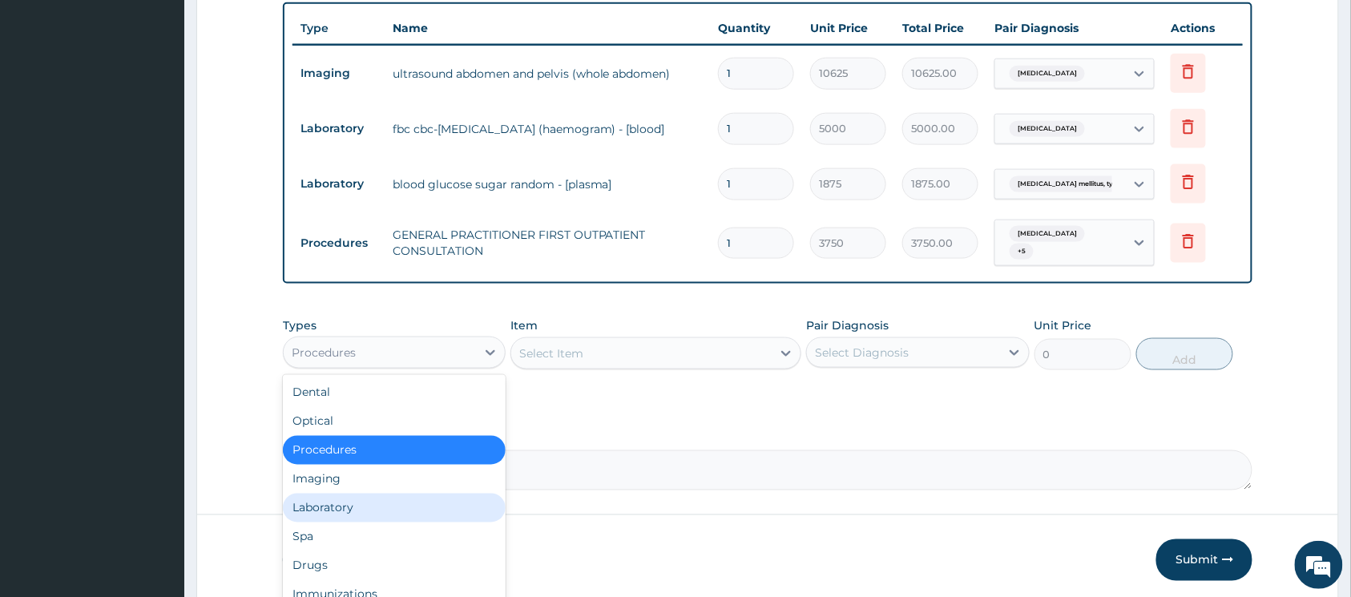
click at [388, 501] on div "Laboratory" at bounding box center [394, 508] width 223 height 29
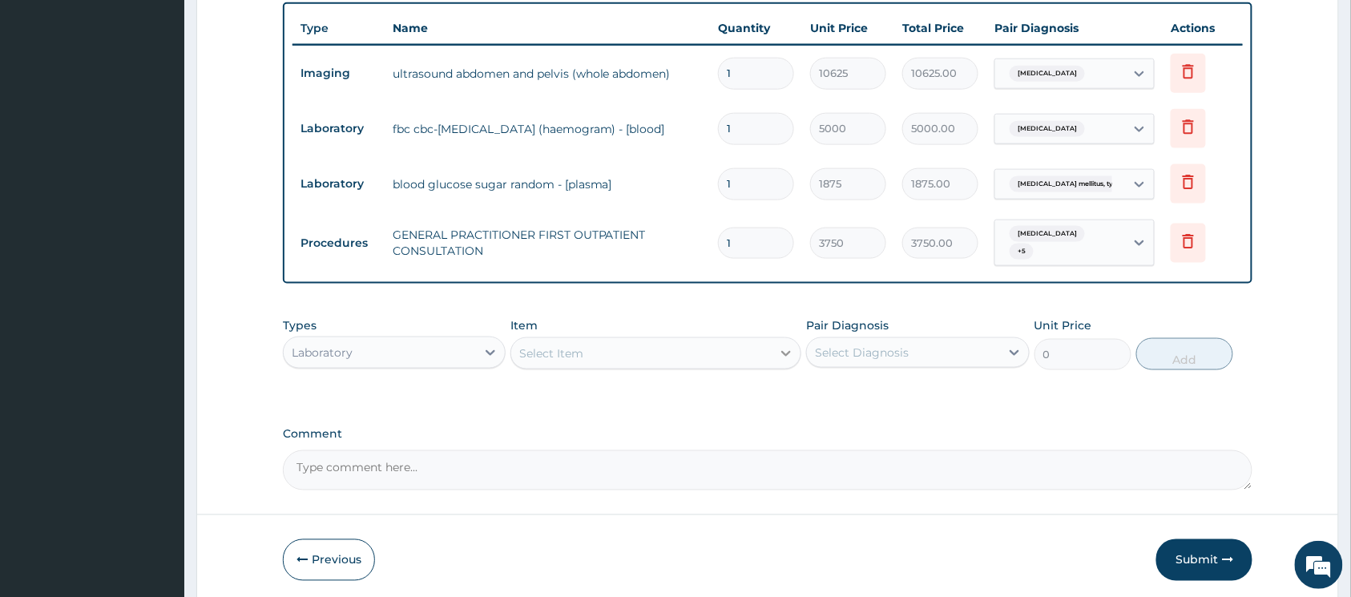
click at [782, 353] on icon at bounding box center [786, 353] width 16 height 16
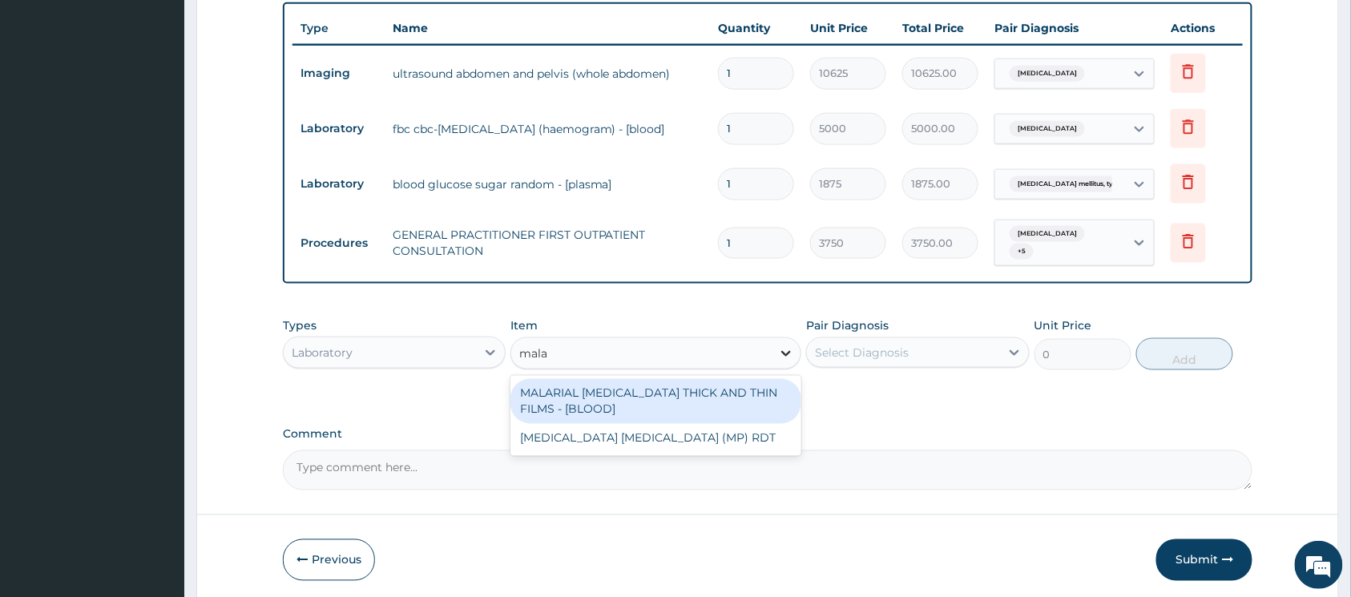
type input "malar"
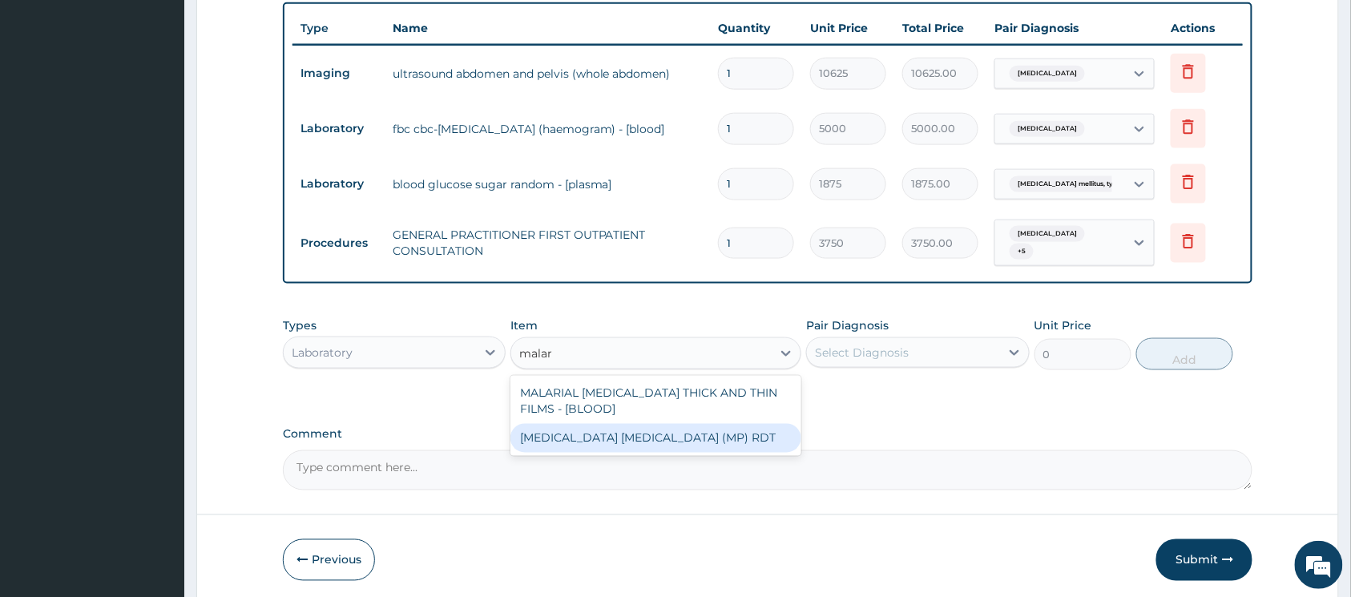
drag, startPoint x: 648, startPoint y: 434, endPoint x: 758, endPoint y: 369, distance: 127.2
click at [646, 434] on div "MALARIA PARASITE (MP) RDT" at bounding box center [656, 438] width 291 height 29
type input "2000"
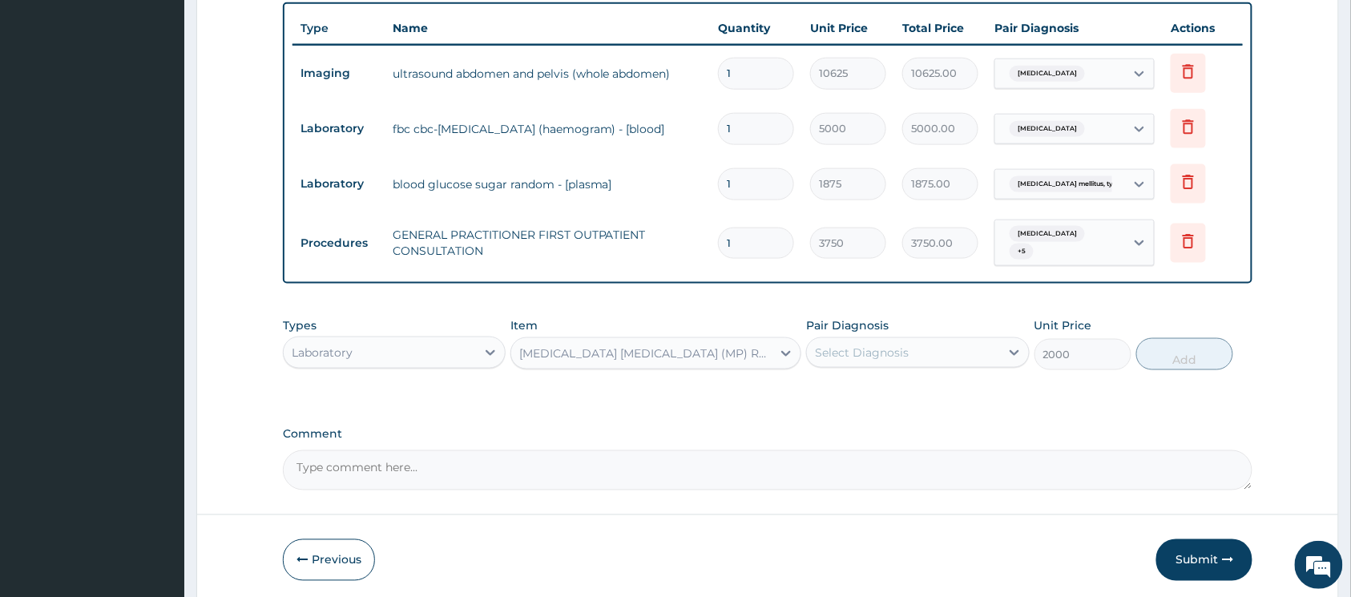
click at [835, 347] on div "Select Diagnosis" at bounding box center [862, 353] width 94 height 16
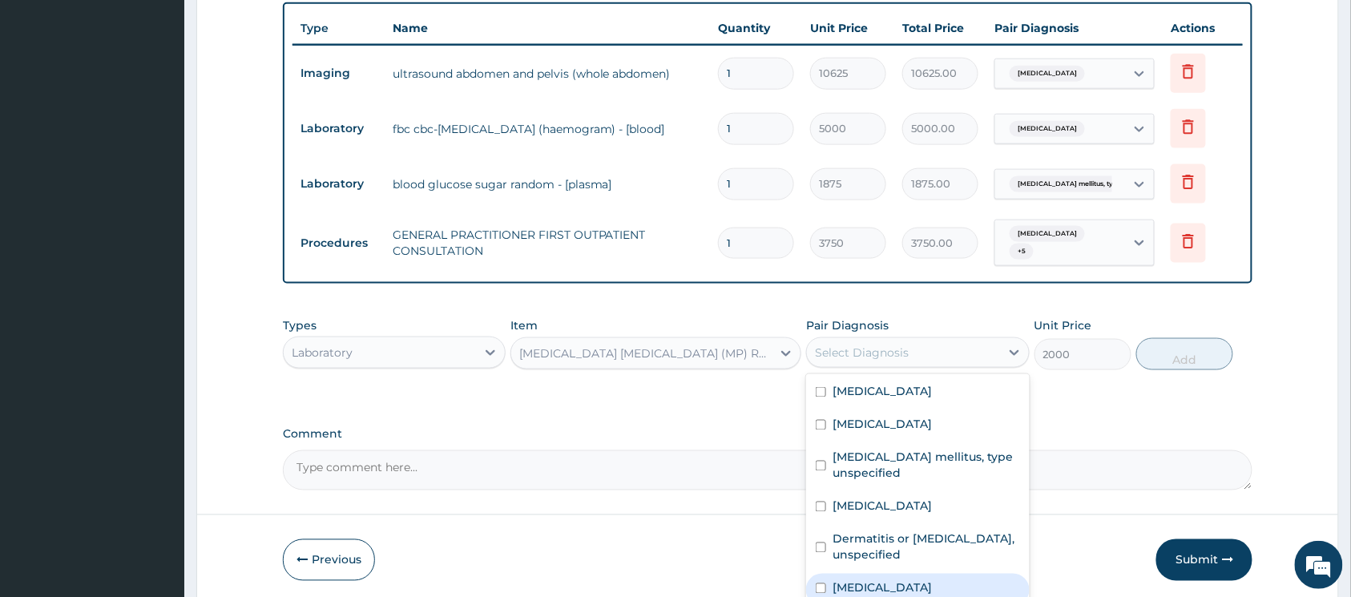
click at [824, 584] on input "checkbox" at bounding box center [821, 588] width 10 height 10
checkbox input "true"
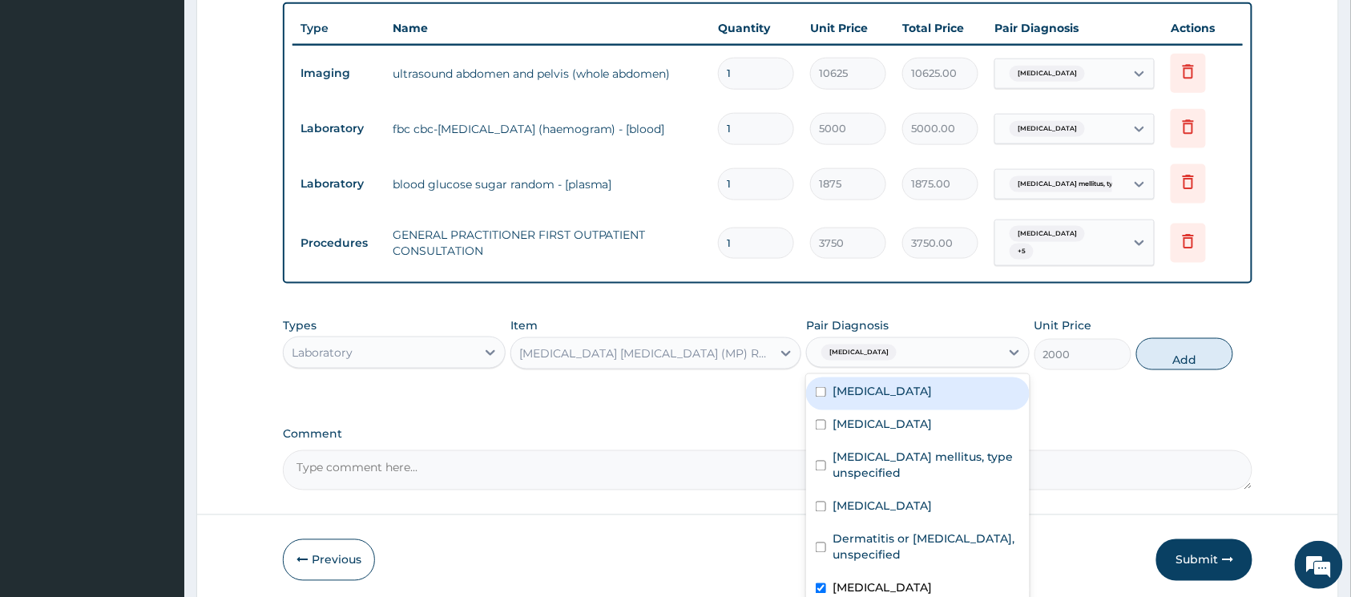
click at [1171, 356] on button "Add" at bounding box center [1184, 354] width 97 height 32
type input "0"
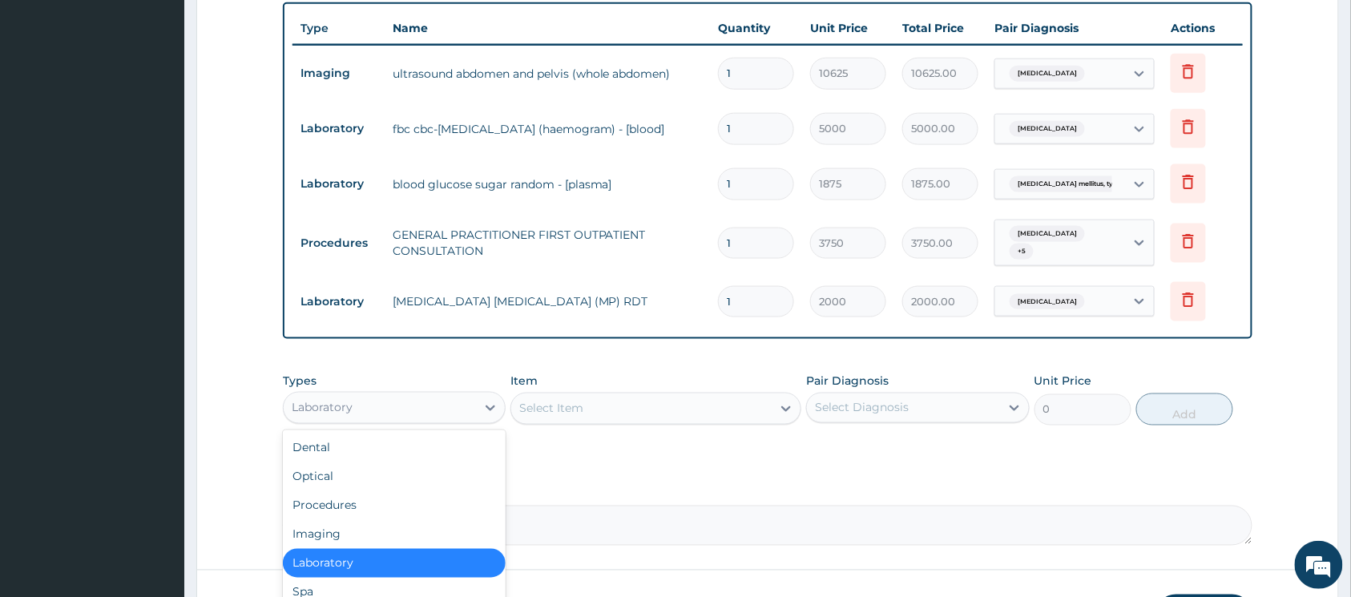
click at [444, 410] on div "Laboratory" at bounding box center [380, 408] width 192 height 26
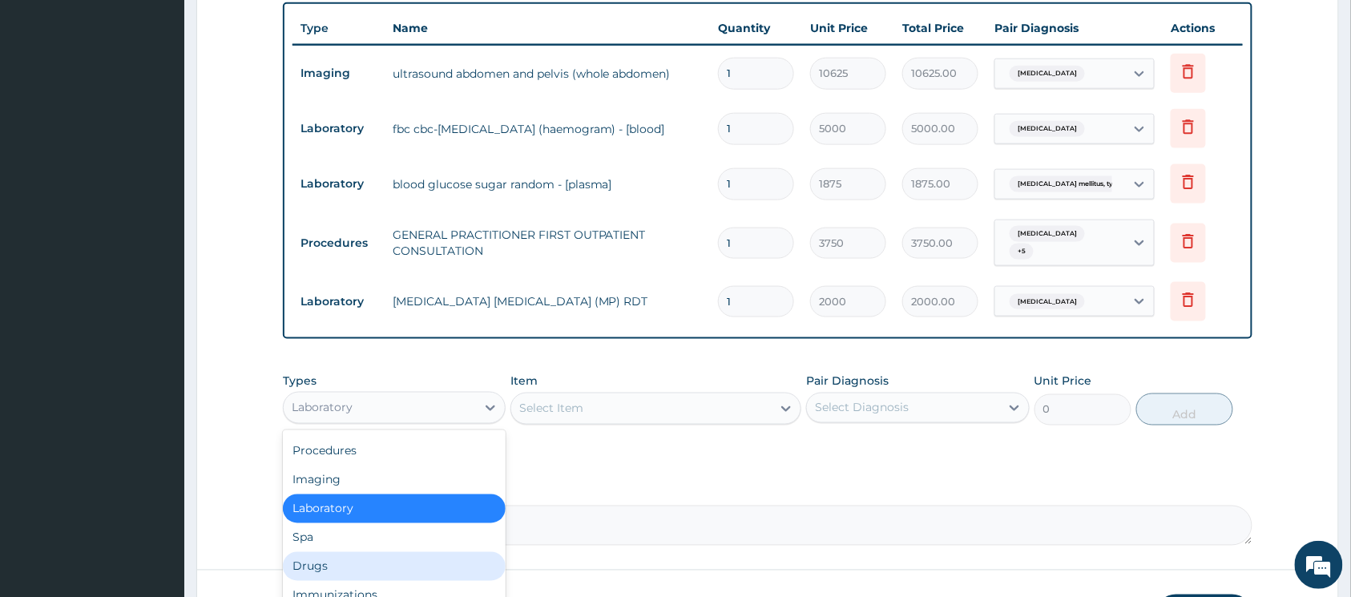
click at [373, 561] on div "Drugs" at bounding box center [394, 566] width 223 height 29
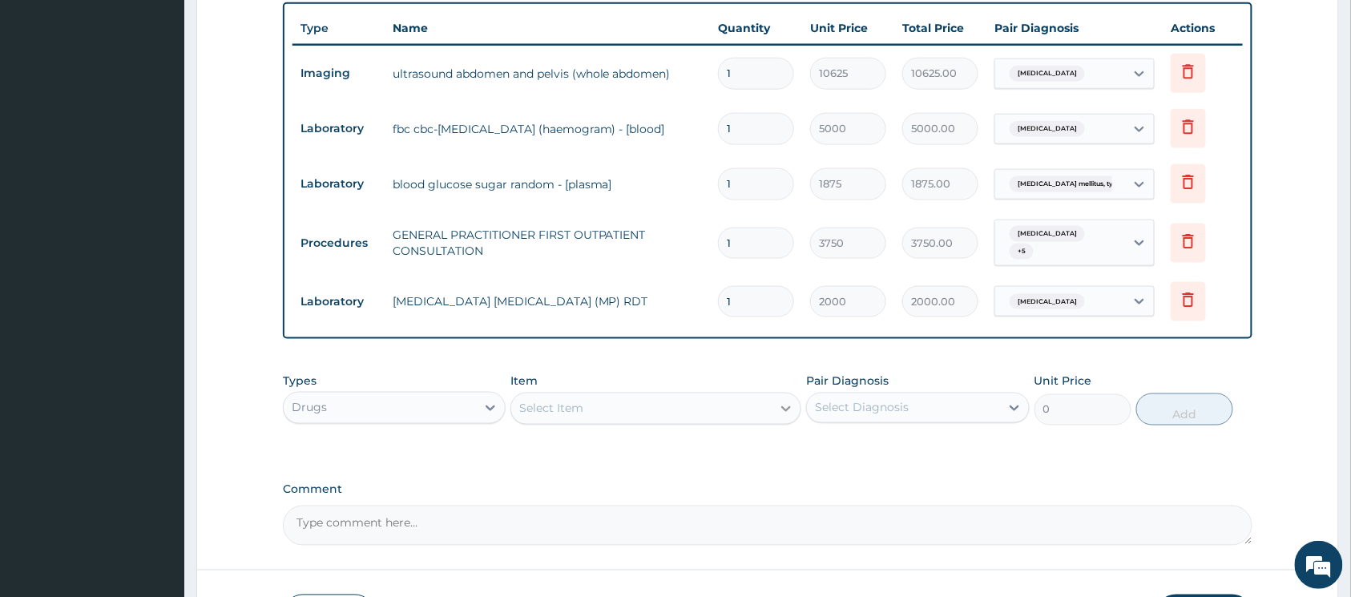
click at [778, 404] on icon at bounding box center [786, 409] width 16 height 16
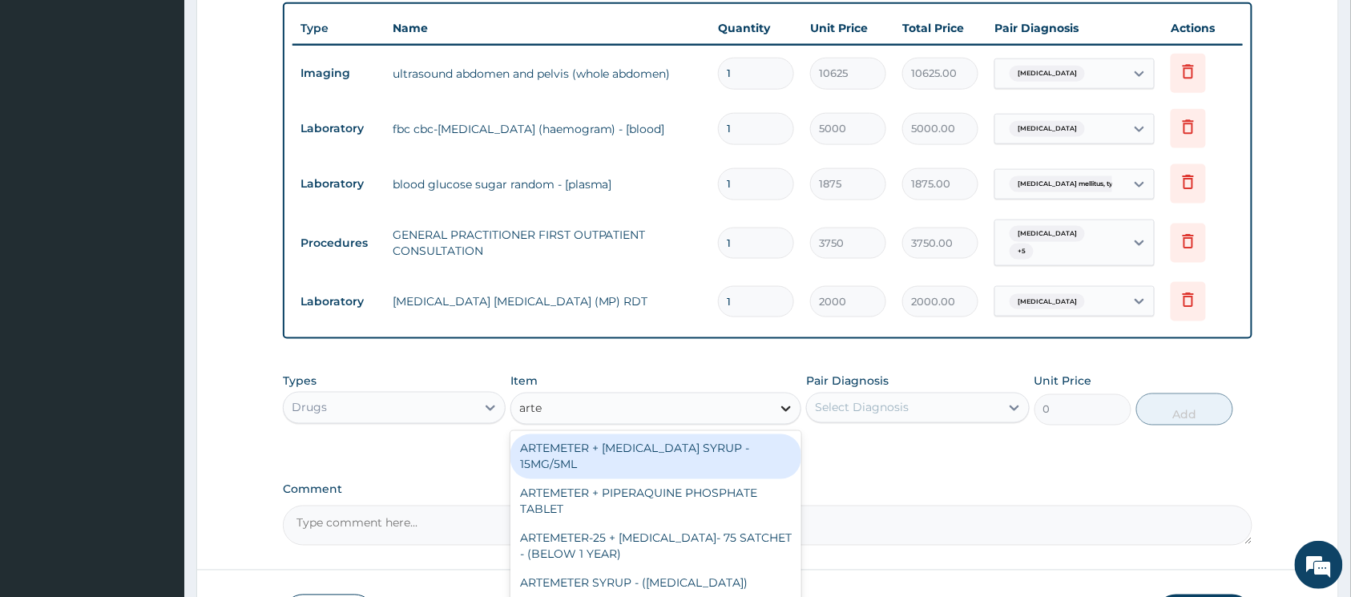
type input "artem"
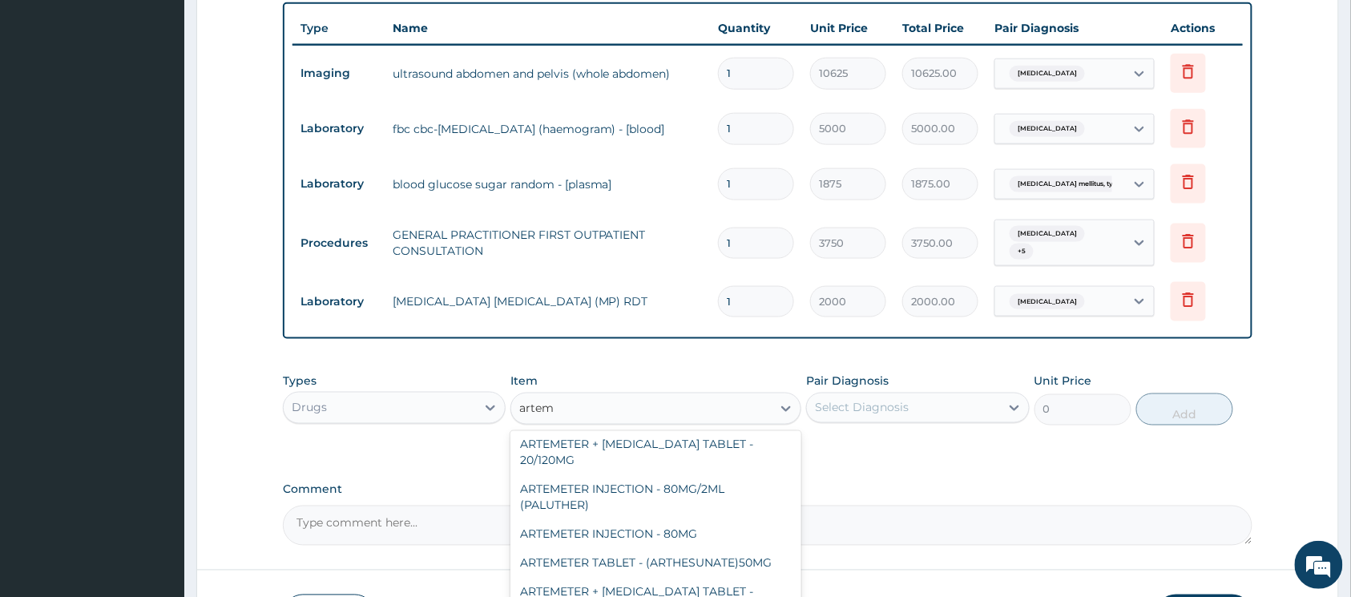
scroll to position [427, 0]
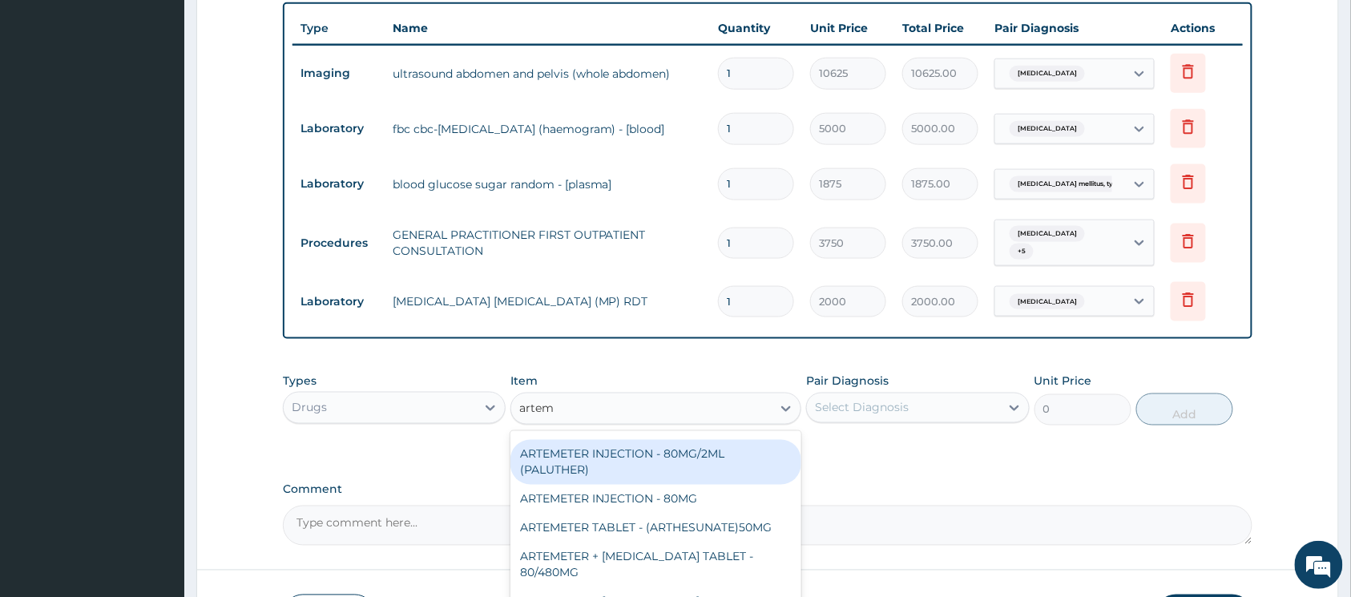
click at [644, 471] on div "ARTEMETER INJECTION - 80MG/2ML (PALUTHER)" at bounding box center [656, 462] width 291 height 45
type input "700"
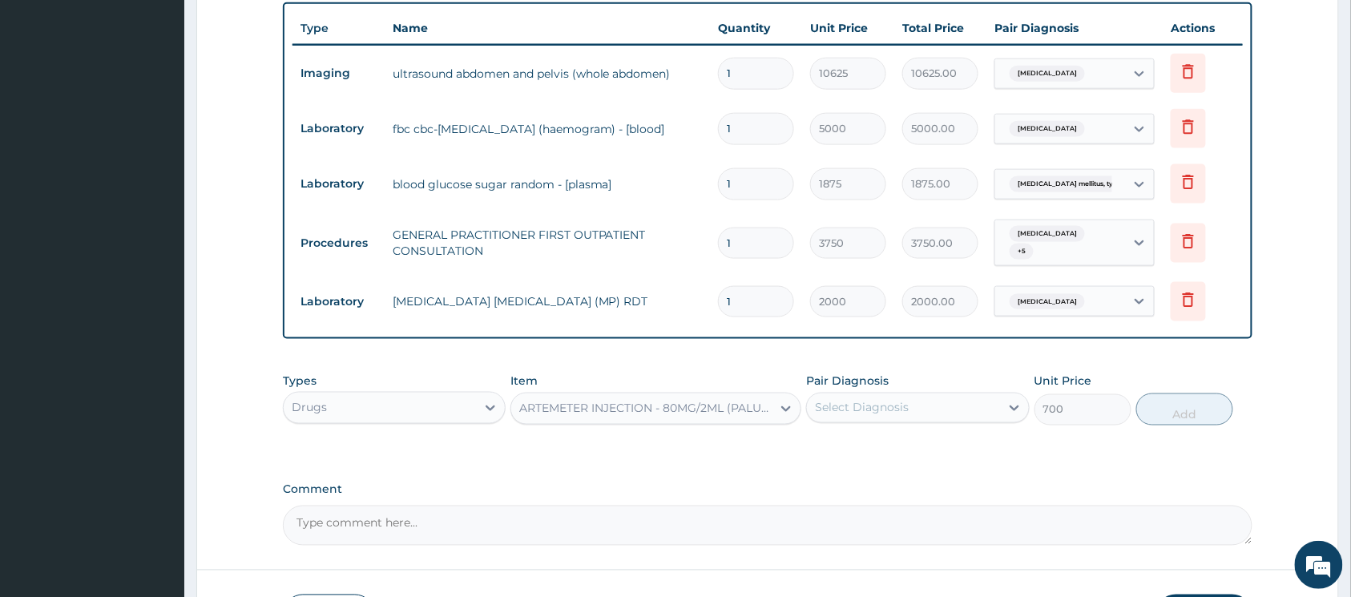
click at [834, 406] on div "Select Diagnosis" at bounding box center [862, 408] width 94 height 16
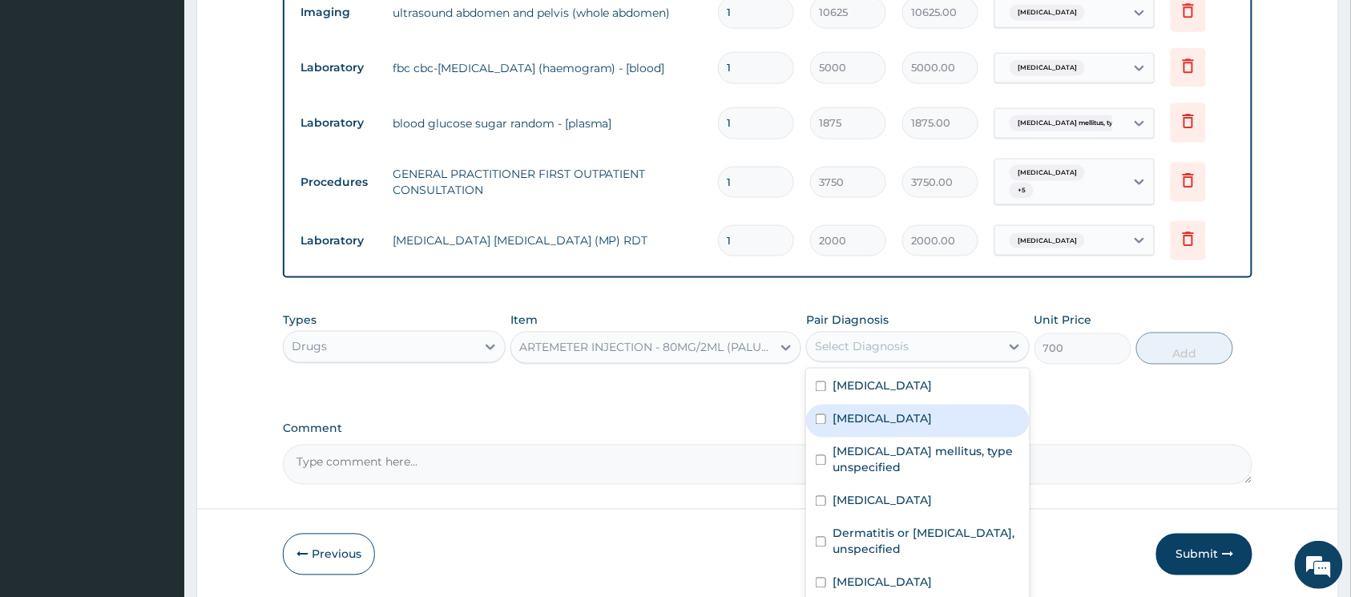
scroll to position [742, 0]
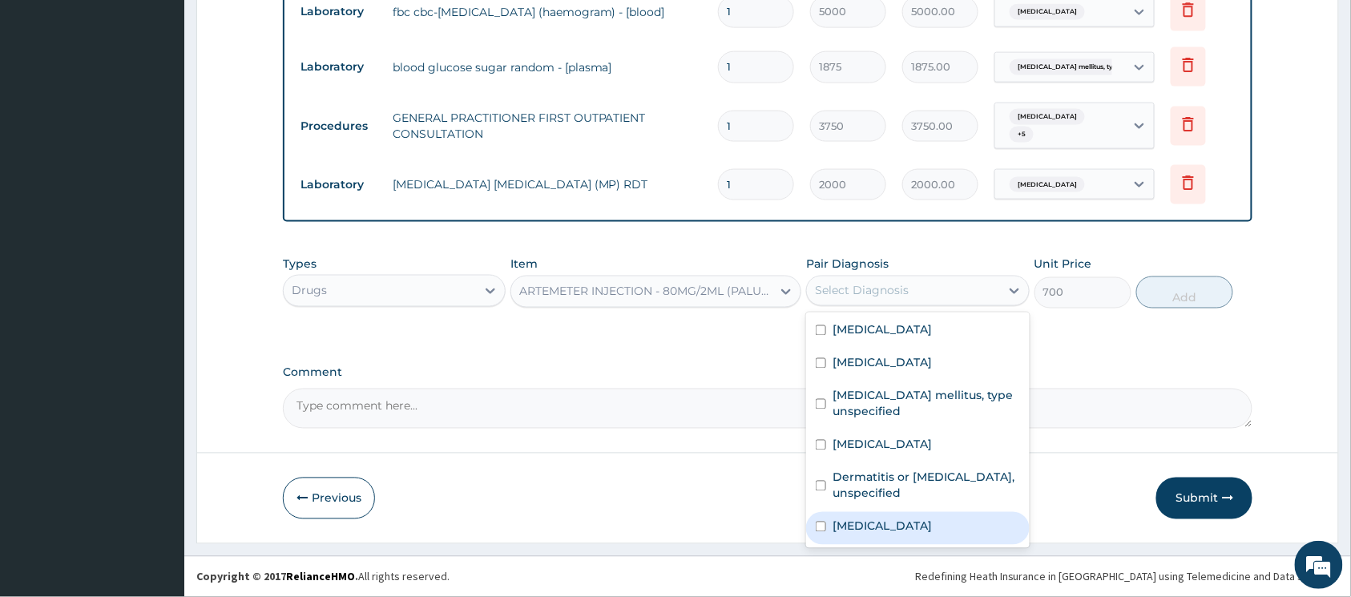
click at [822, 523] on input "checkbox" at bounding box center [821, 527] width 10 height 10
checkbox input "true"
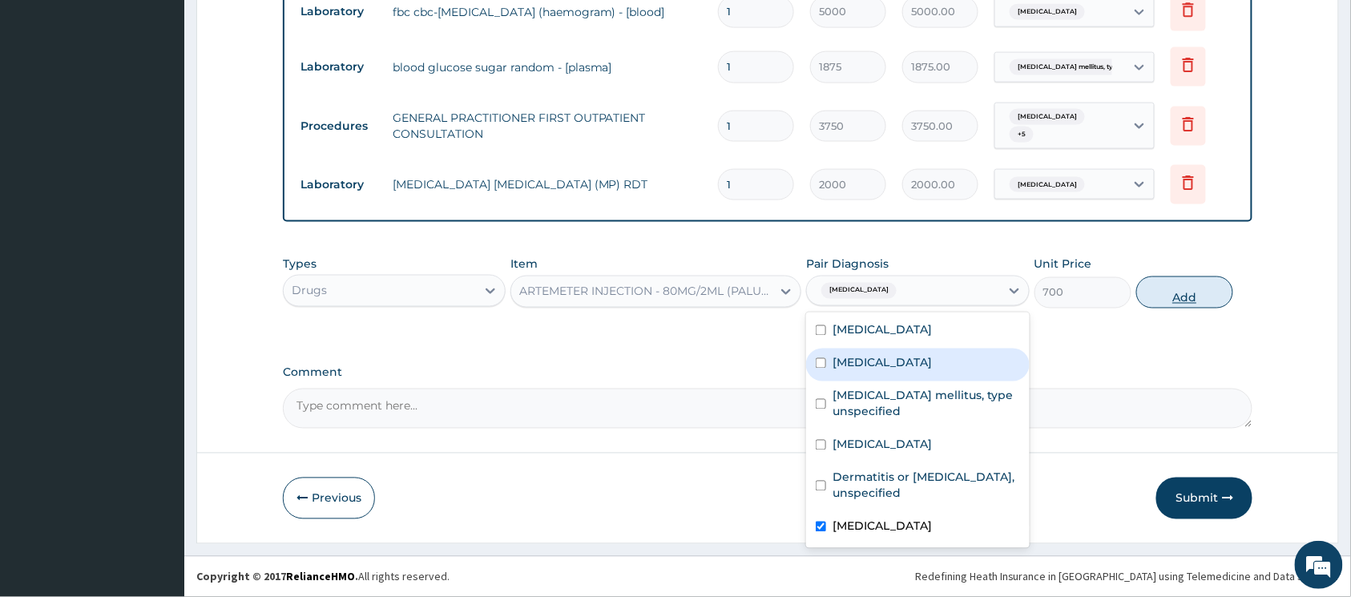
click at [1157, 296] on button "Add" at bounding box center [1184, 293] width 97 height 32
type input "0"
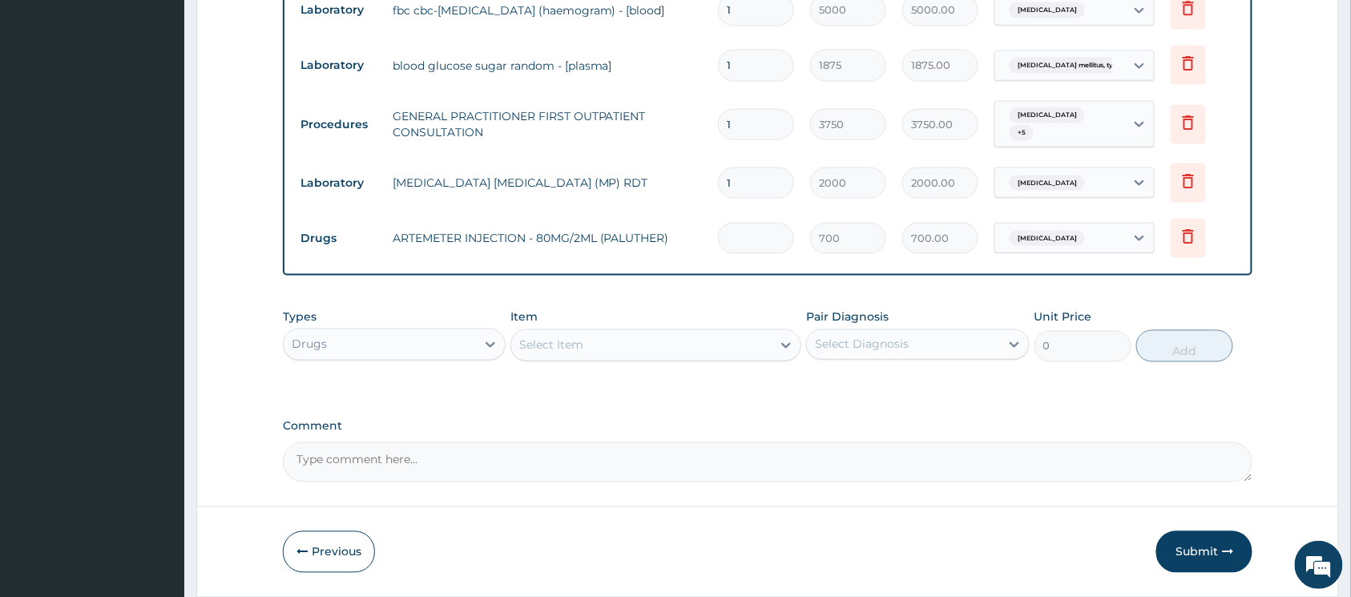
type input "0.00"
type input "6"
type input "4200.00"
type input "6"
click at [785, 347] on icon at bounding box center [787, 346] width 10 height 6
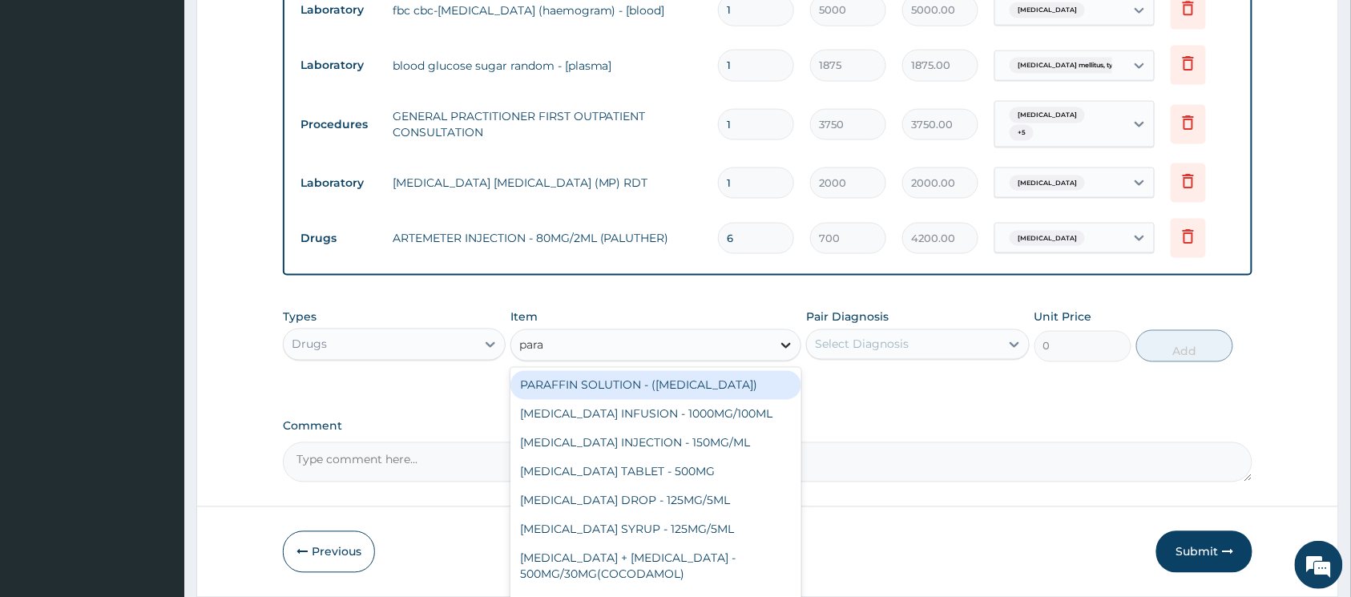
type input "parac"
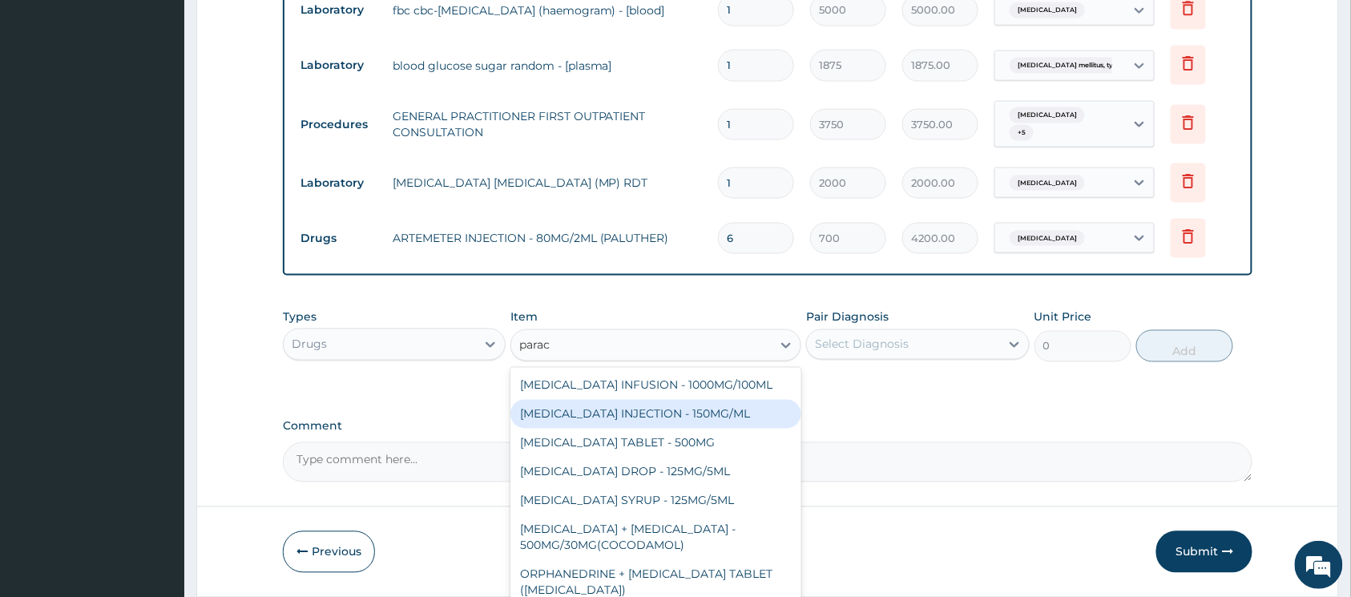
click at [680, 407] on div "PARACETAMOL INJECTION - 150MG/ML" at bounding box center [656, 414] width 291 height 29
type input "560"
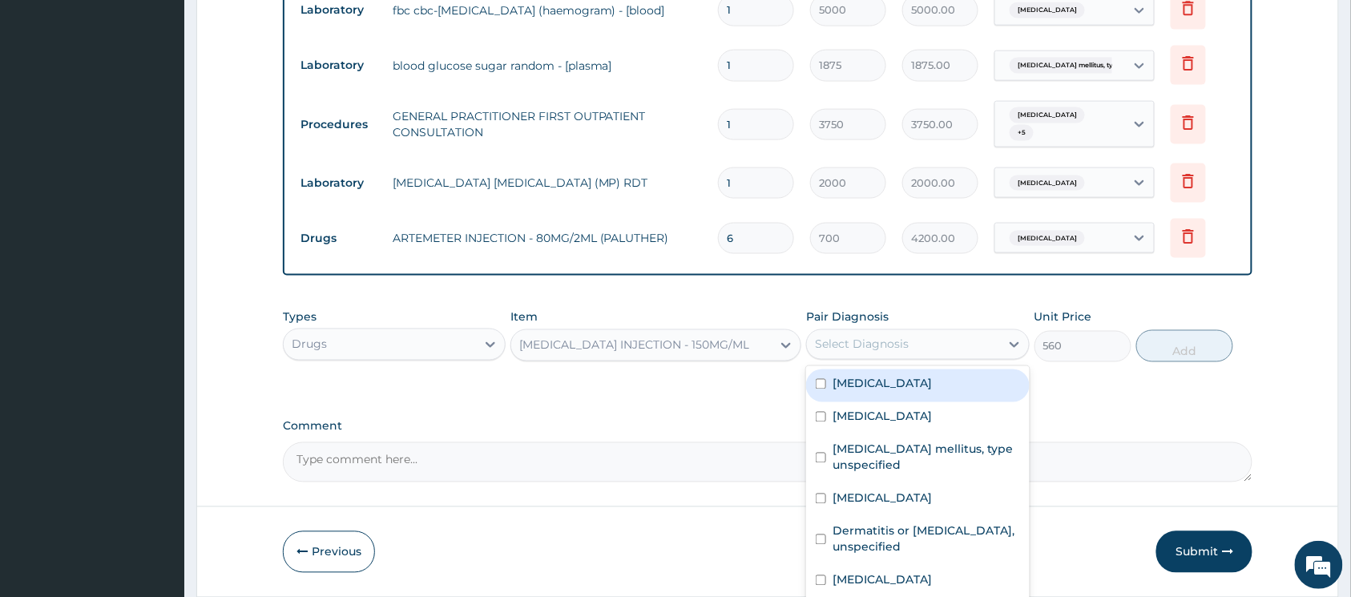
click at [848, 338] on div "Select Diagnosis" at bounding box center [862, 345] width 94 height 16
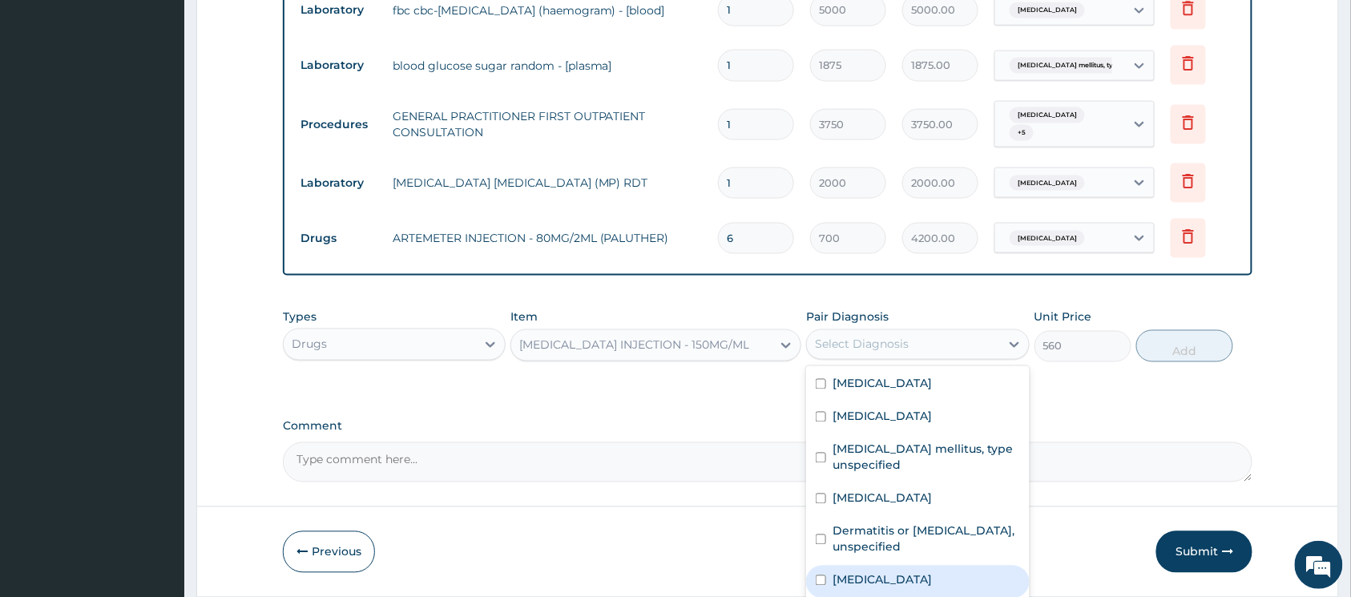
click at [822, 581] on input "checkbox" at bounding box center [821, 580] width 10 height 10
checkbox input "true"
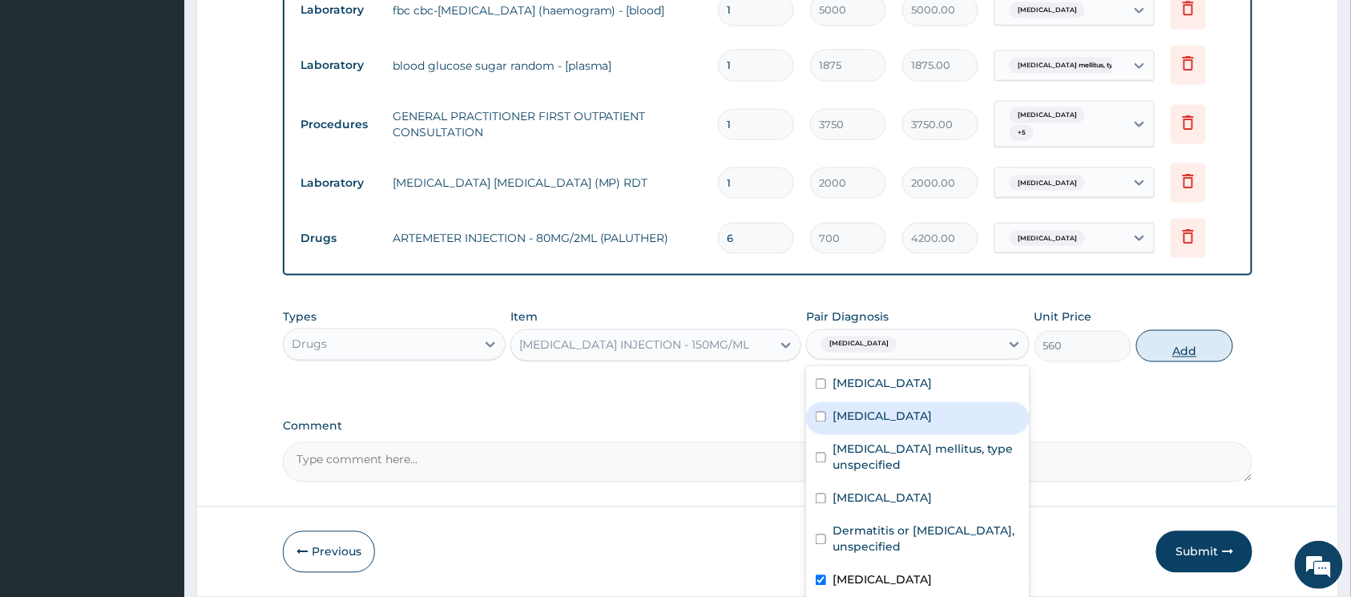
click at [1171, 350] on button "Add" at bounding box center [1184, 346] width 97 height 32
type input "0"
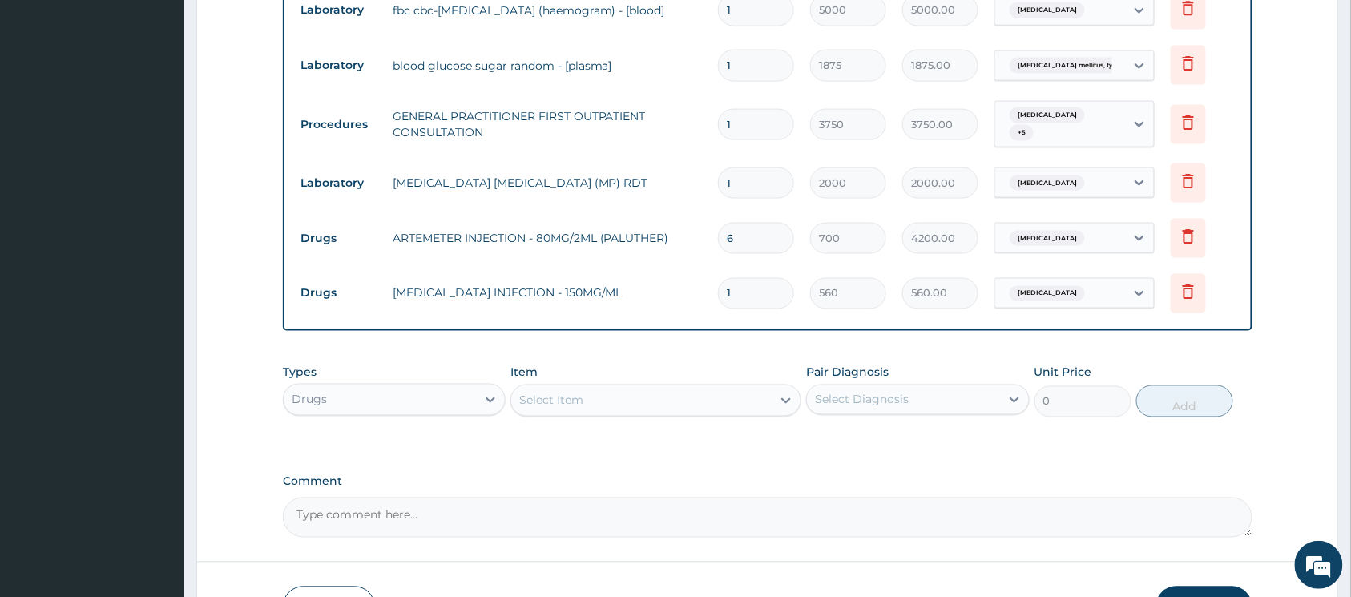
click at [722, 398] on div "Select Item" at bounding box center [641, 401] width 260 height 26
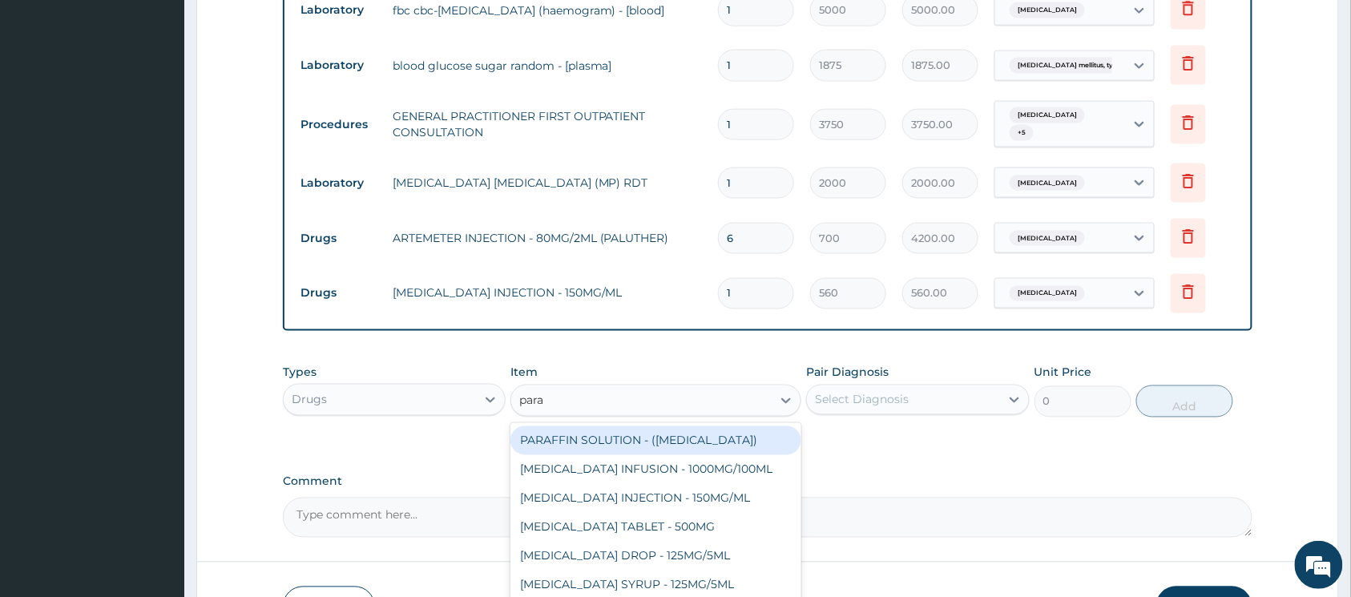
type input "parac"
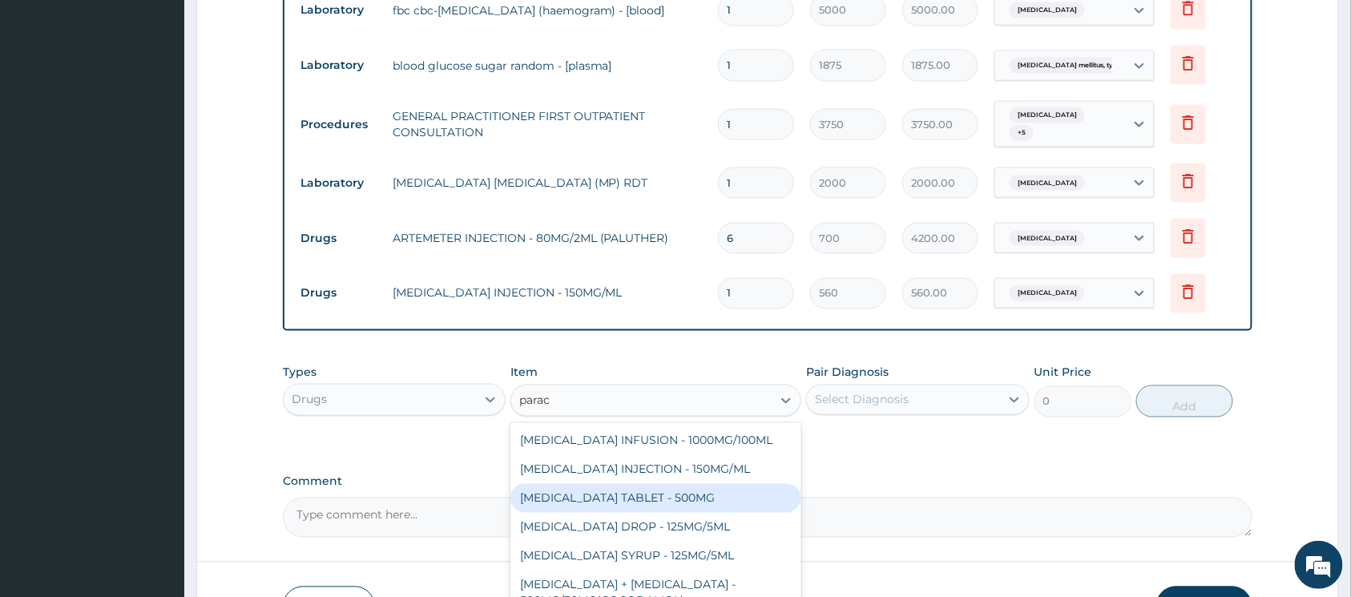
click at [704, 488] on div "PARACETAMOL TABLET - 500MG" at bounding box center [656, 498] width 291 height 29
type input "33.599999999999994"
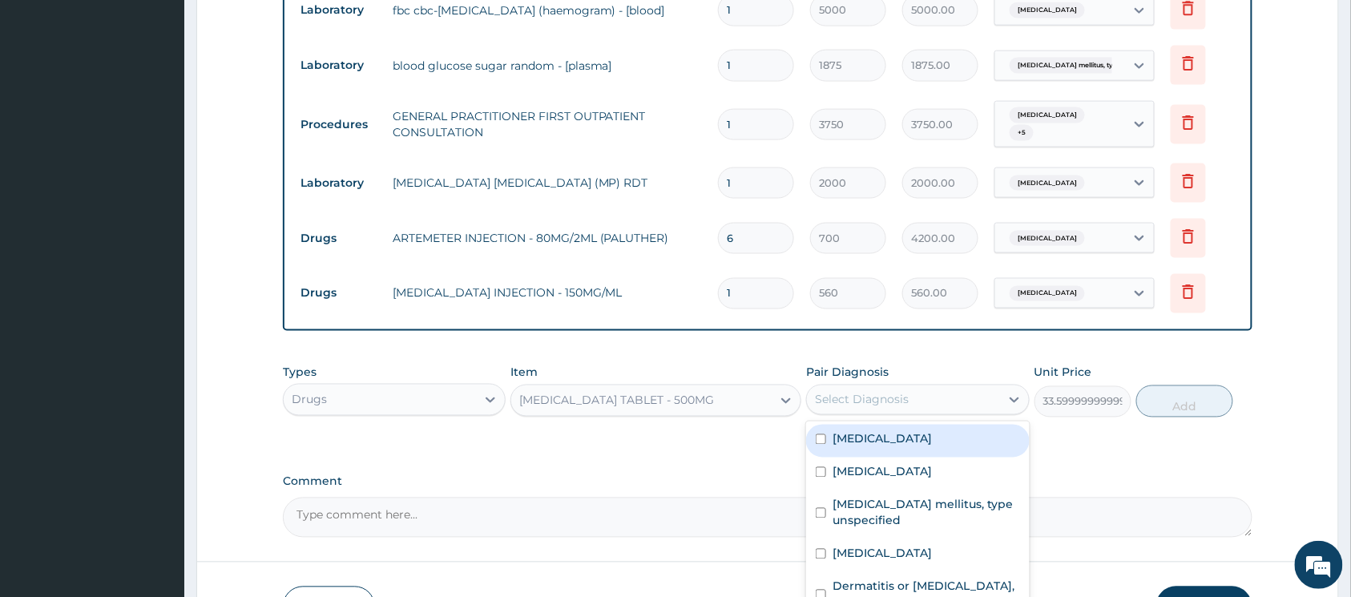
click at [838, 401] on div "Select Diagnosis" at bounding box center [862, 400] width 94 height 16
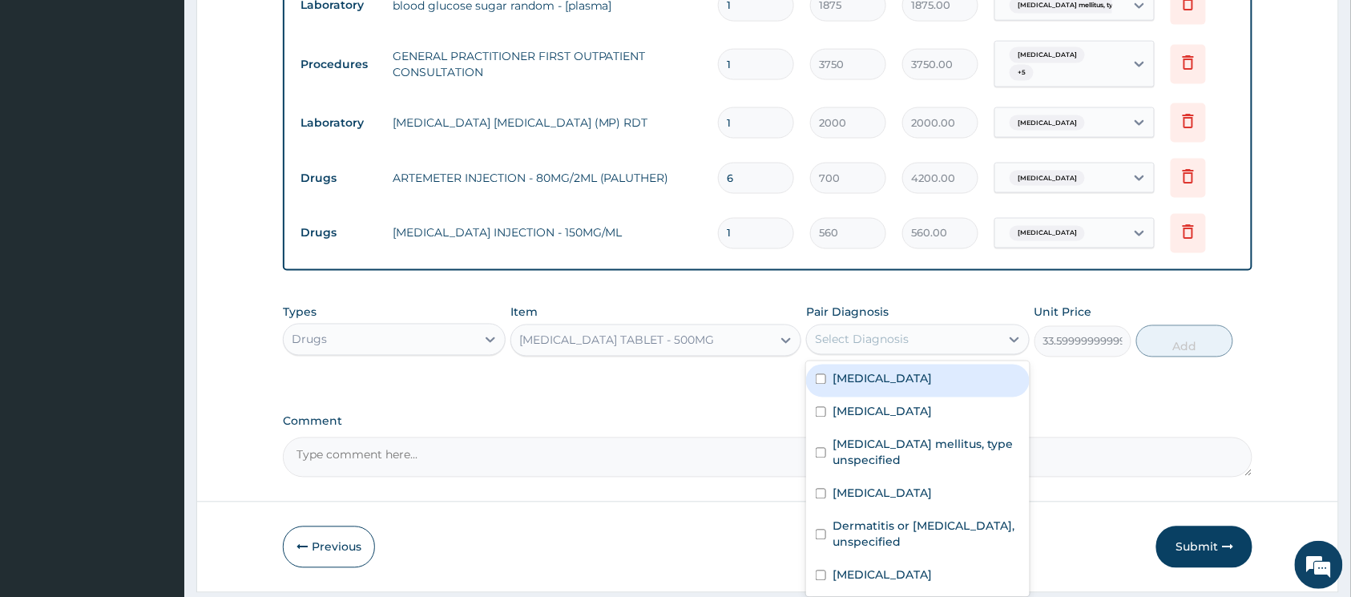
scroll to position [854, 0]
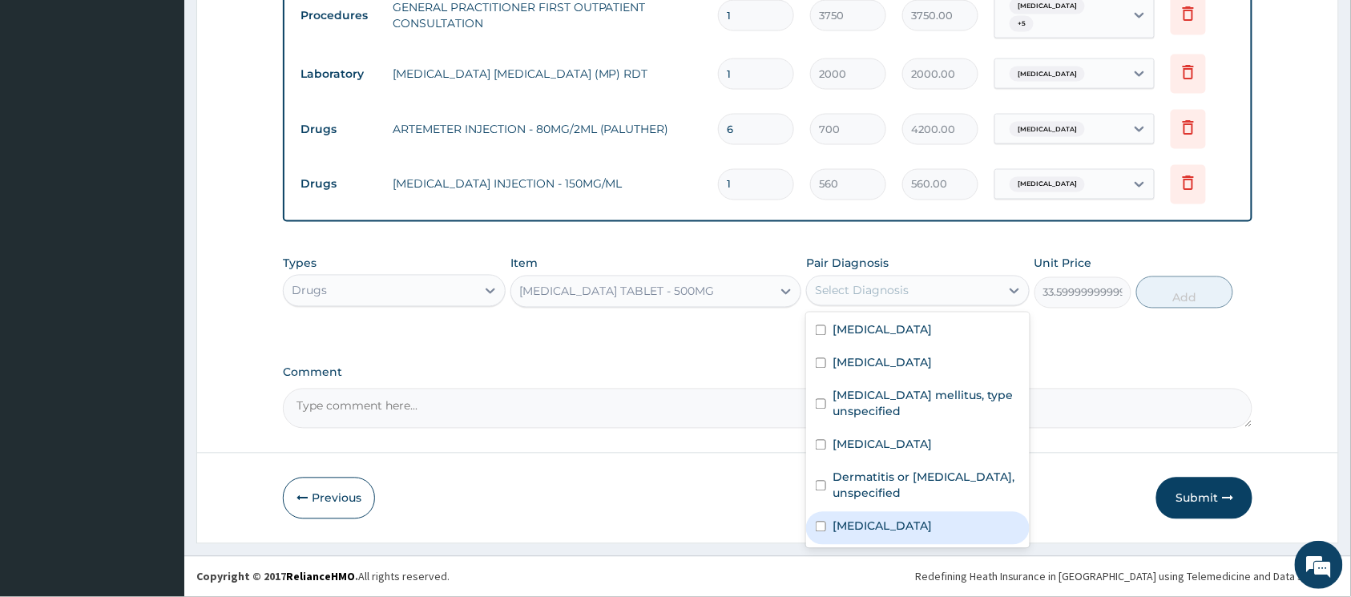
drag, startPoint x: 819, startPoint y: 523, endPoint x: 957, endPoint y: 462, distance: 151.0
click at [819, 522] on input "checkbox" at bounding box center [821, 527] width 10 height 10
checkbox input "true"
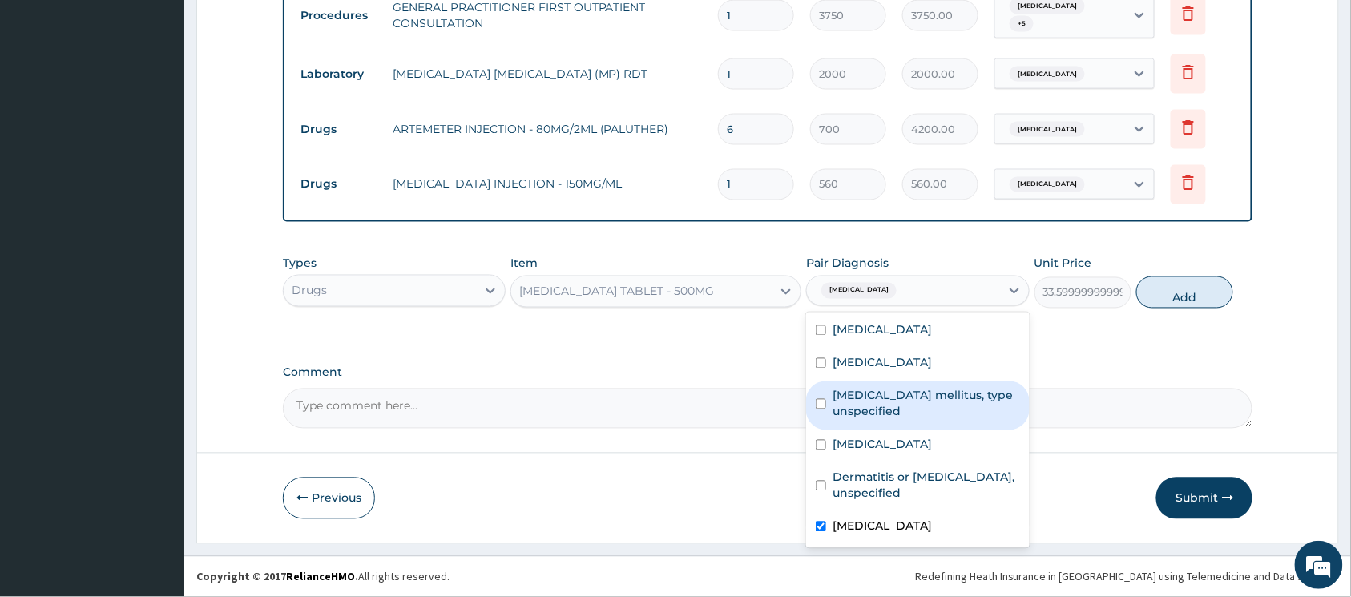
click at [1185, 298] on button "Add" at bounding box center [1184, 293] width 97 height 32
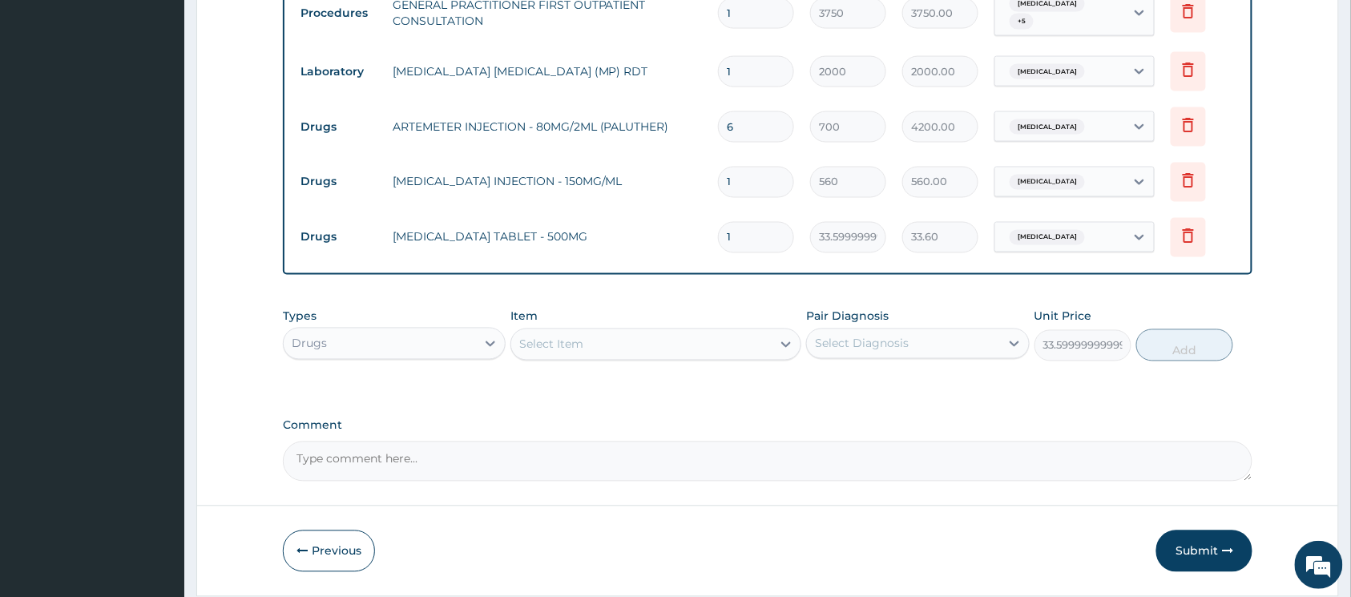
type input "0"
type input "18"
type input "604.80"
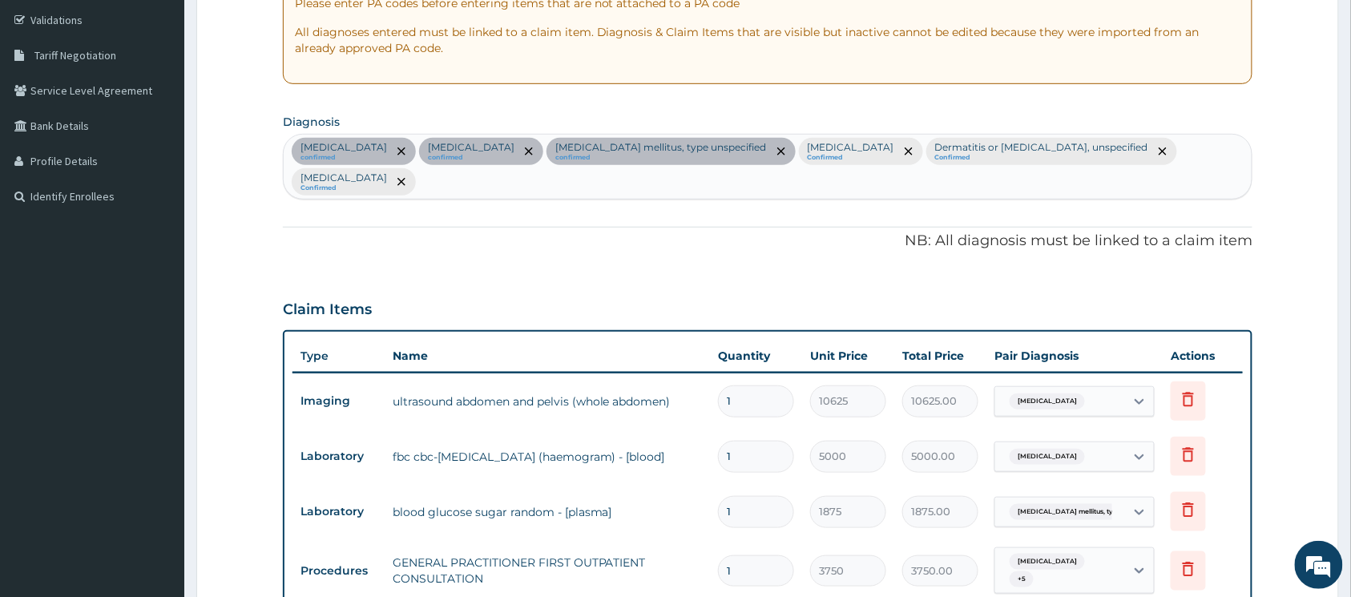
scroll to position [426, 0]
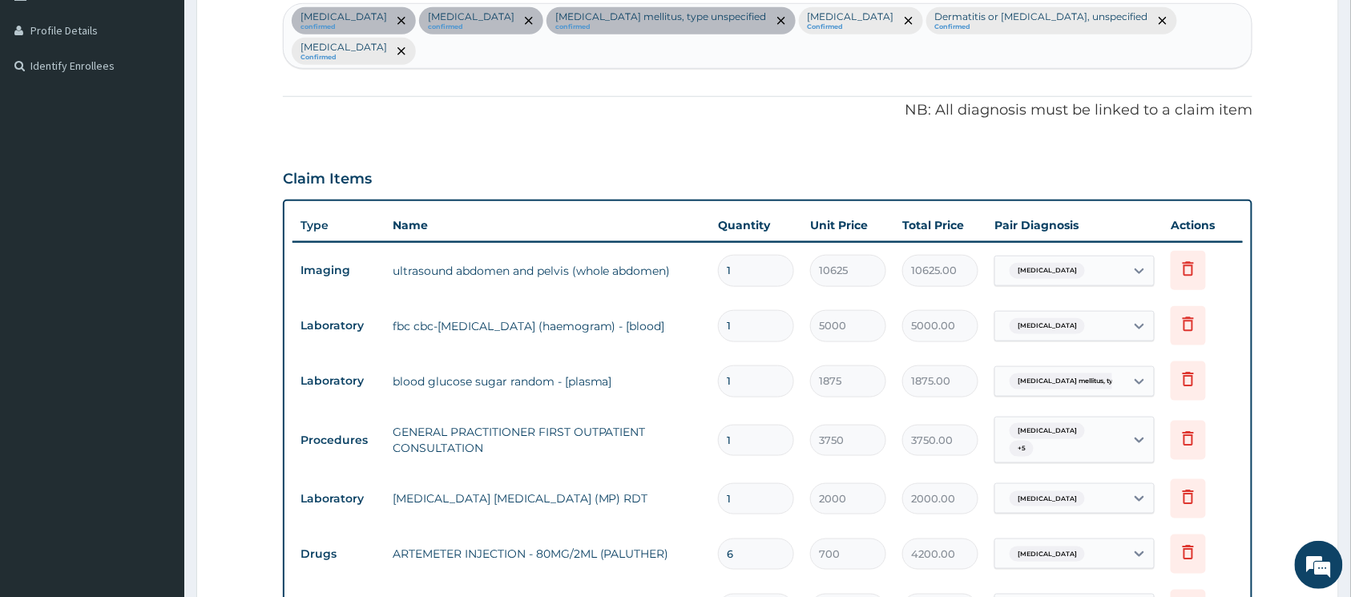
type input "18"
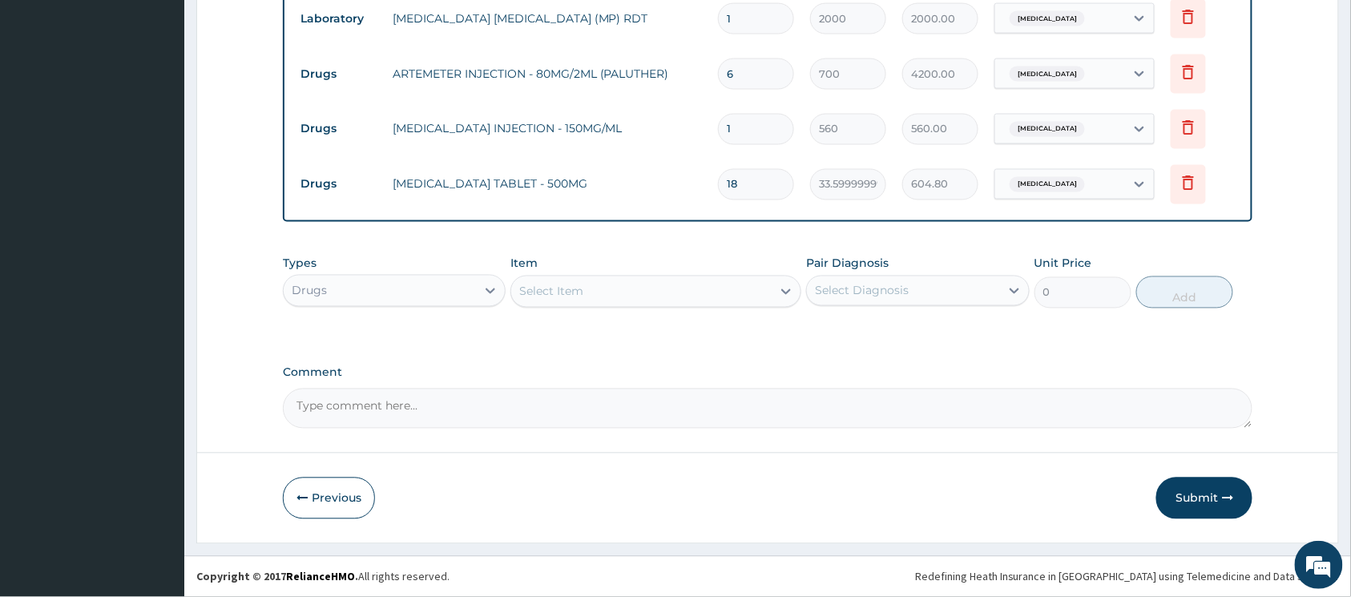
scroll to position [909, 0]
click at [785, 292] on icon at bounding box center [787, 292] width 10 height 6
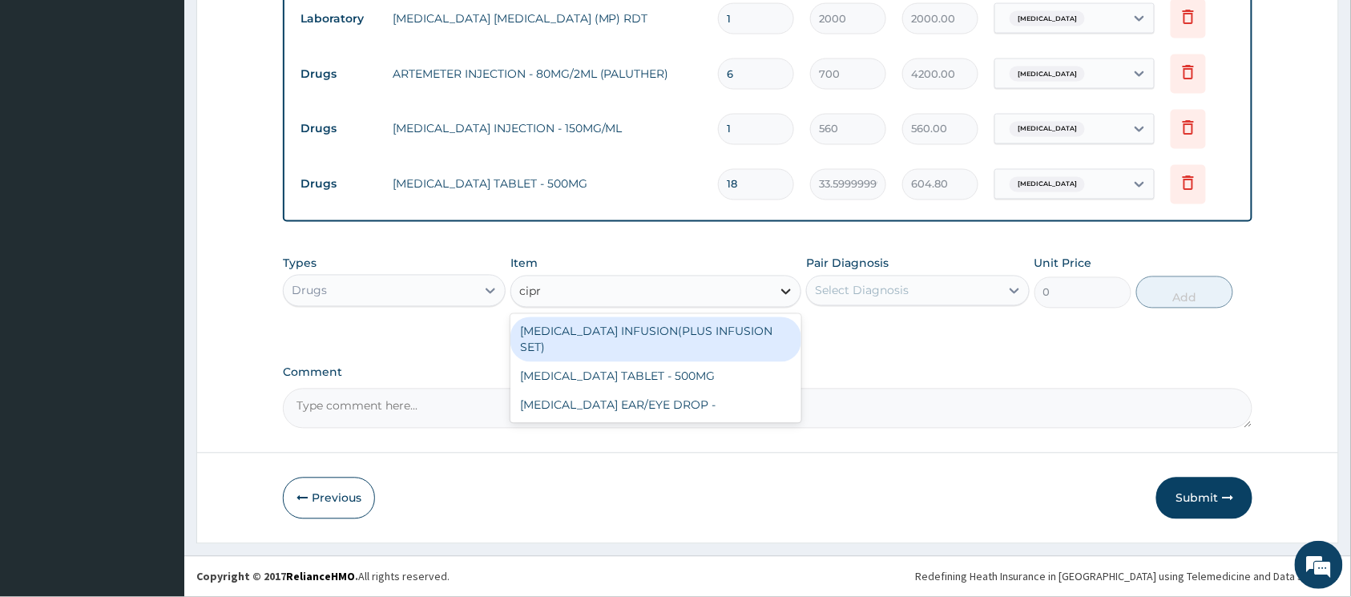
type input "cipro"
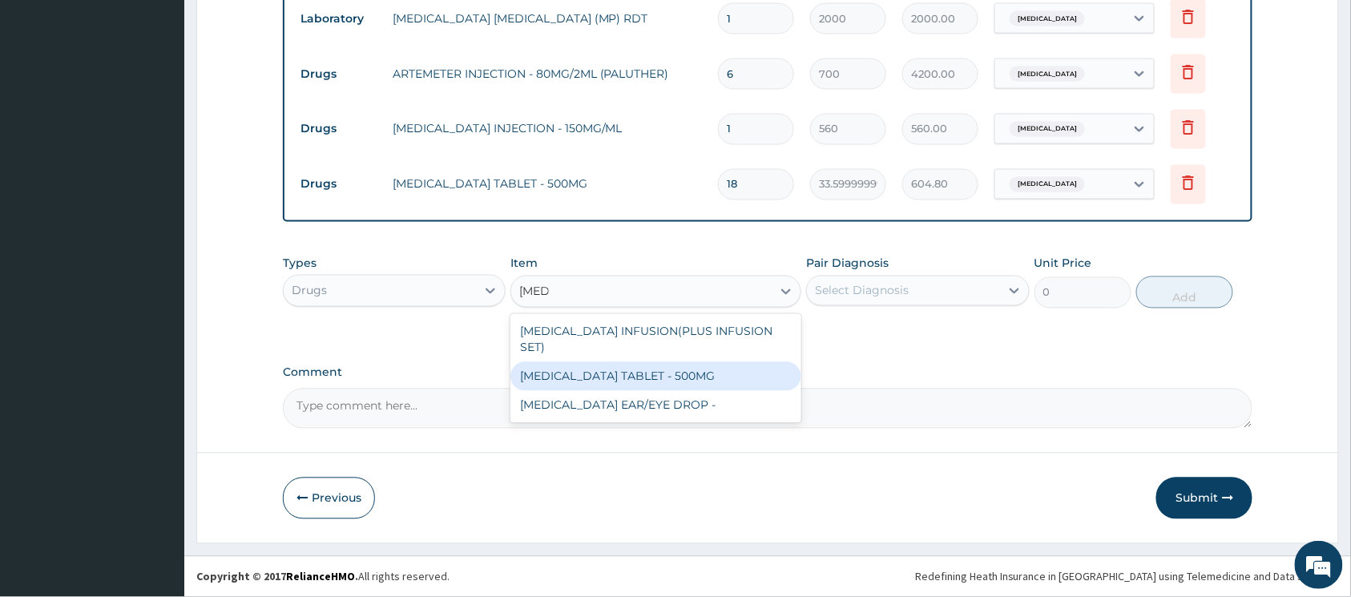
click at [684, 367] on div "CIPROFLOXACIN TABLET - 500MG" at bounding box center [656, 376] width 291 height 29
type input "196"
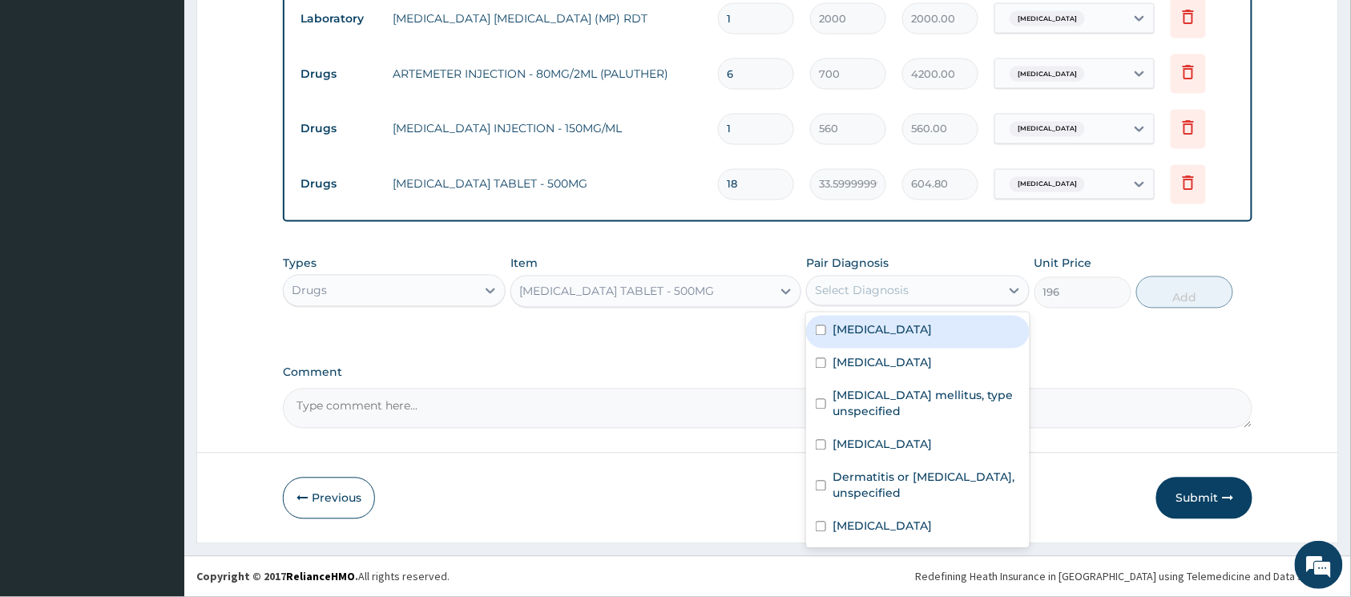
click at [864, 283] on div "Select Diagnosis" at bounding box center [862, 291] width 94 height 16
click at [821, 330] on input "checkbox" at bounding box center [821, 330] width 10 height 10
checkbox input "true"
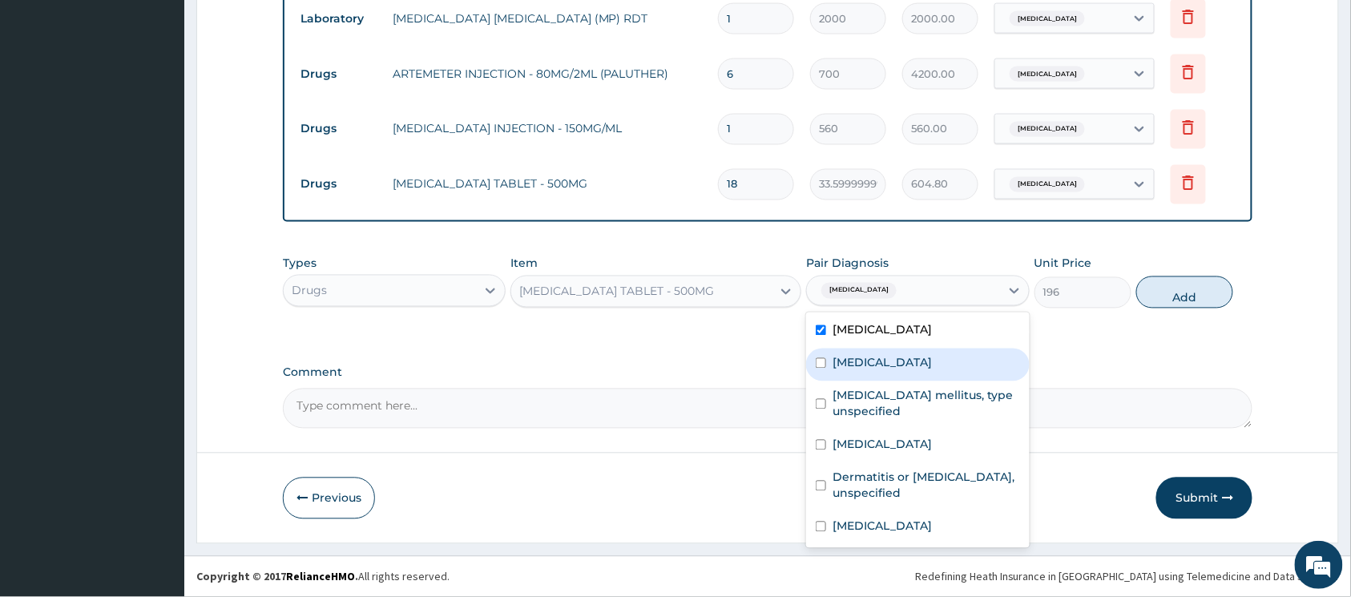
click at [821, 362] on input "checkbox" at bounding box center [821, 363] width 10 height 10
checkbox input "true"
click at [1157, 295] on button "Add" at bounding box center [1184, 293] width 97 height 32
type input "0"
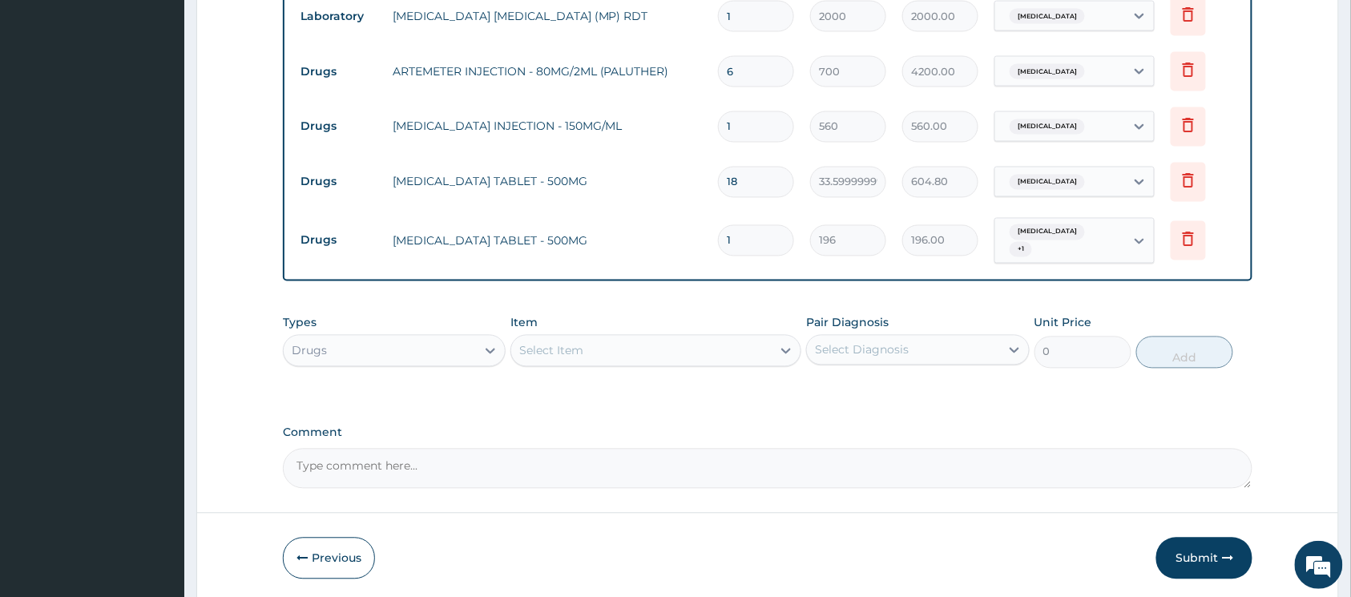
type input "14"
type input "2744.00"
type input "14"
click at [777, 344] on div at bounding box center [786, 351] width 29 height 29
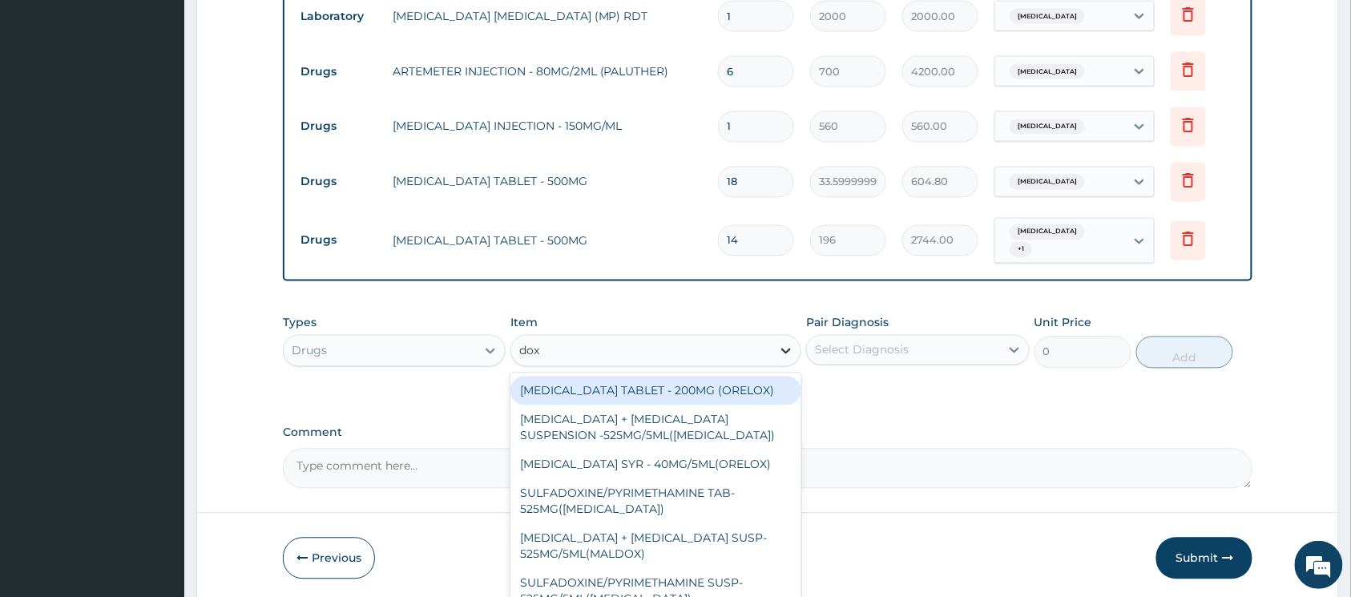
type input "doxy"
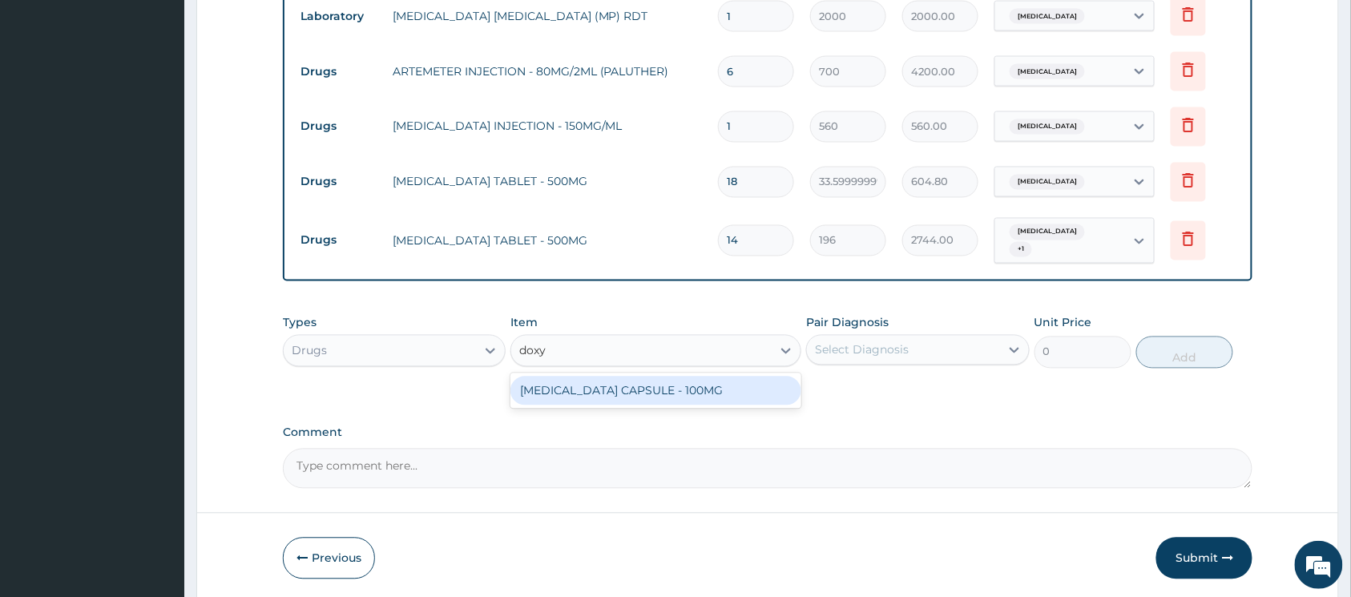
click at [702, 392] on div "DOXYCYCLINE CAPSULE - 100MG" at bounding box center [656, 391] width 291 height 29
type input "64.39999999999999"
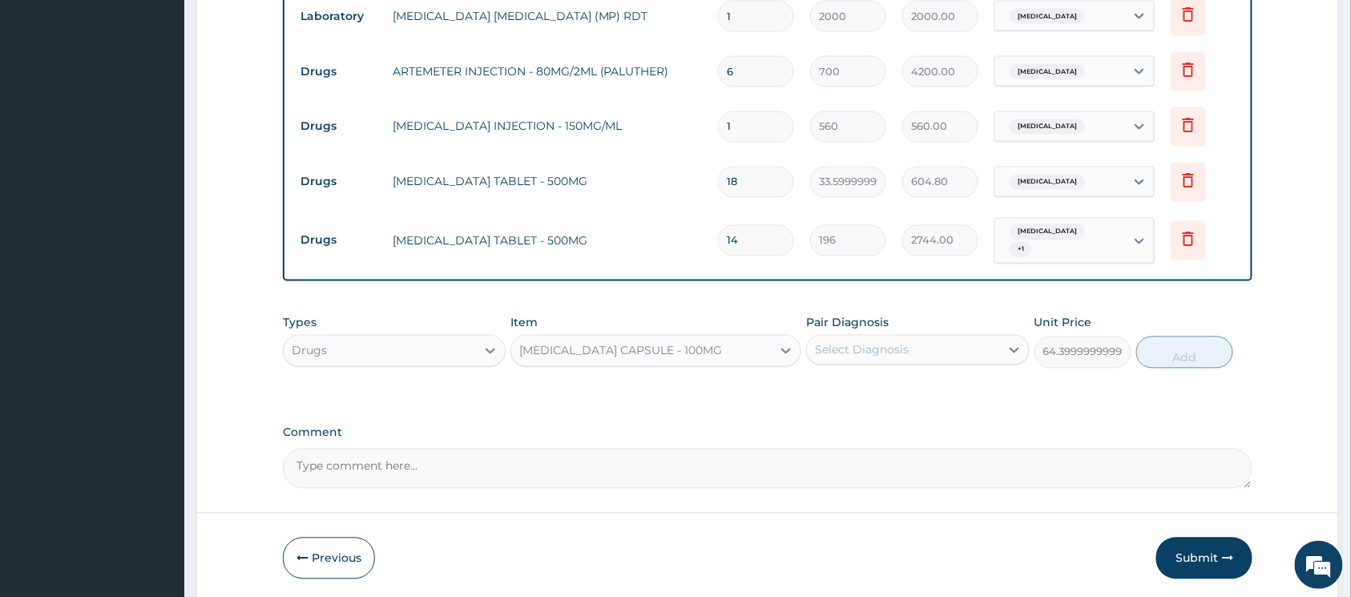
click at [925, 354] on div "Select Diagnosis" at bounding box center [903, 350] width 192 height 26
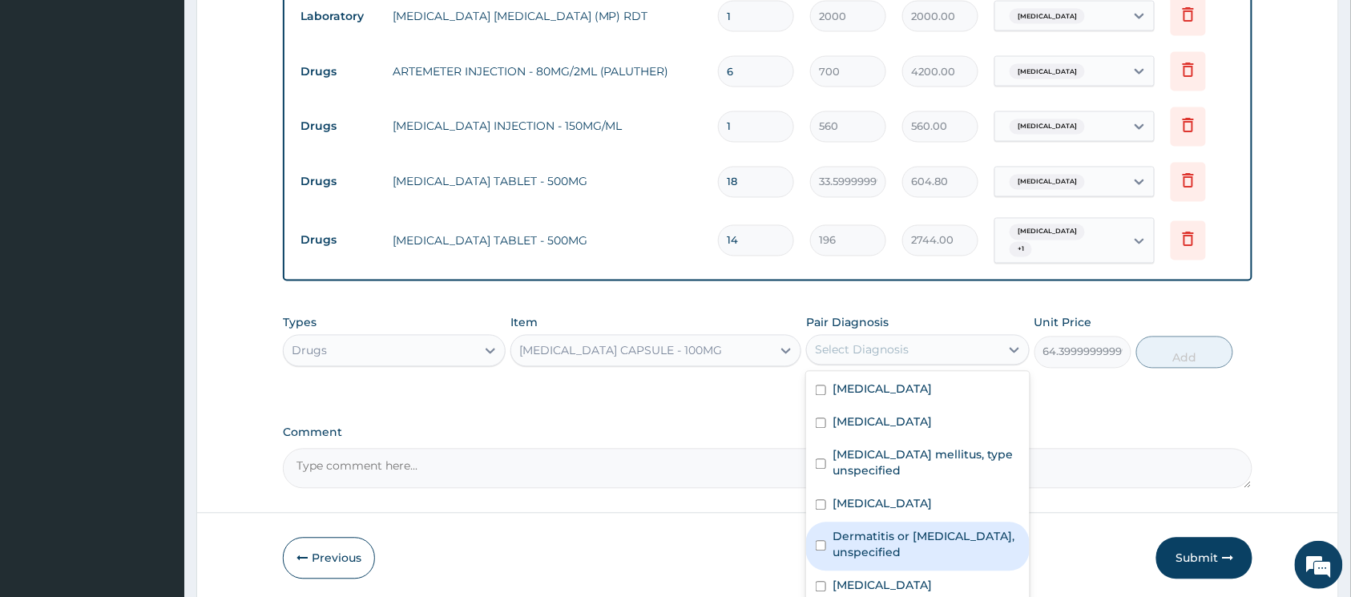
click at [824, 543] on input "checkbox" at bounding box center [821, 546] width 10 height 10
checkbox input "true"
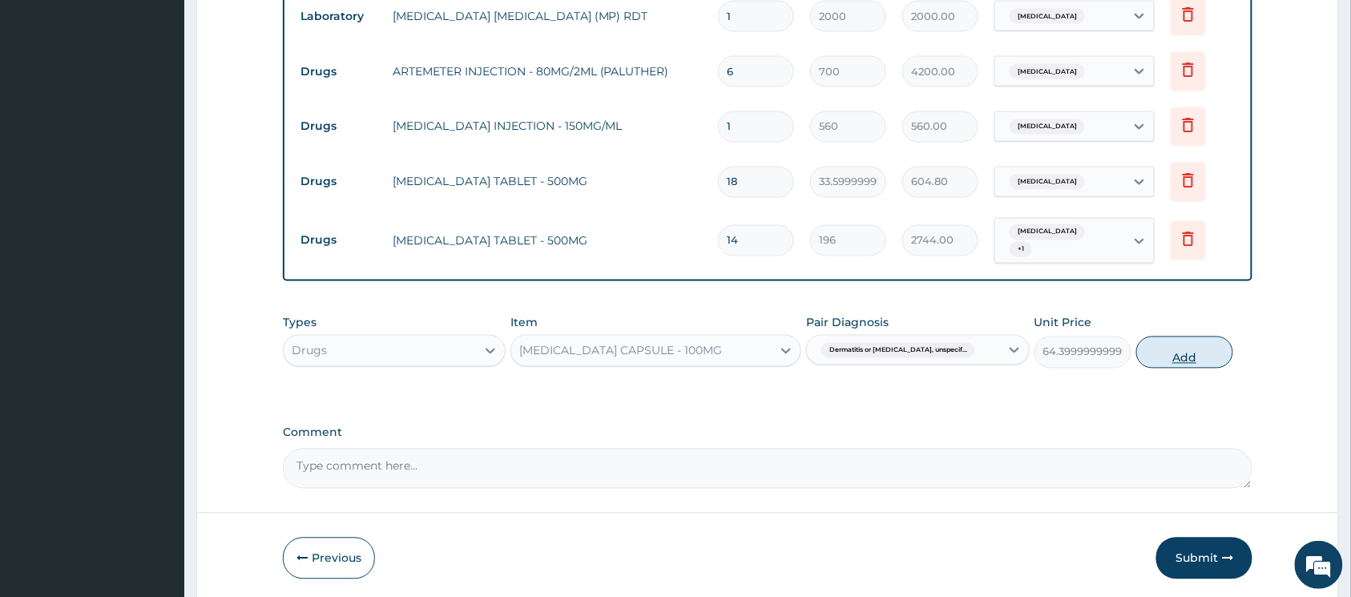
click at [1175, 351] on button "Add" at bounding box center [1184, 353] width 97 height 32
type input "0"
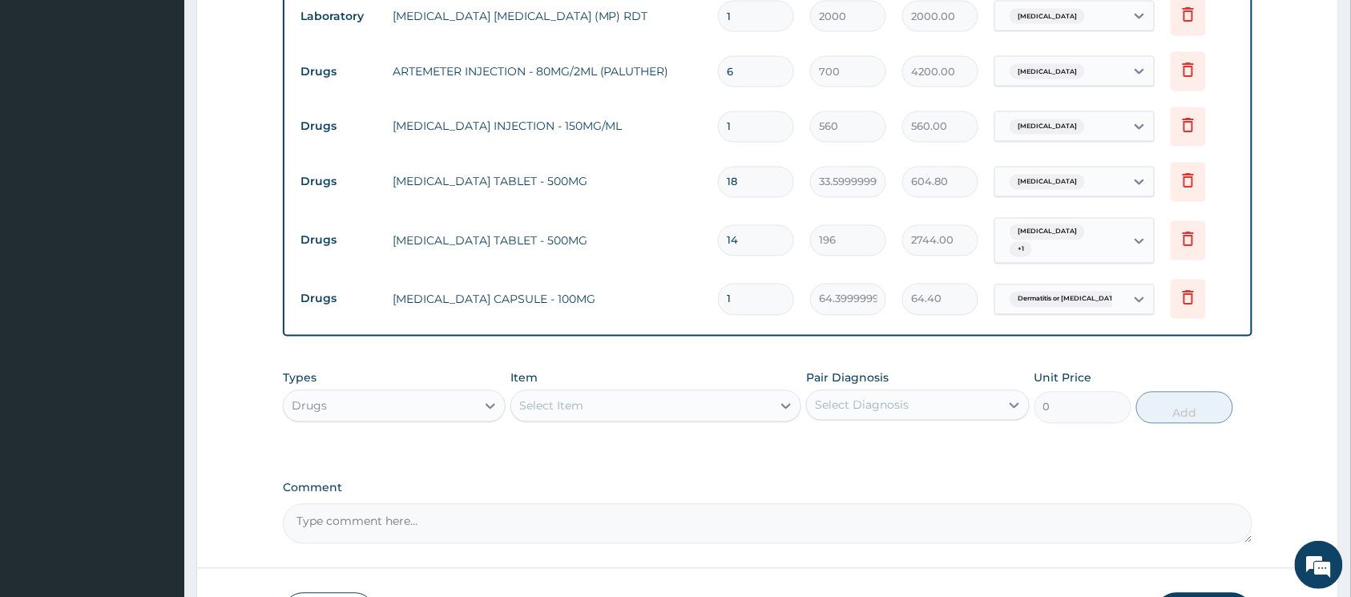
click at [700, 411] on div "Select Item" at bounding box center [641, 407] width 260 height 26
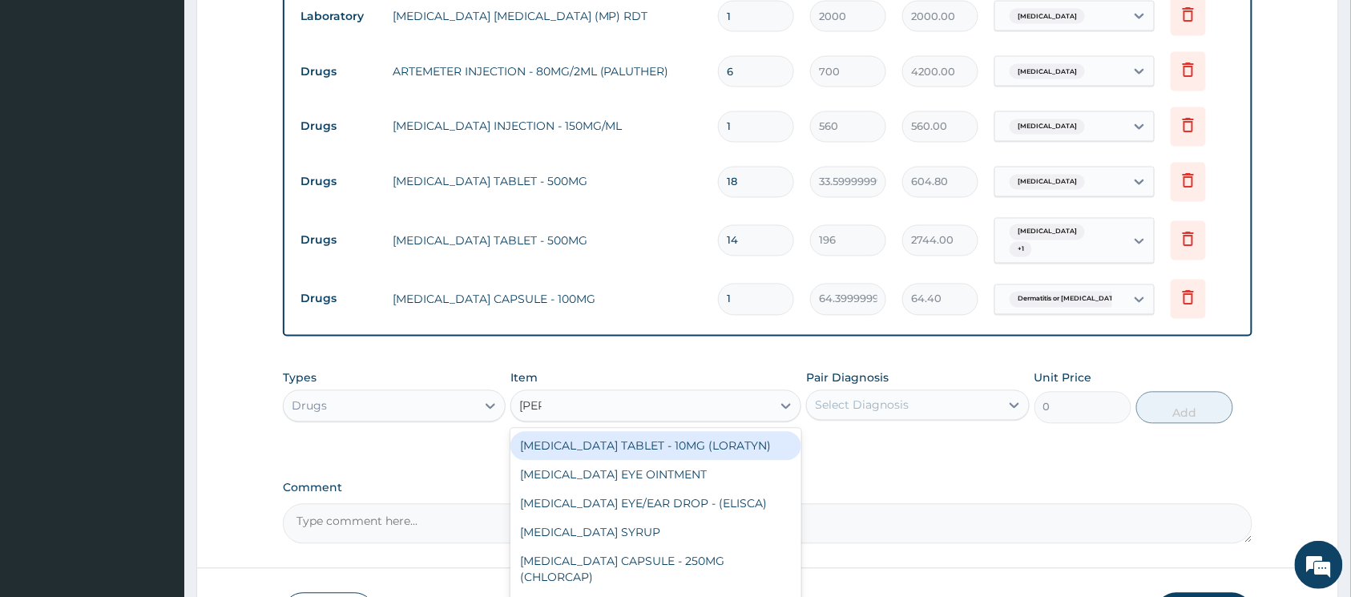
type input "lorat"
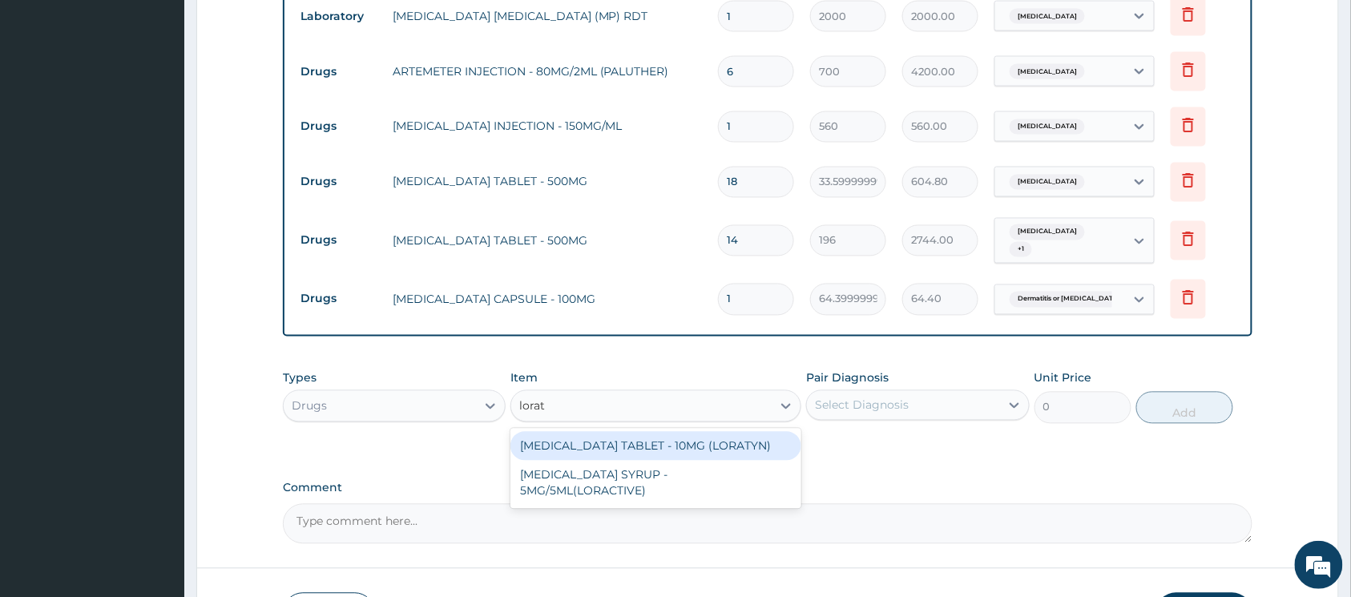
click at [671, 444] on div "LORATADINE TABLET - 10MG (LORATYN)" at bounding box center [656, 446] width 291 height 29
type input "98"
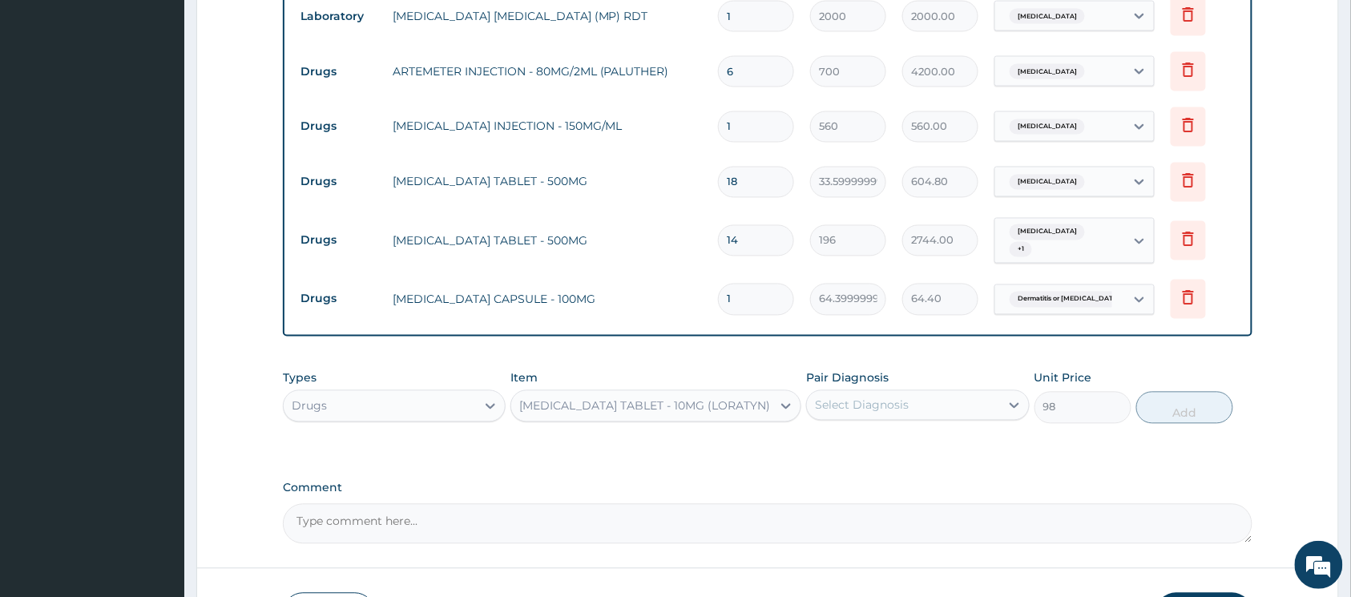
click at [835, 407] on div "Select Diagnosis" at bounding box center [862, 406] width 94 height 16
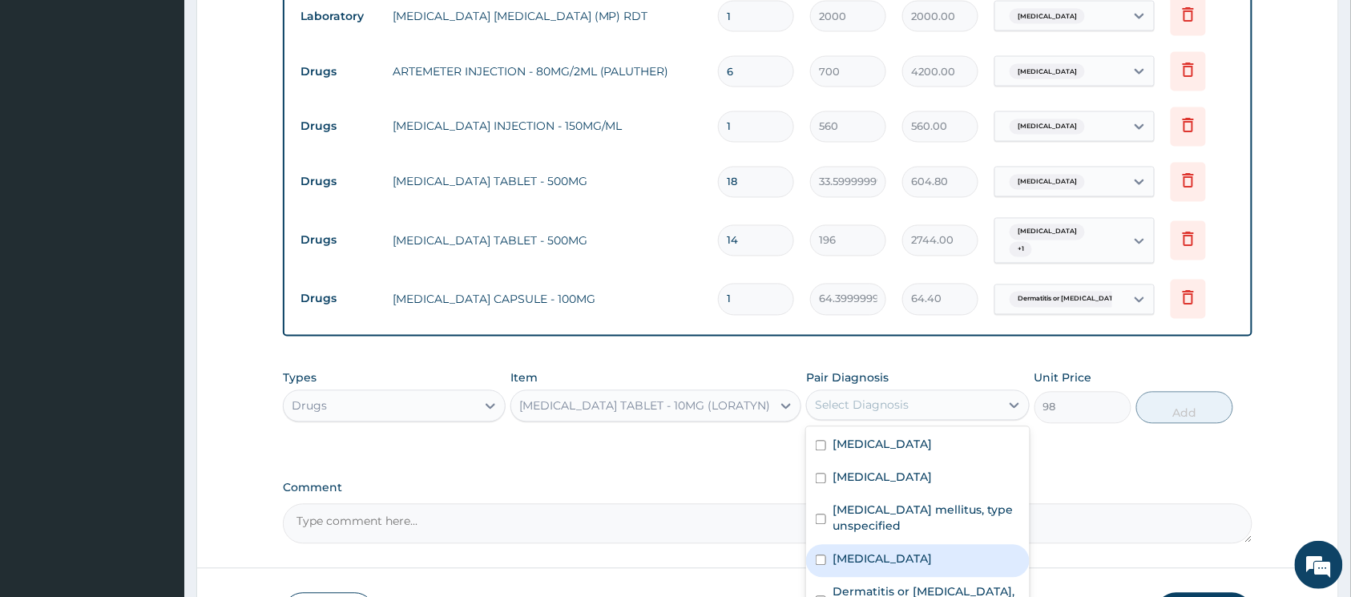
click at [825, 561] on input "checkbox" at bounding box center [821, 560] width 10 height 10
checkbox input "true"
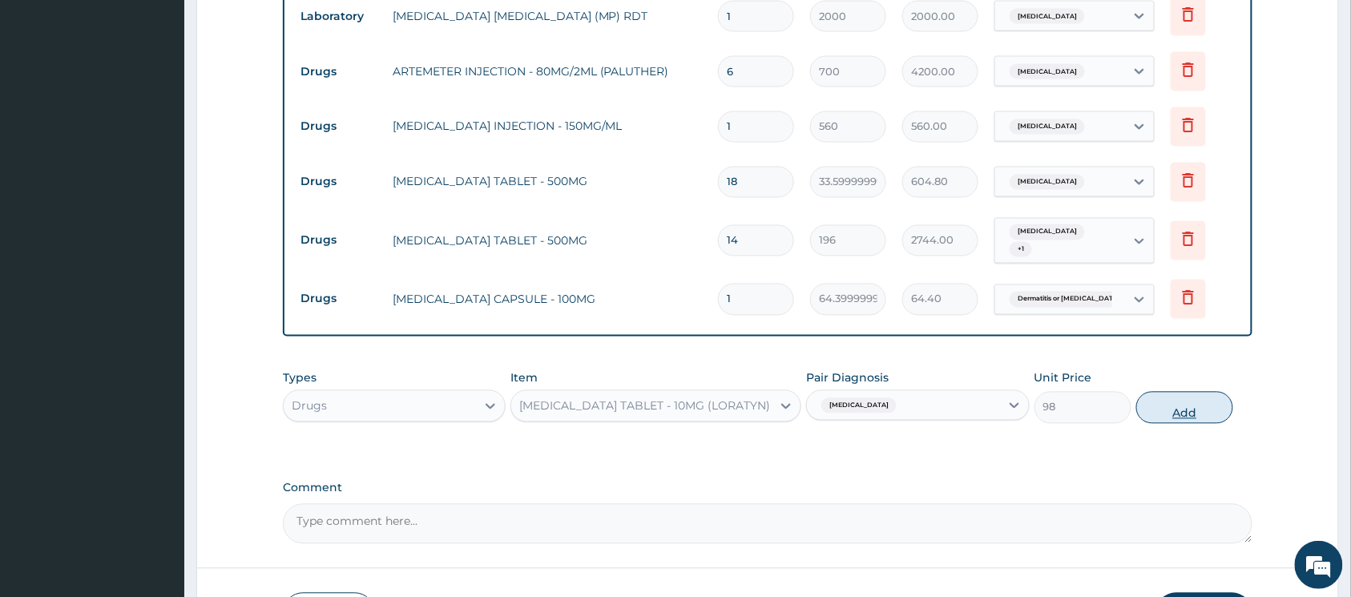
click at [1186, 420] on button "Add" at bounding box center [1184, 408] width 97 height 32
type input "0"
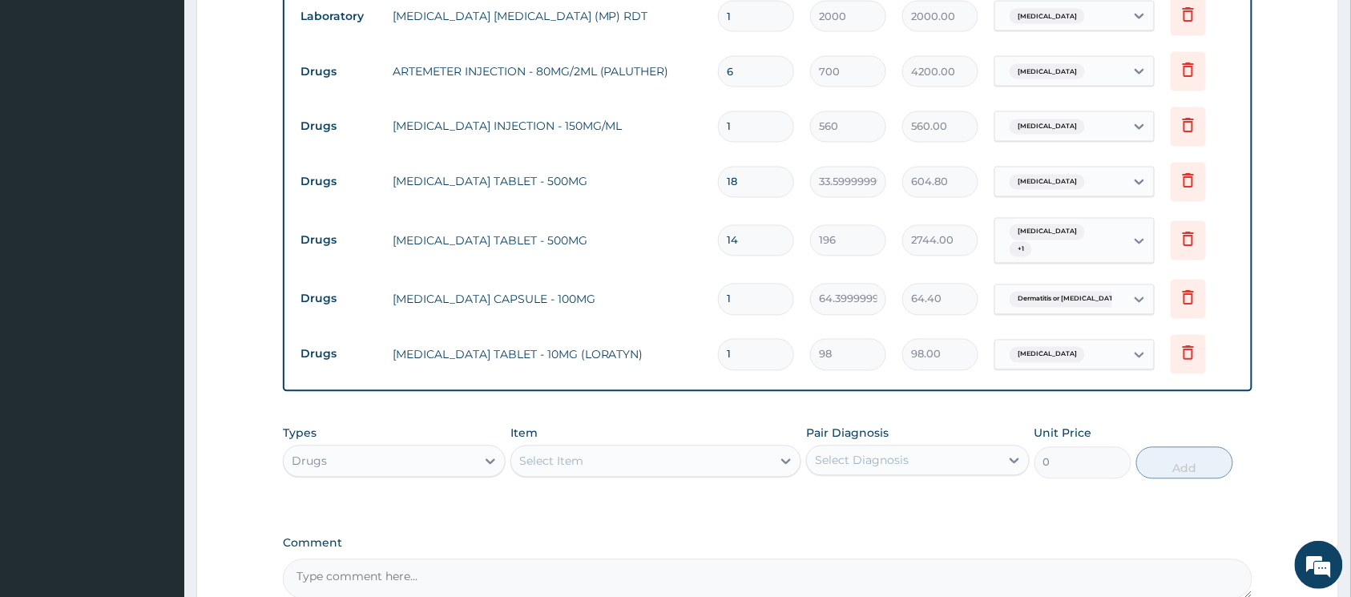
click at [729, 460] on div "Select Item" at bounding box center [641, 462] width 260 height 26
click at [777, 457] on div at bounding box center [786, 461] width 29 height 29
type input "e"
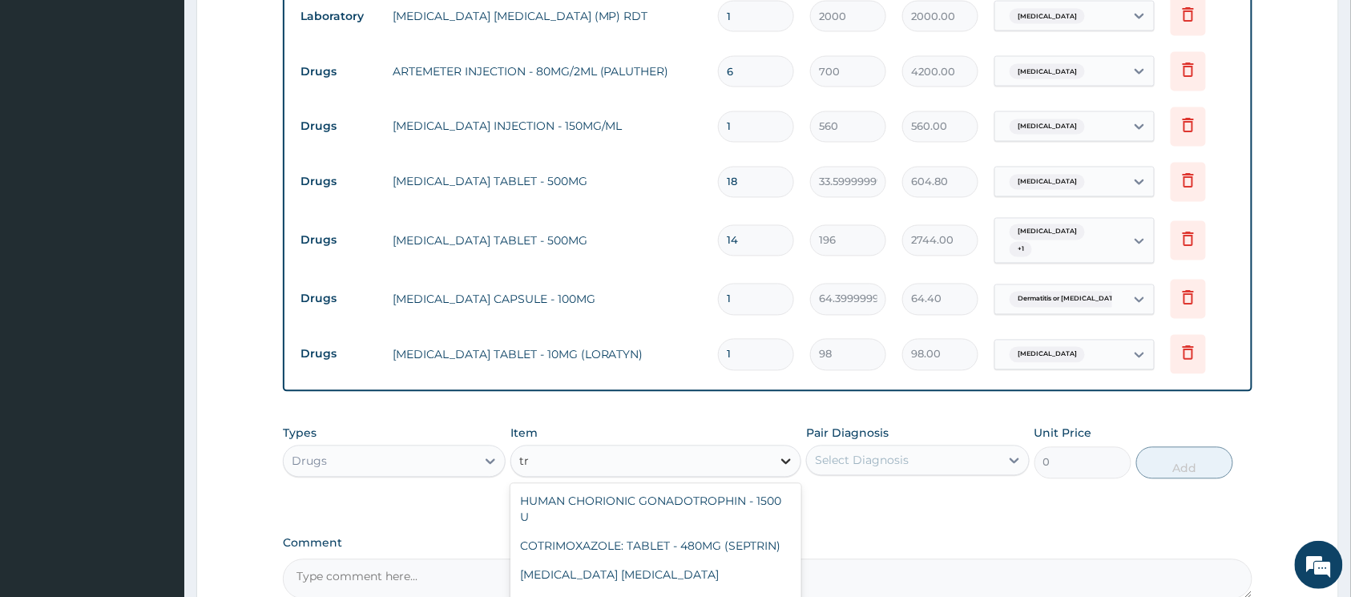
type input "t"
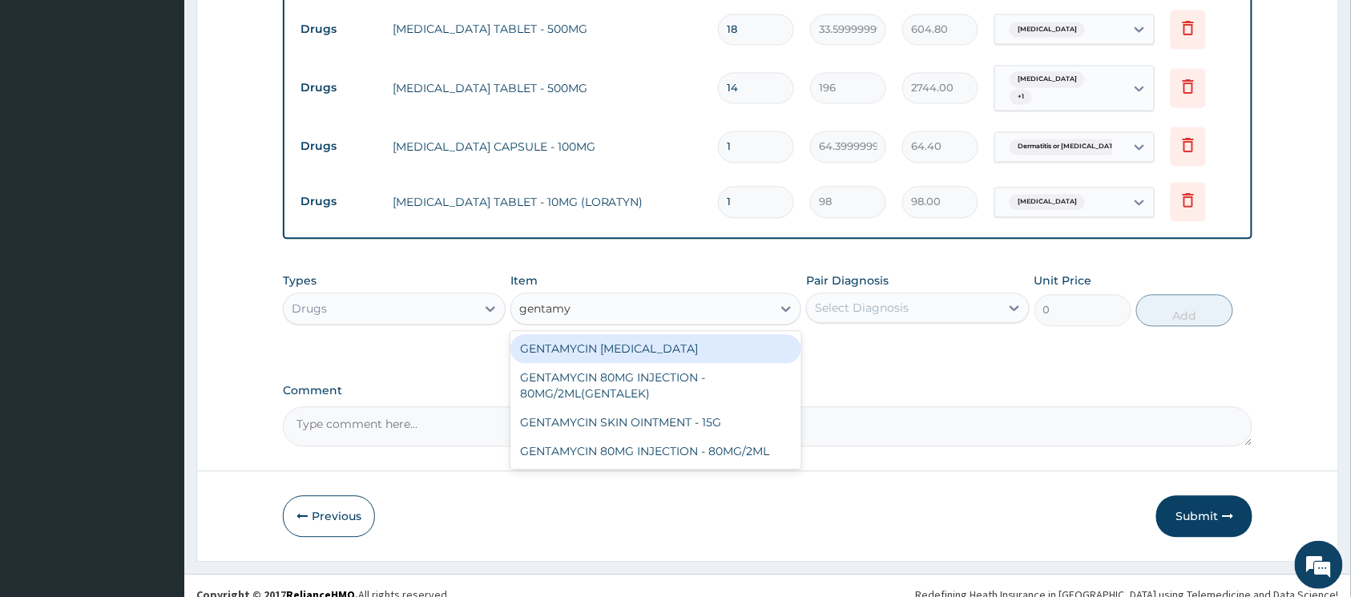
scroll to position [1084, 0]
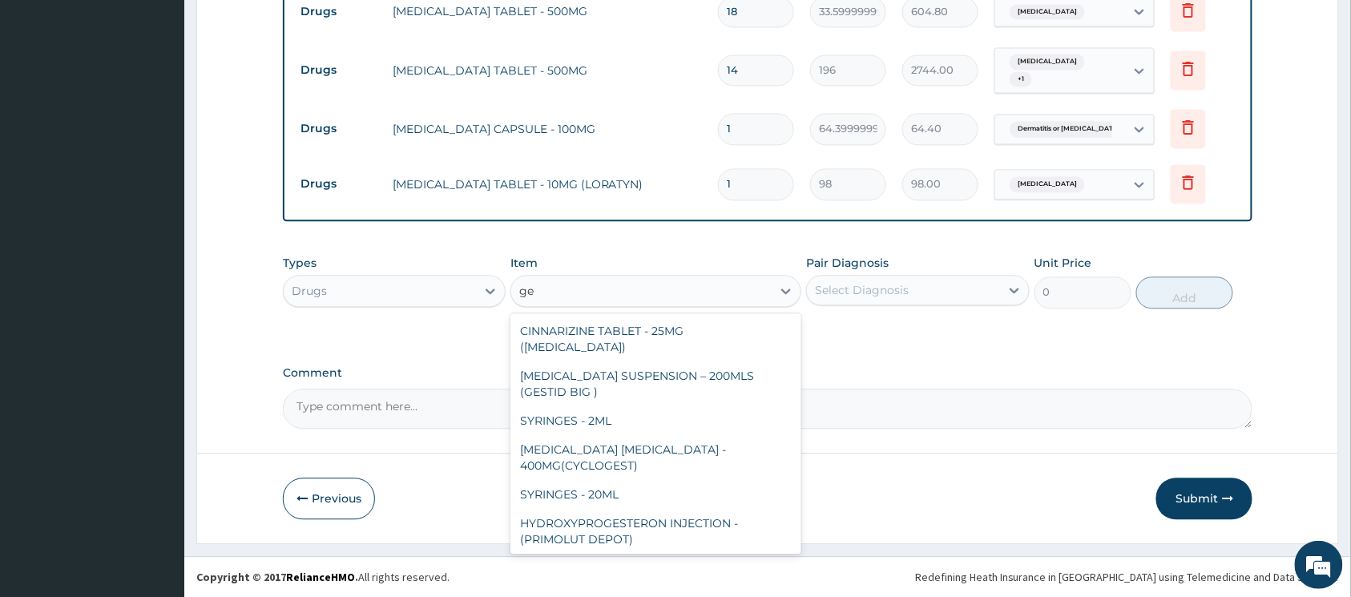
type input "g"
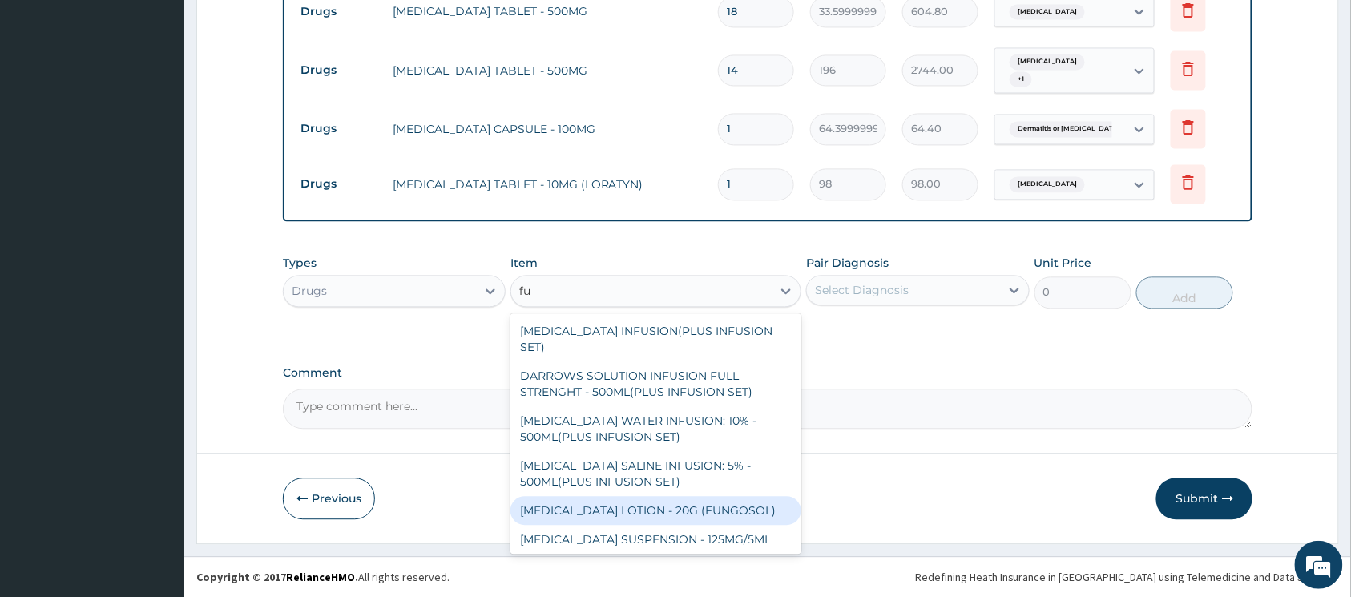
type input "f"
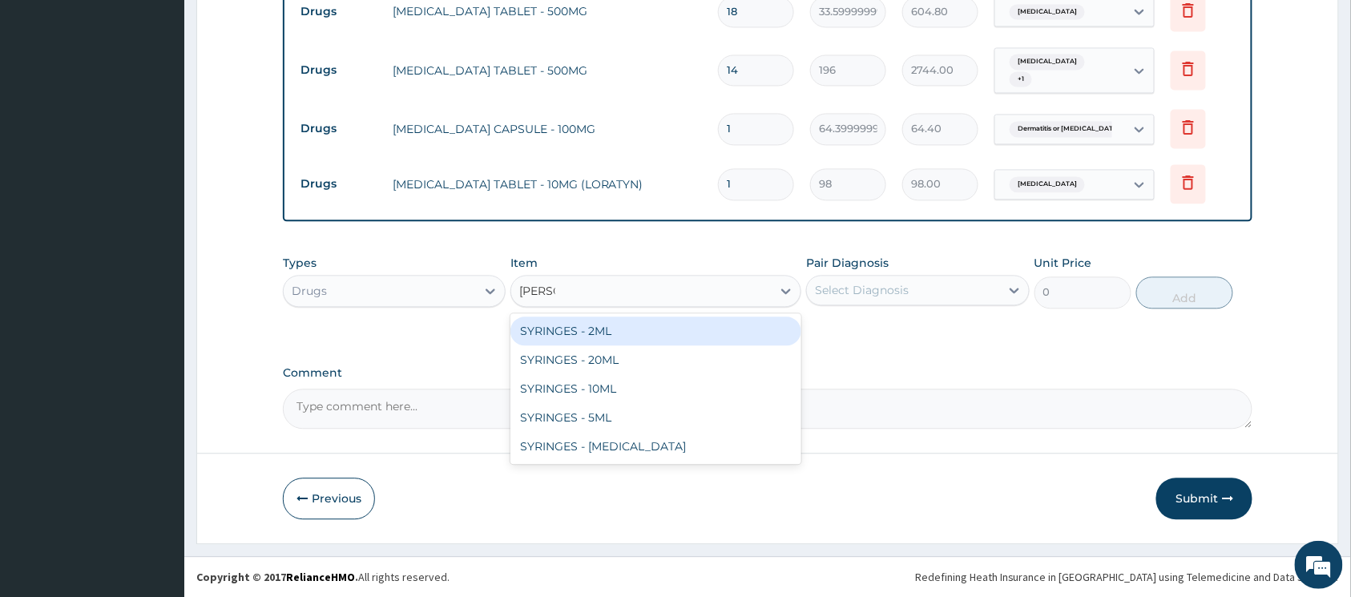
type input "syringe"
click at [581, 327] on div "SYRINGES - 2ML" at bounding box center [656, 331] width 291 height 29
type input "42"
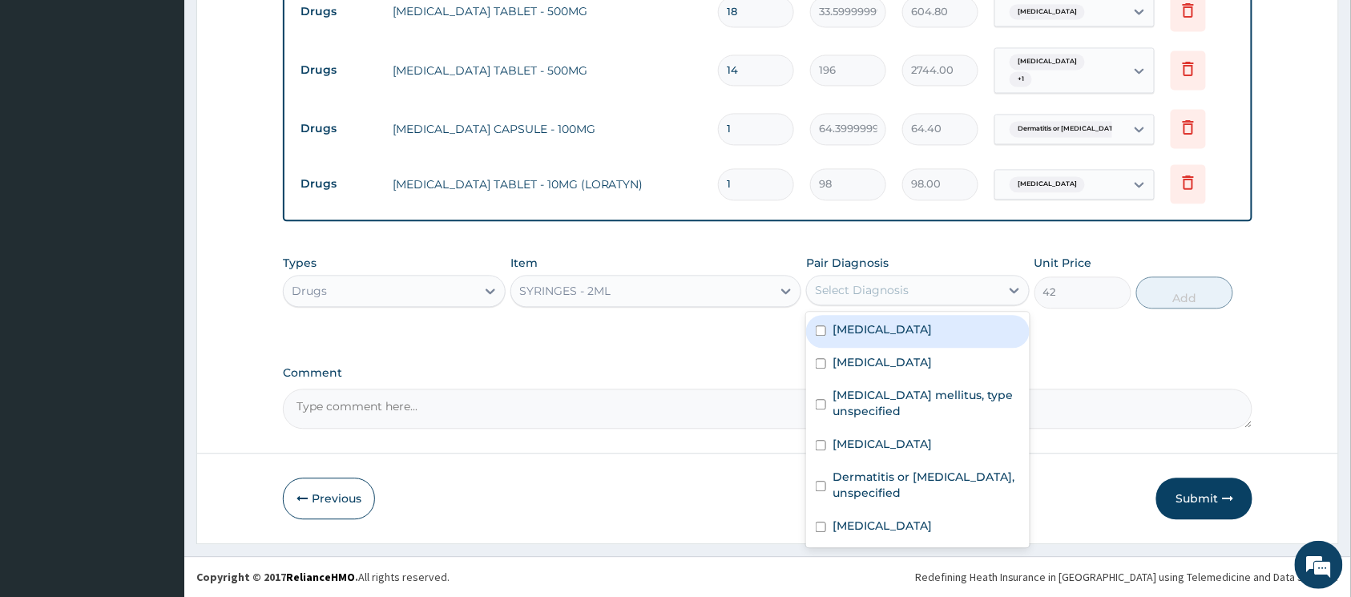
click at [834, 289] on div "Select Diagnosis" at bounding box center [862, 290] width 94 height 16
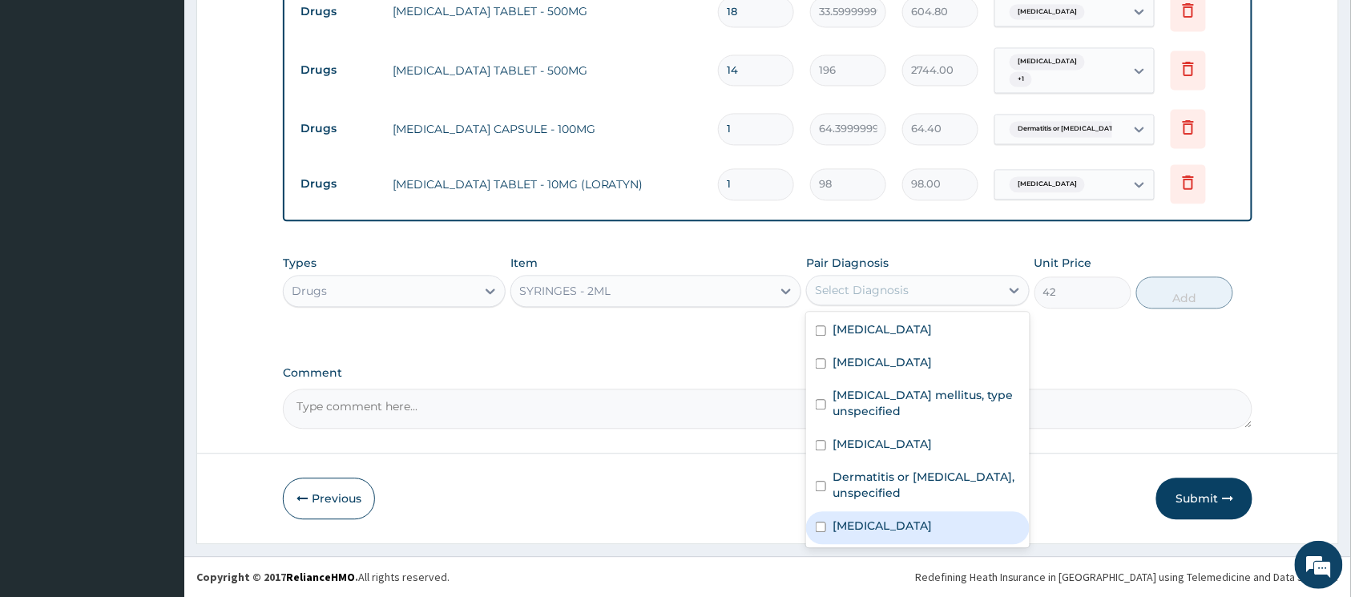
click at [826, 527] on input "checkbox" at bounding box center [821, 527] width 10 height 10
checkbox input "true"
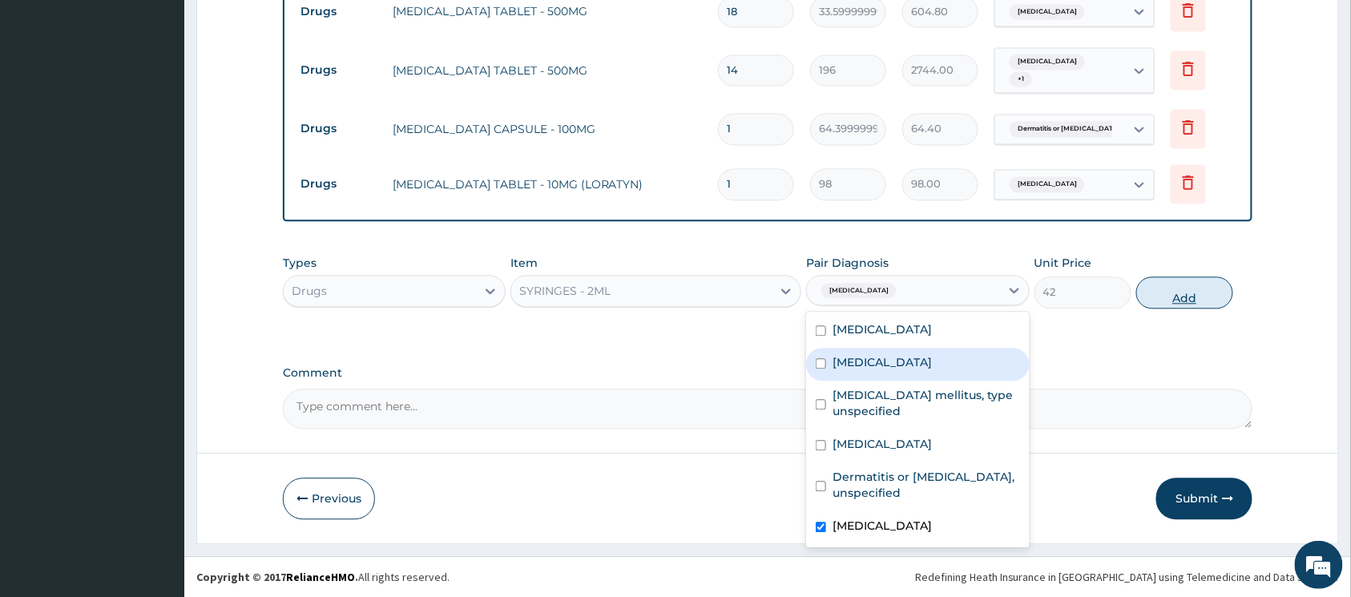
click at [1165, 293] on button "Add" at bounding box center [1184, 293] width 97 height 32
type input "0"
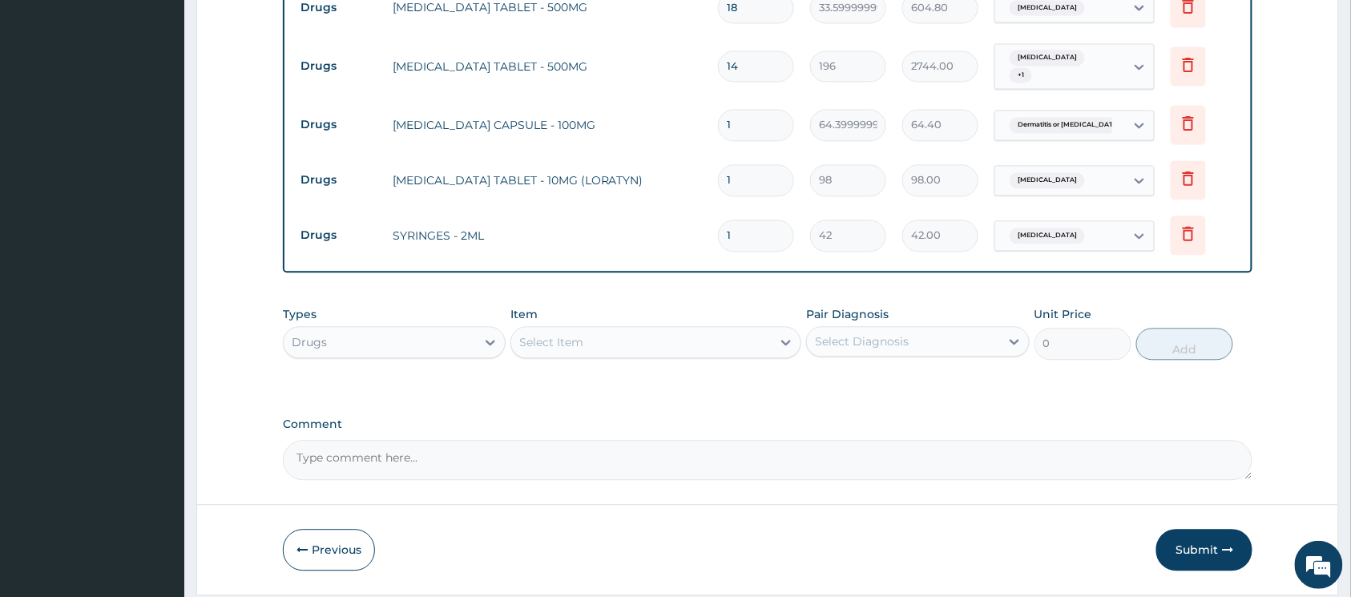
type input "0.00"
type input "4"
type input "168.00"
type input "6"
type input "252.00"
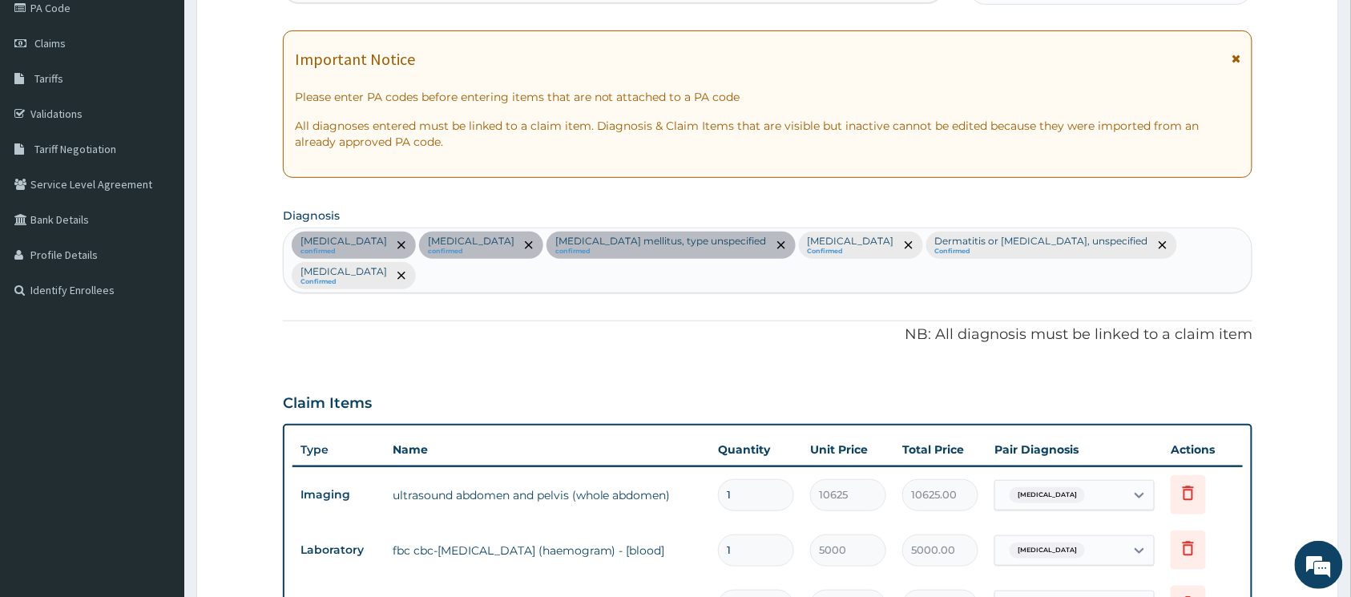
scroll to position [122, 0]
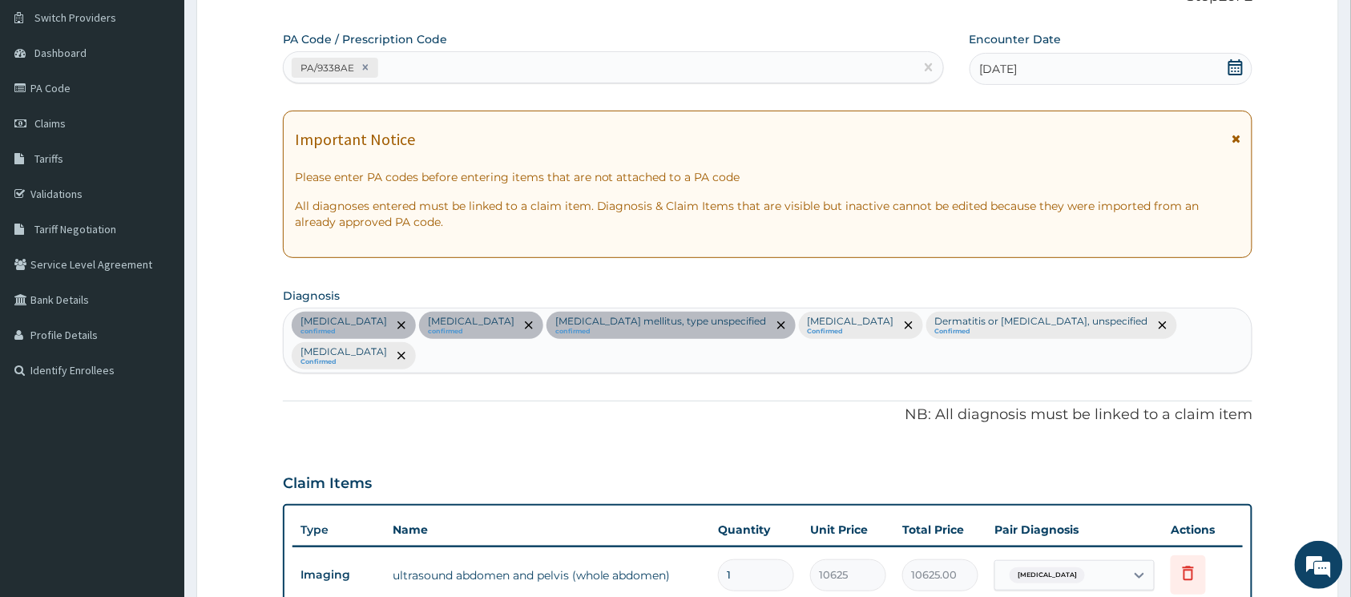
type input "6"
click at [1061, 65] on div "10-10-2025" at bounding box center [1112, 69] width 284 height 32
click at [1233, 71] on icon at bounding box center [1236, 67] width 14 height 16
click at [1241, 66] on icon at bounding box center [1236, 67] width 14 height 16
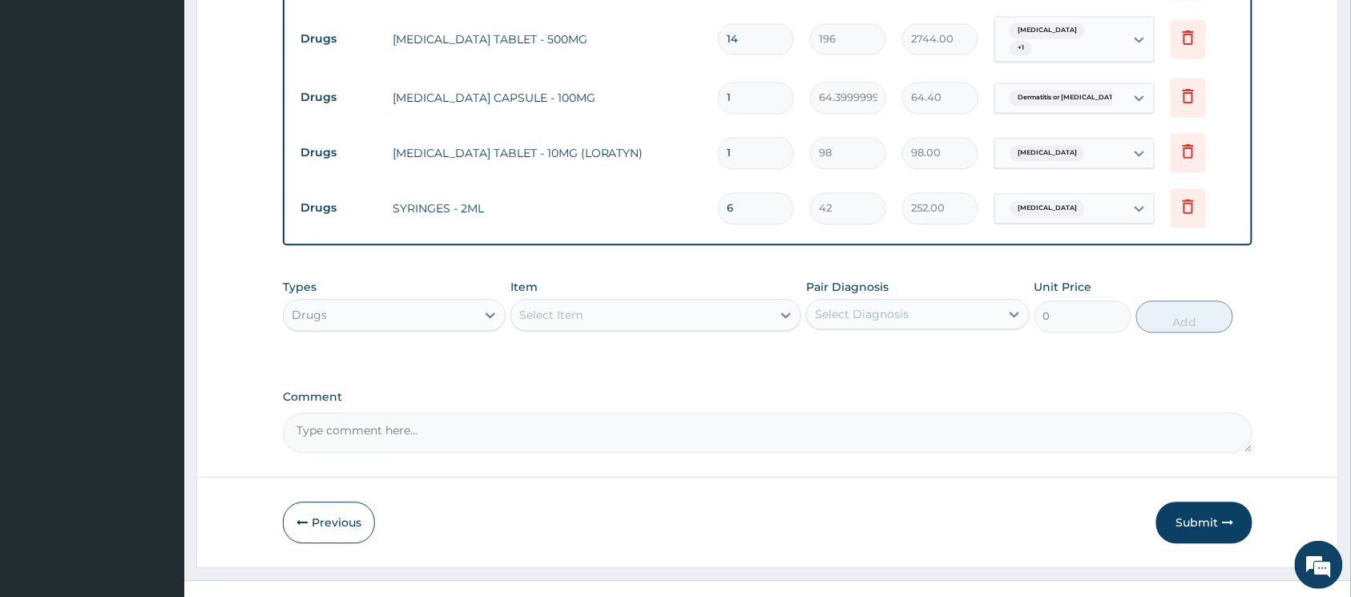
scroll to position [1139, 0]
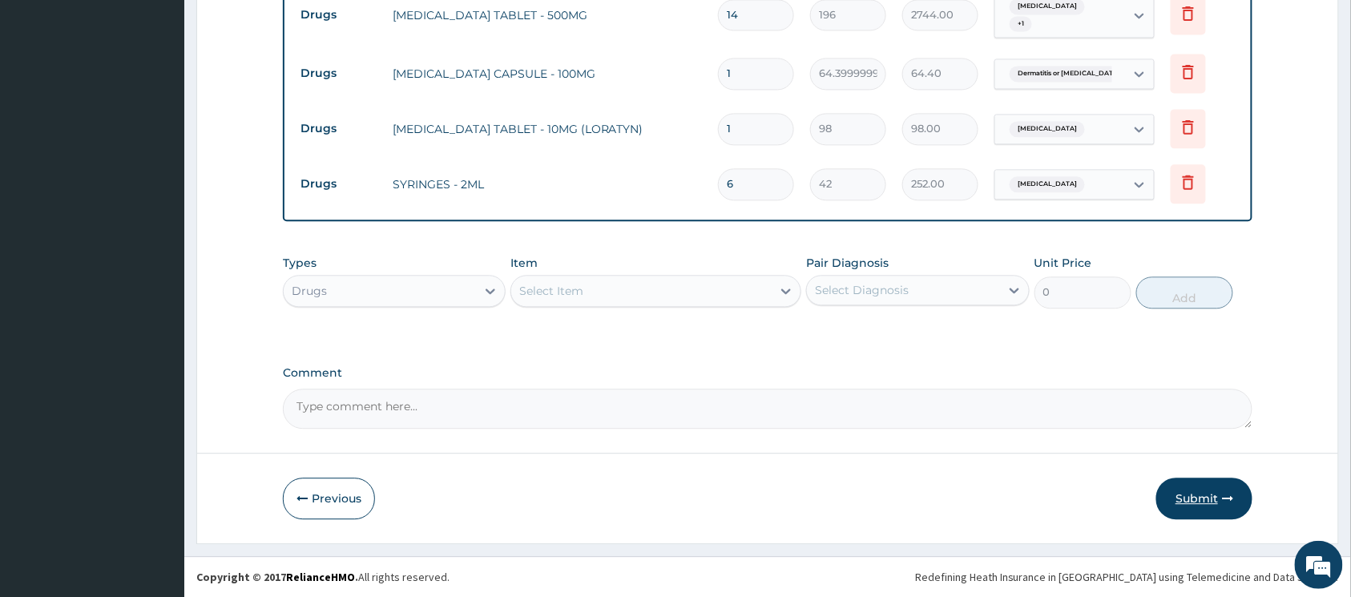
click at [1200, 491] on button "Submit" at bounding box center [1205, 499] width 96 height 42
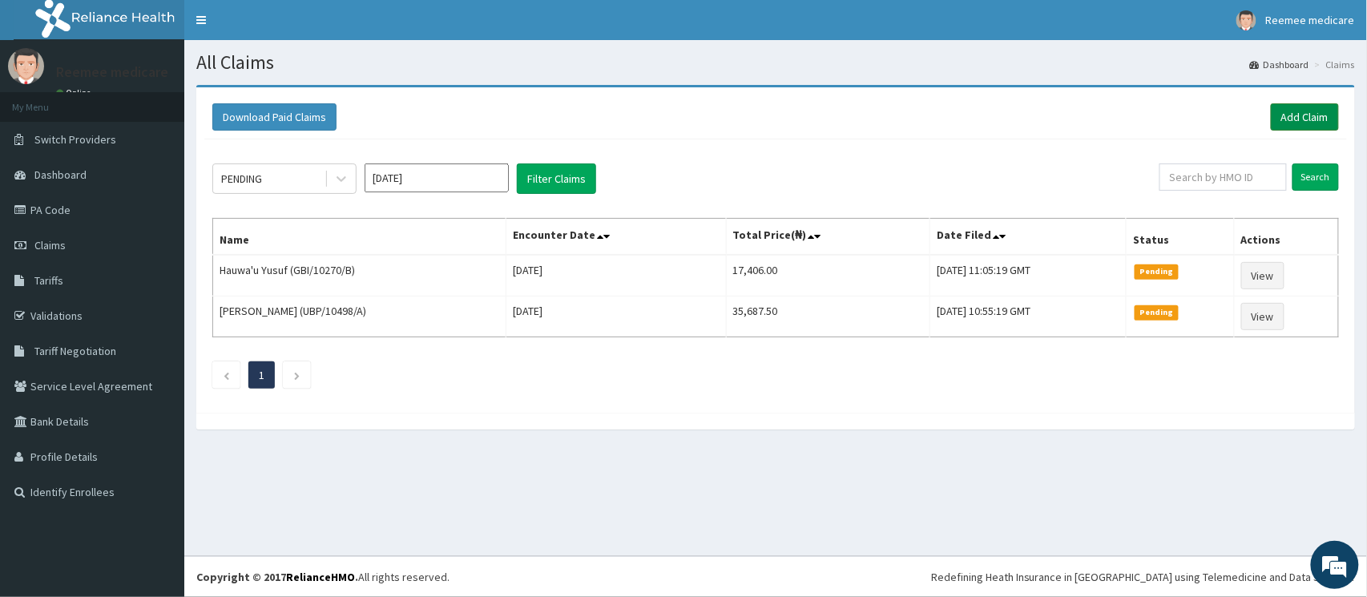
click at [1302, 109] on link "Add Claim" at bounding box center [1305, 116] width 68 height 27
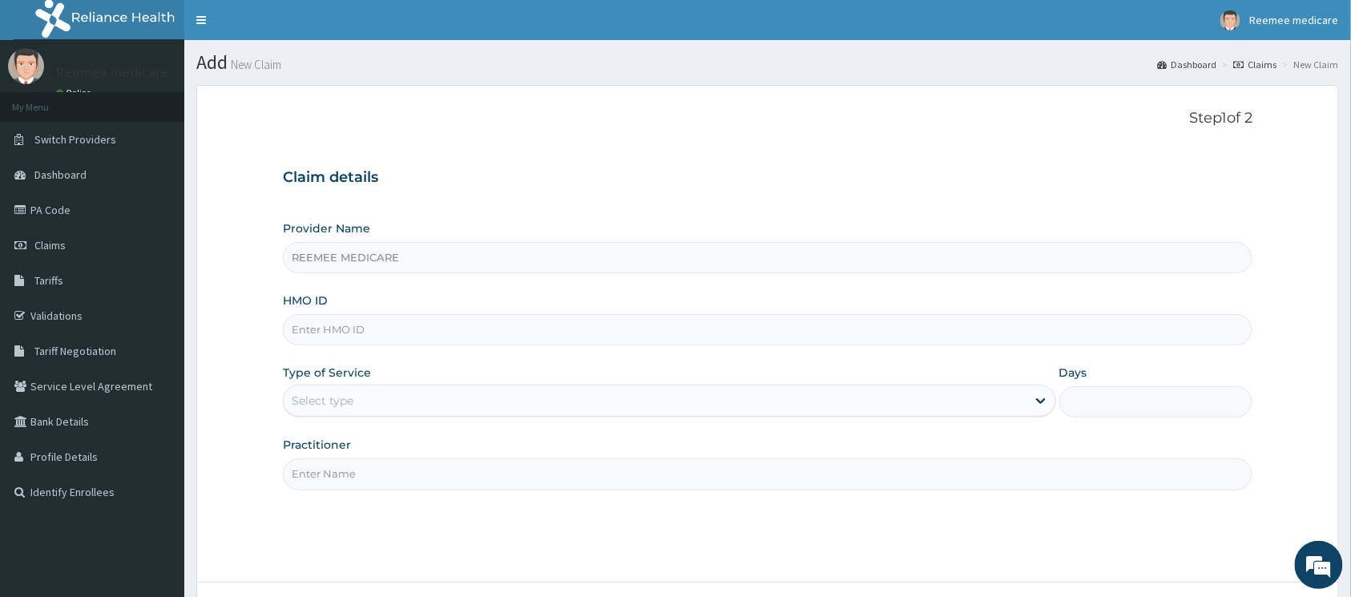
type input "REEMEE MEDICARE"
click at [449, 335] on input "HMO ID" at bounding box center [768, 329] width 970 height 31
paste input "SBL/10047/D"
type input "SBL/10047/D"
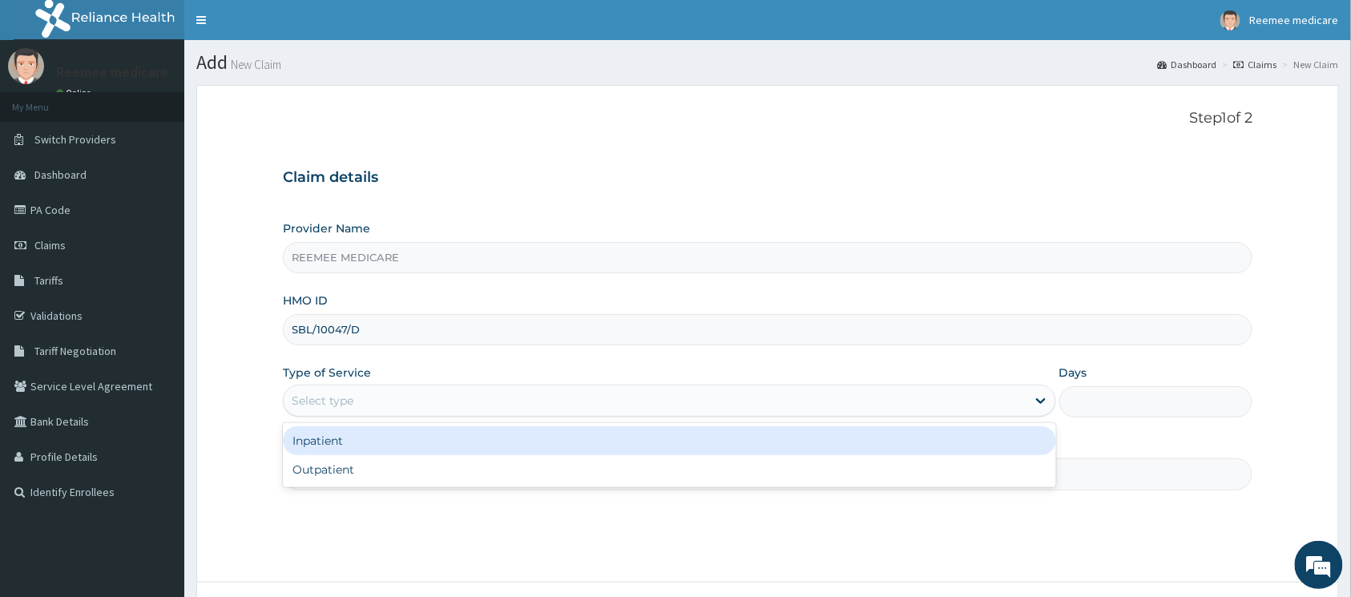
click at [482, 402] on div "Select type" at bounding box center [655, 401] width 743 height 26
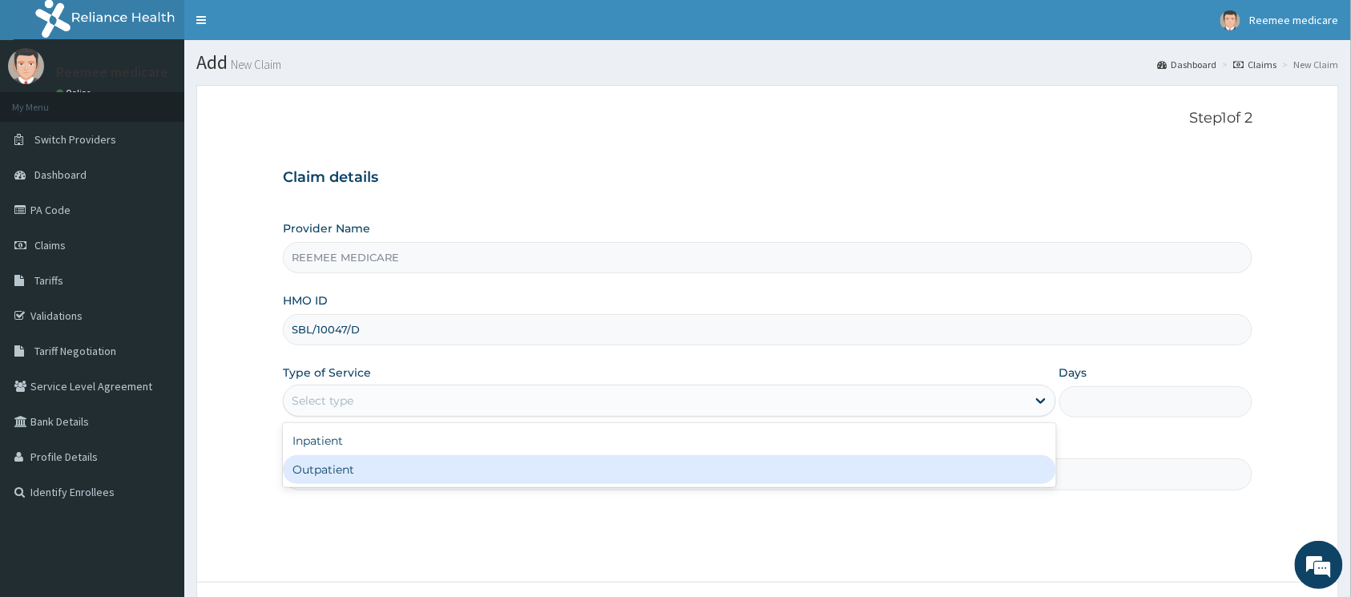
click at [425, 463] on div "Outpatient" at bounding box center [669, 469] width 773 height 29
type input "1"
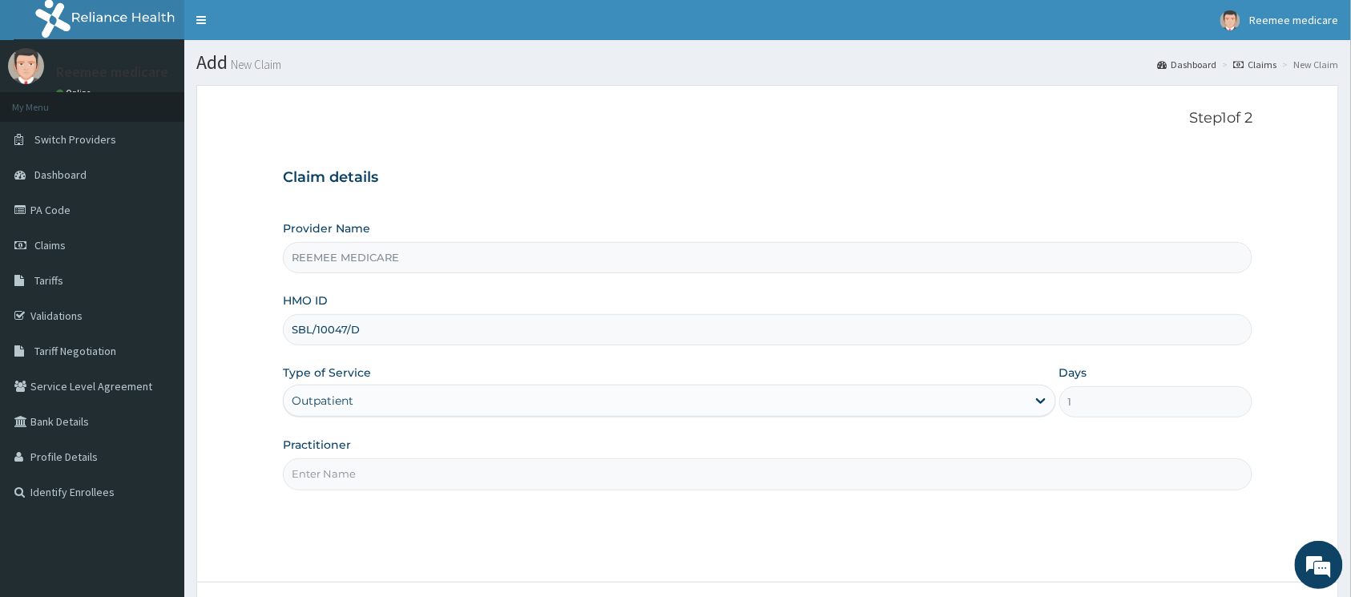
click at [424, 463] on input "Practitioner" at bounding box center [768, 473] width 970 height 31
type input "Dr Ukasha"
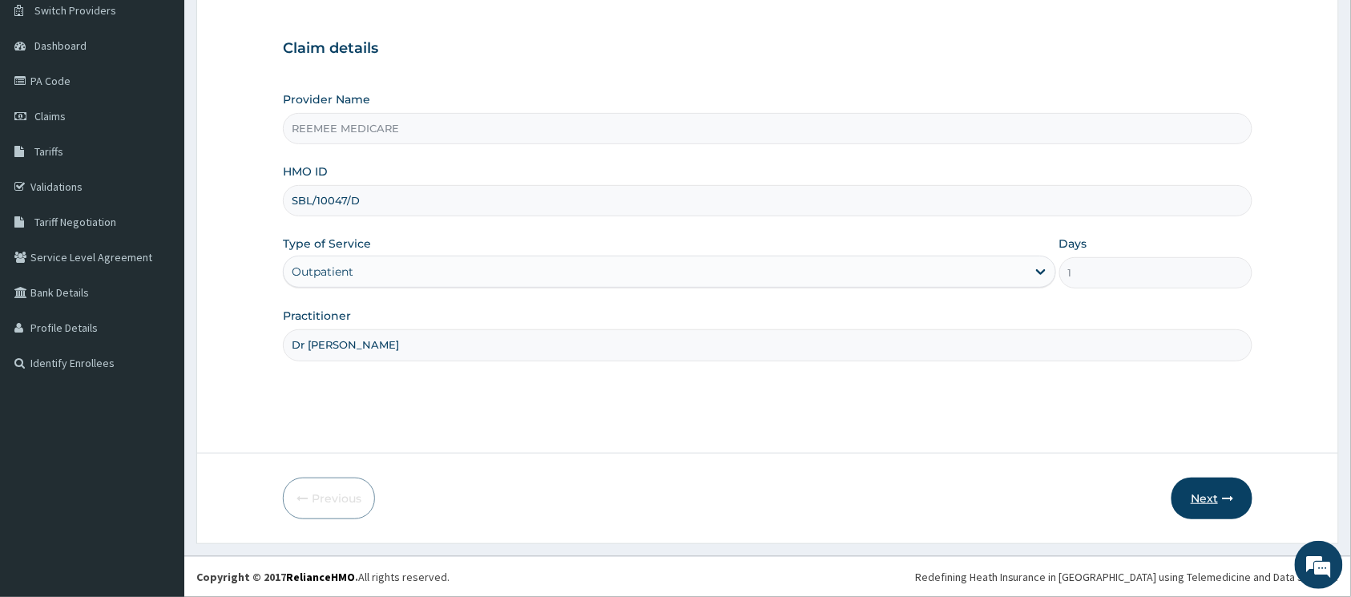
click at [1196, 484] on button "Next" at bounding box center [1212, 499] width 81 height 42
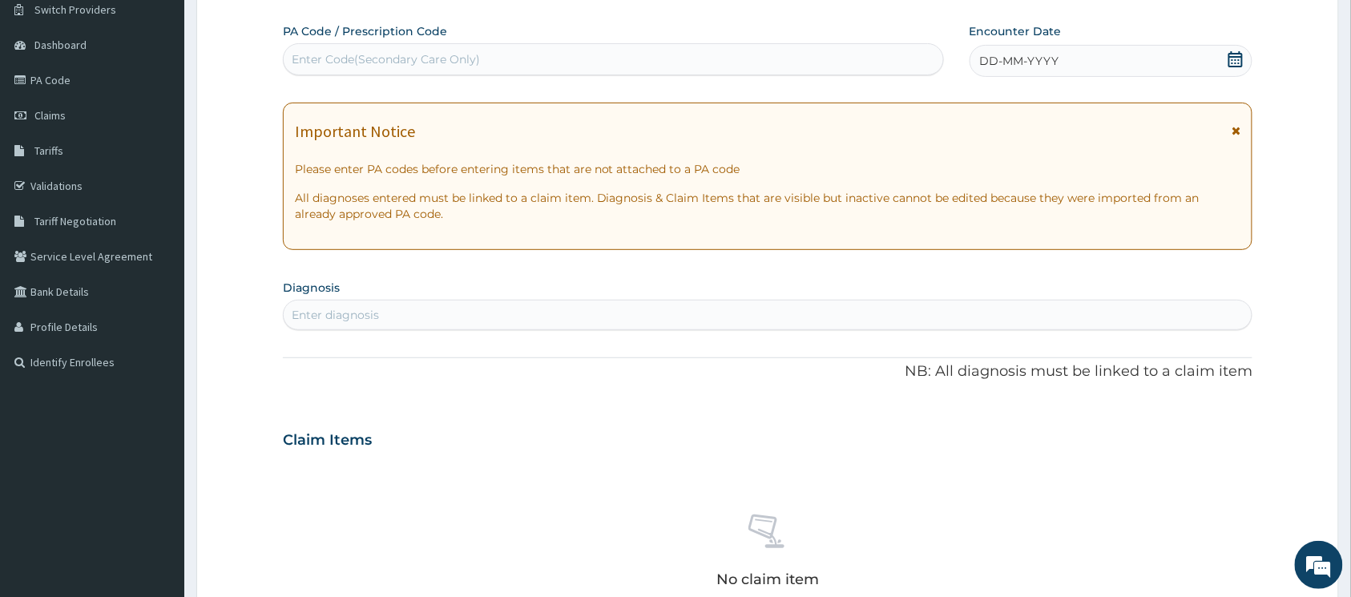
click at [1065, 67] on div "DD-MM-YYYY" at bounding box center [1112, 61] width 284 height 32
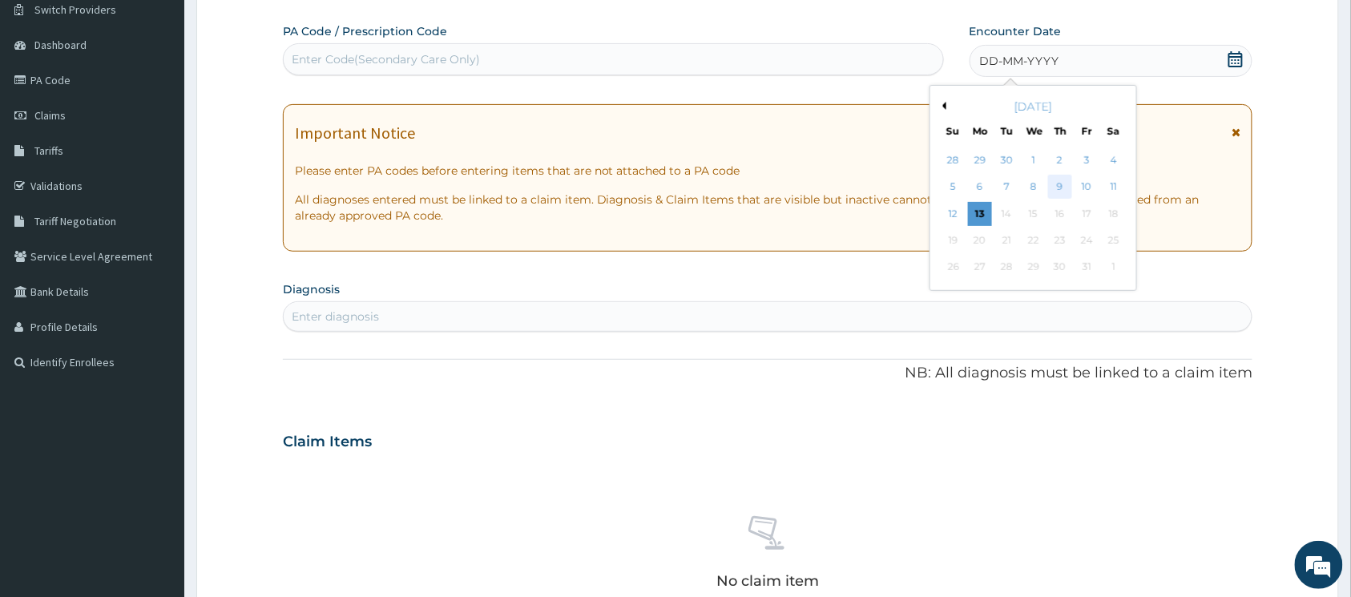
click at [1058, 186] on div "9" at bounding box center [1060, 188] width 24 height 24
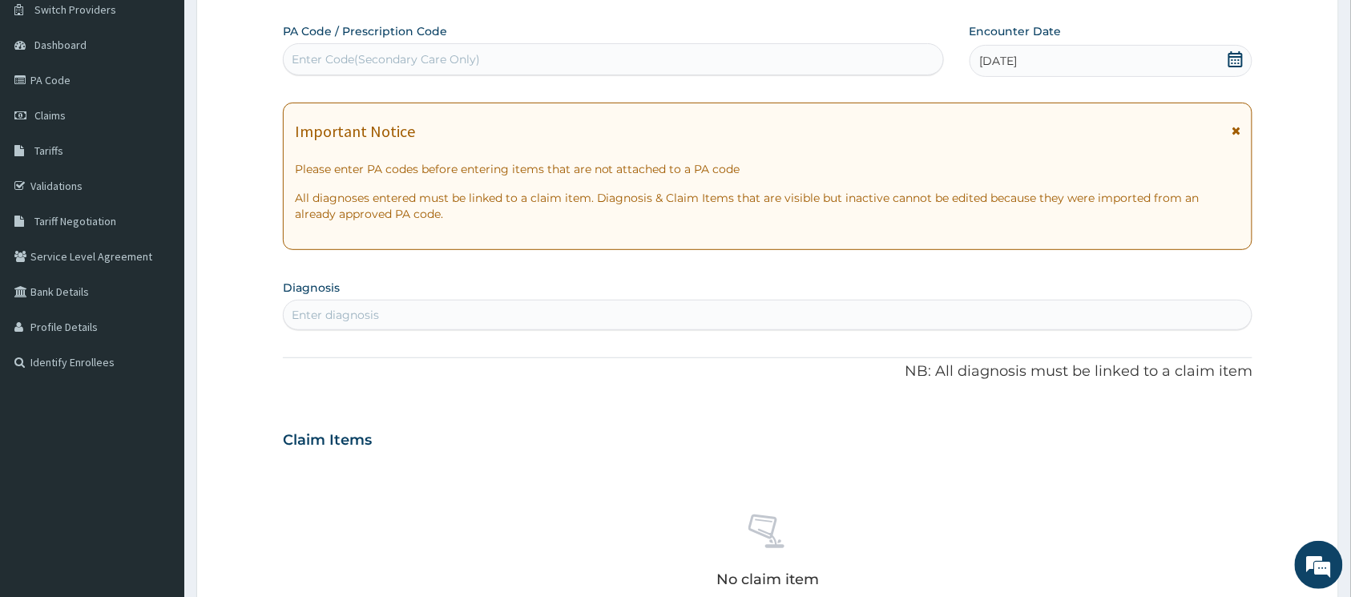
click at [508, 71] on div "Enter Code(Secondary Care Only)" at bounding box center [614, 59] width 660 height 26
paste input "PA/14BAAF"
type input "PA/14BAAF"
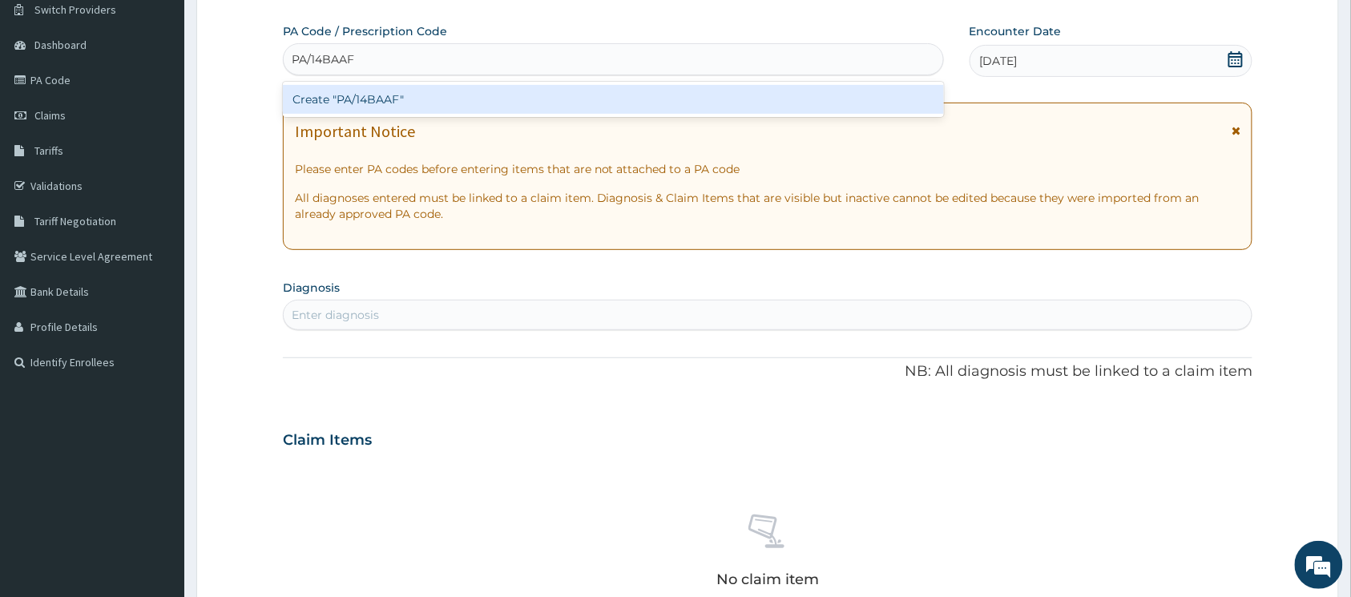
click at [407, 93] on div "Create "PA/14BAAF"" at bounding box center [613, 99] width 661 height 29
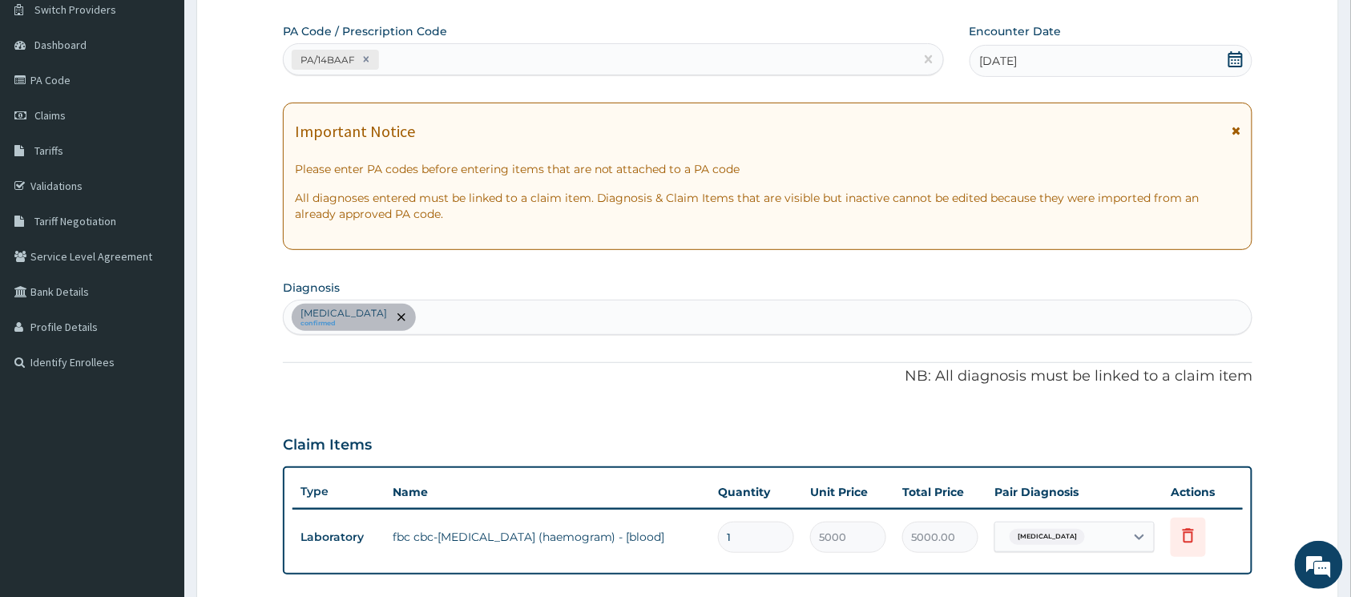
click at [531, 315] on div "Typhoid fever, unspecified confirmed" at bounding box center [768, 318] width 968 height 34
type input "malaria"
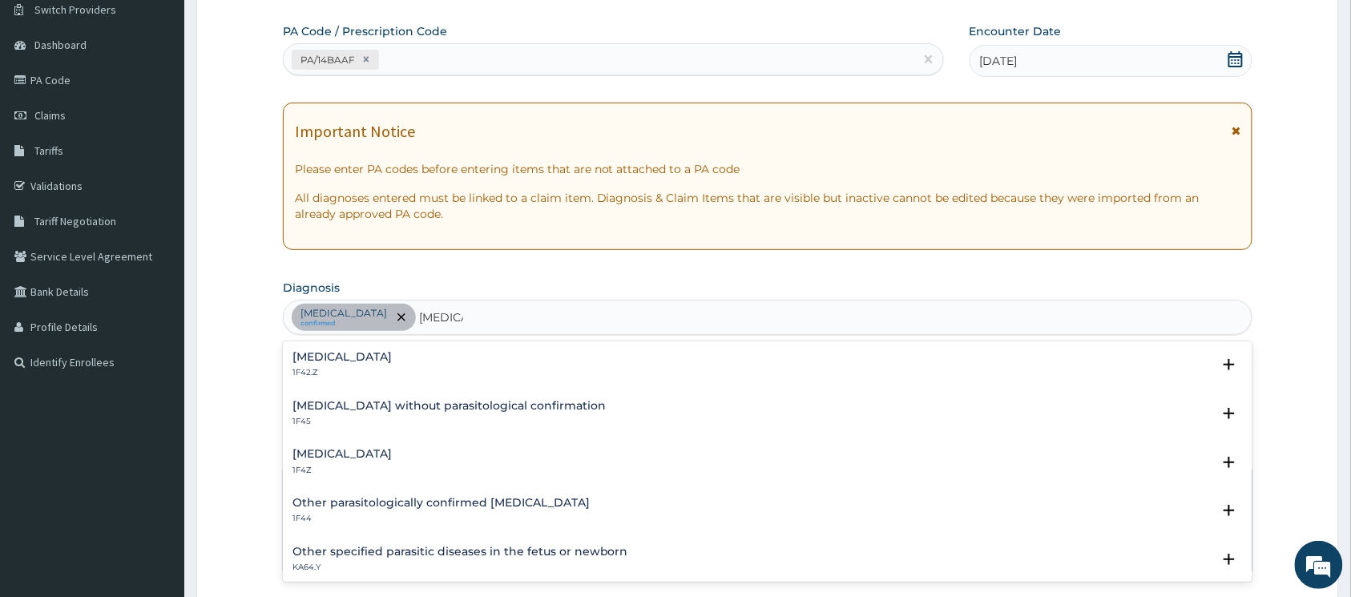
click at [369, 449] on h4 "Malaria, unspecified" at bounding box center [342, 454] width 99 height 12
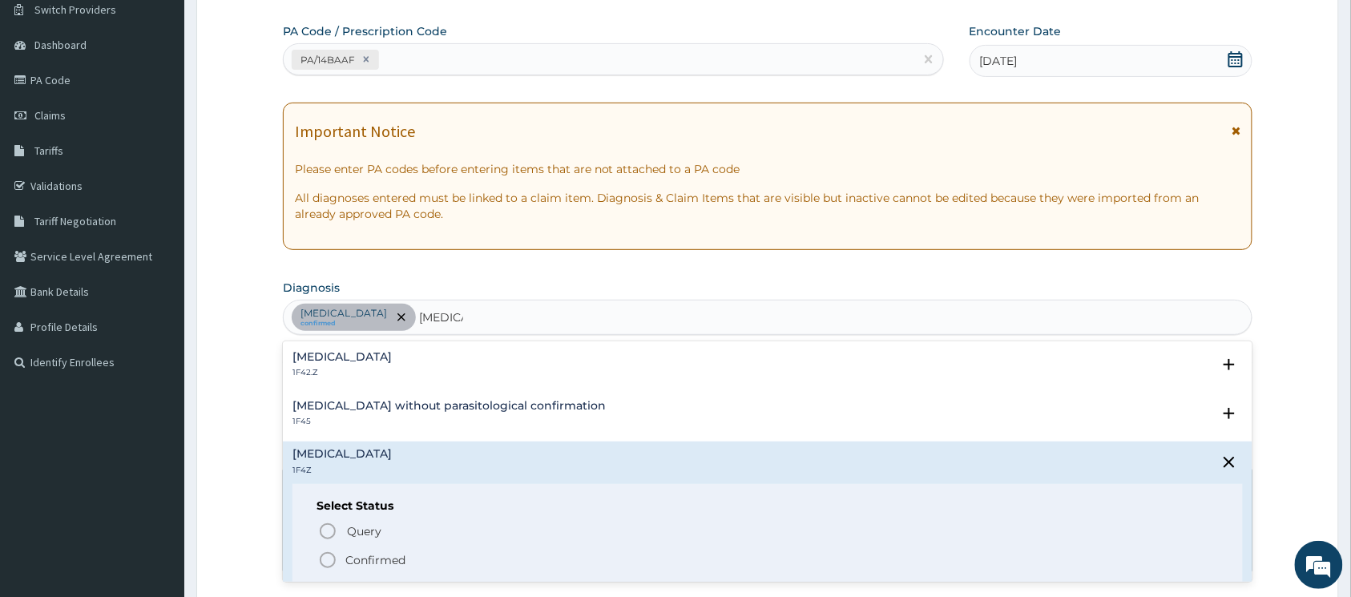
click at [321, 555] on icon "status option filled" at bounding box center [327, 560] width 19 height 19
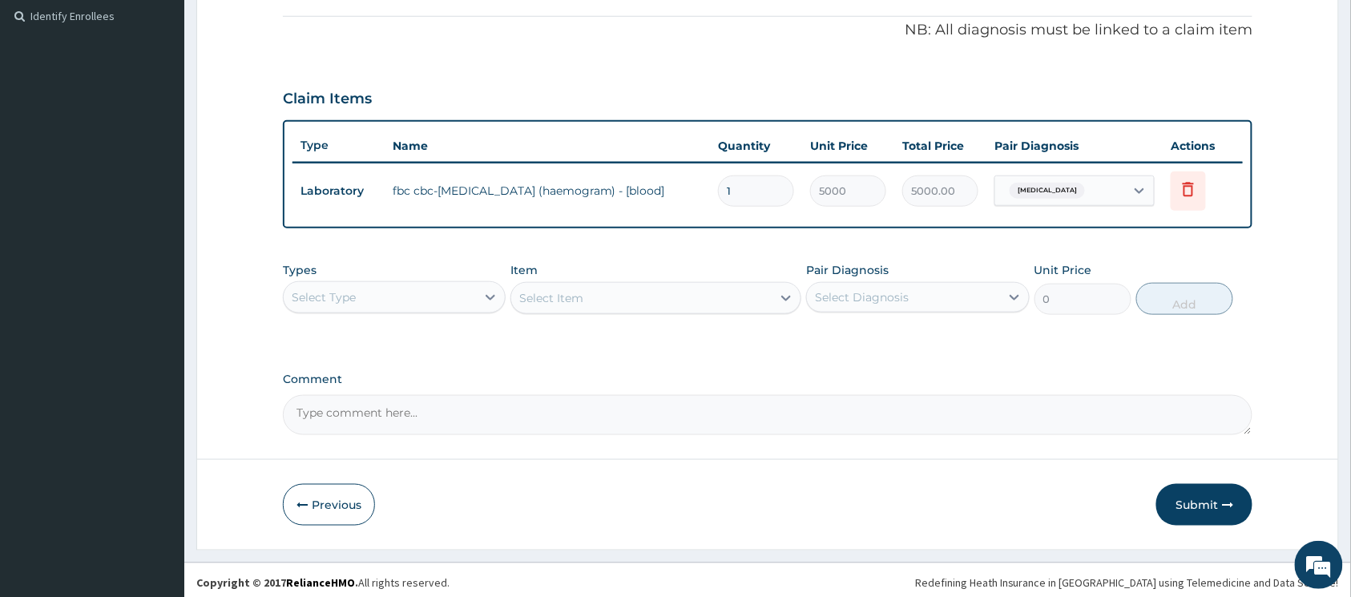
scroll to position [482, 0]
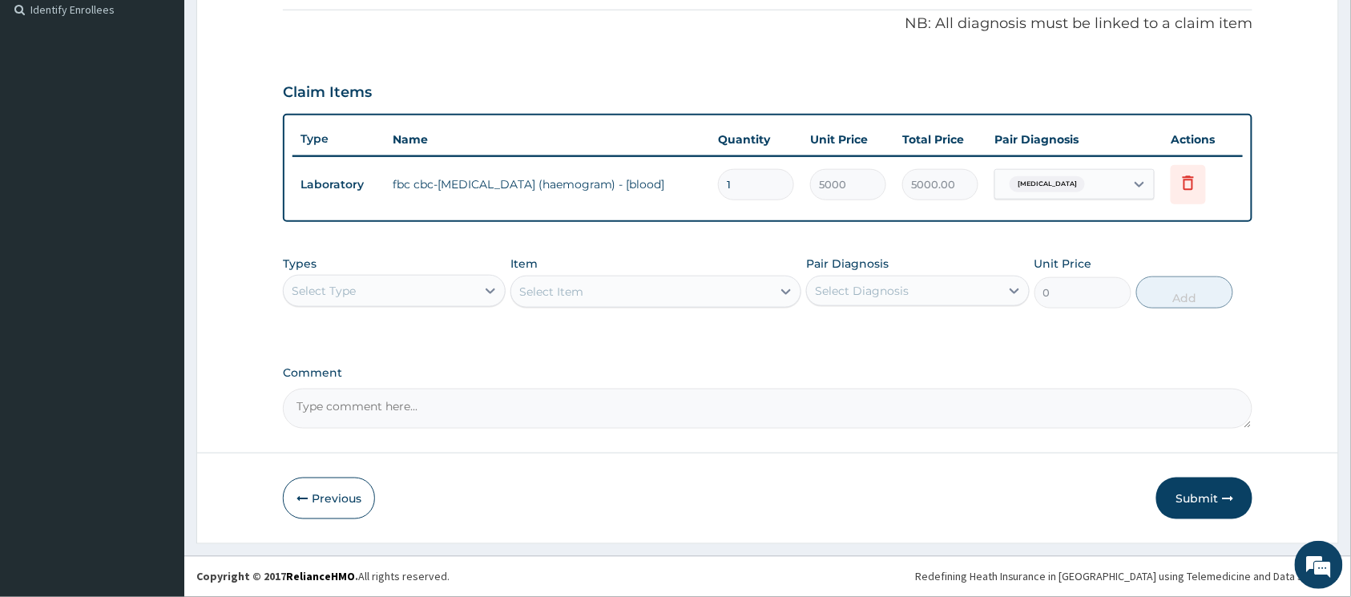
click at [406, 293] on div "Select Type" at bounding box center [380, 291] width 192 height 26
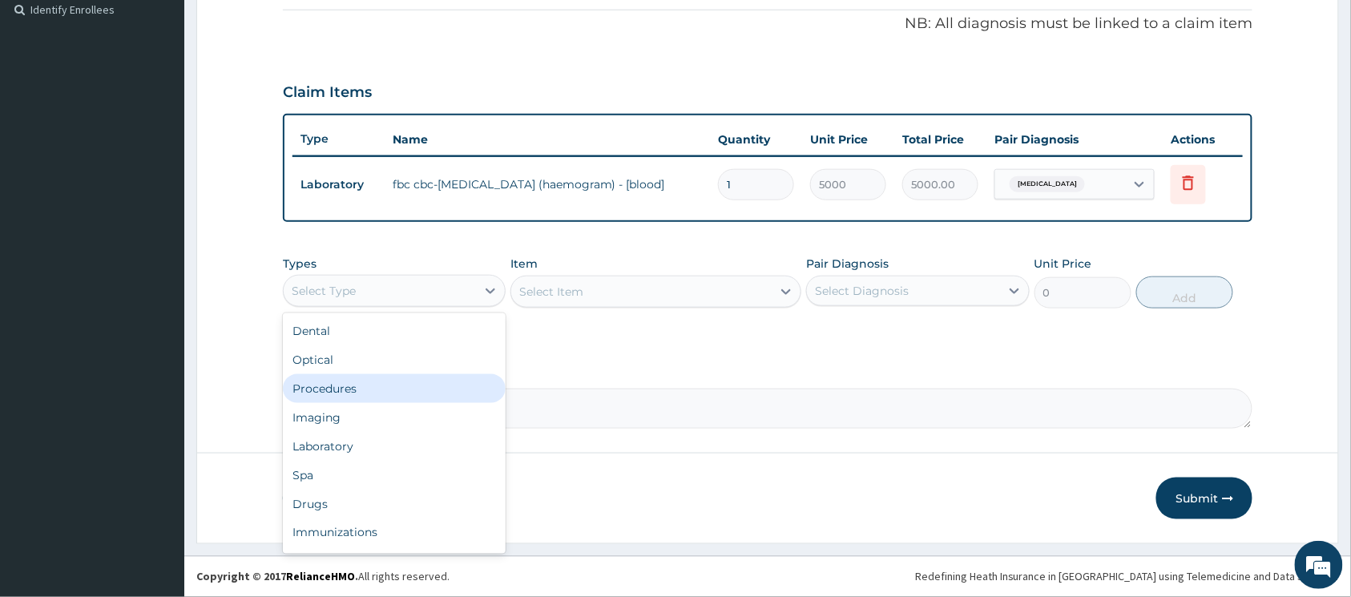
click at [375, 382] on div "Procedures" at bounding box center [394, 388] width 223 height 29
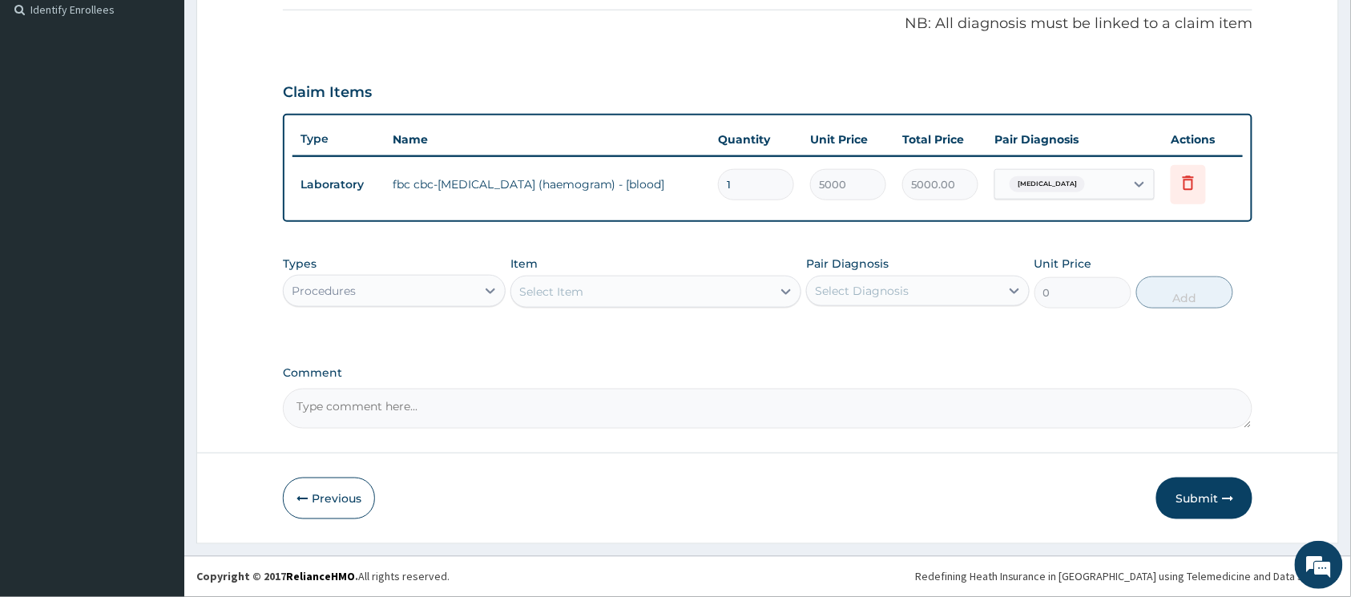
click at [786, 293] on icon at bounding box center [787, 292] width 10 height 6
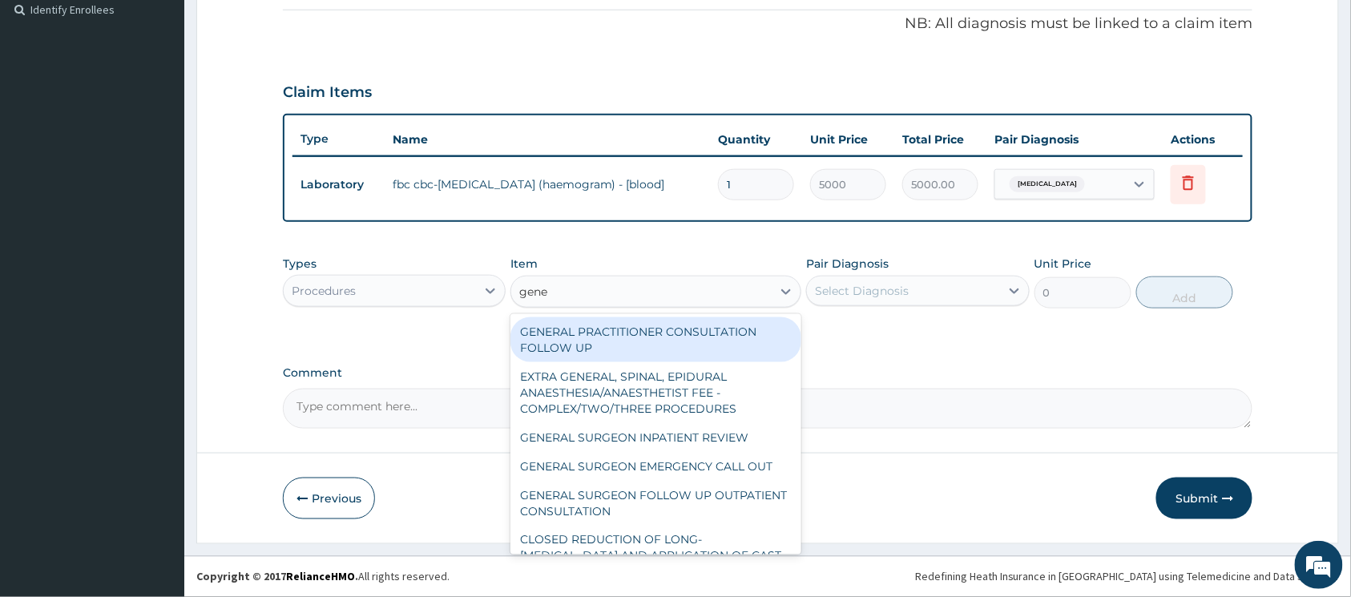
type input "gener"
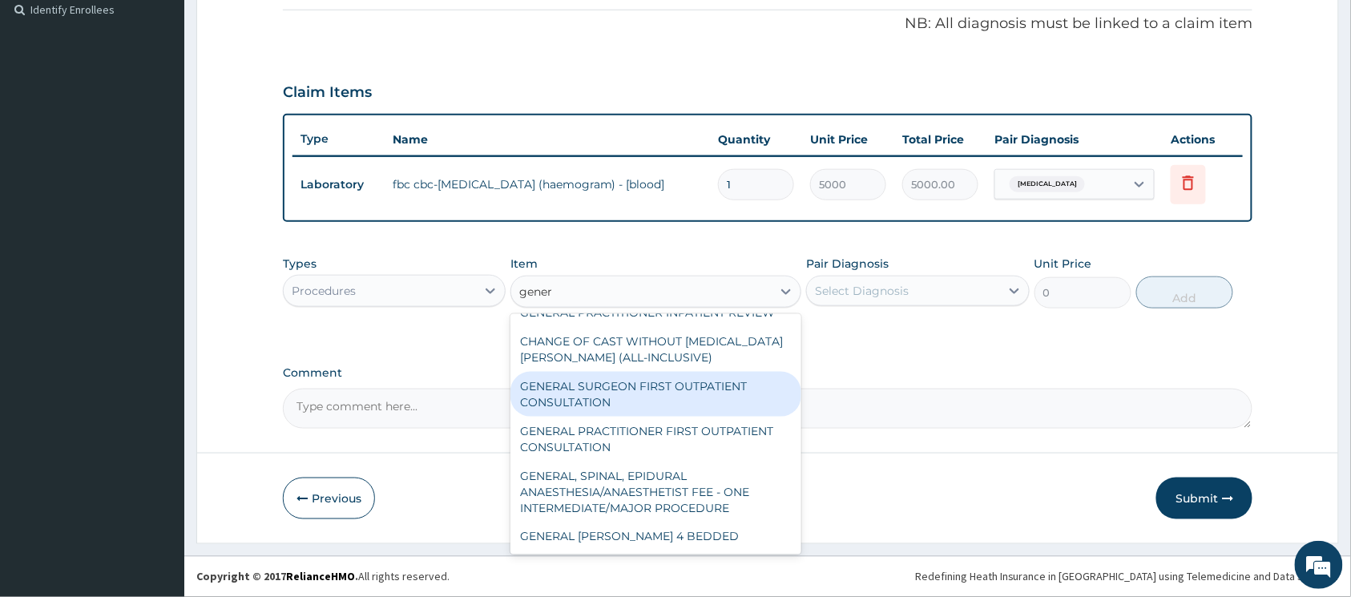
scroll to position [321, 0]
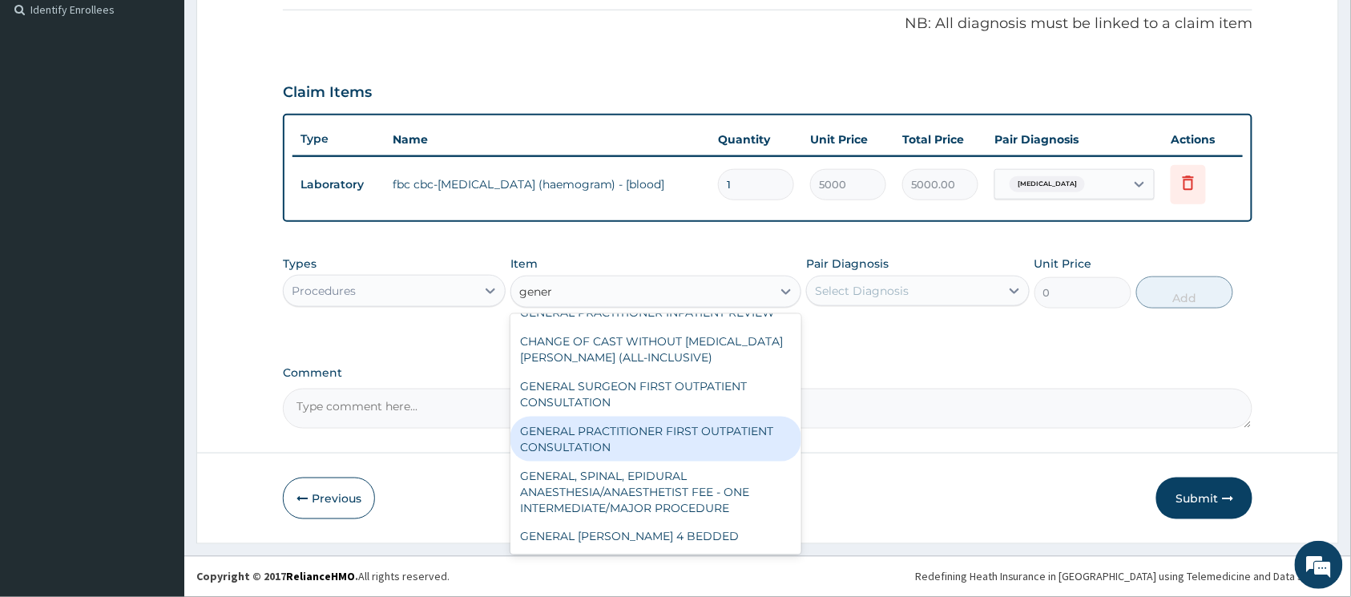
click at [665, 442] on div "GENERAL PRACTITIONER FIRST OUTPATIENT CONSULTATION" at bounding box center [656, 439] width 291 height 45
type input "3750"
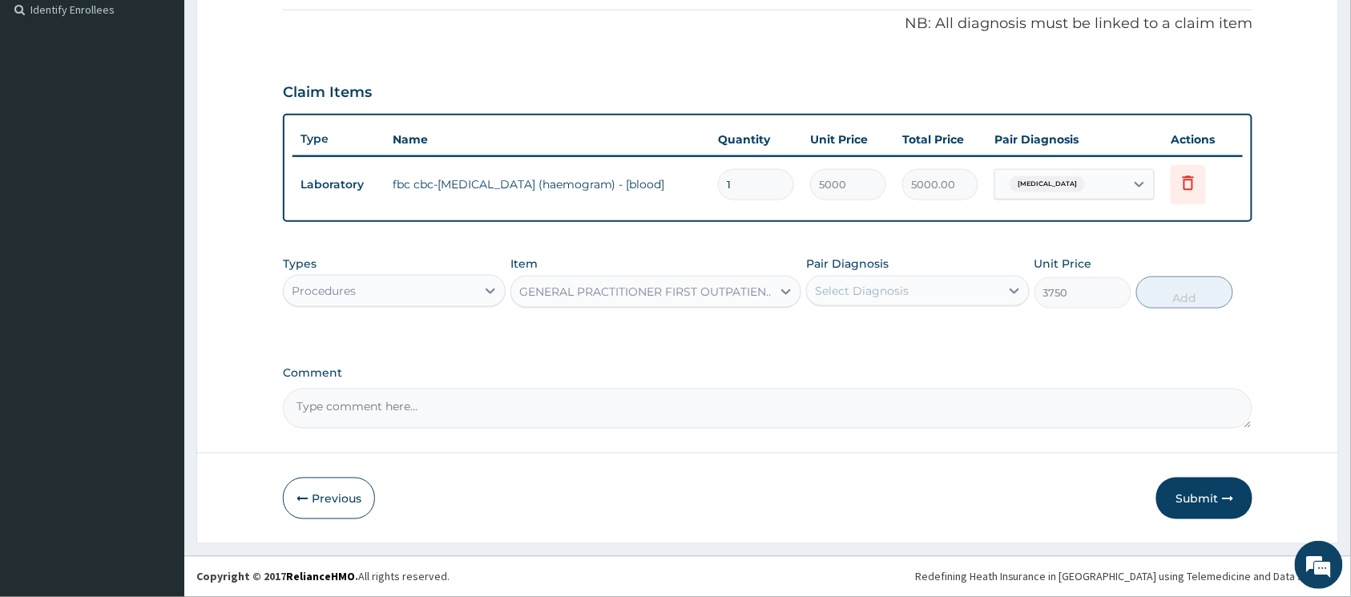
click at [845, 293] on div "Select Diagnosis" at bounding box center [862, 291] width 94 height 16
click at [825, 327] on input "checkbox" at bounding box center [821, 330] width 10 height 10
checkbox input "true"
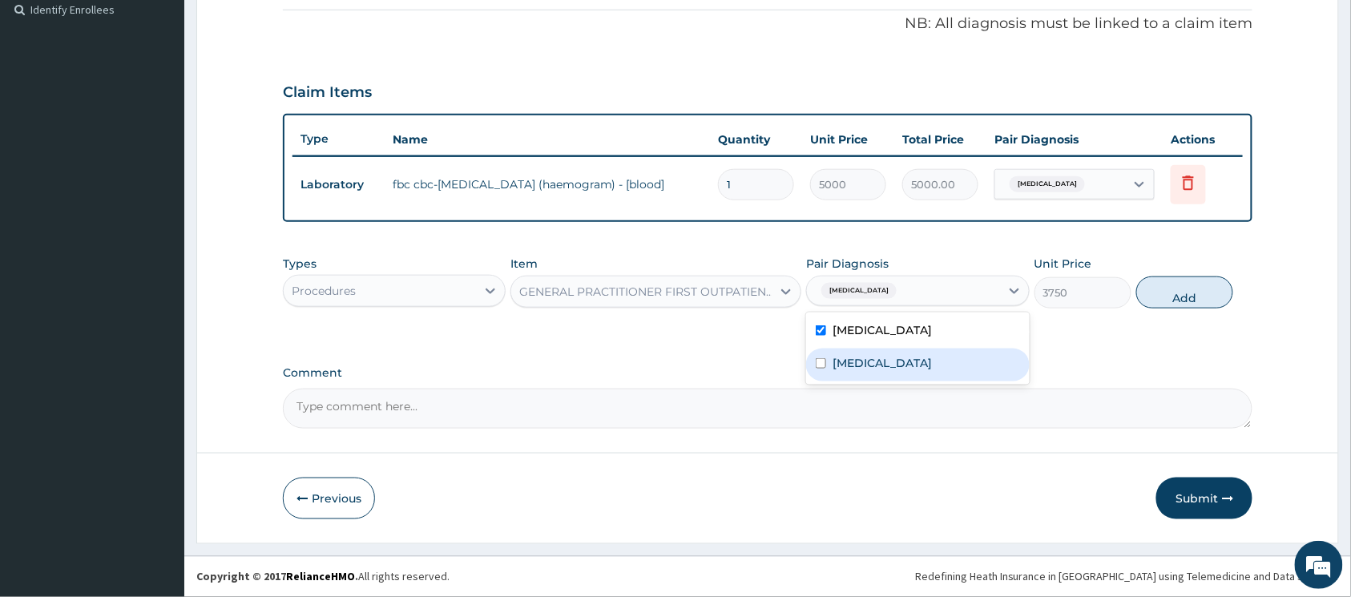
click at [819, 360] on input "checkbox" at bounding box center [821, 363] width 10 height 10
checkbox input "true"
click at [1167, 297] on button "Add" at bounding box center [1184, 293] width 97 height 32
type input "0"
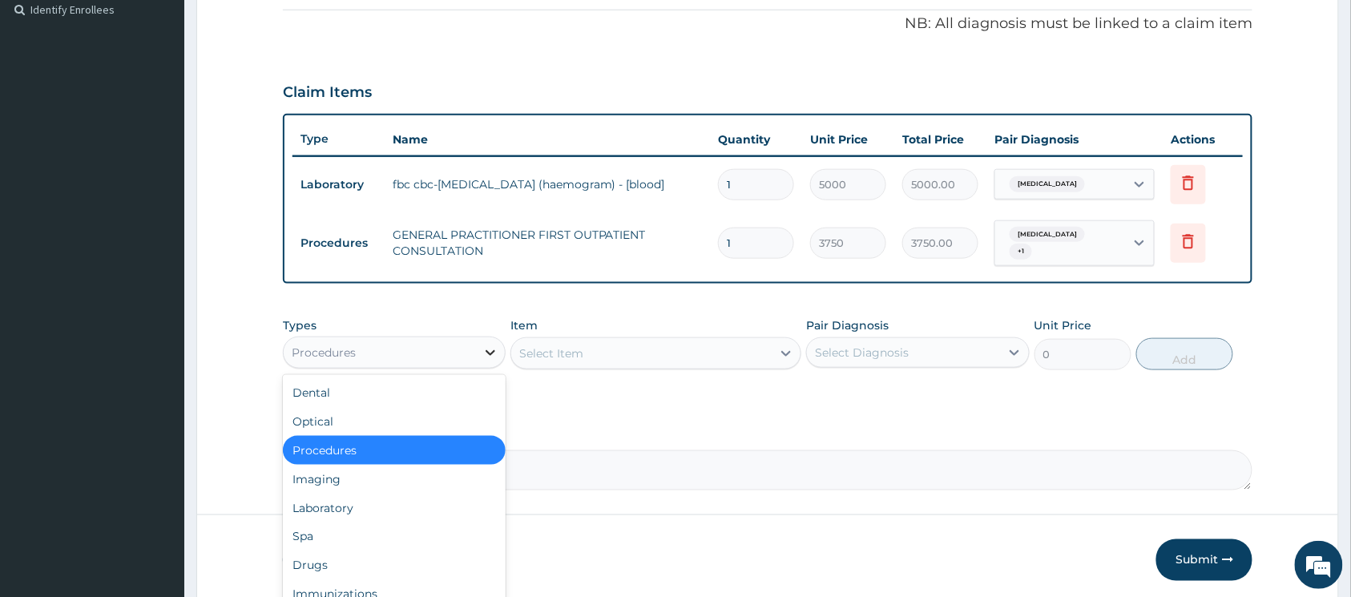
click at [487, 341] on div at bounding box center [490, 352] width 29 height 29
click at [386, 555] on div "Drugs" at bounding box center [394, 565] width 223 height 29
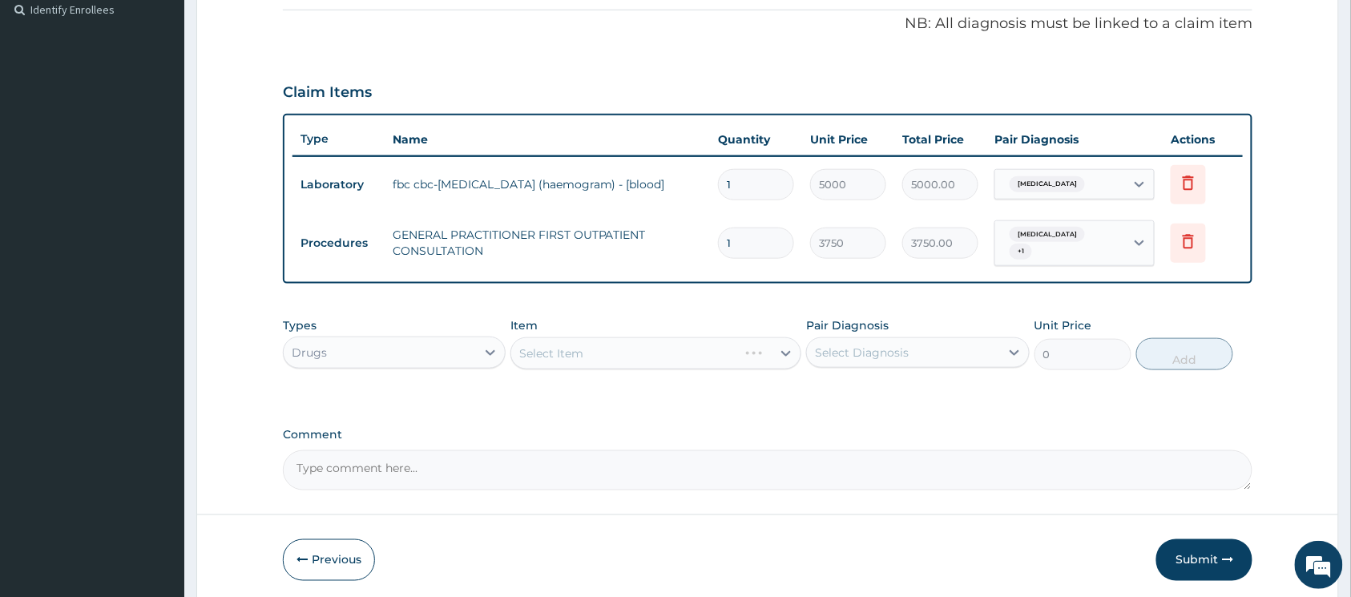
click at [414, 351] on div "Drugs" at bounding box center [380, 353] width 192 height 26
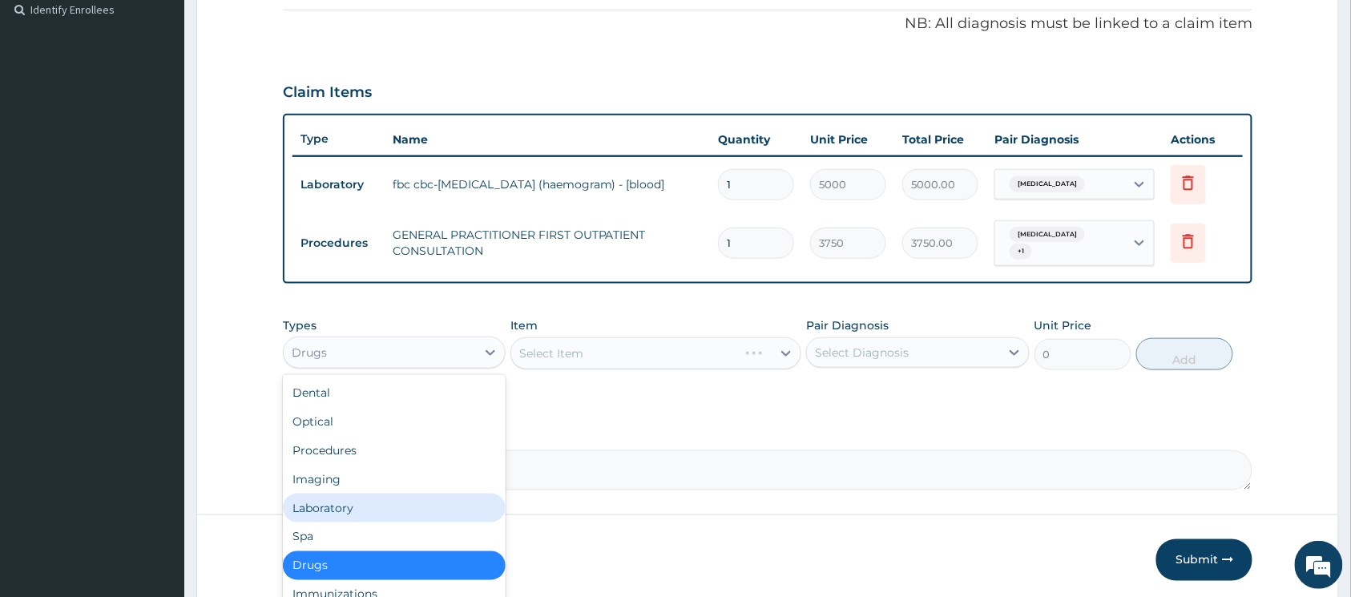
click at [394, 497] on div "Laboratory" at bounding box center [394, 508] width 223 height 29
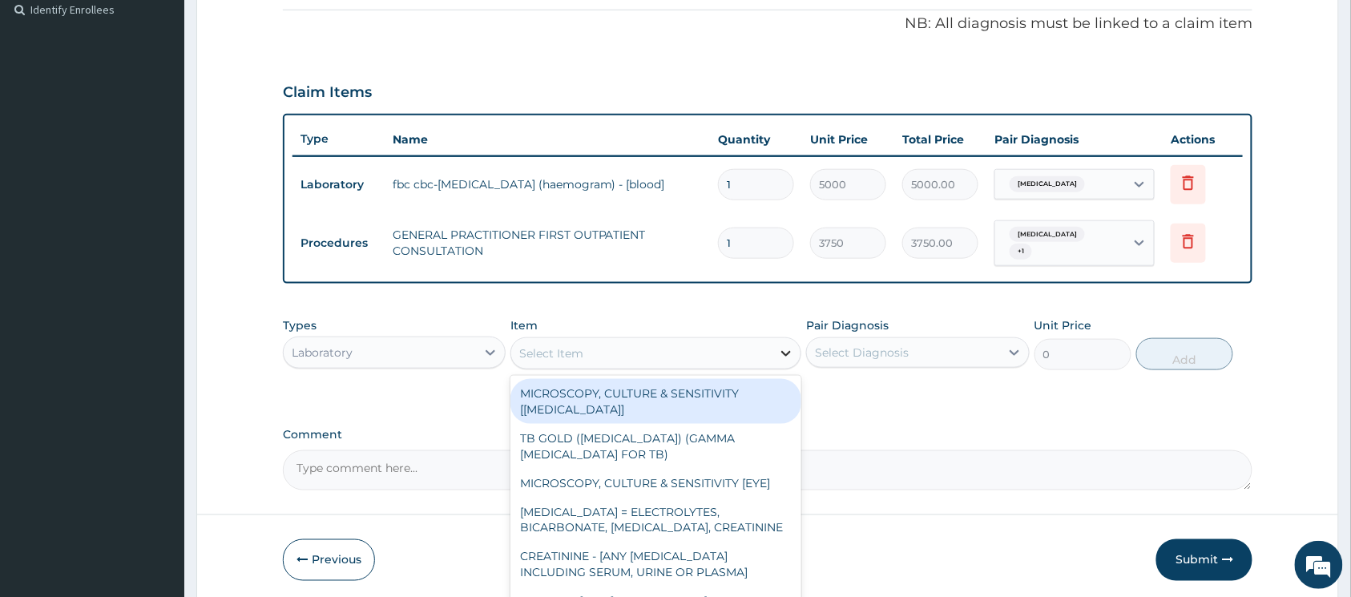
click at [782, 350] on icon at bounding box center [786, 353] width 16 height 16
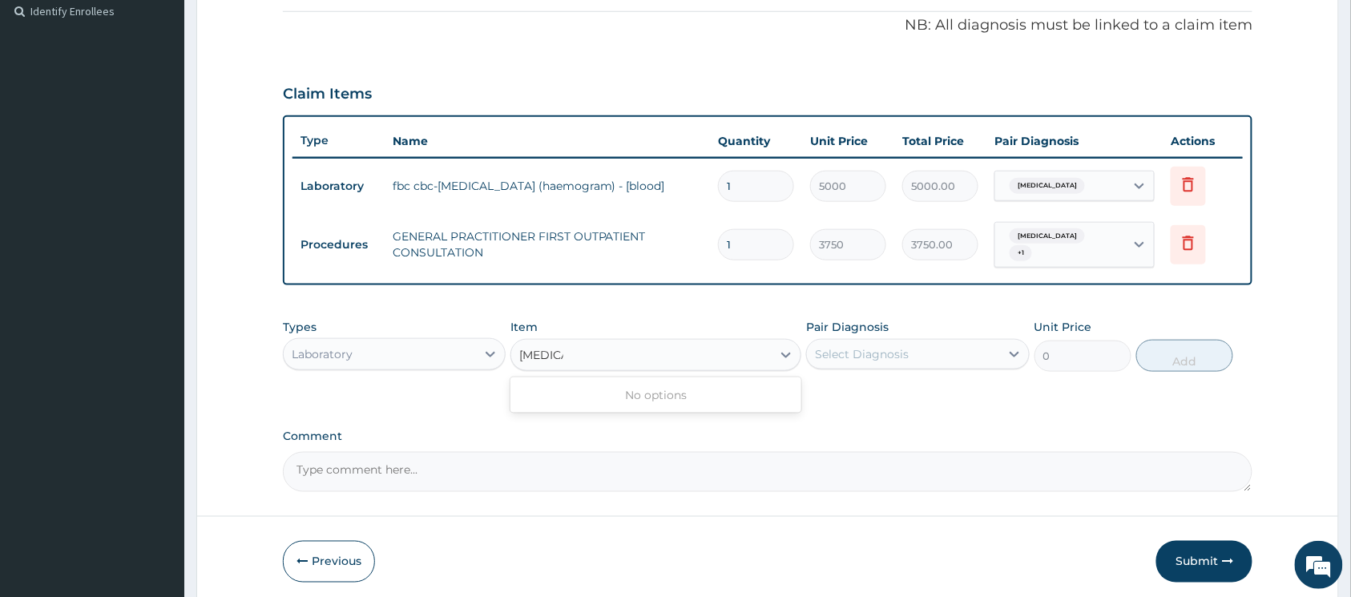
scroll to position [546, 0]
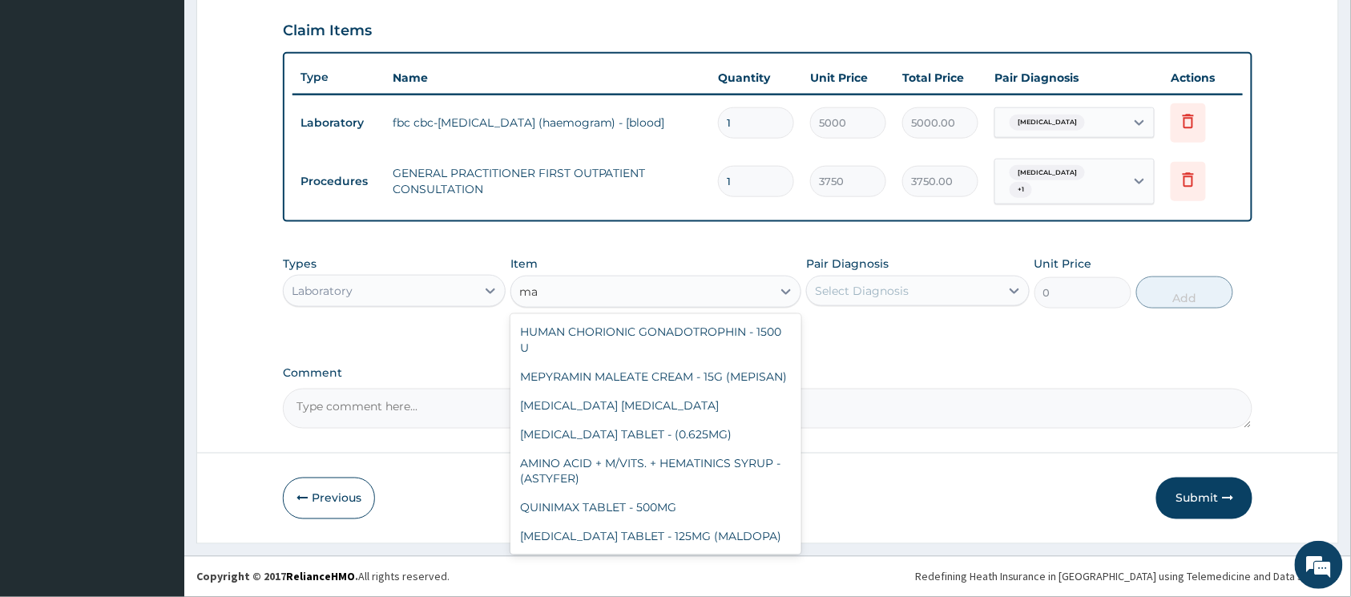
type input "m"
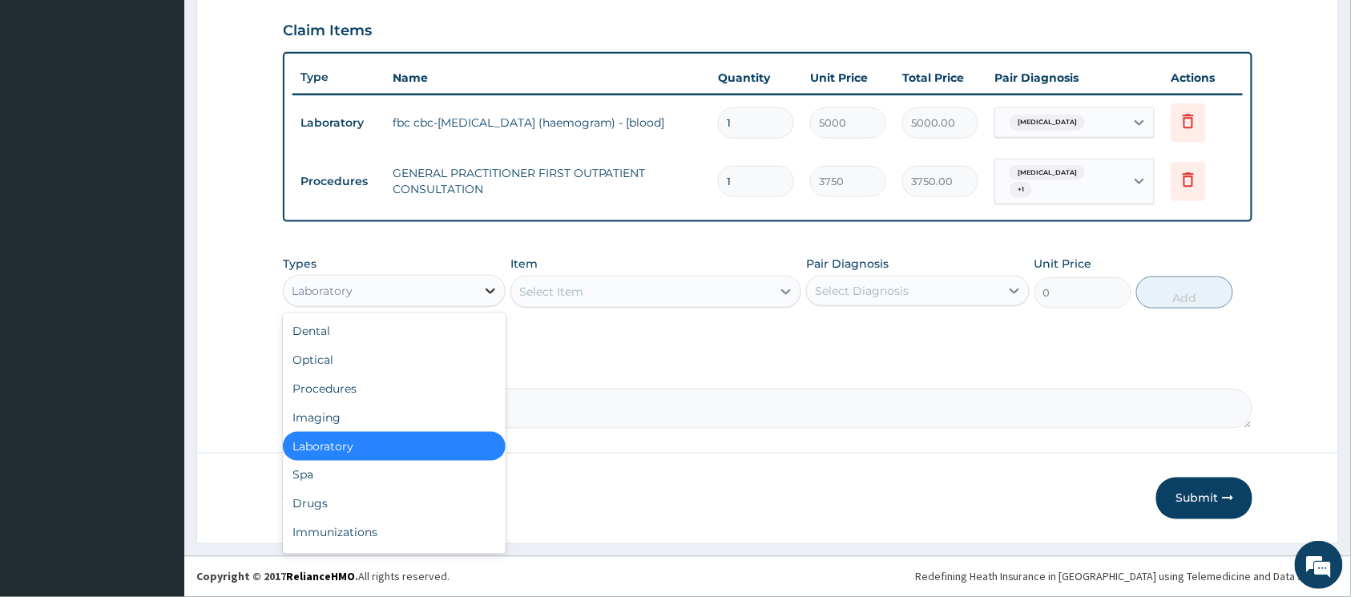
click at [494, 296] on icon at bounding box center [490, 291] width 16 height 16
click at [385, 440] on div "Laboratory" at bounding box center [394, 446] width 223 height 29
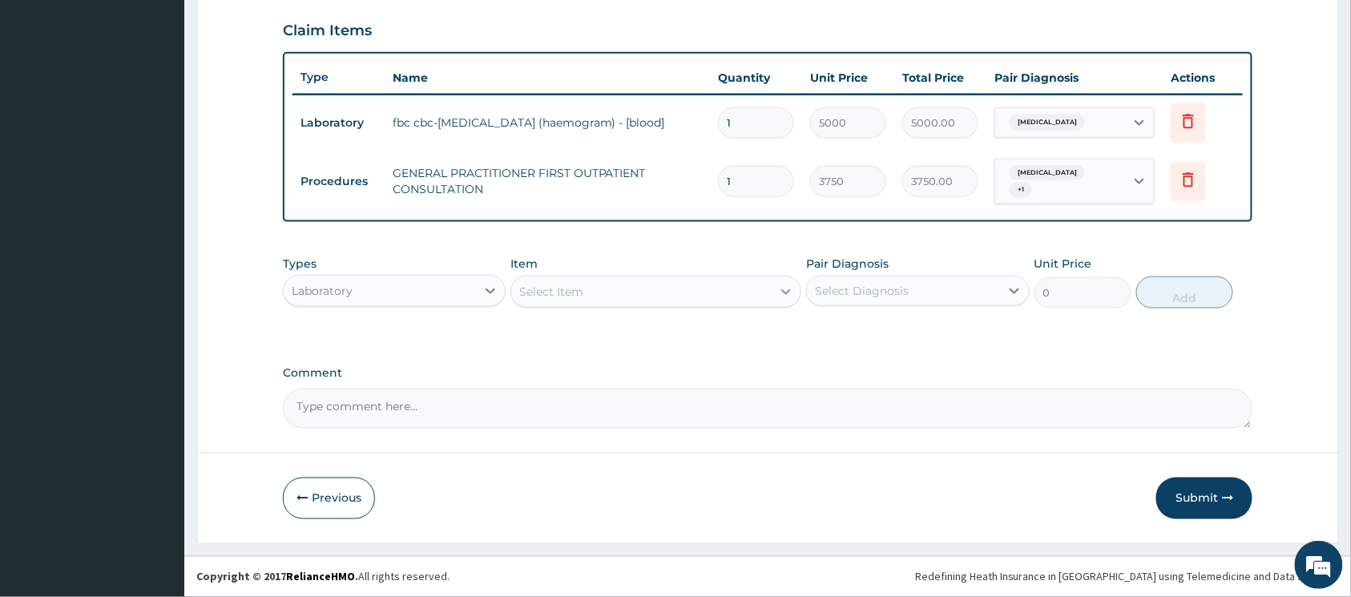
click at [774, 286] on div at bounding box center [786, 291] width 29 height 29
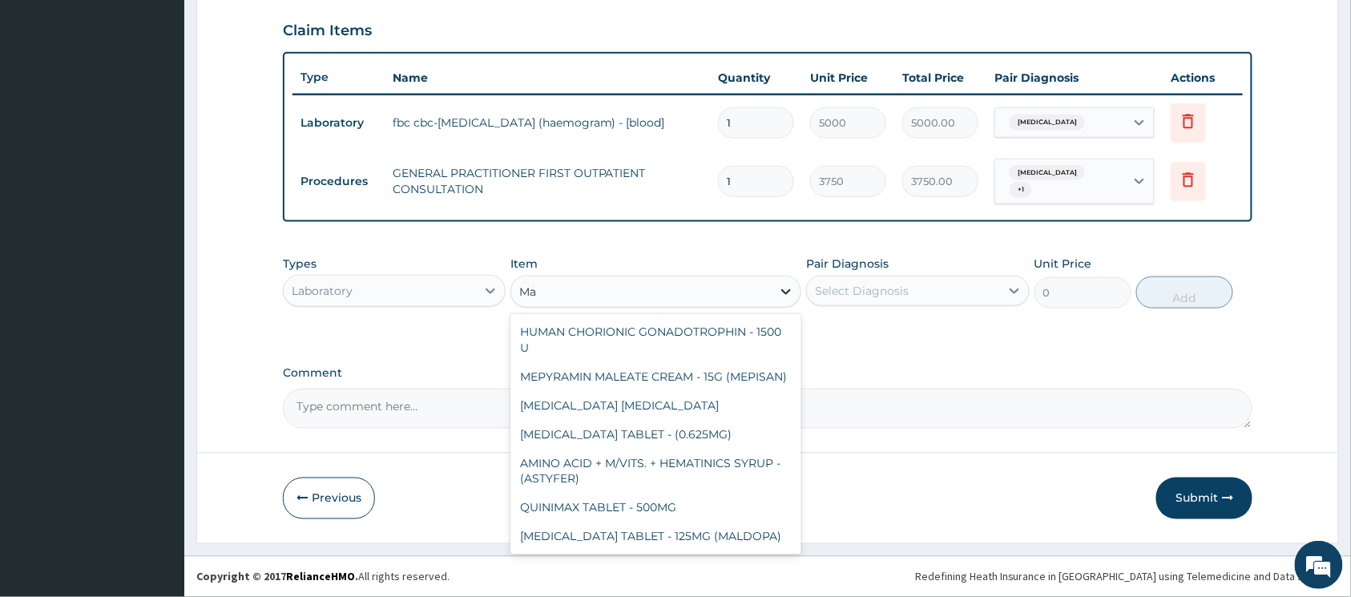
type input "M"
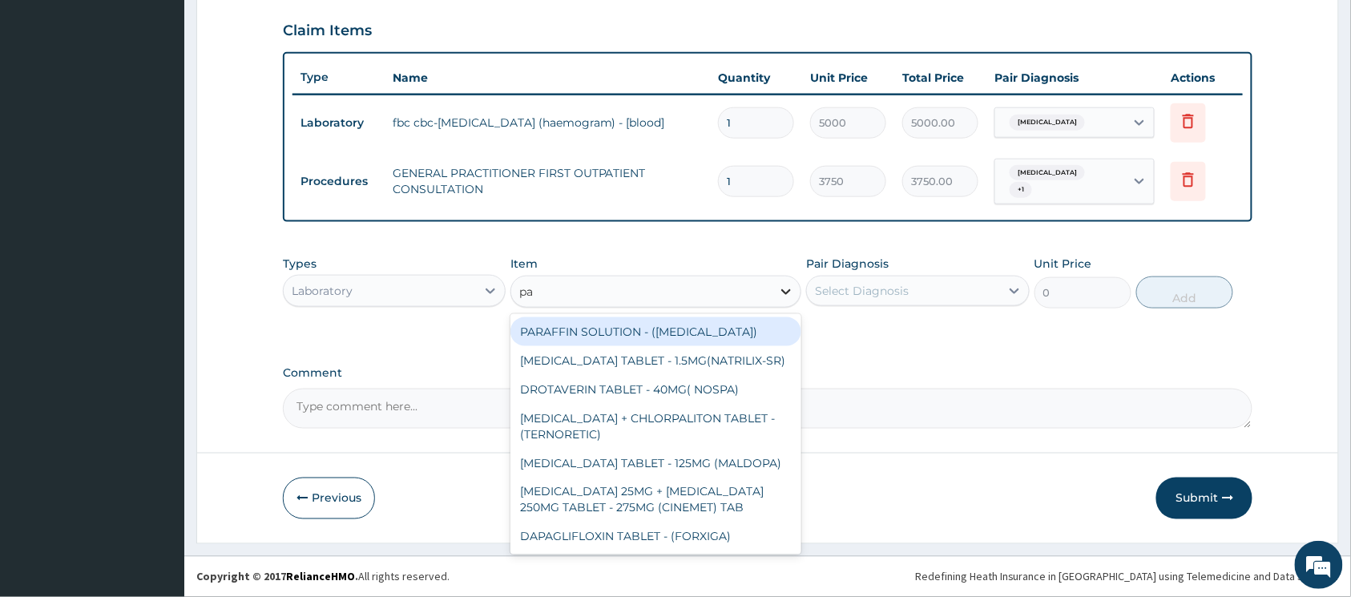
type input "p"
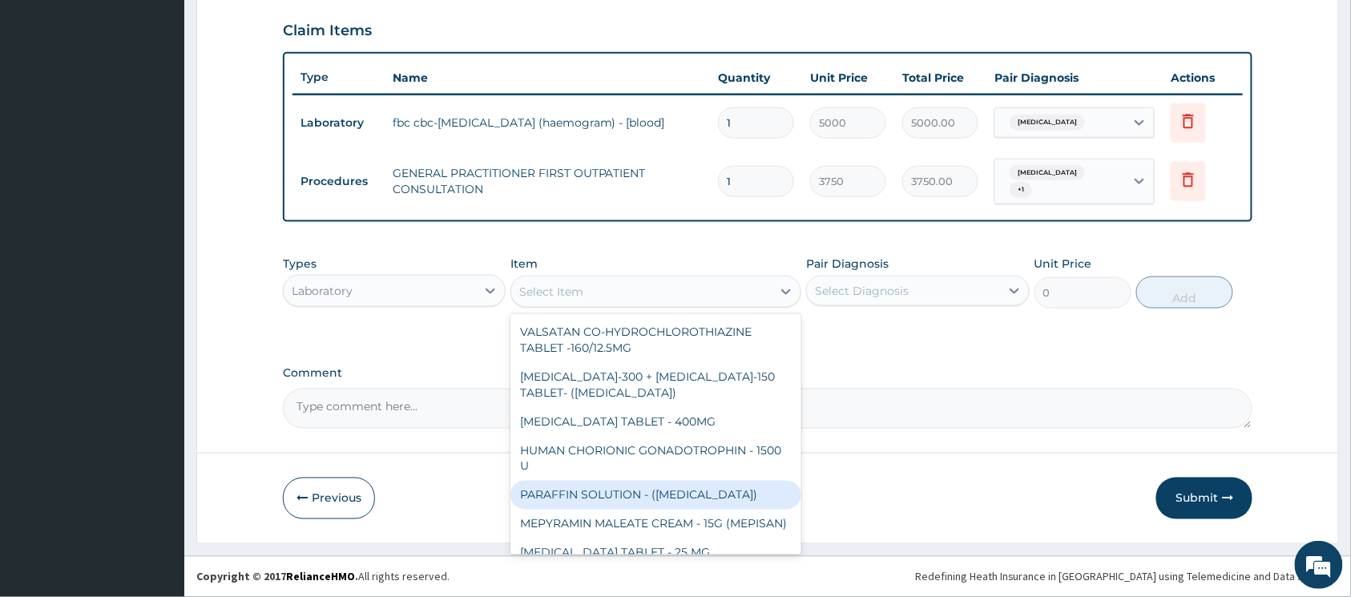
click at [475, 283] on div "Laboratory" at bounding box center [380, 291] width 192 height 26
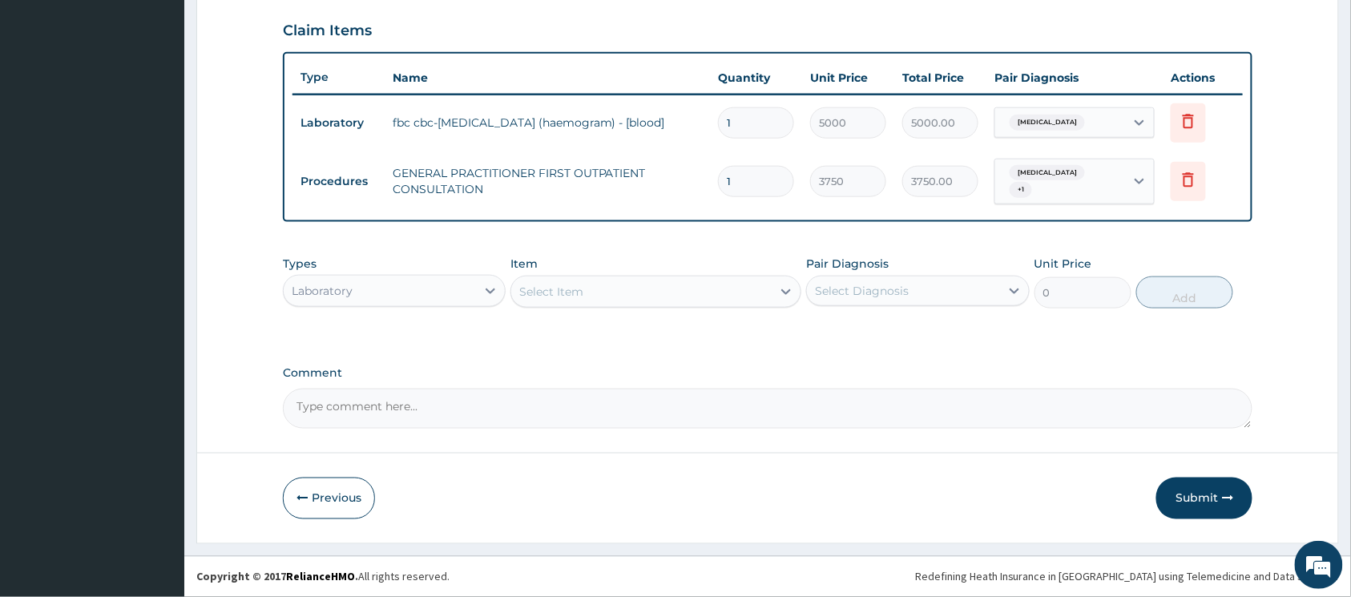
click at [468, 282] on div "Laboratory" at bounding box center [380, 291] width 192 height 26
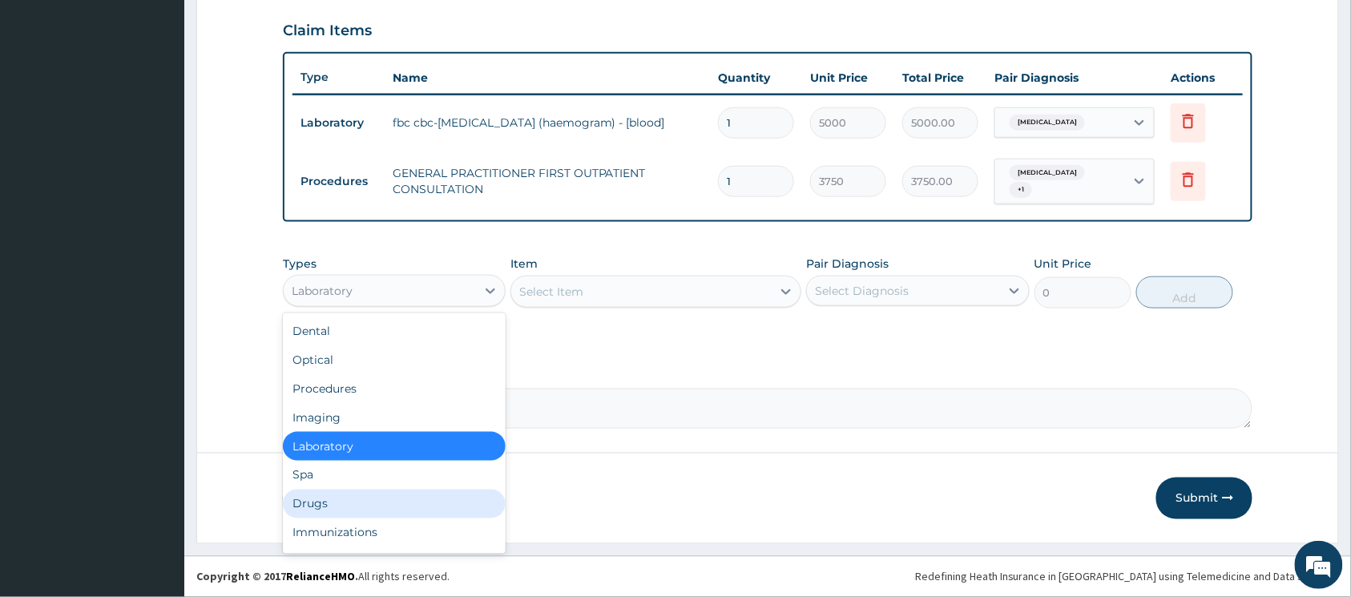
click at [369, 507] on div "Drugs" at bounding box center [394, 504] width 223 height 29
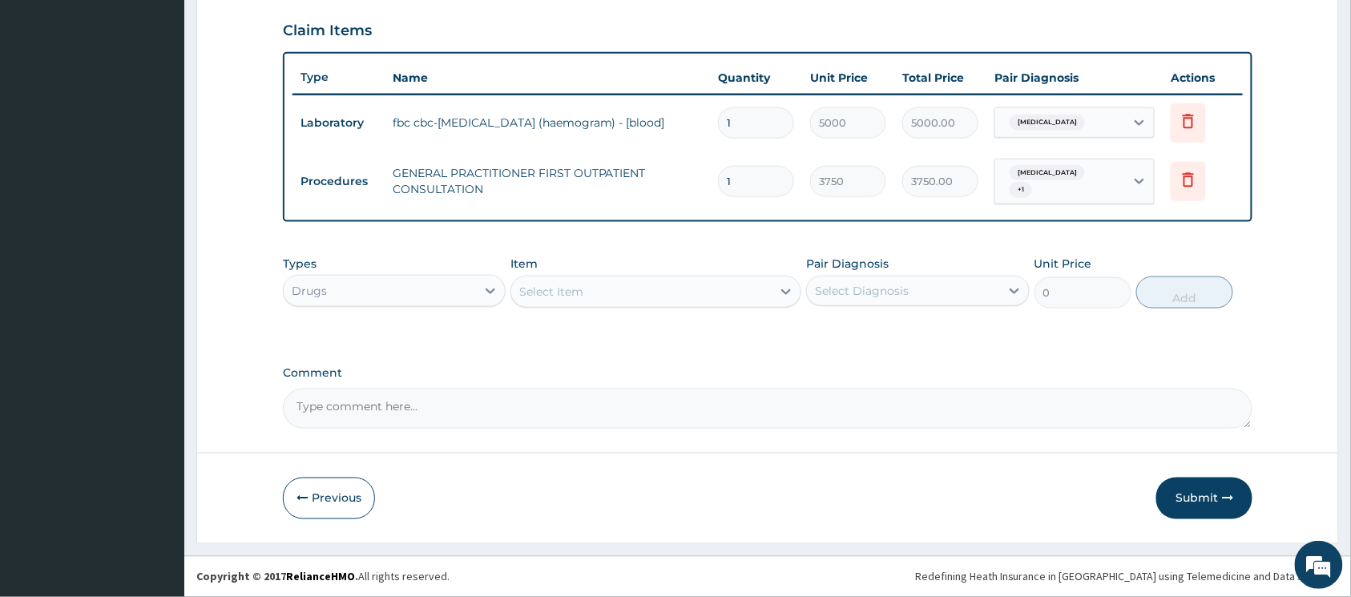
click at [767, 293] on div "Select Item" at bounding box center [641, 292] width 260 height 26
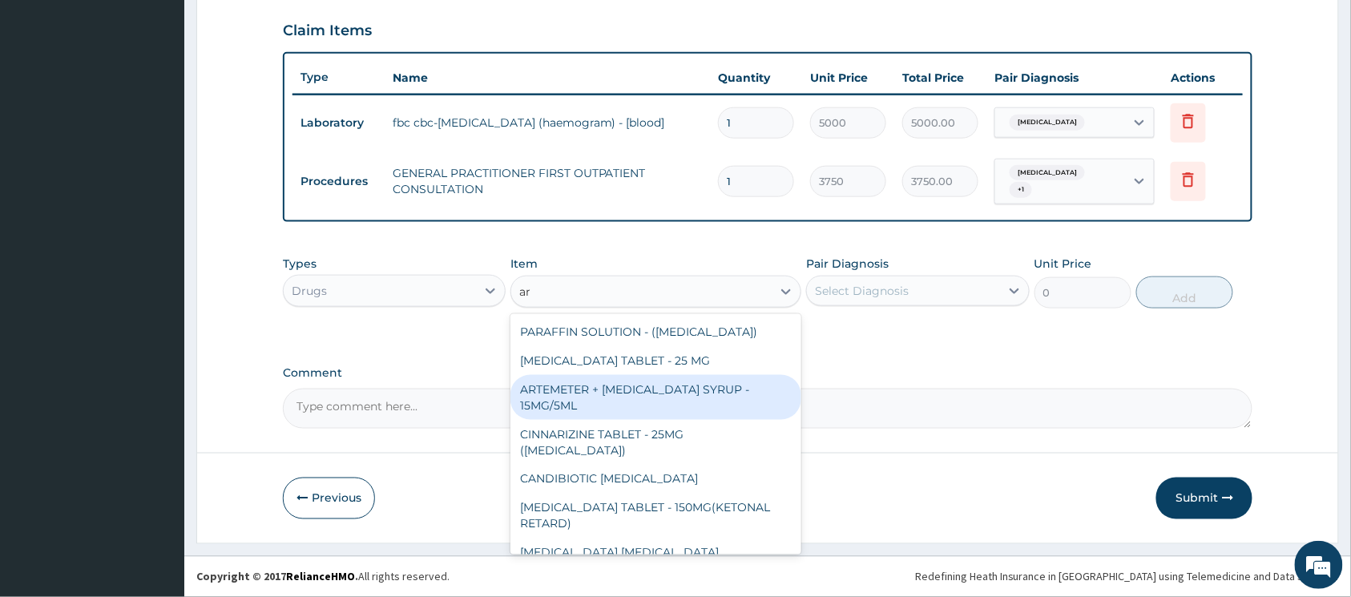
type input "a"
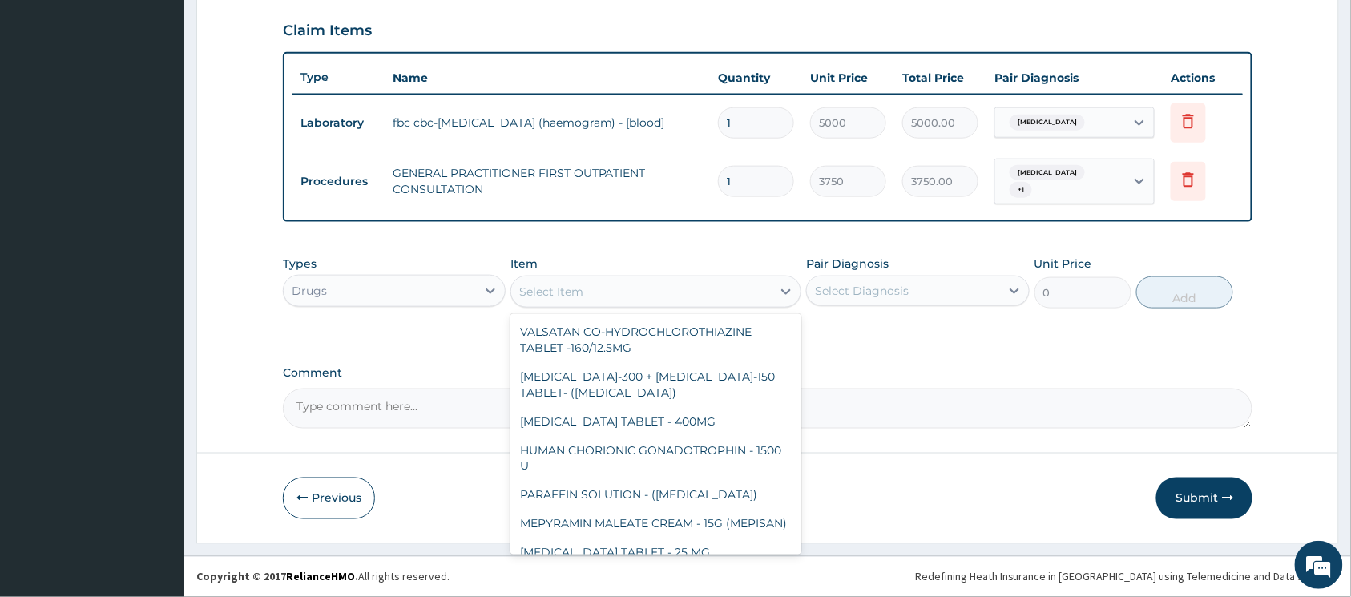
click at [465, 289] on div "Drugs" at bounding box center [380, 291] width 192 height 26
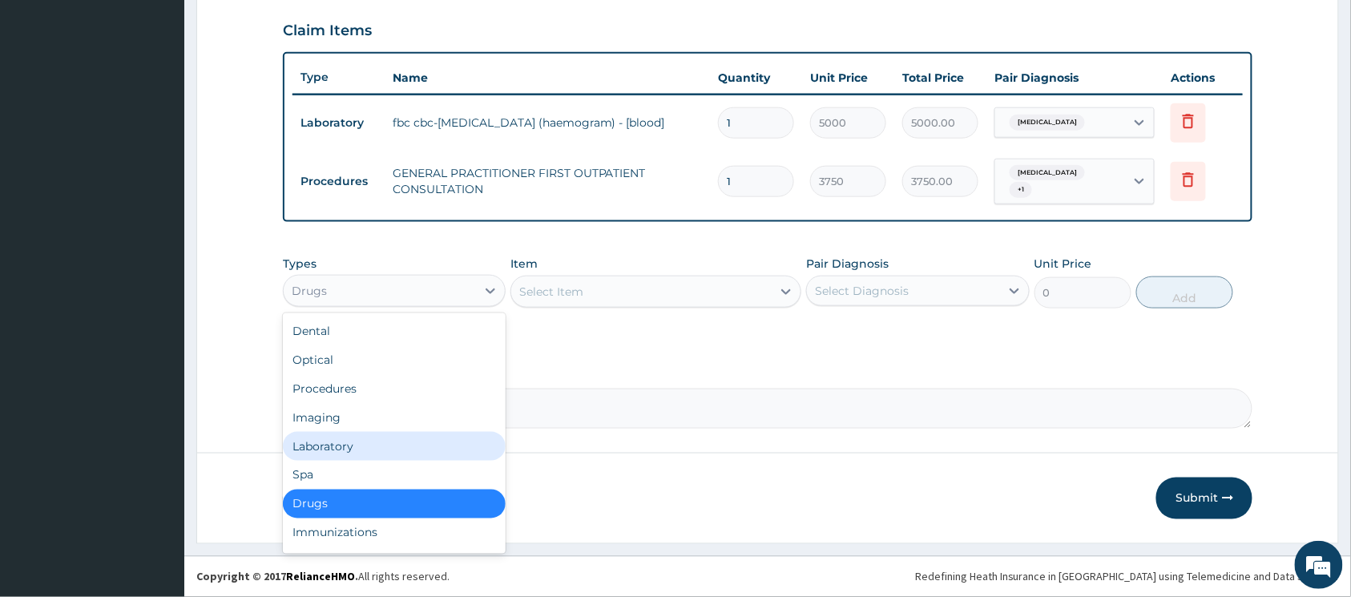
click at [423, 437] on div "Laboratory" at bounding box center [394, 446] width 223 height 29
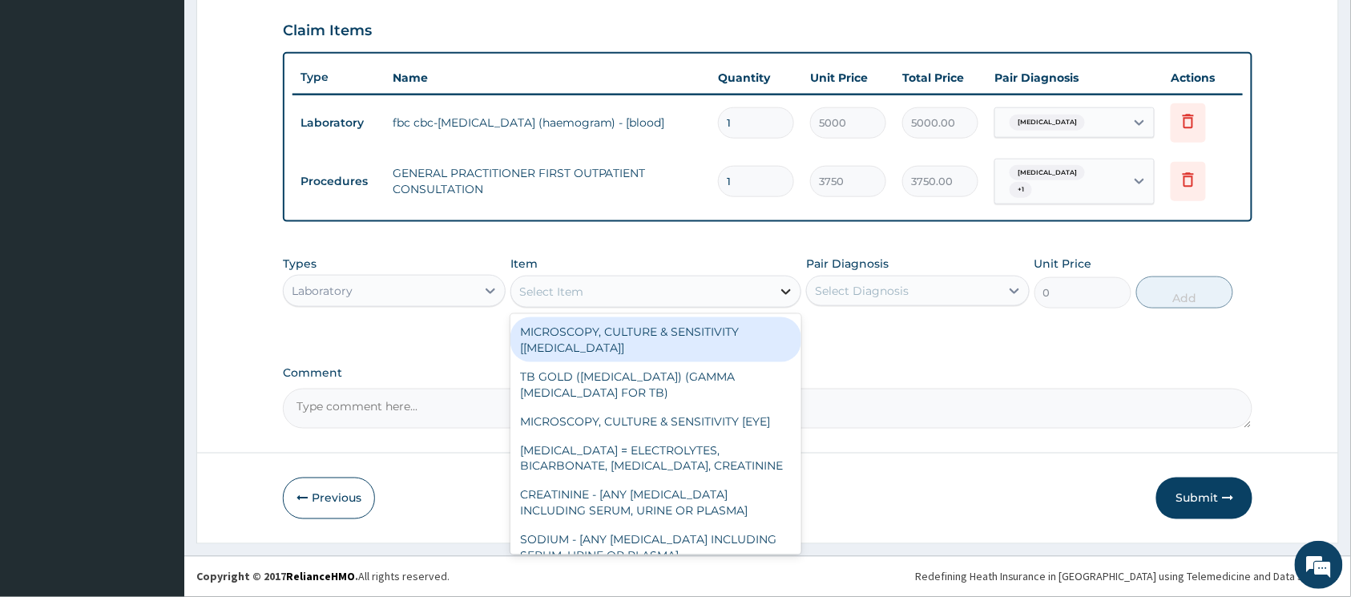
click at [785, 295] on icon at bounding box center [786, 292] width 16 height 16
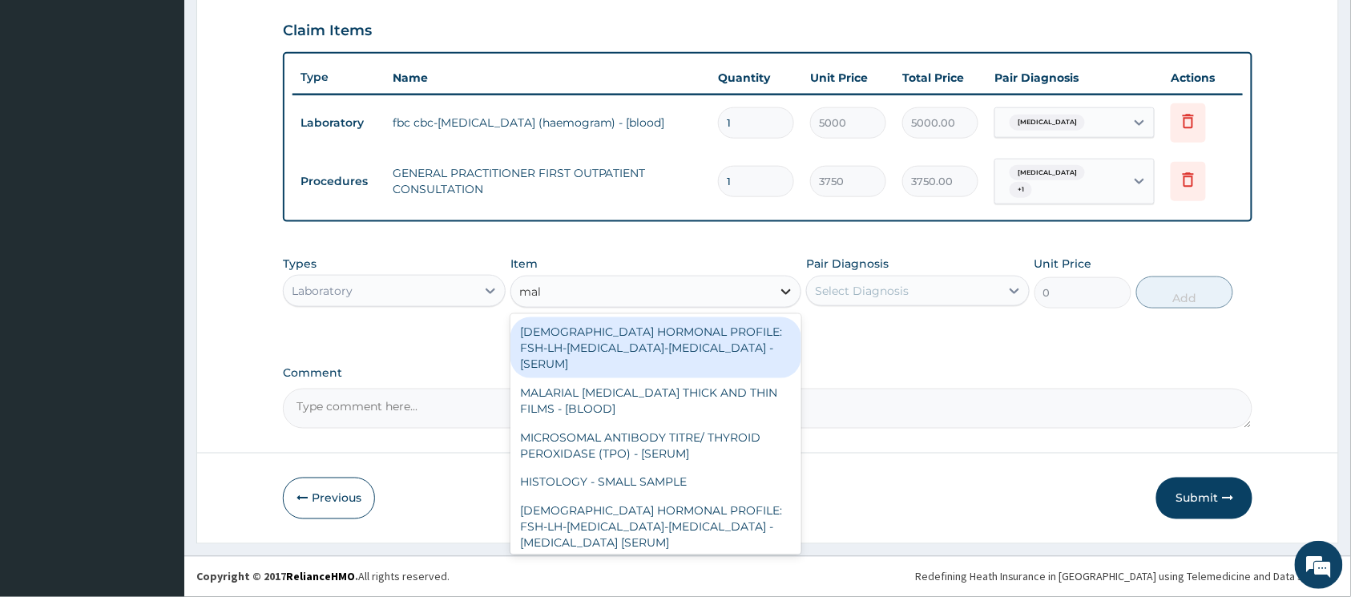
type input "mala"
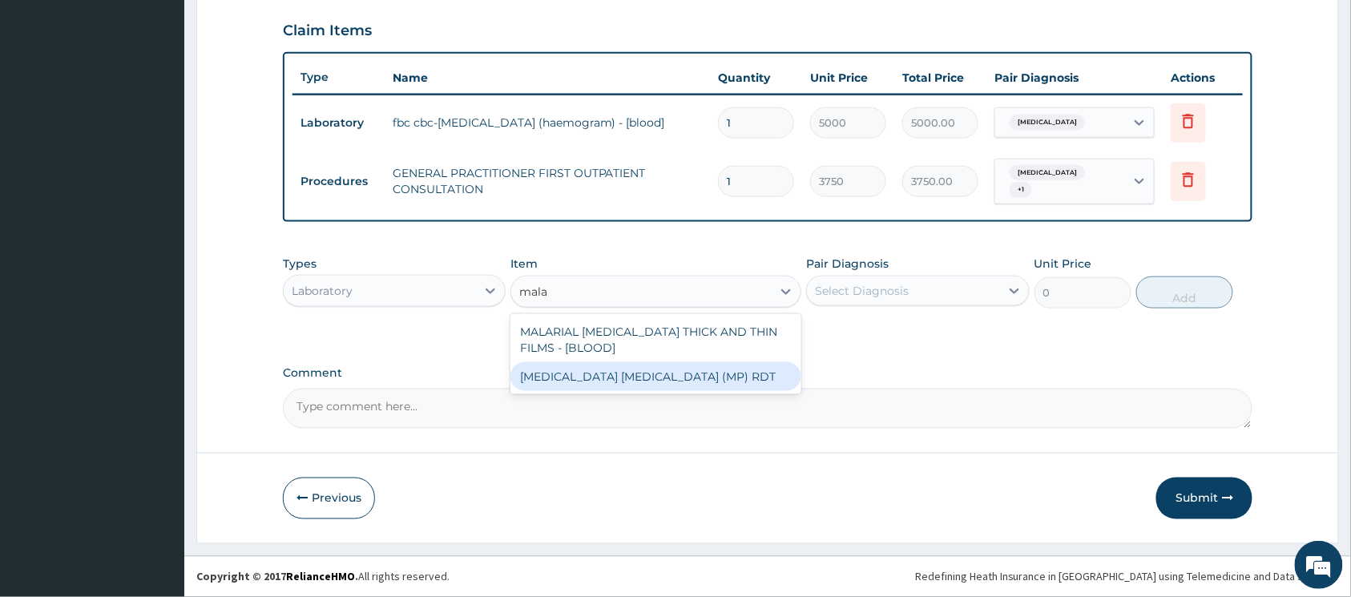
click at [675, 375] on div "MALARIA PARASITE (MP) RDT" at bounding box center [656, 376] width 291 height 29
type input "2000"
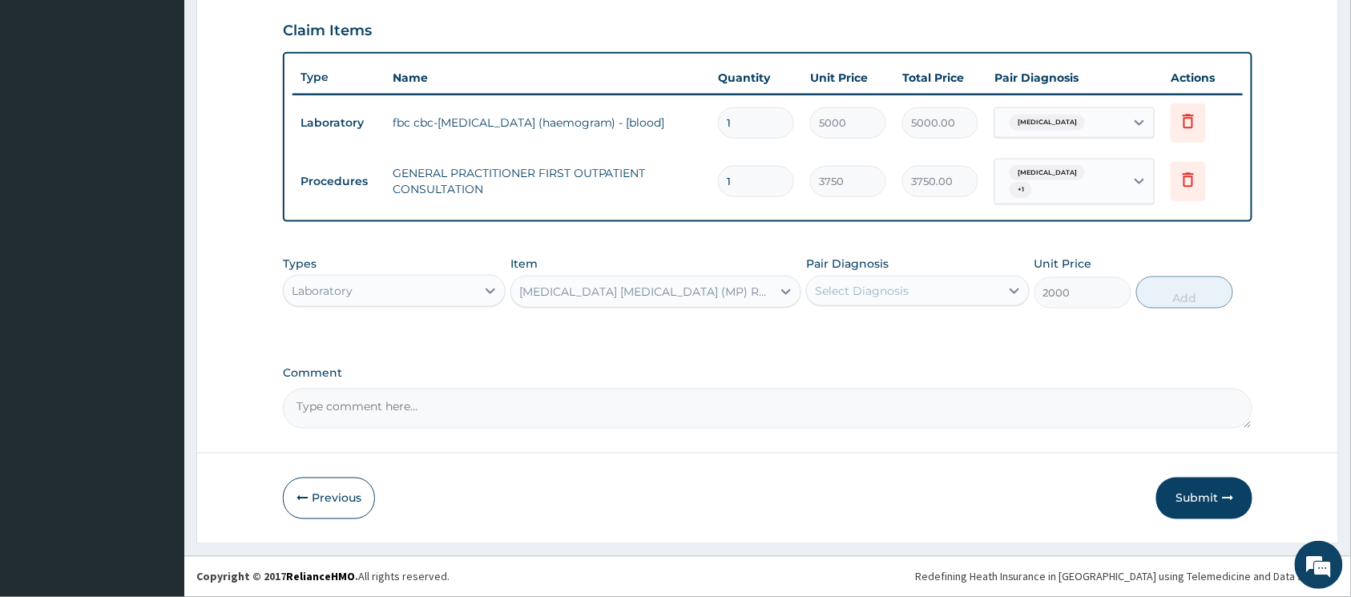
click at [915, 290] on div "Select Diagnosis" at bounding box center [903, 291] width 192 height 26
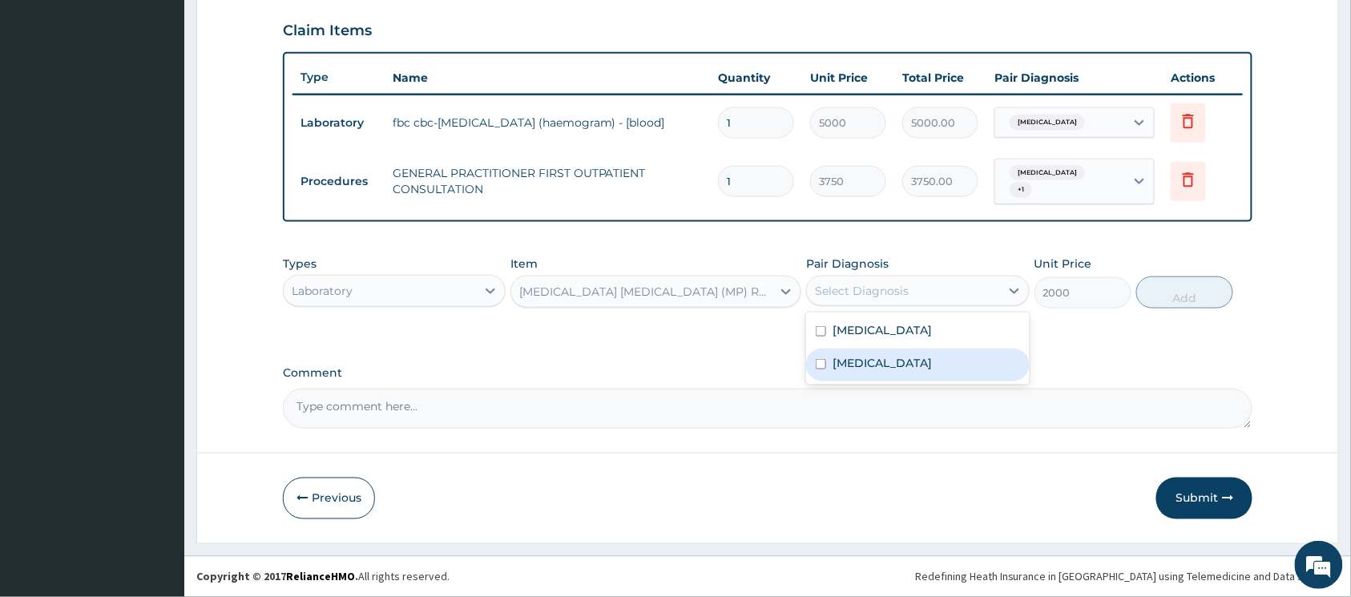
click at [822, 360] on input "checkbox" at bounding box center [821, 364] width 10 height 10
checkbox input "true"
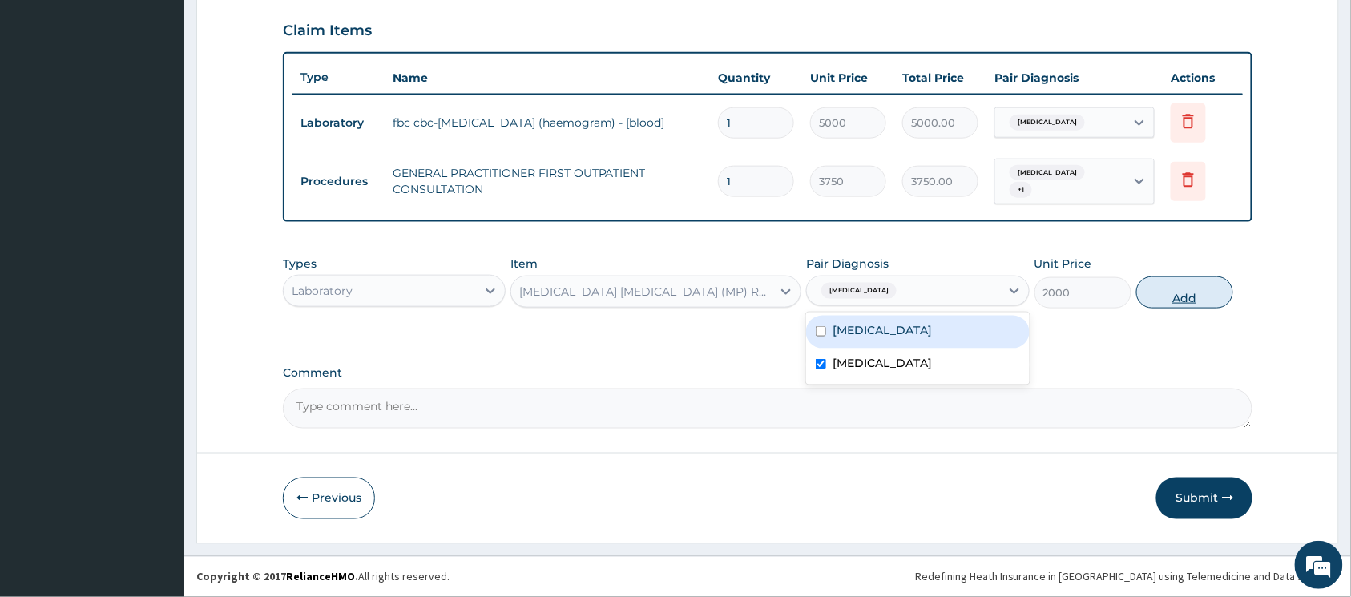
click at [1156, 292] on button "Add" at bounding box center [1184, 293] width 97 height 32
type input "0"
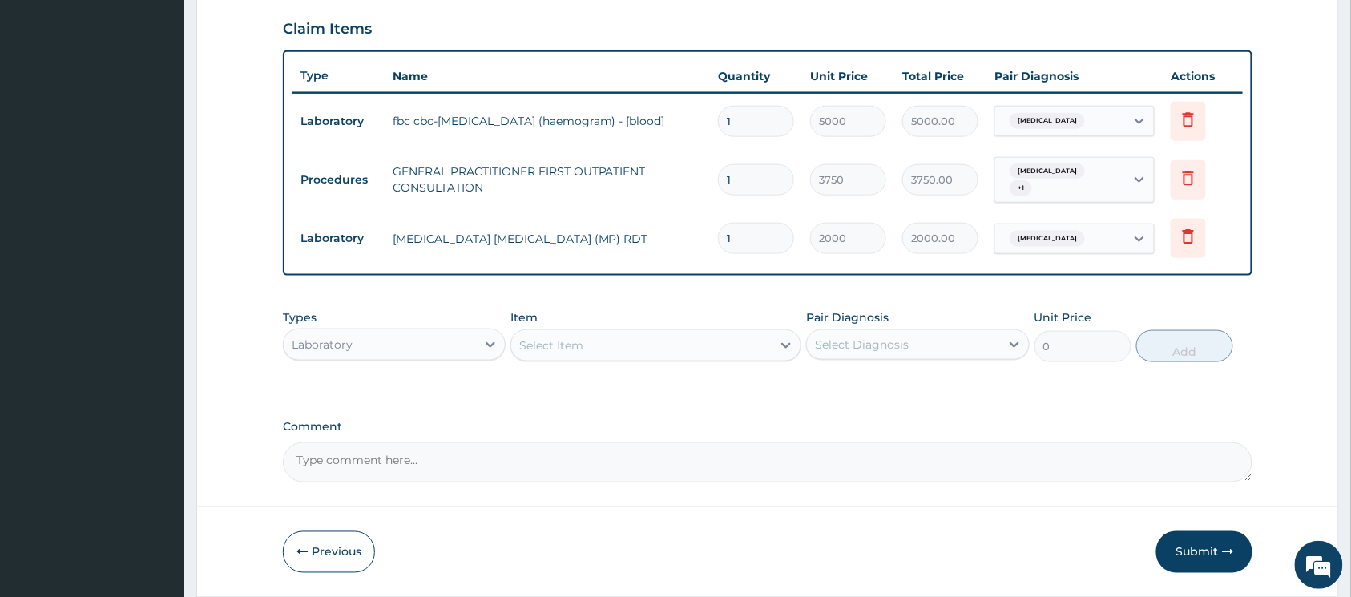
click at [460, 354] on div "Laboratory" at bounding box center [380, 345] width 192 height 26
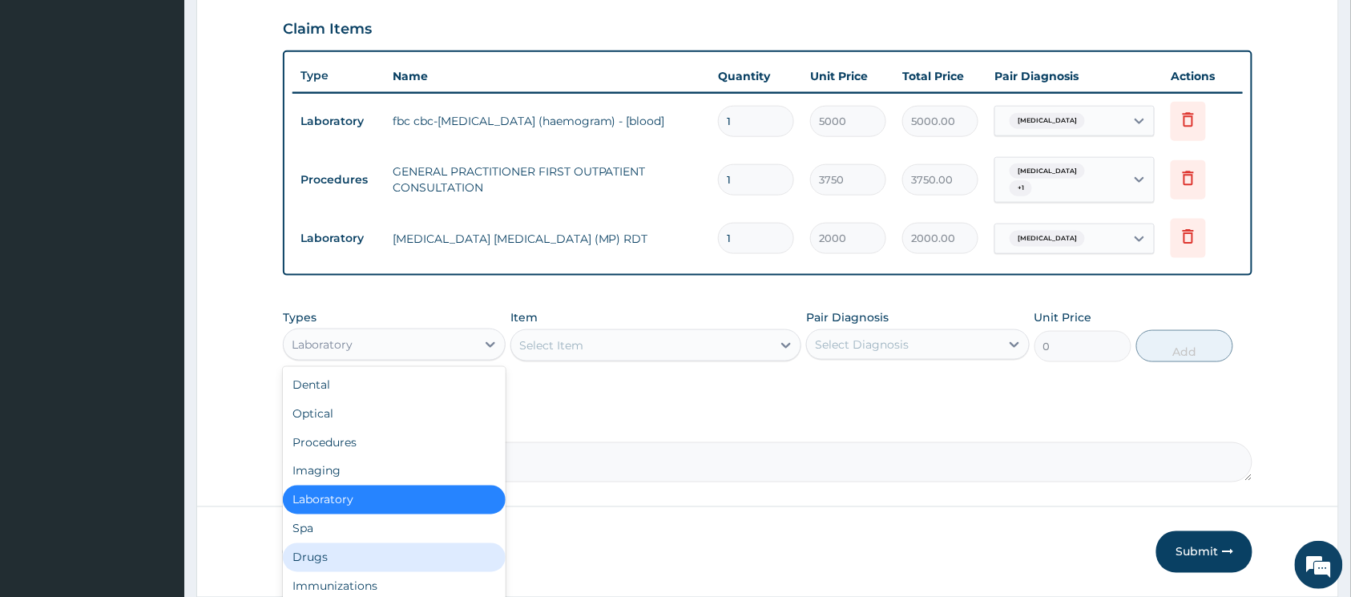
click at [382, 555] on div "Drugs" at bounding box center [394, 557] width 223 height 29
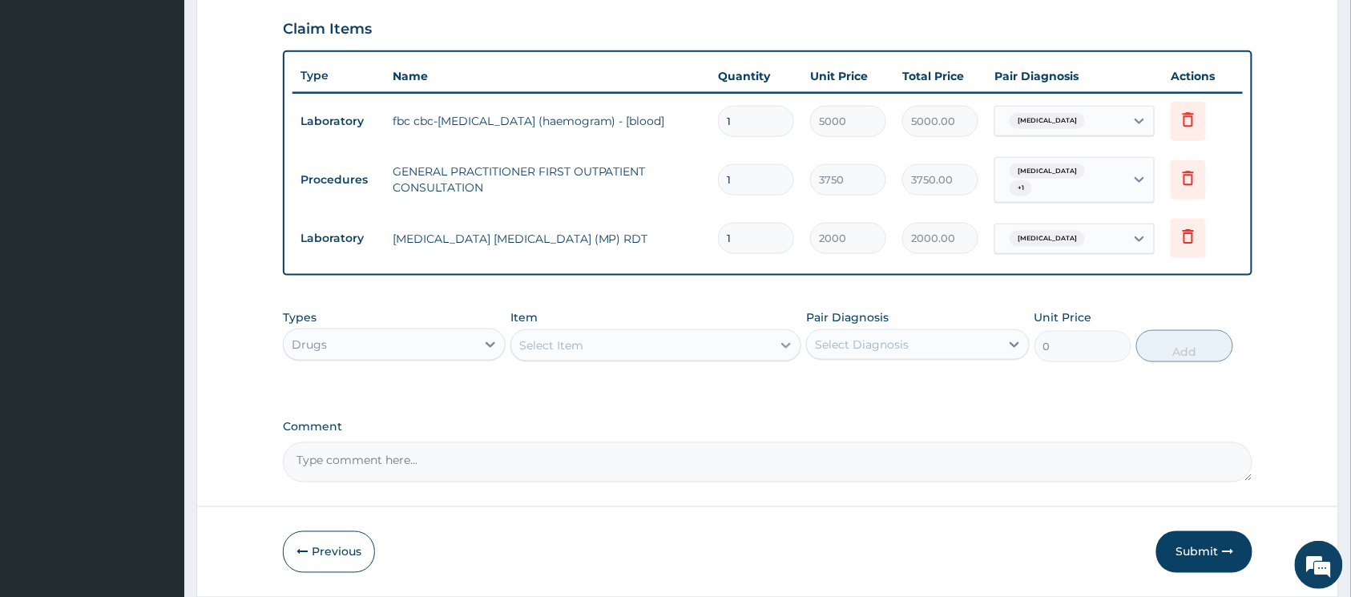
click at [780, 346] on icon at bounding box center [786, 345] width 16 height 16
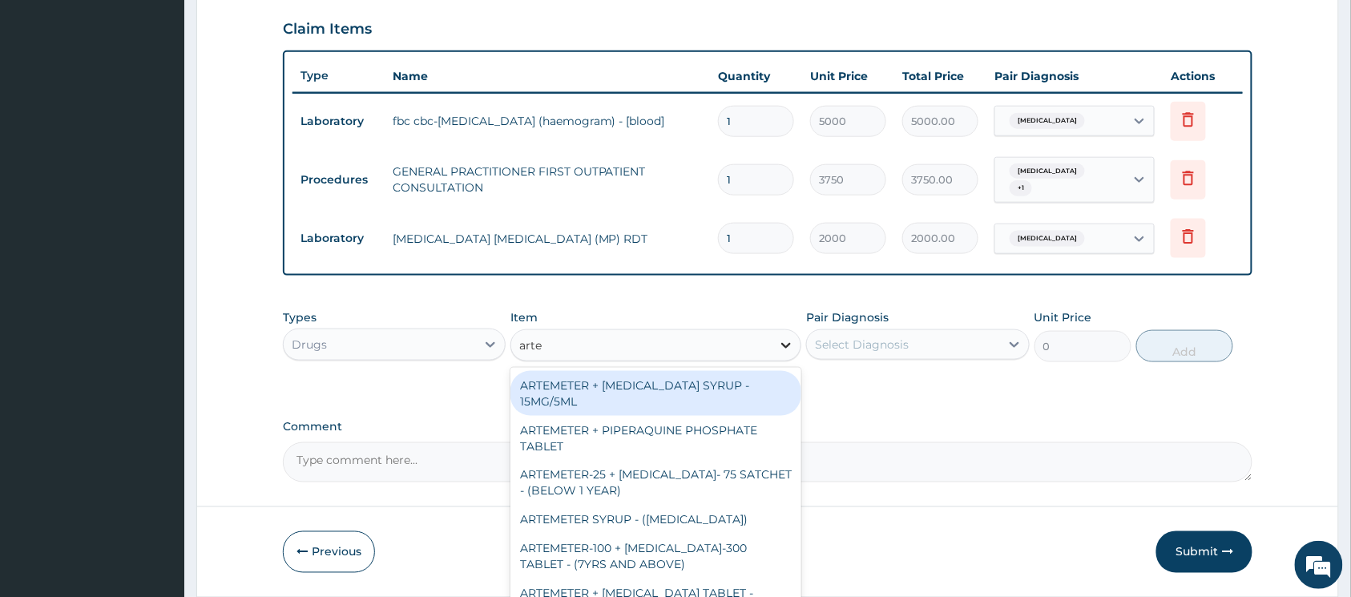
type input "artem"
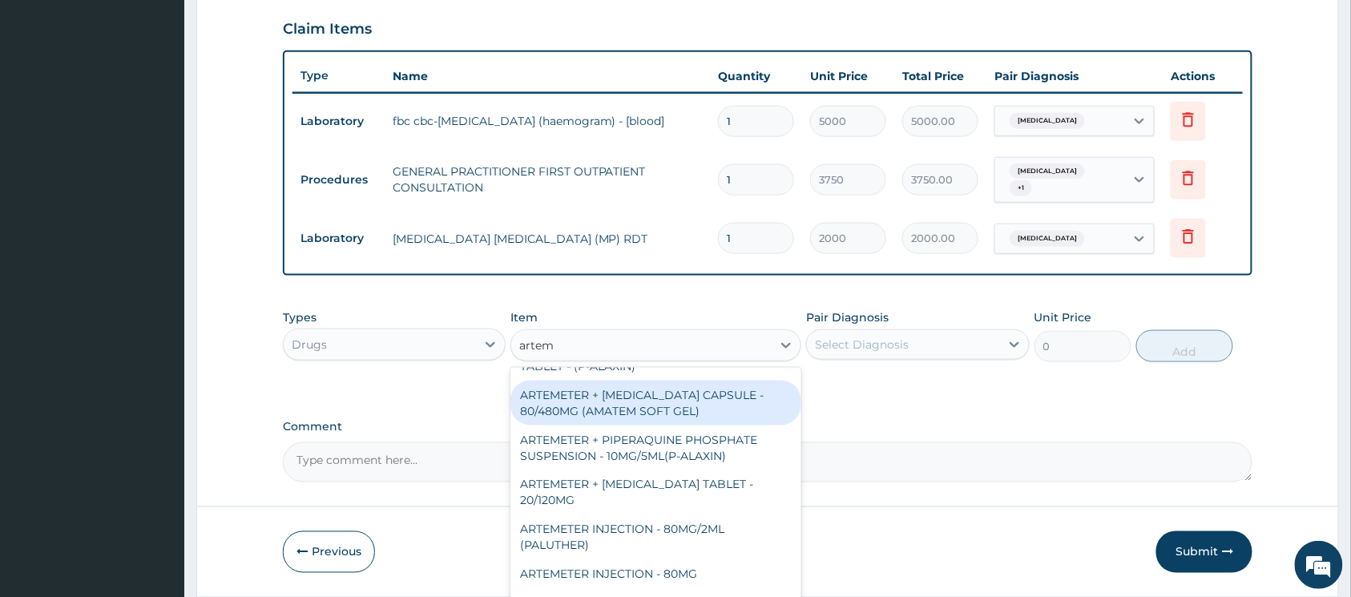
scroll to position [321, 0]
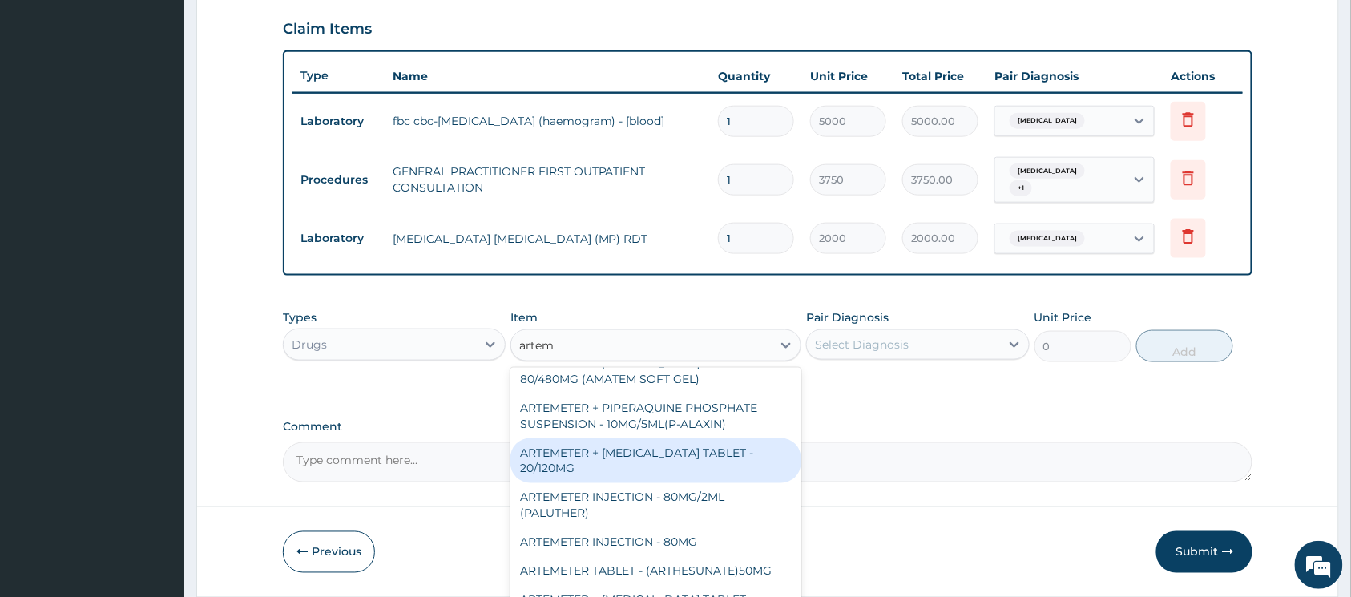
click at [641, 459] on div "ARTEMETER + LUMEFANTRINE TABLET - 20/120MG" at bounding box center [656, 460] width 291 height 45
type input "196"
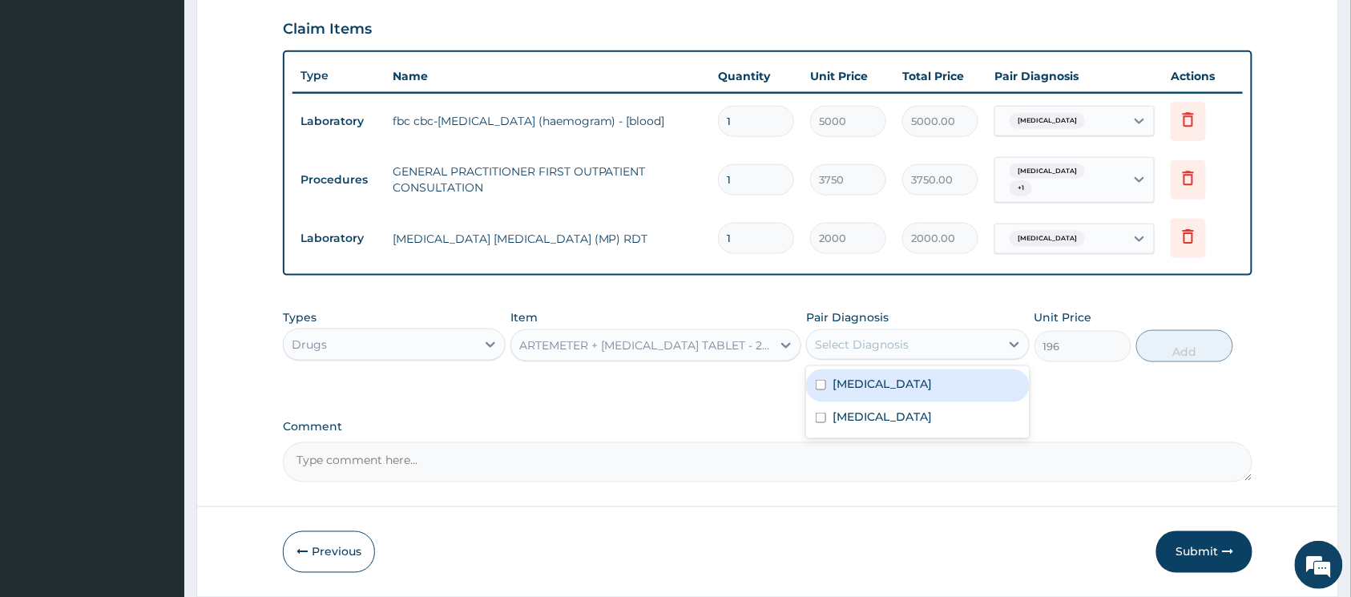
click at [843, 353] on div "Select Diagnosis" at bounding box center [862, 345] width 94 height 16
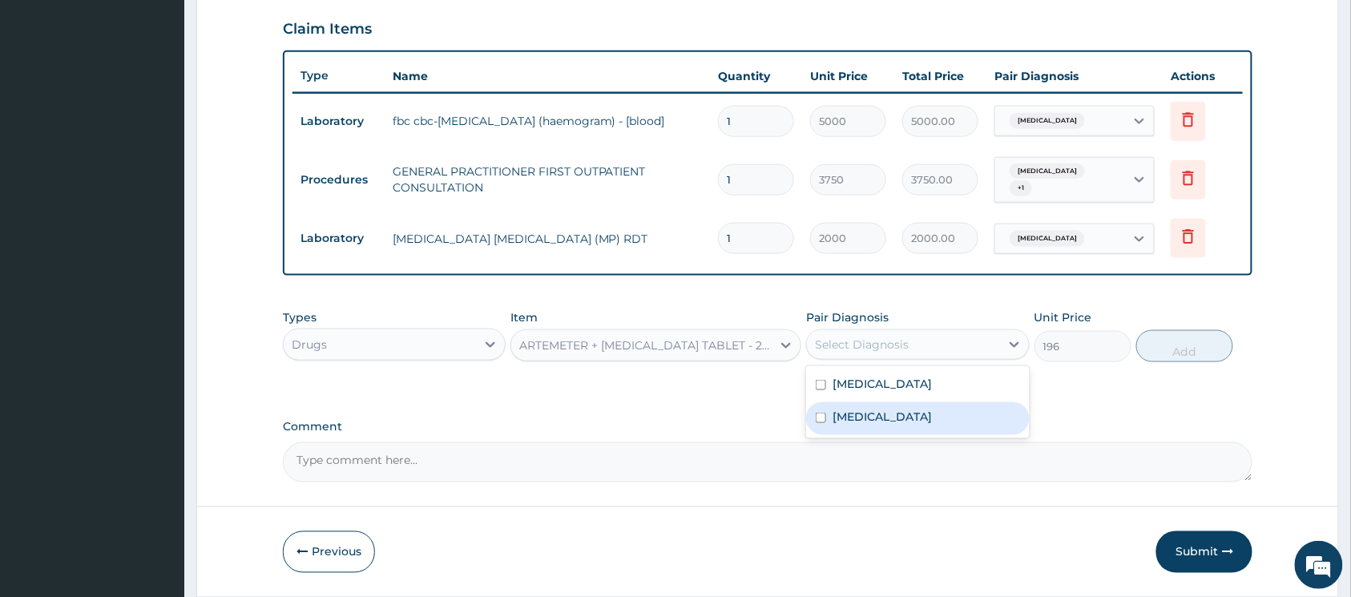
click at [824, 414] on input "checkbox" at bounding box center [821, 418] width 10 height 10
checkbox input "true"
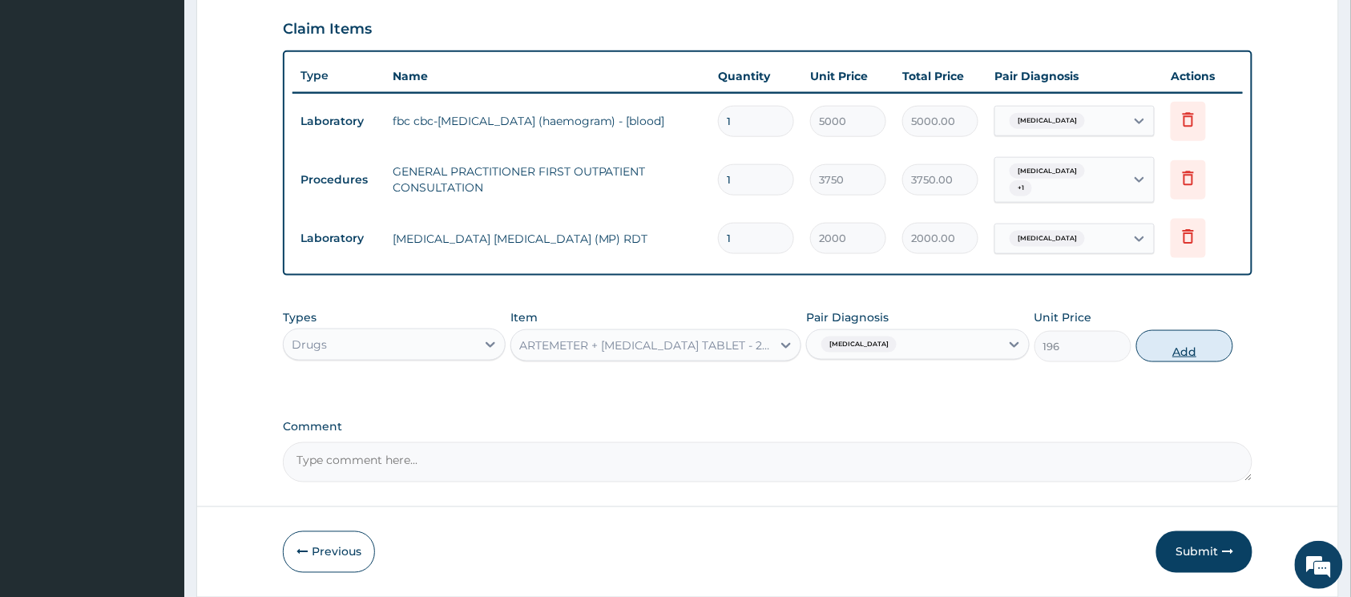
click at [1209, 353] on button "Add" at bounding box center [1184, 346] width 97 height 32
type input "0"
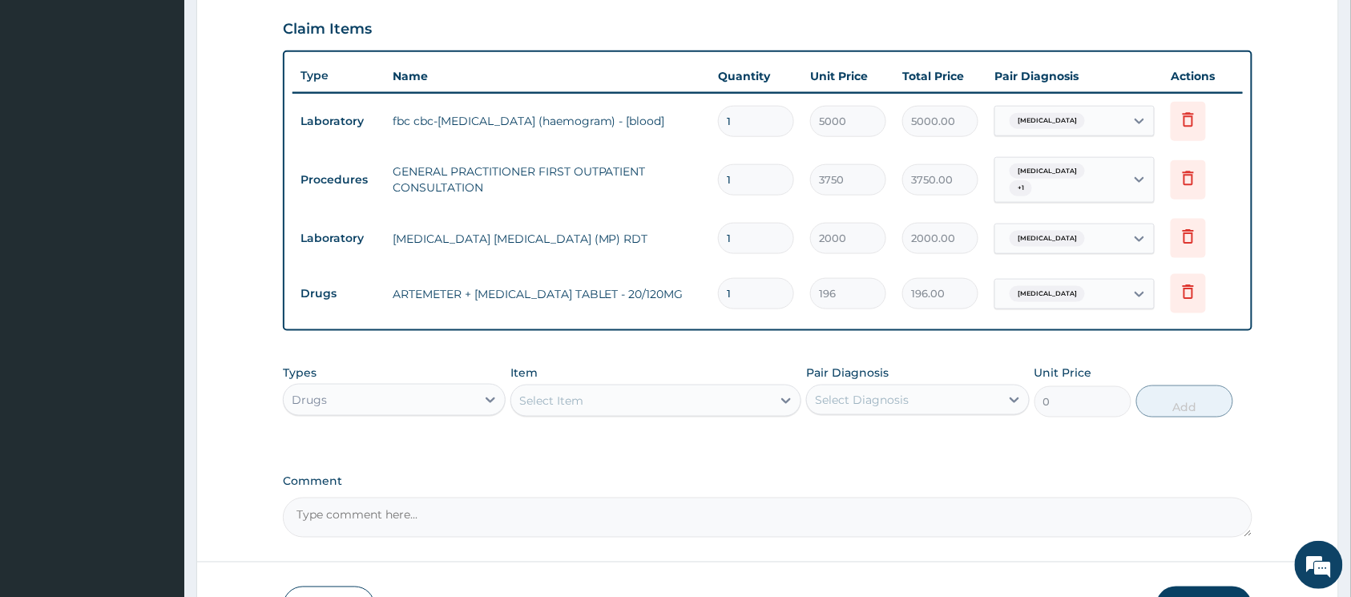
type input "18"
type input "3528.00"
type input "18"
click at [782, 395] on icon at bounding box center [786, 401] width 16 height 16
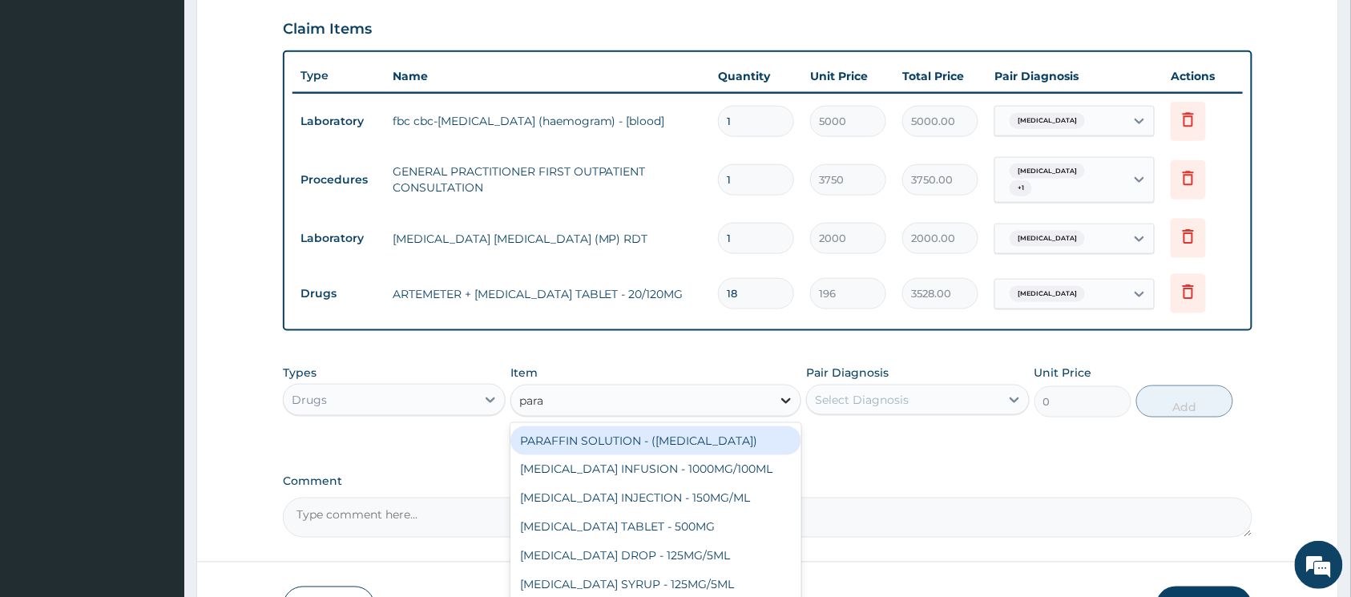
type input "parac"
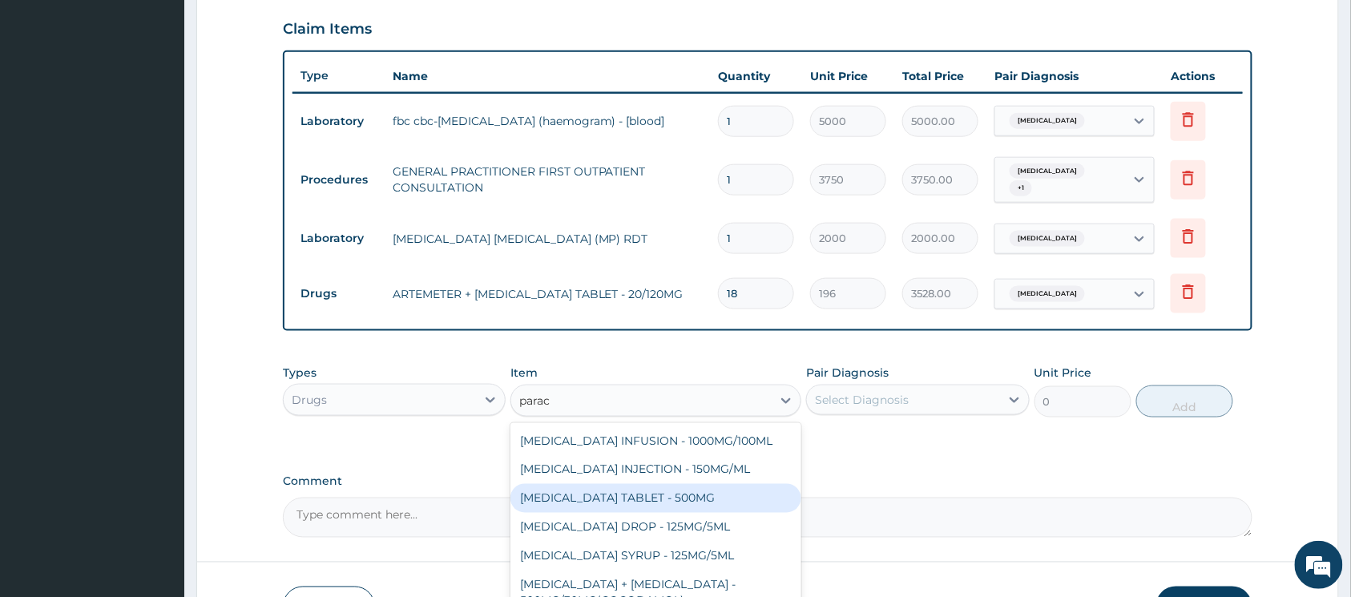
click at [717, 492] on div "PARACETAMOL TABLET - 500MG" at bounding box center [656, 498] width 291 height 29
type input "33.599999999999994"
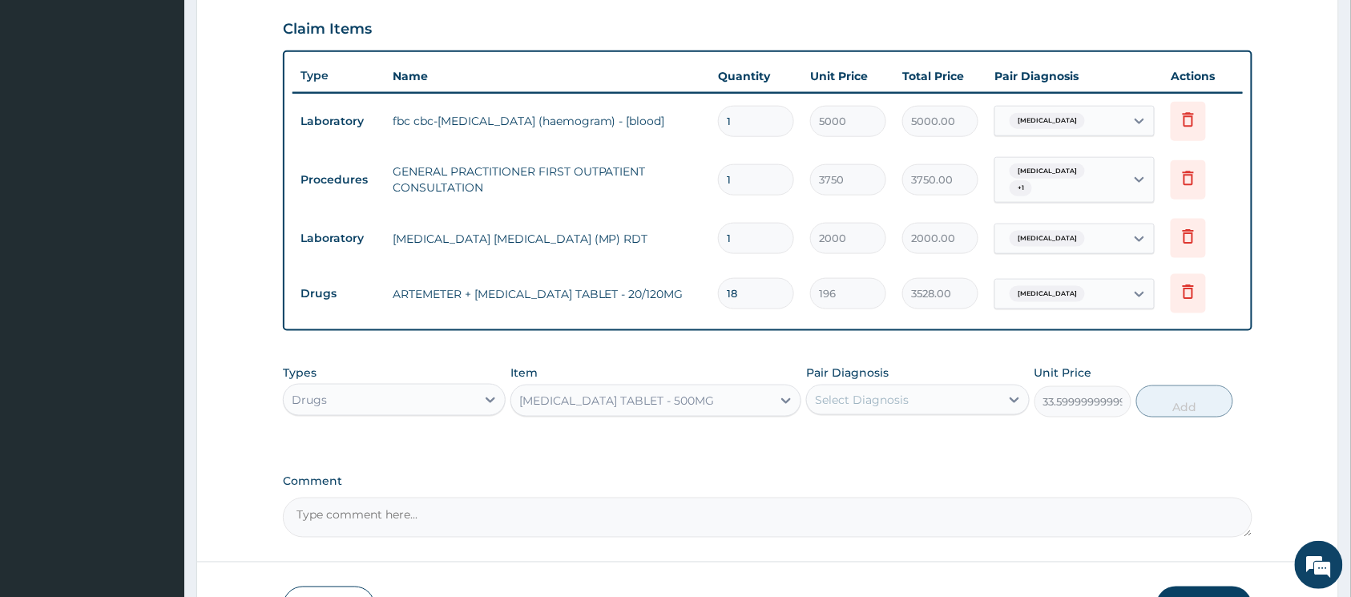
click at [866, 404] on div "Select Diagnosis" at bounding box center [862, 400] width 94 height 16
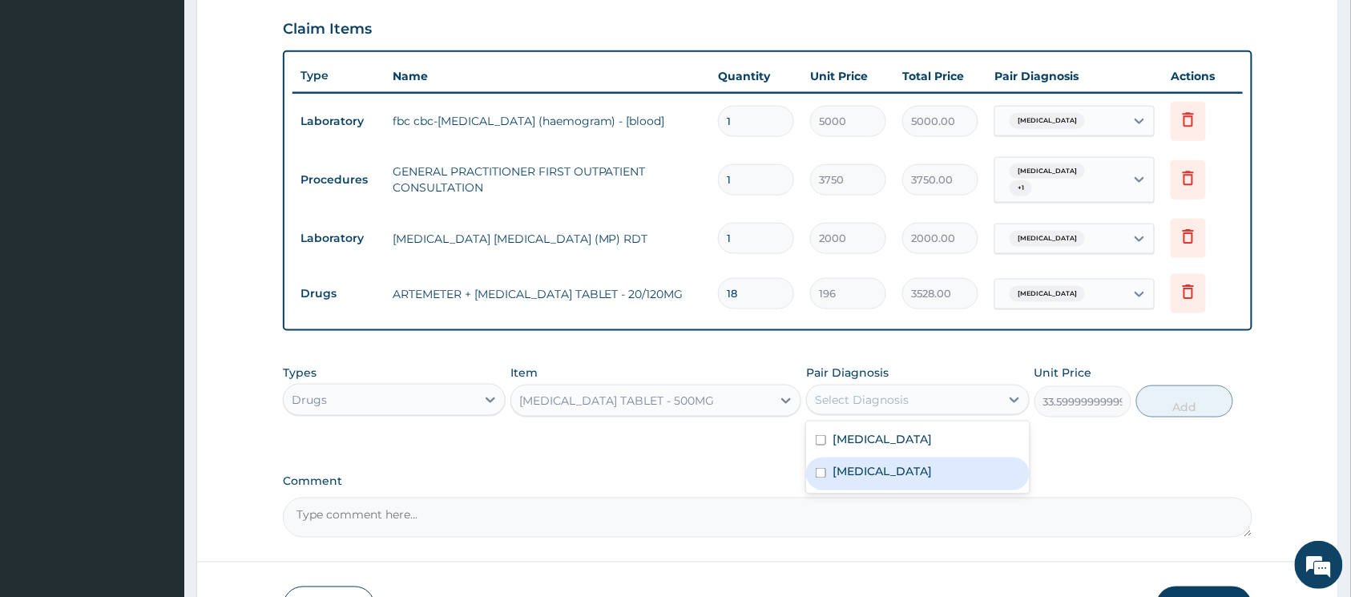
click at [825, 475] on input "checkbox" at bounding box center [821, 473] width 10 height 10
checkbox input "true"
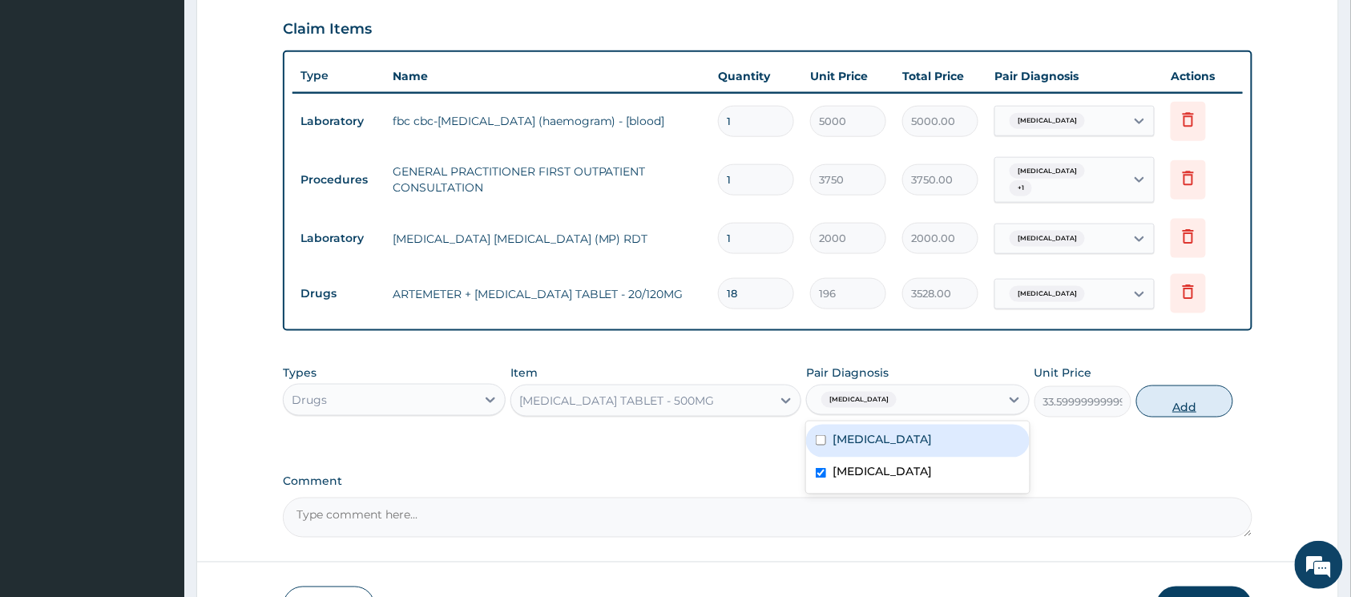
click at [1153, 407] on button "Add" at bounding box center [1184, 402] width 97 height 32
type input "0"
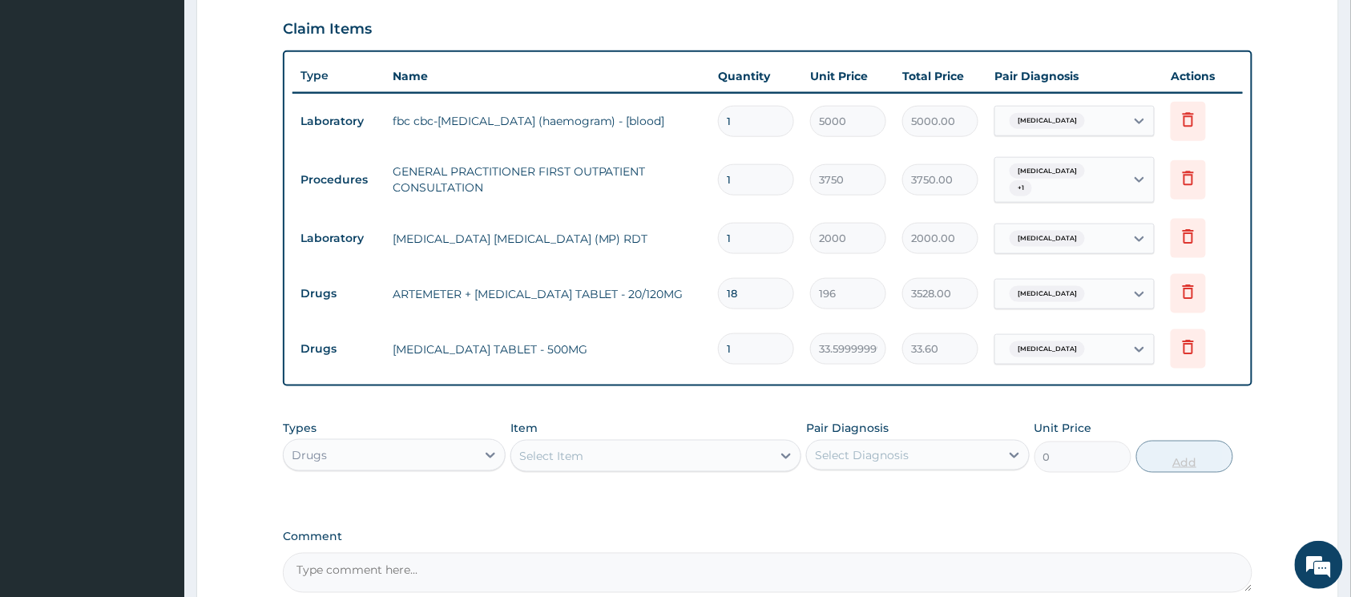
type input "0.00"
type input "9"
type input "302.40"
type input "9"
click at [764, 450] on div "Select Item" at bounding box center [641, 456] width 260 height 26
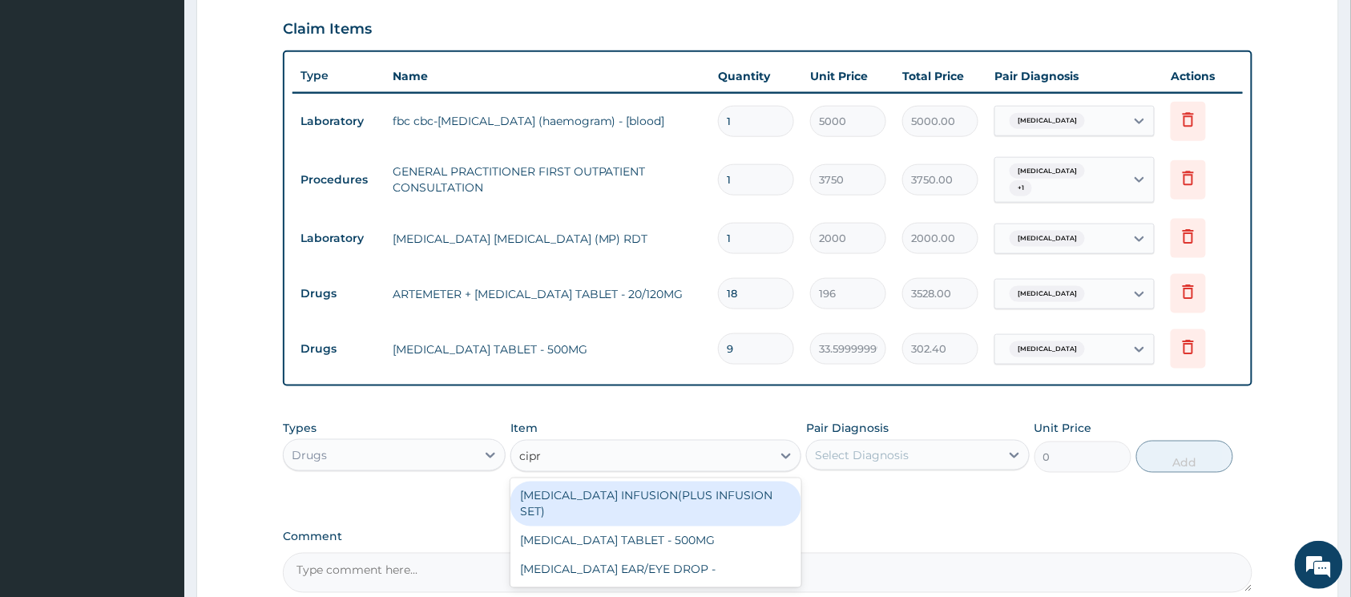
type input "cipro"
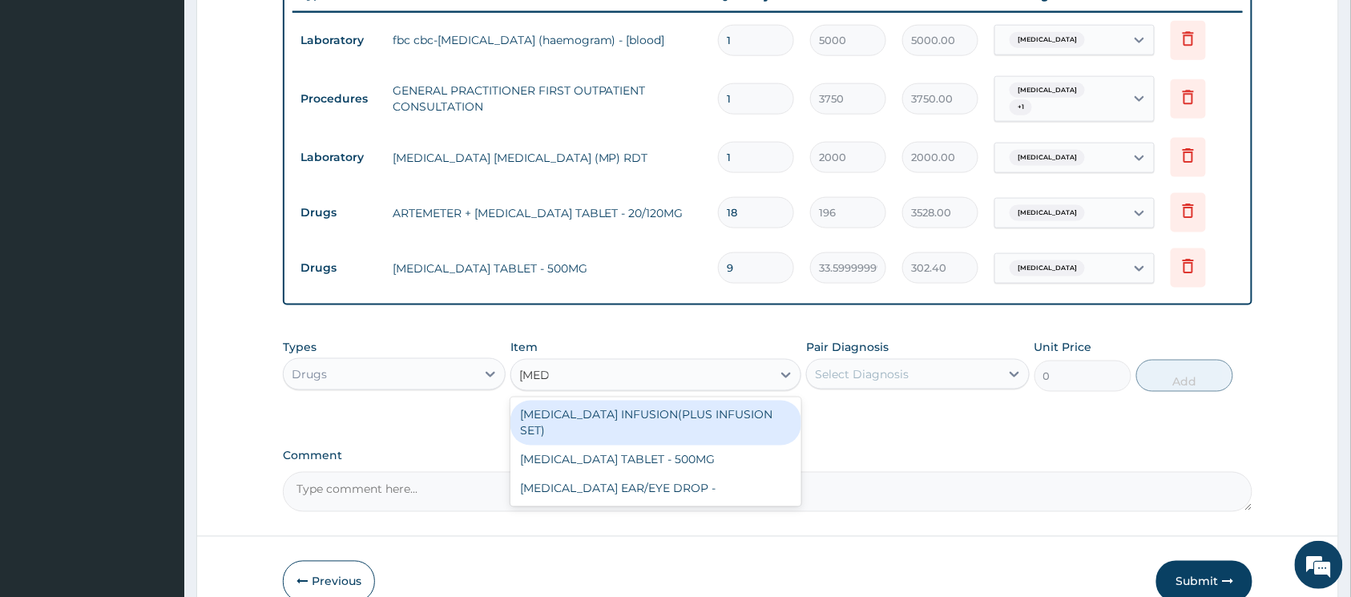
scroll to position [713, 0]
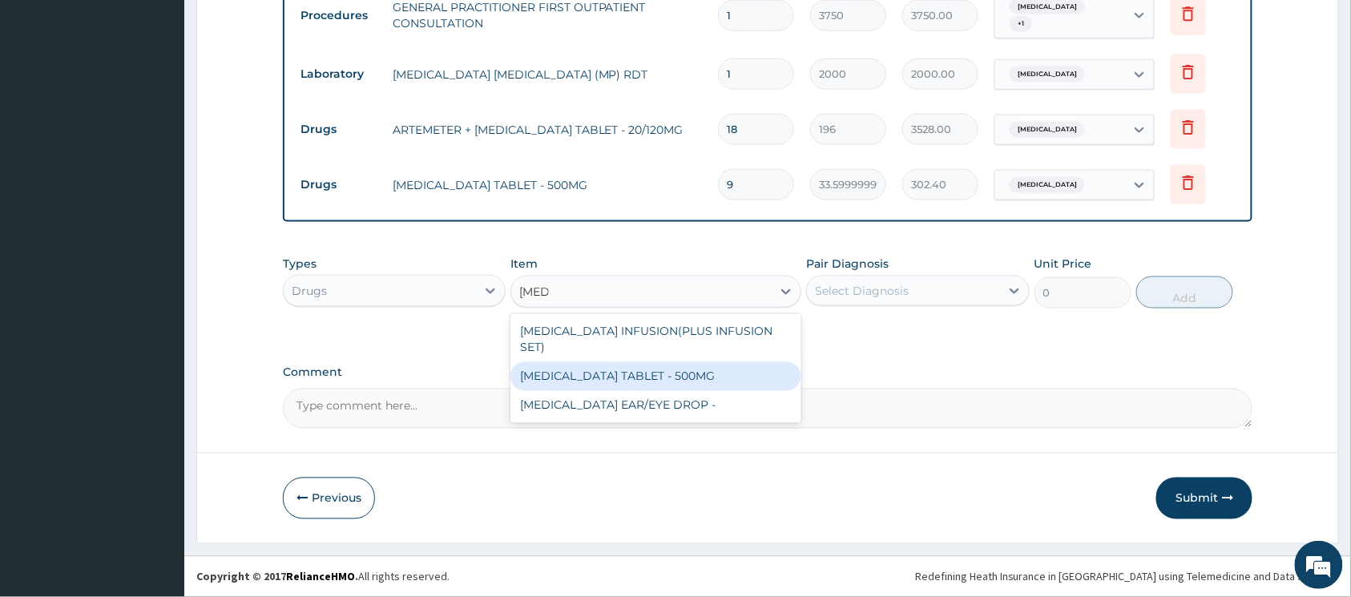
click at [744, 367] on div "CIPROFLOXACIN TABLET - 500MG" at bounding box center [656, 376] width 291 height 29
type input "196"
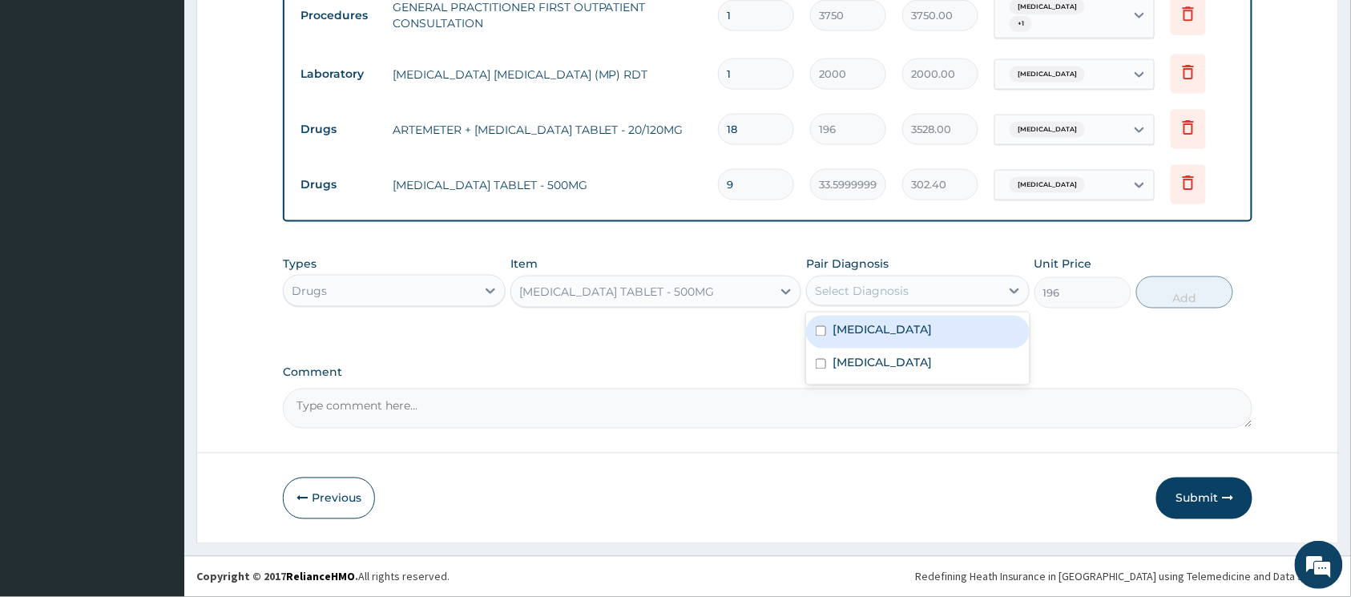
click at [870, 285] on div "Select Diagnosis" at bounding box center [862, 291] width 94 height 16
drag, startPoint x: 822, startPoint y: 330, endPoint x: 905, endPoint y: 306, distance: 86.8
click at [822, 329] on input "checkbox" at bounding box center [821, 331] width 10 height 10
checkbox input "true"
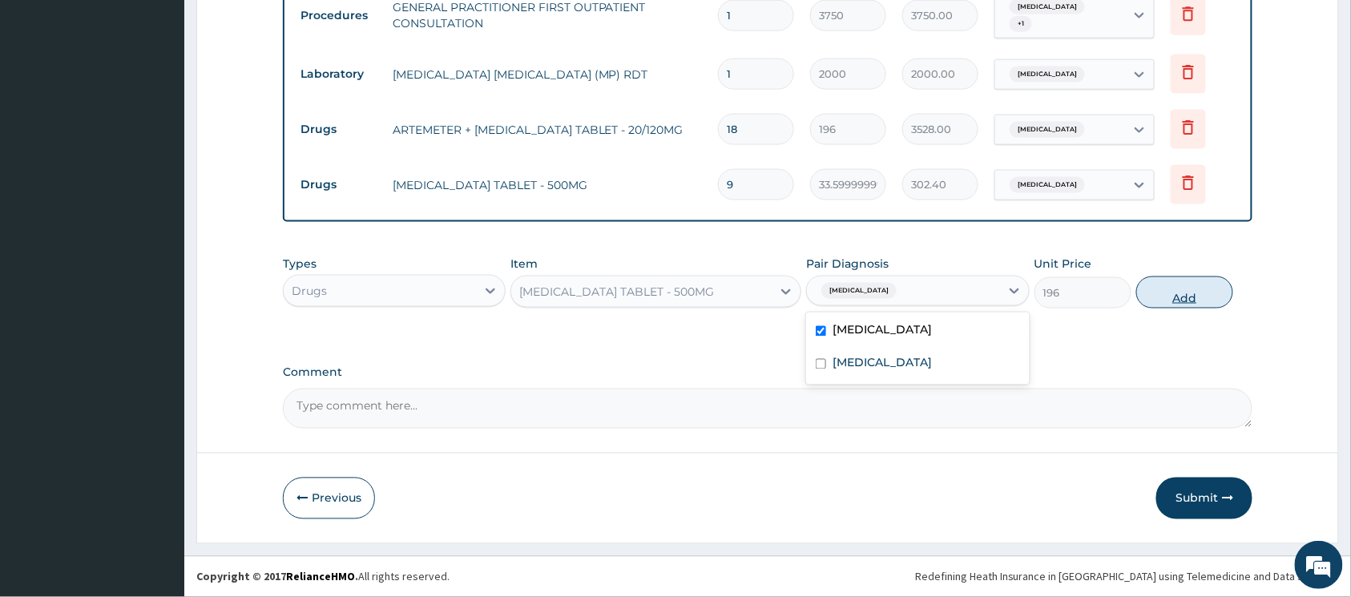
click at [1157, 293] on button "Add" at bounding box center [1184, 293] width 97 height 32
type input "0"
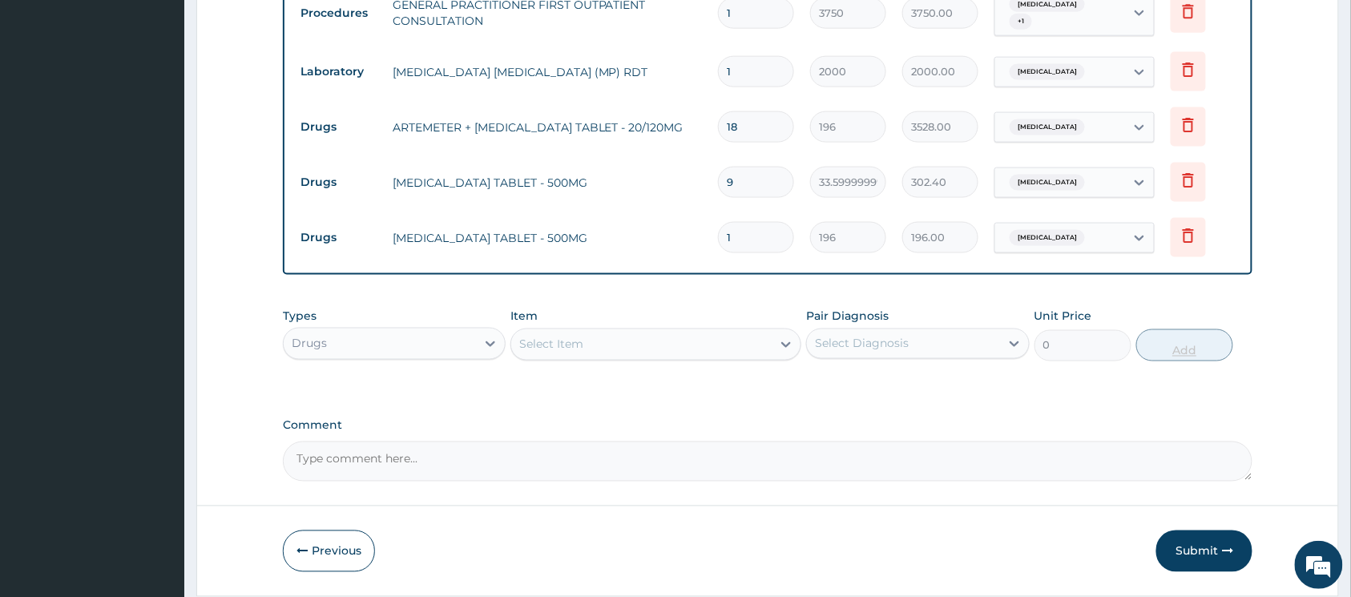
type input "0.00"
type input "7"
type input "1372.00"
type input "7"
click at [786, 343] on icon at bounding box center [786, 345] width 16 height 16
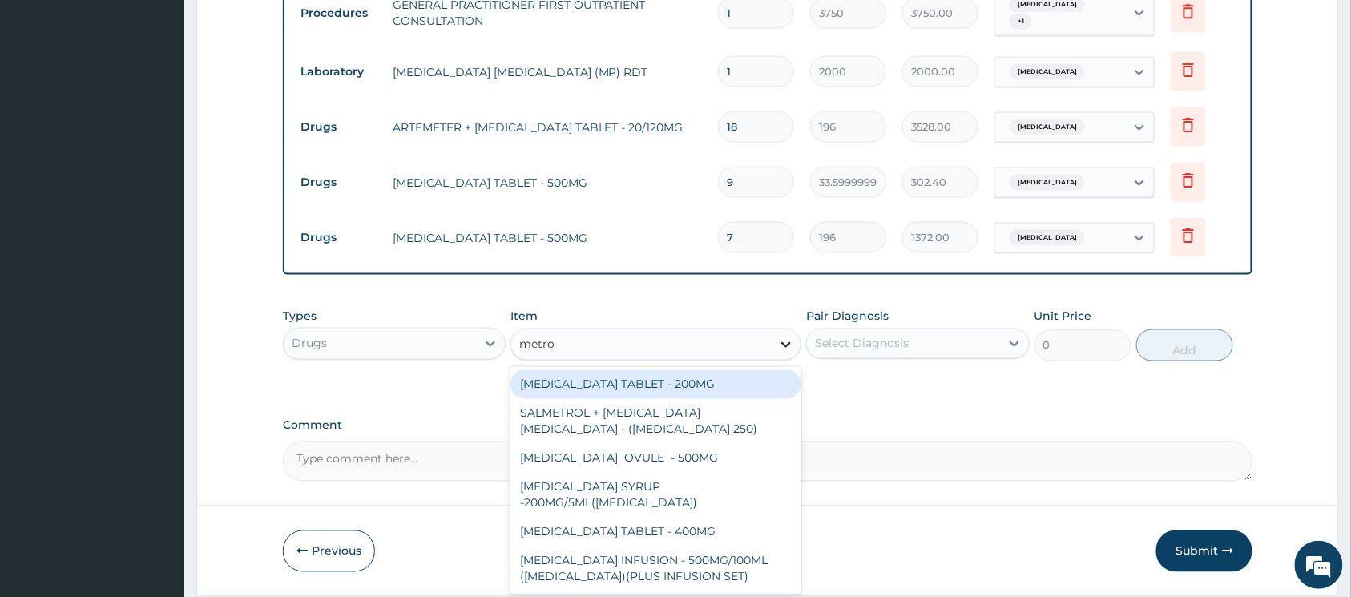
type input "metron"
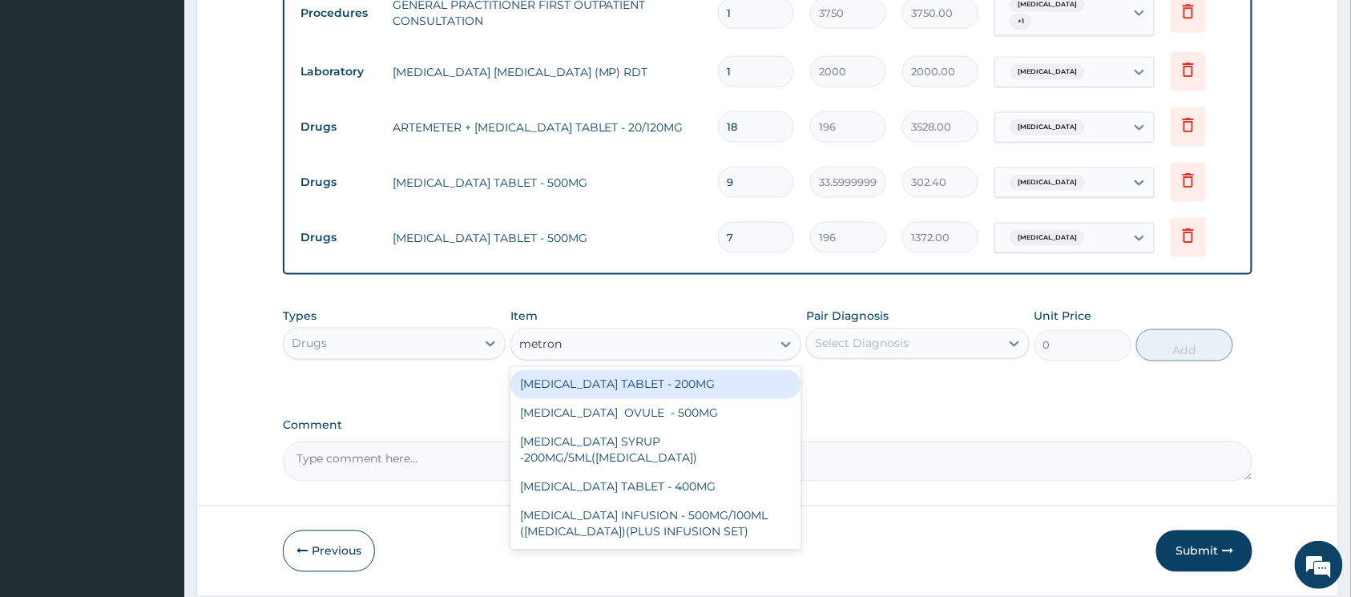
click at [725, 390] on div "METRONIDAZOLE TABLET - 200MG" at bounding box center [656, 384] width 291 height 29
type input "28"
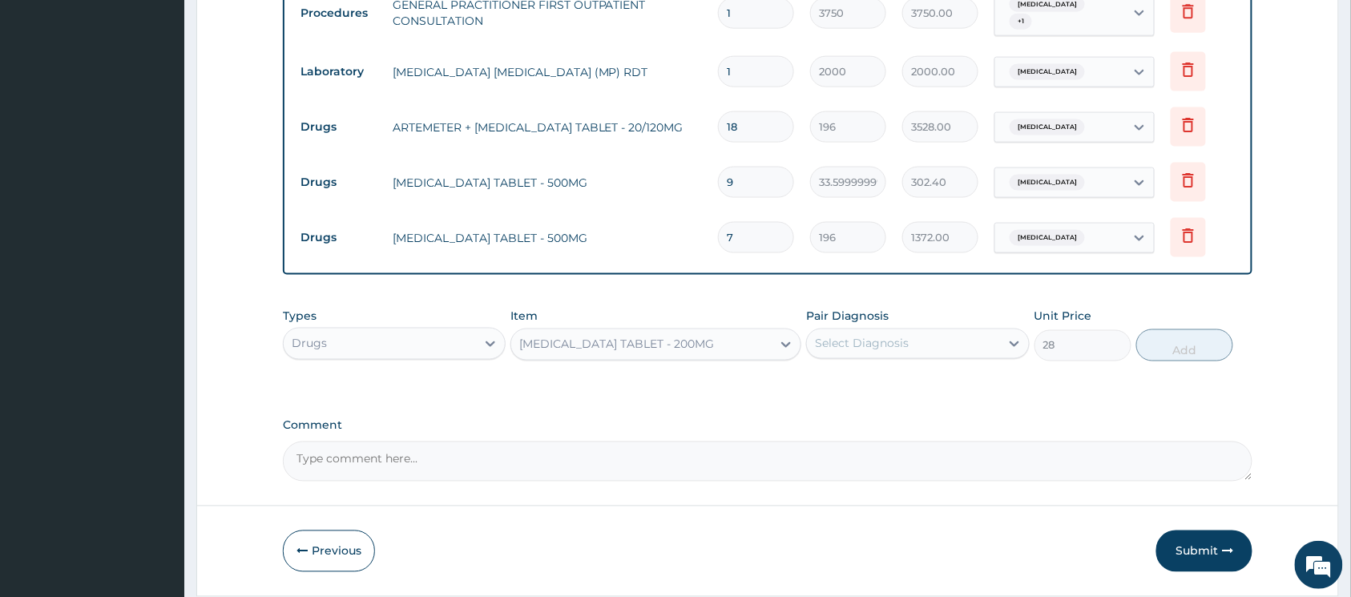
click at [864, 352] on div "Select Diagnosis" at bounding box center [862, 344] width 94 height 16
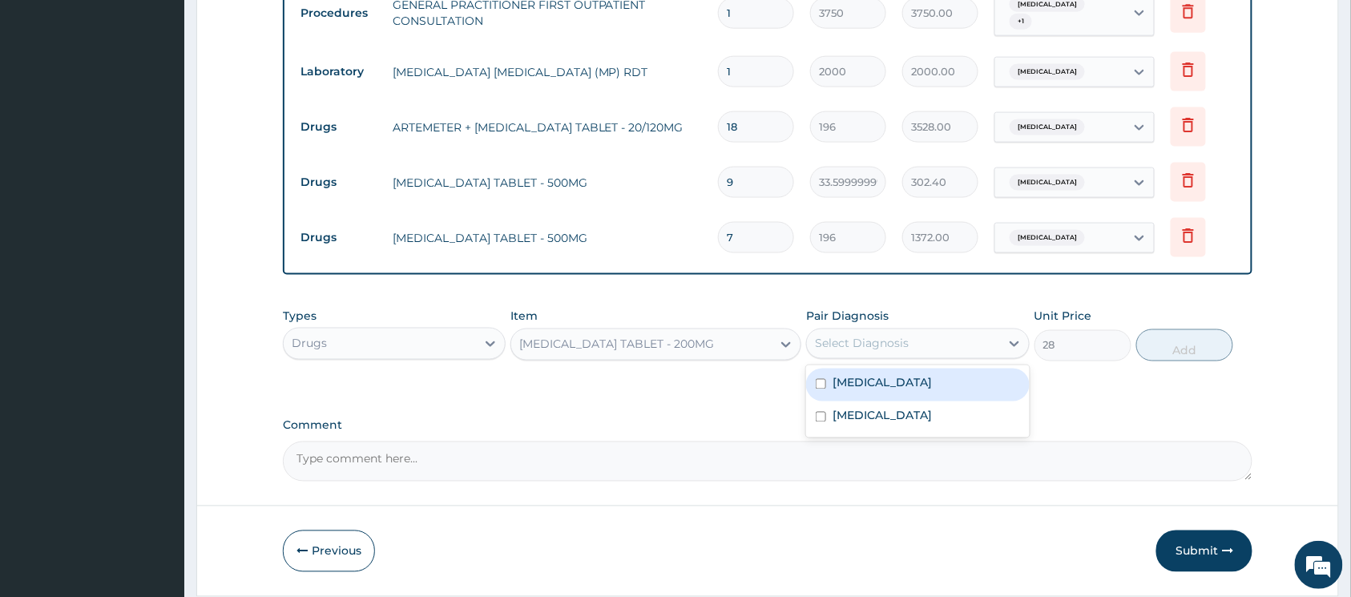
click at [819, 383] on input "checkbox" at bounding box center [821, 384] width 10 height 10
checkbox input "true"
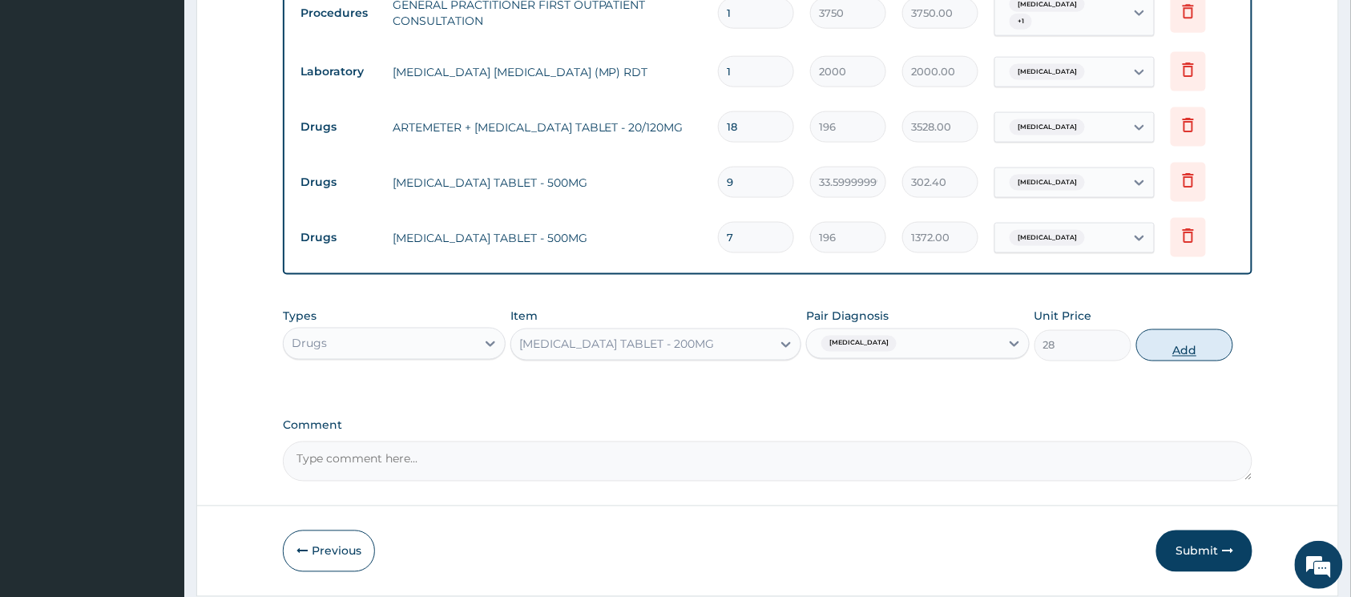
click at [1164, 354] on button "Add" at bounding box center [1184, 345] width 97 height 32
type input "0"
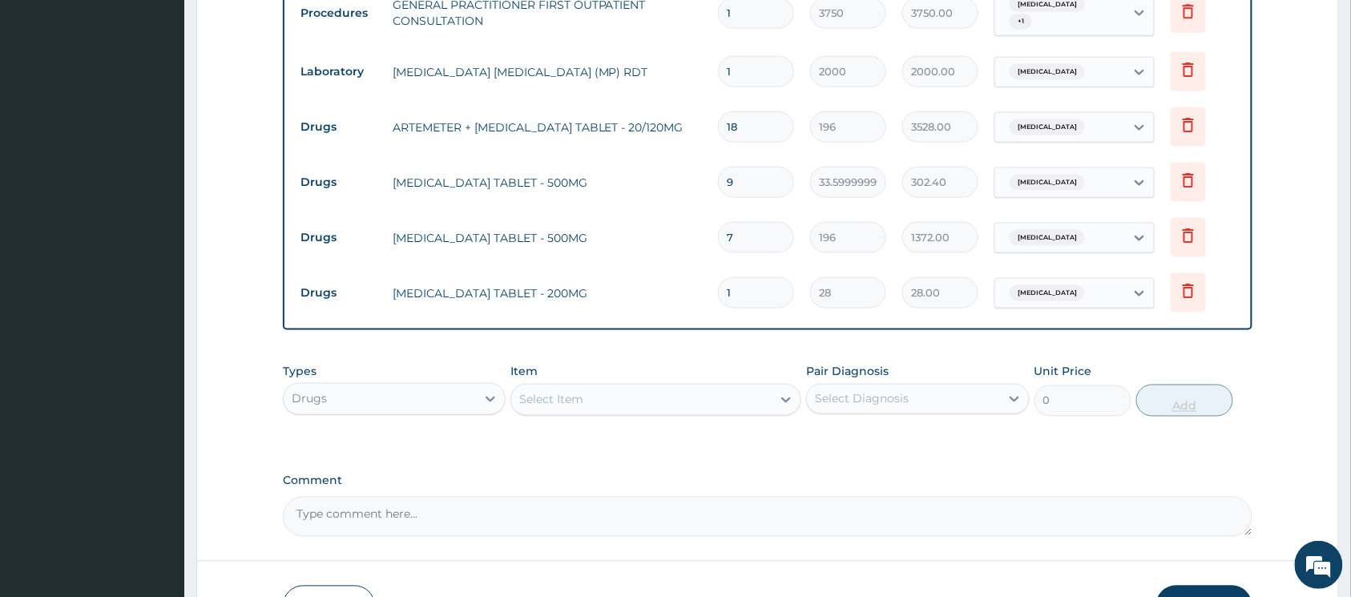
type input "15"
type input "420.00"
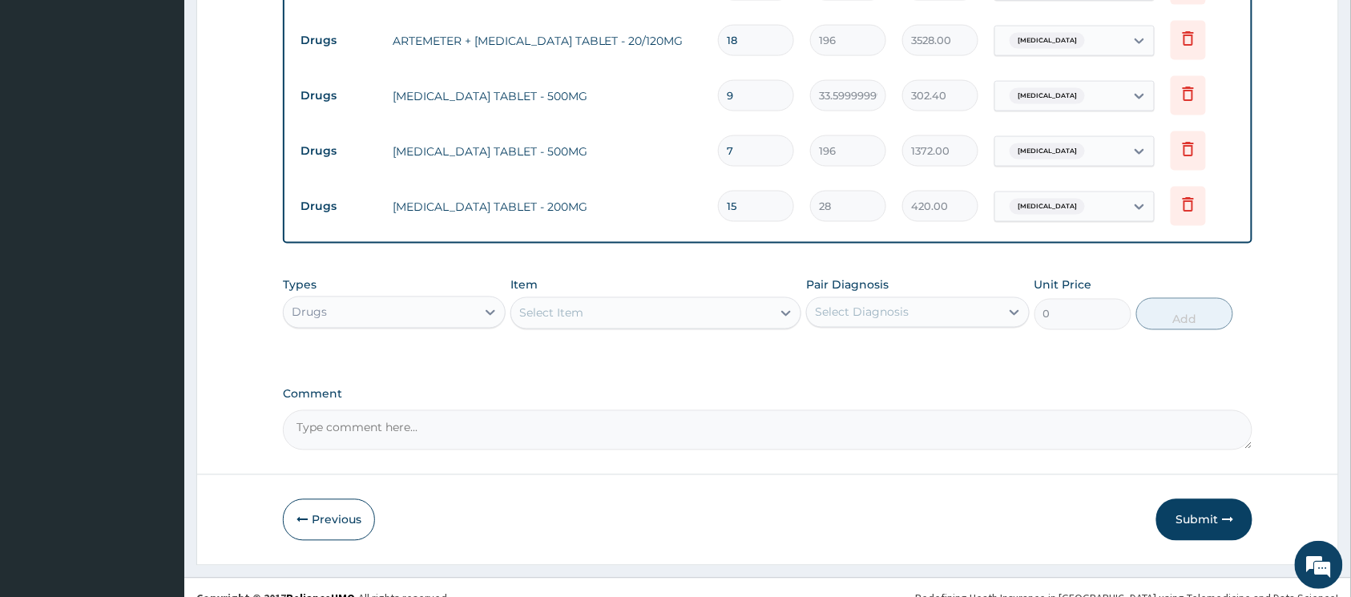
scroll to position [824, 0]
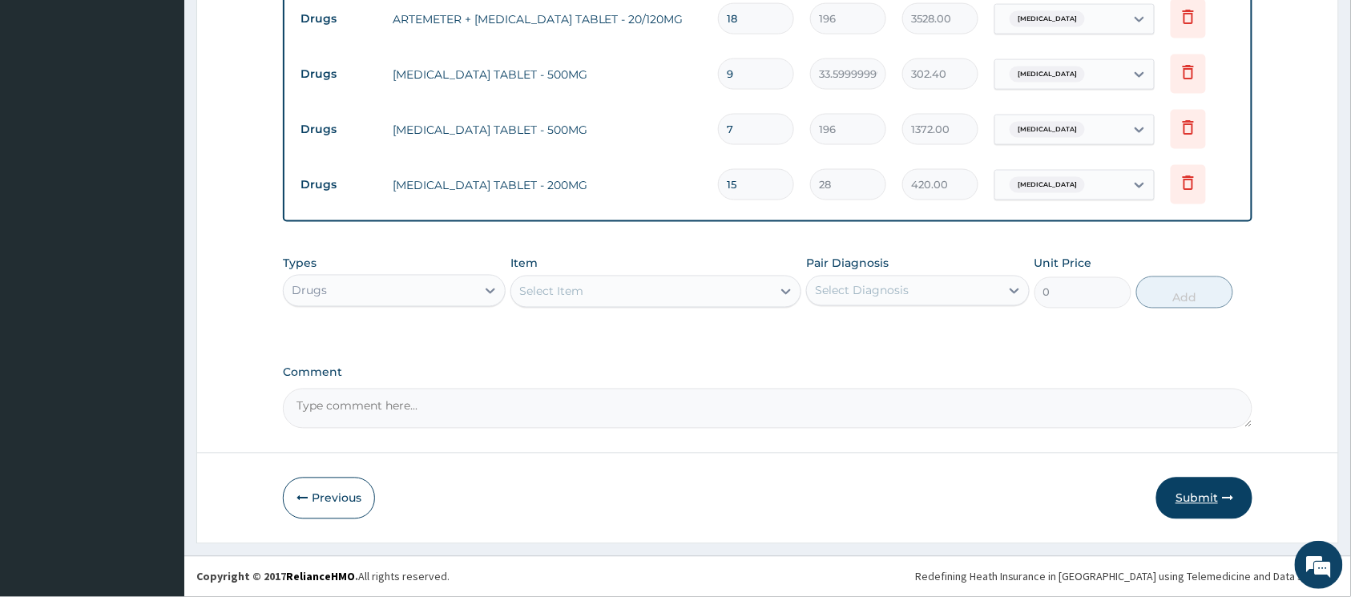
type input "15"
click at [1175, 487] on button "Submit" at bounding box center [1205, 499] width 96 height 42
